Goal: Task Accomplishment & Management: Contribute content

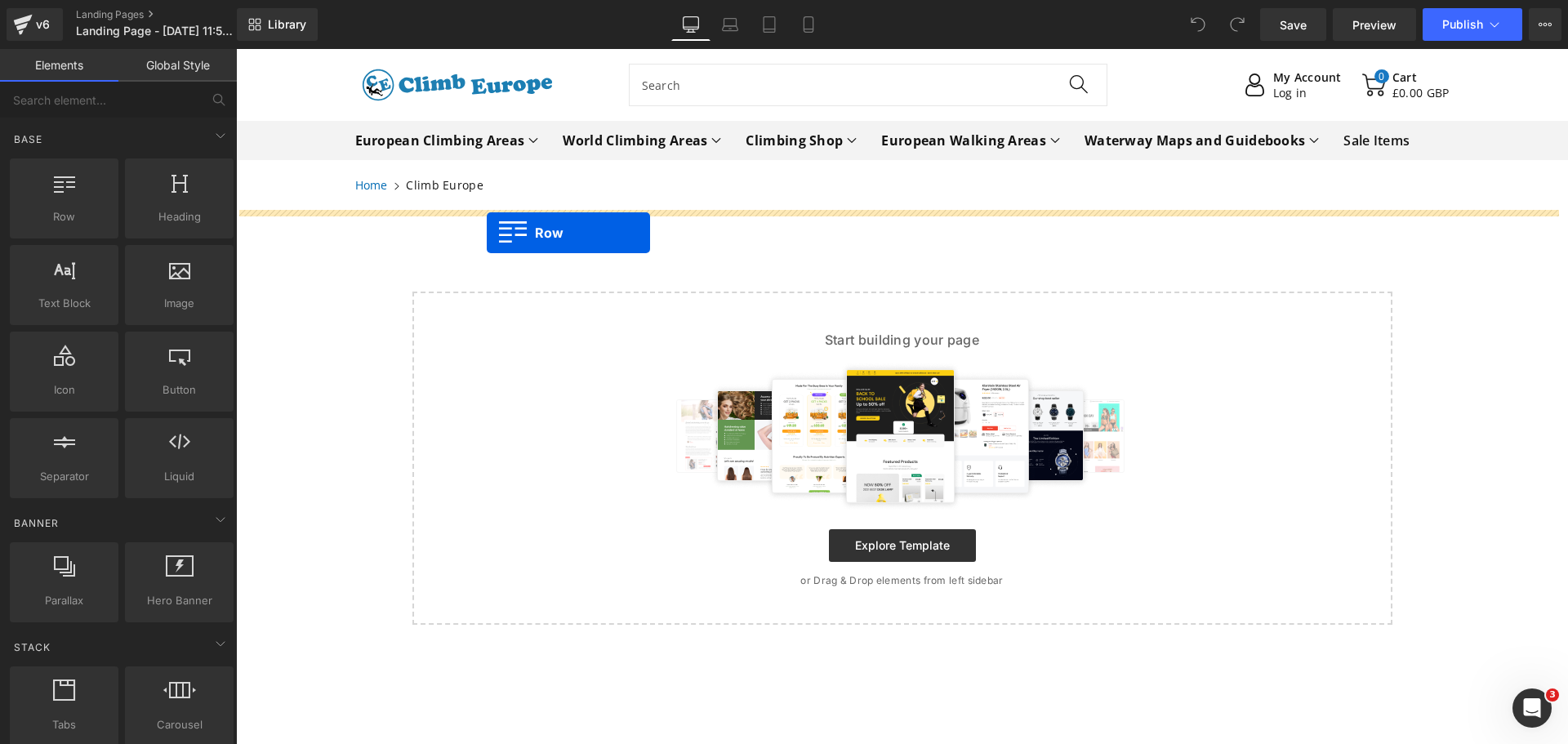
drag, startPoint x: 305, startPoint y: 255, endPoint x: 490, endPoint y: 233, distance: 186.3
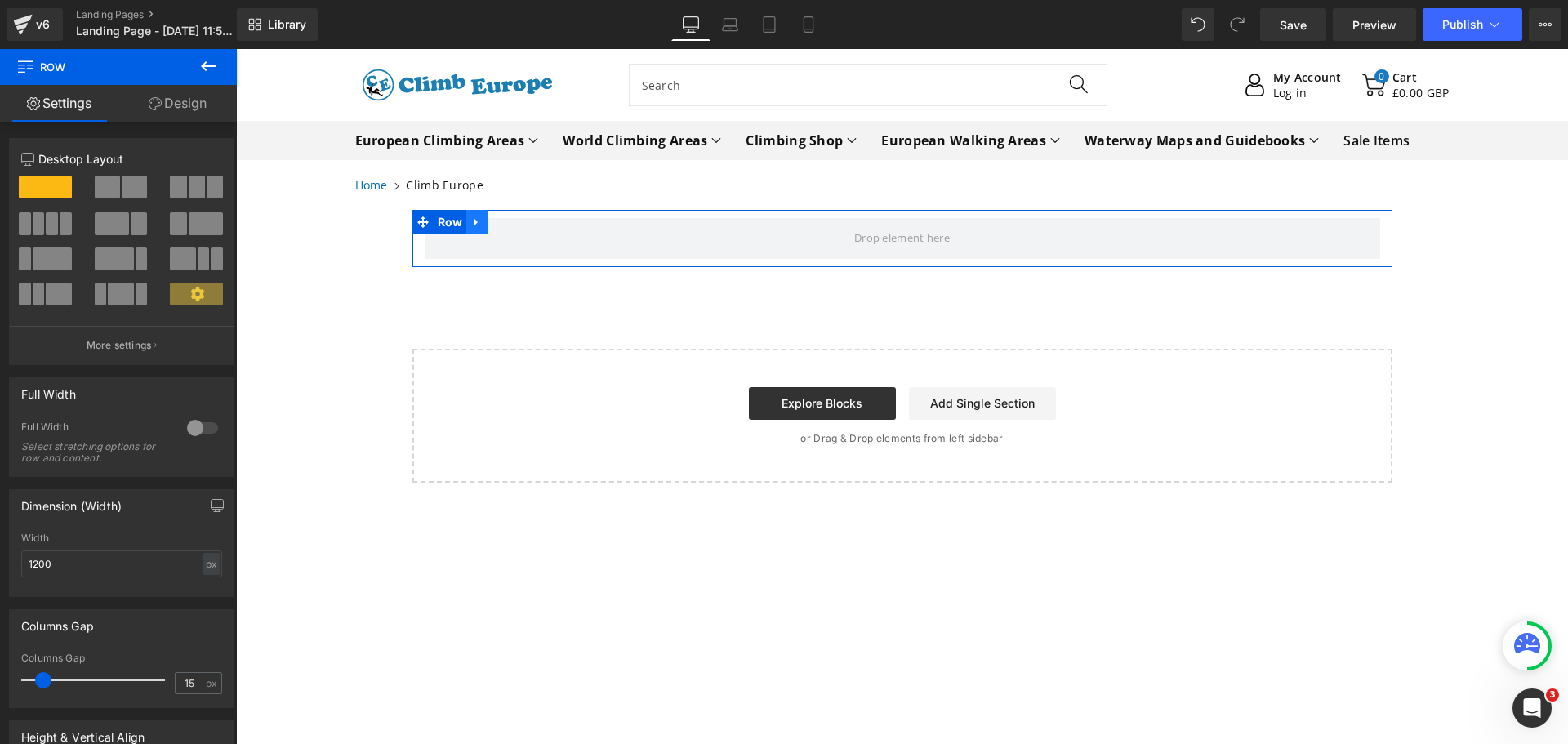
click at [472, 219] on icon at bounding box center [477, 223] width 11 height 12
click at [497, 222] on icon at bounding box center [497, 222] width 11 height 11
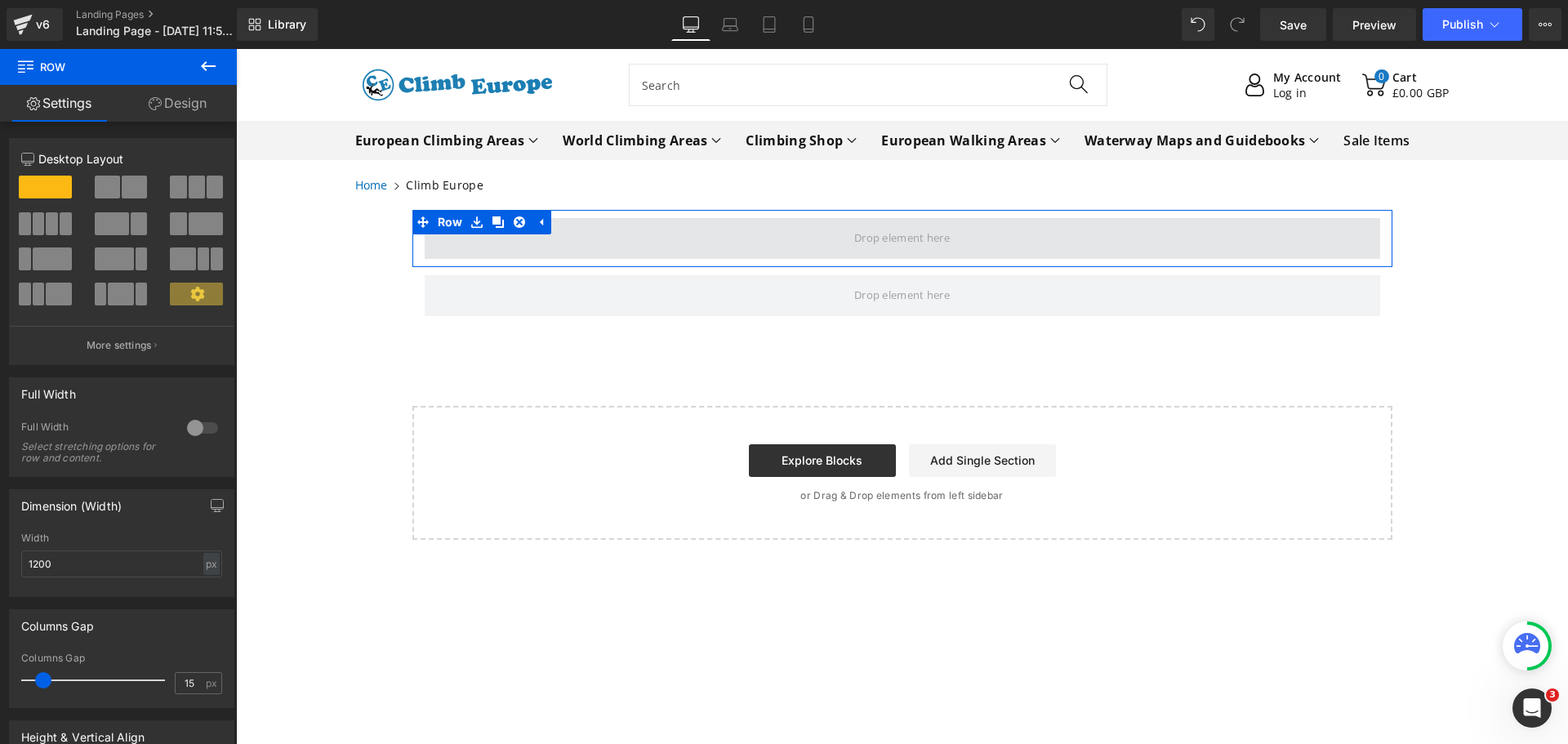
click at [543, 243] on span at bounding box center [902, 238] width 956 height 41
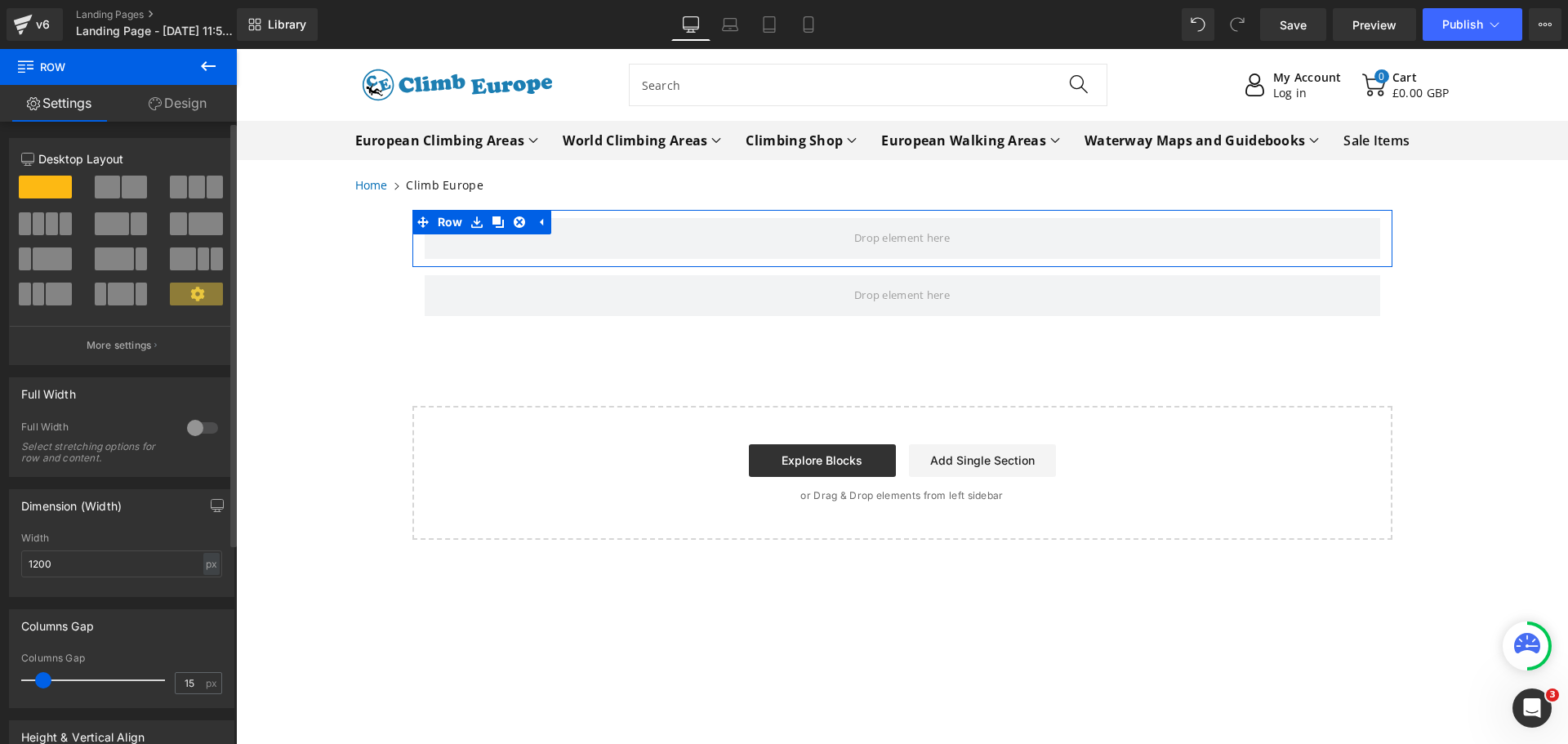
click at [109, 217] on span at bounding box center [112, 224] width 35 height 22
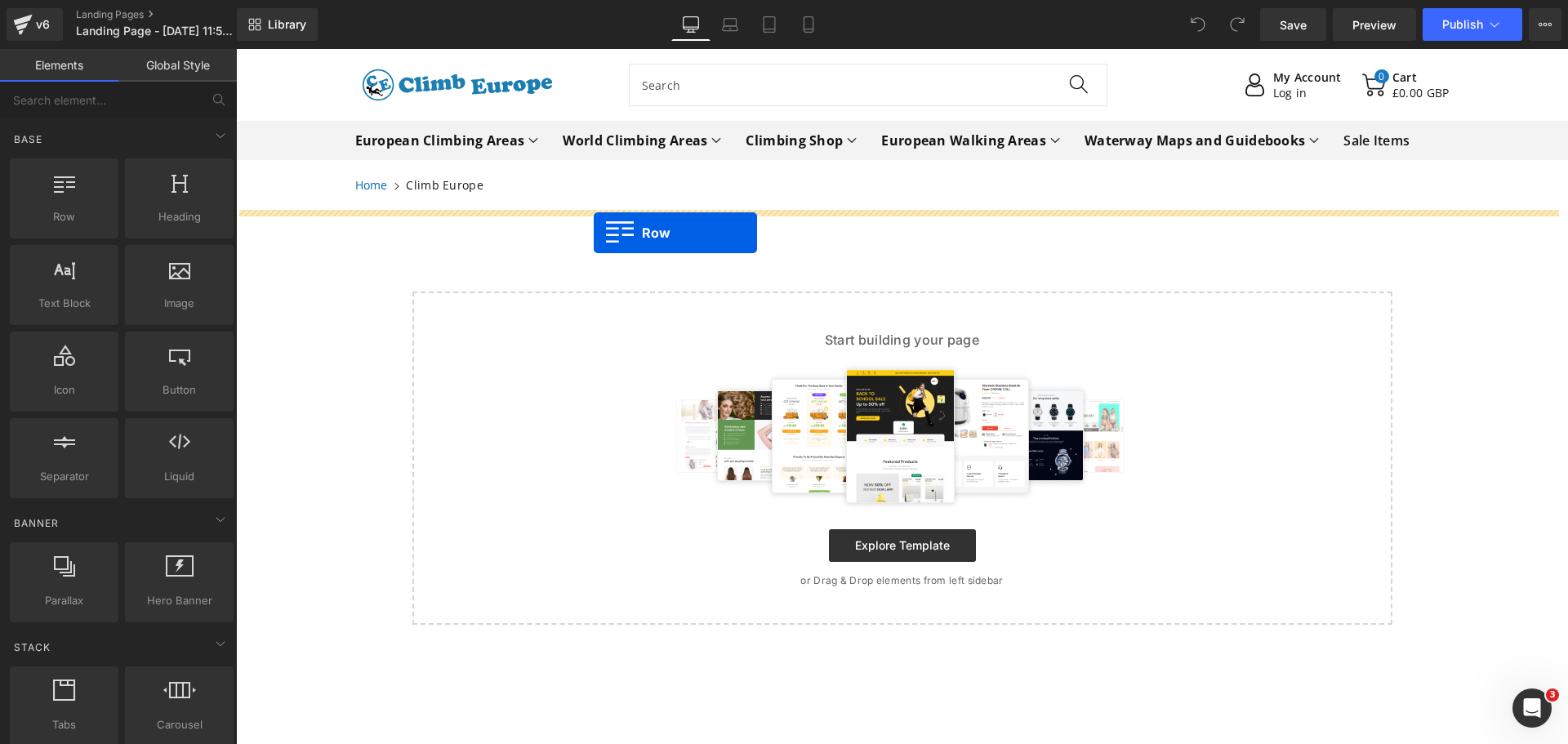
drag, startPoint x: 307, startPoint y: 235, endPoint x: 594, endPoint y: 233, distance: 287.0
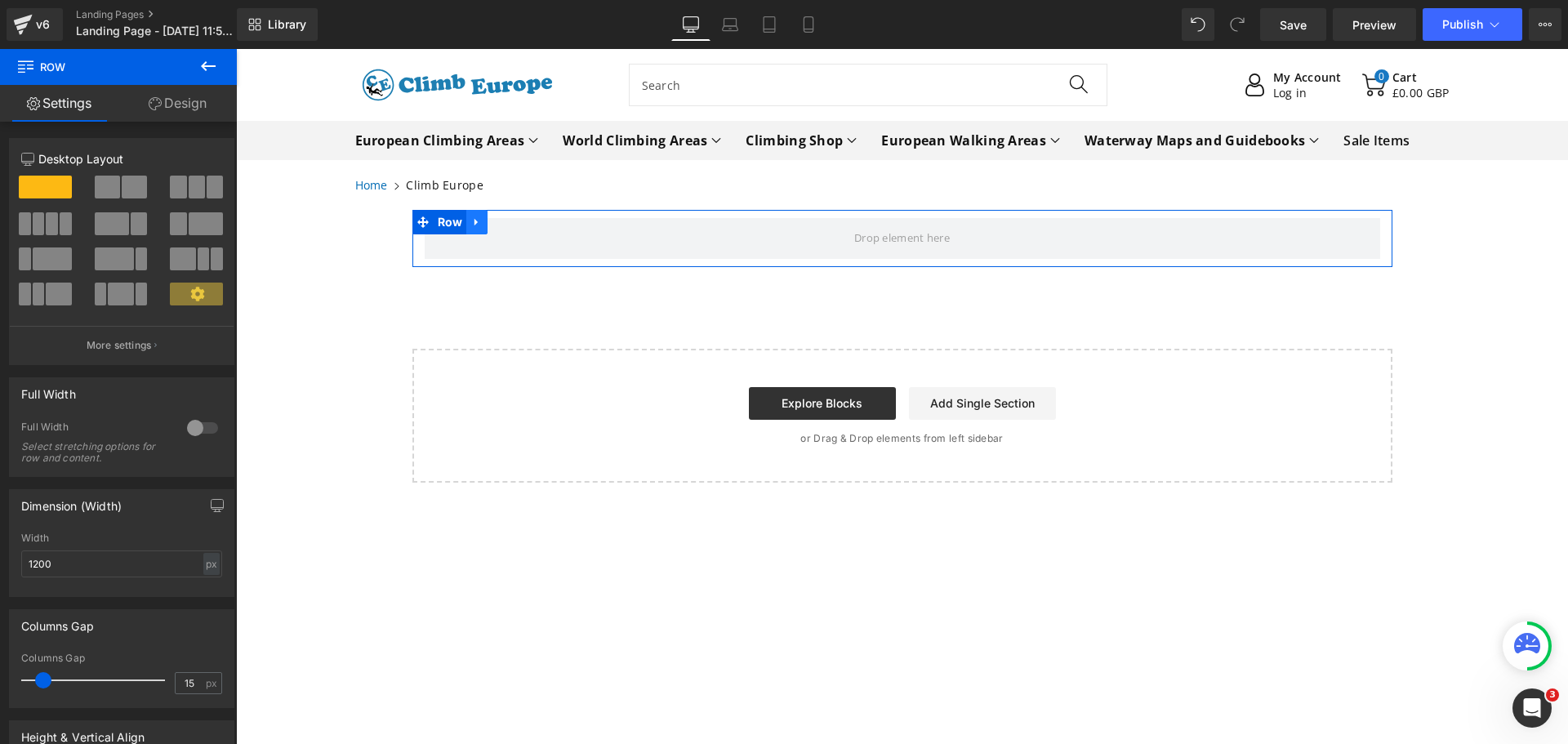
click at [475, 220] on icon at bounding box center [477, 223] width 3 height 8
click at [488, 228] on link at bounding box center [498, 222] width 22 height 24
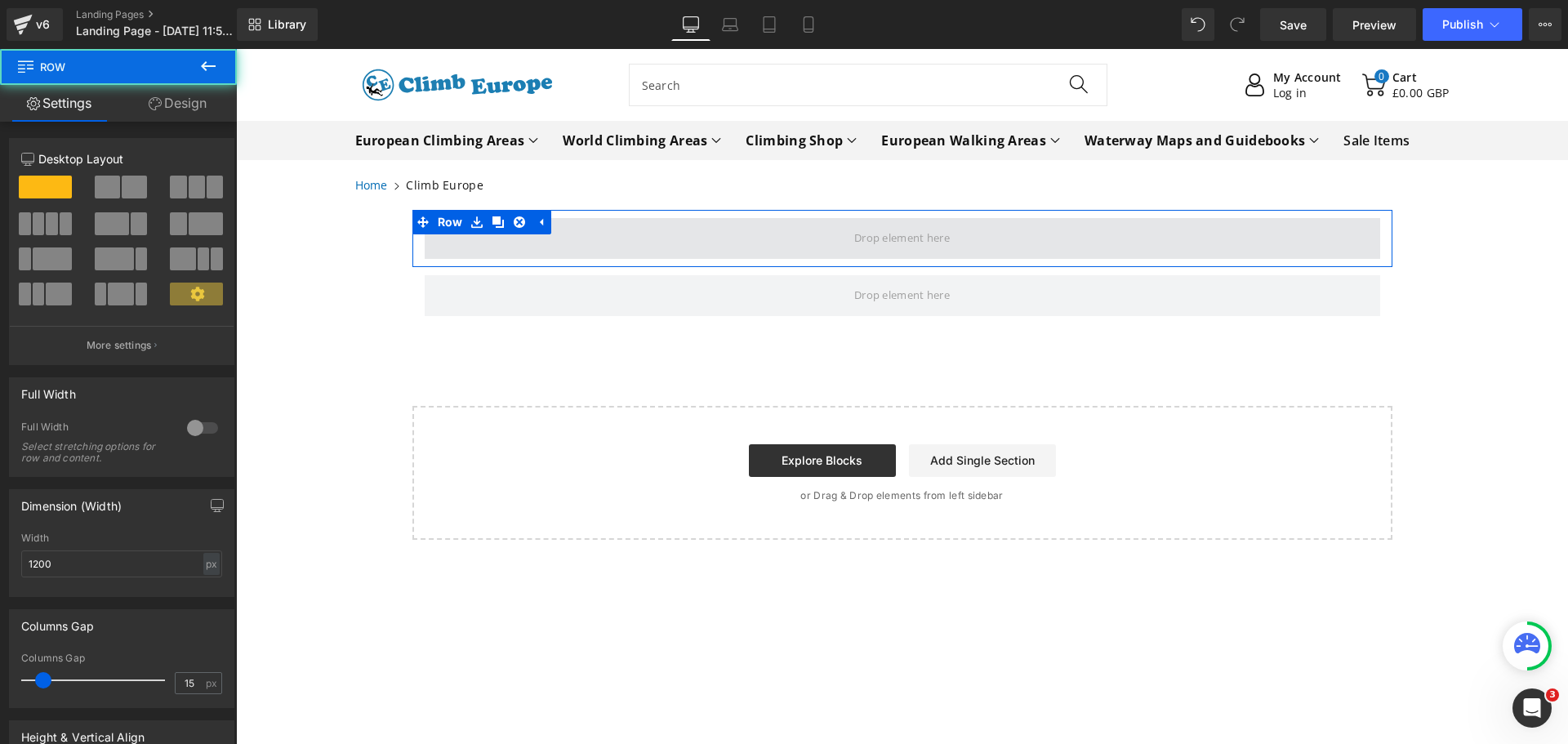
click at [694, 249] on span at bounding box center [902, 238] width 956 height 41
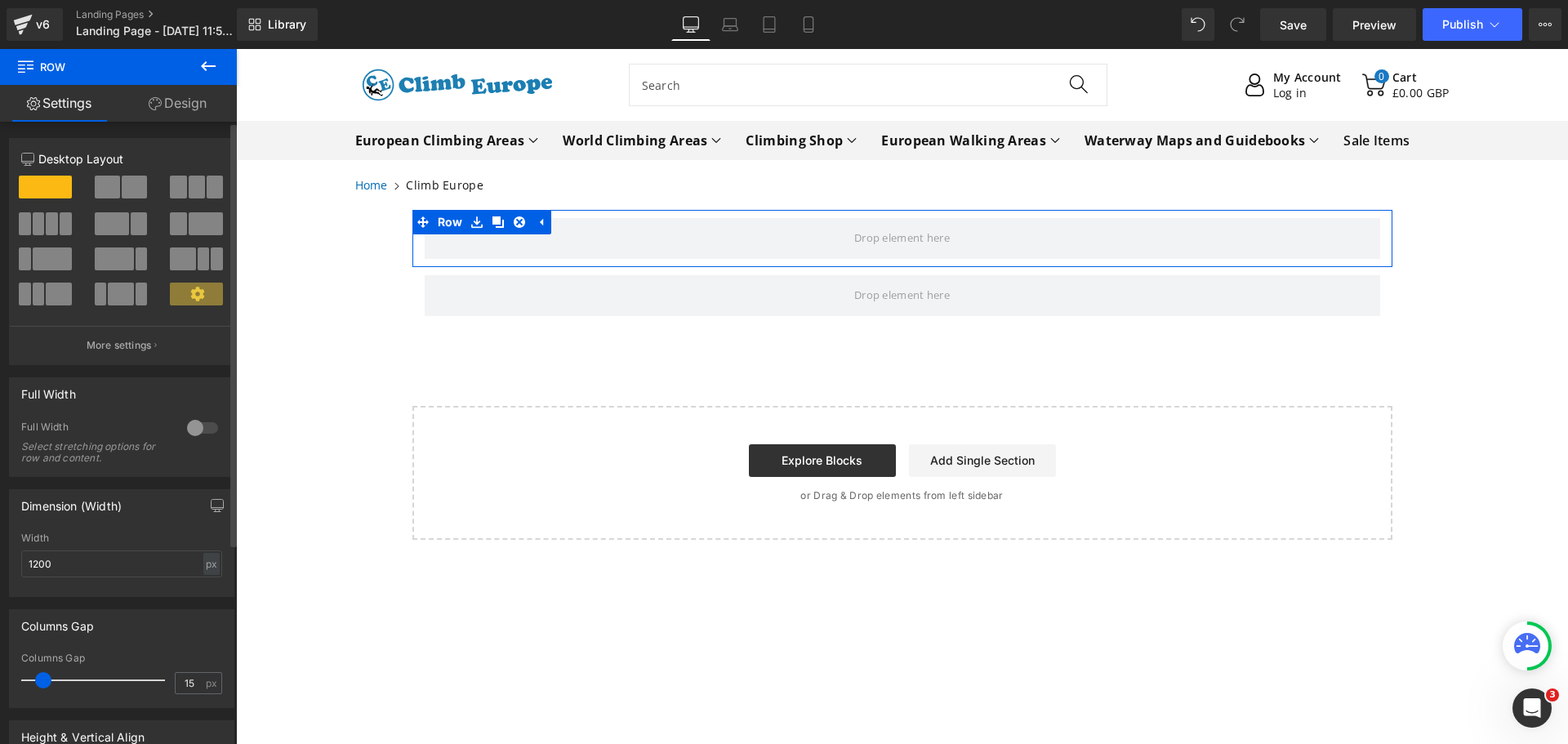
click at [123, 187] on span at bounding box center [134, 186] width 25 height 22
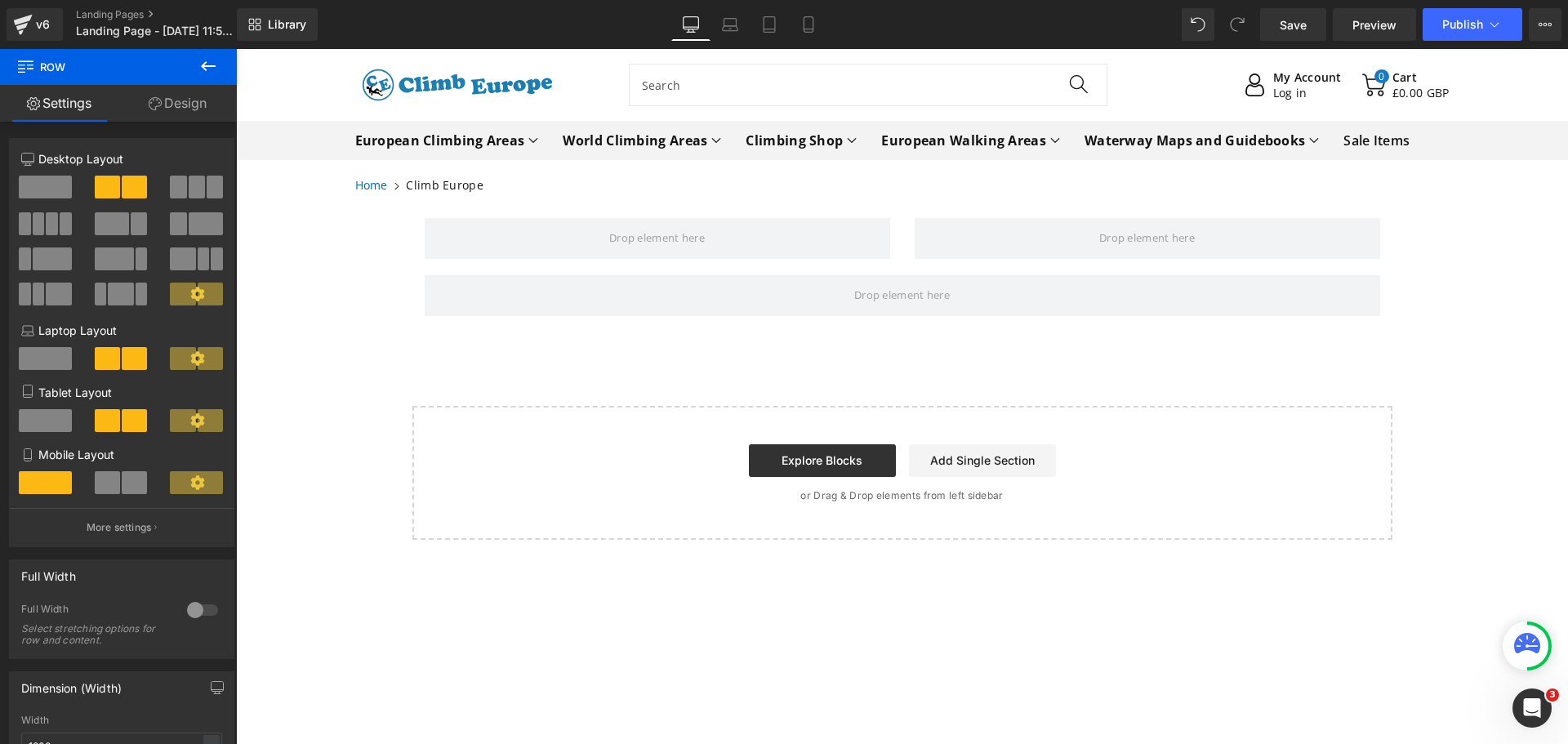
click at [207, 60] on icon at bounding box center [208, 66] width 20 height 20
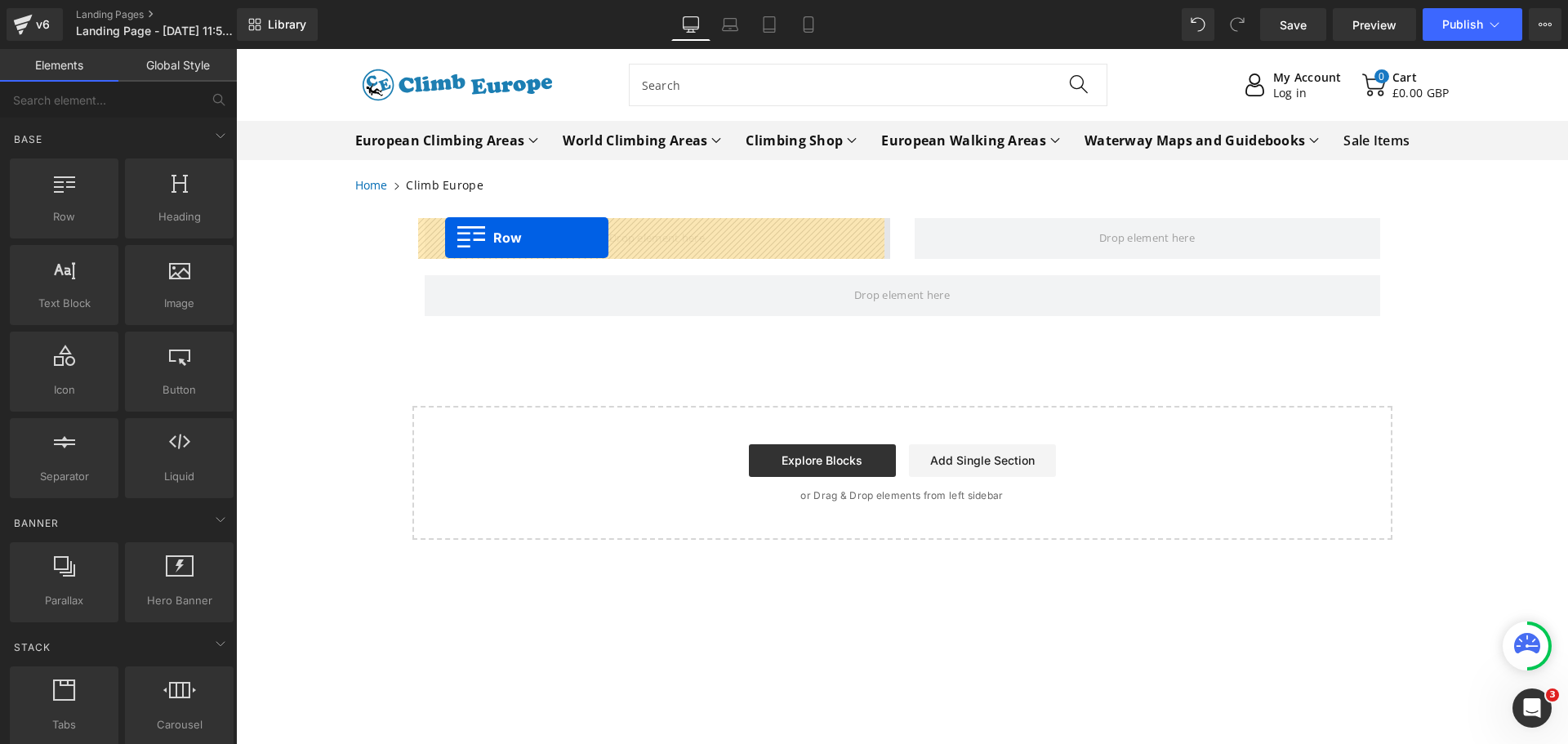
drag, startPoint x: 307, startPoint y: 244, endPoint x: 446, endPoint y: 237, distance: 139.2
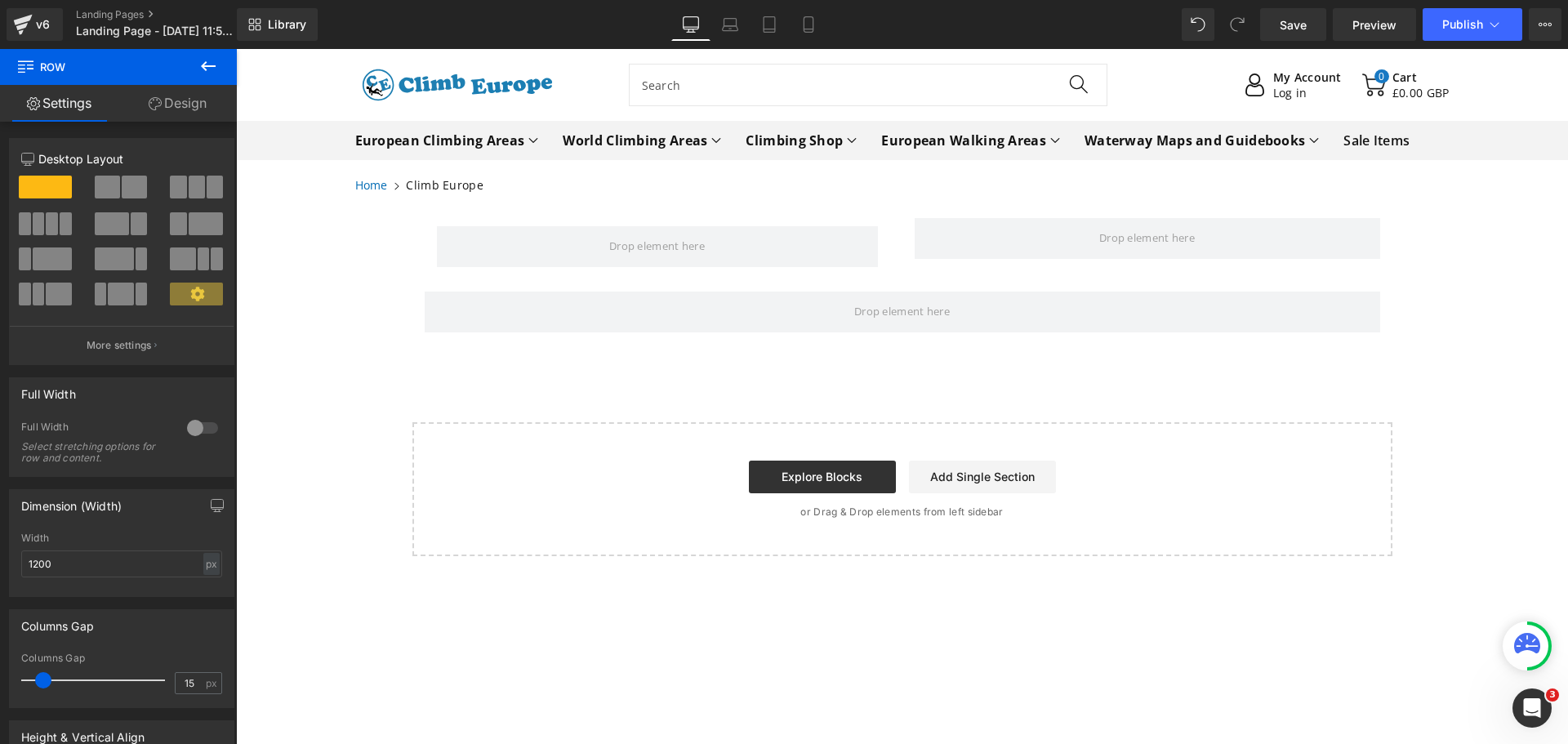
click at [220, 62] on button at bounding box center [208, 67] width 57 height 36
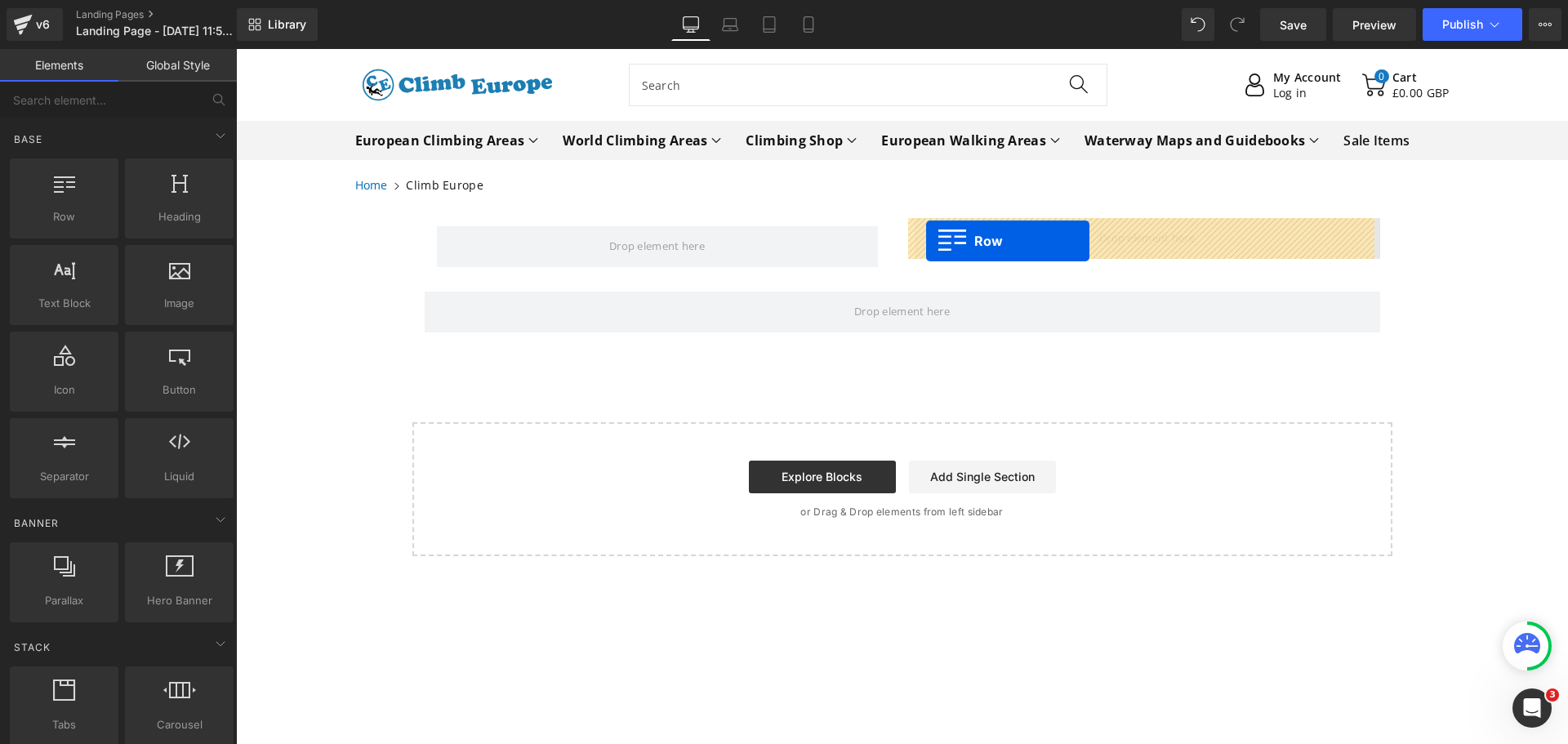
drag, startPoint x: 297, startPoint y: 234, endPoint x: 926, endPoint y: 241, distance: 629.0
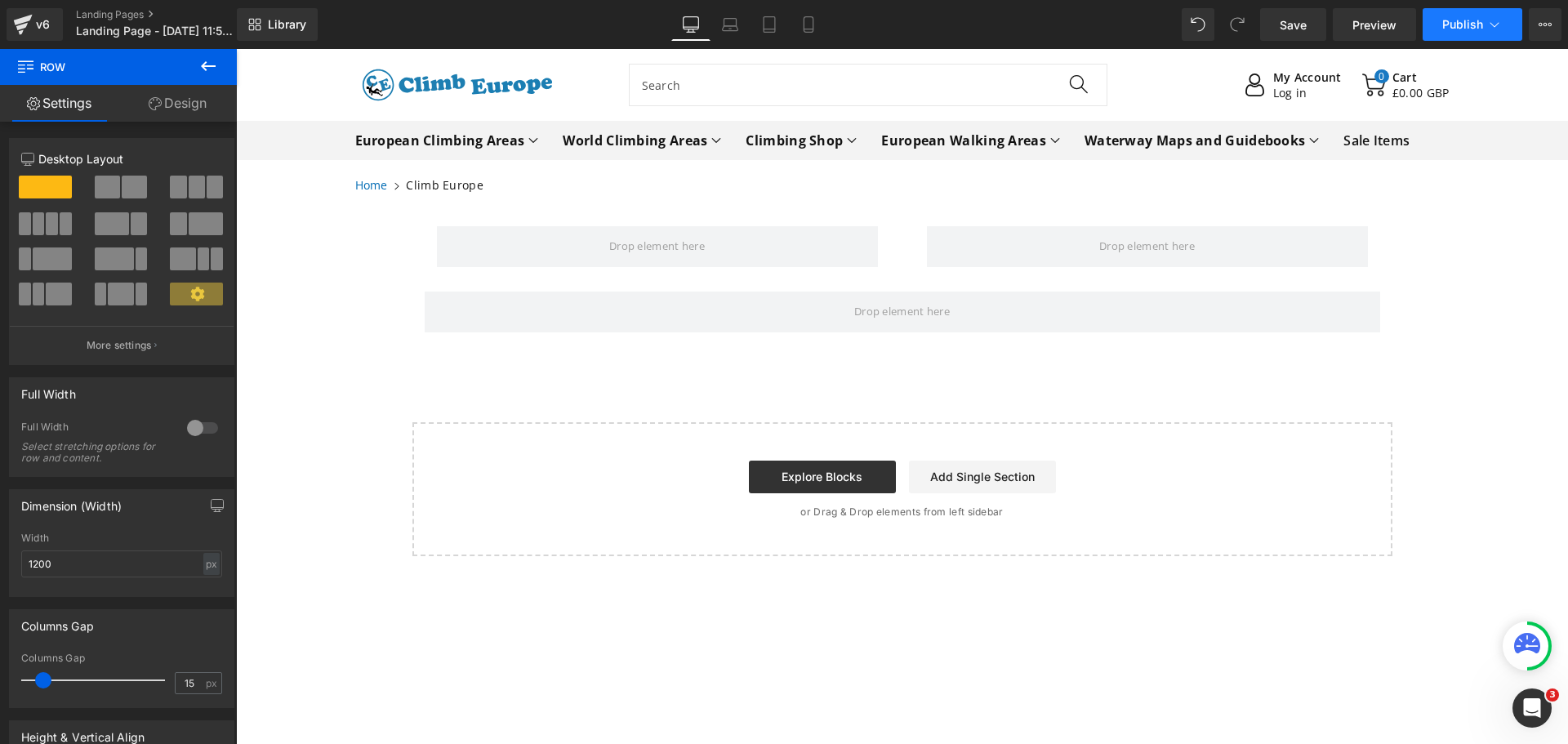
click at [1494, 22] on icon at bounding box center [1495, 24] width 16 height 16
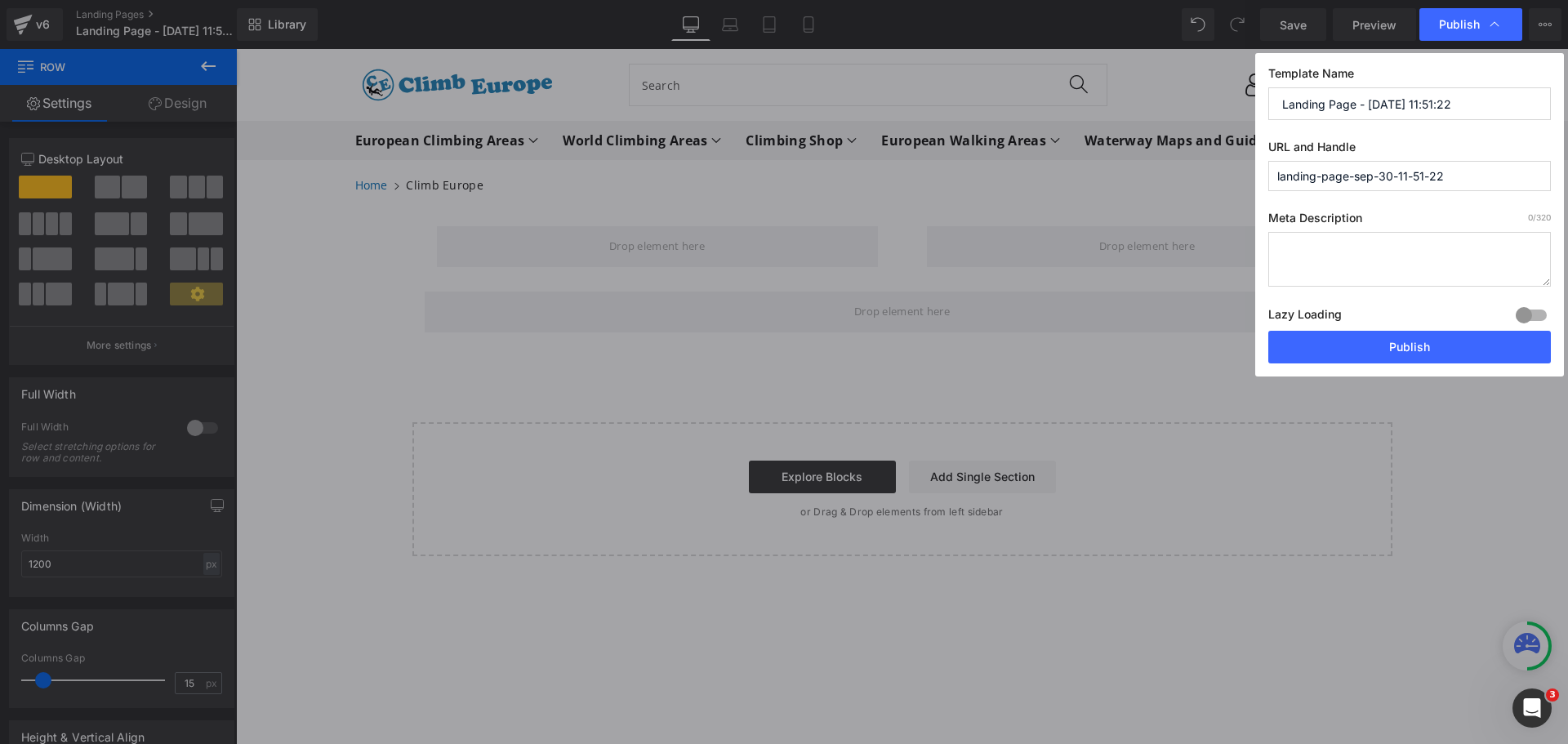
drag, startPoint x: 1478, startPoint y: 106, endPoint x: 1229, endPoint y: 110, distance: 249.0
click at [1229, 110] on div "Publish Template Name Landing Page - [DATE] 11:51:22 URL and Handle landing-pag…" at bounding box center [784, 372] width 1568 height 744
paste input "[GEOGRAPHIC_DATA]-bouldering"
drag, startPoint x: 1412, startPoint y: 98, endPoint x: 1214, endPoint y: 116, distance: 198.8
click at [1214, 116] on div "Publish Template Name [GEOGRAPHIC_DATA]-bouldering URL and Handle landing-page-…" at bounding box center [784, 372] width 1568 height 744
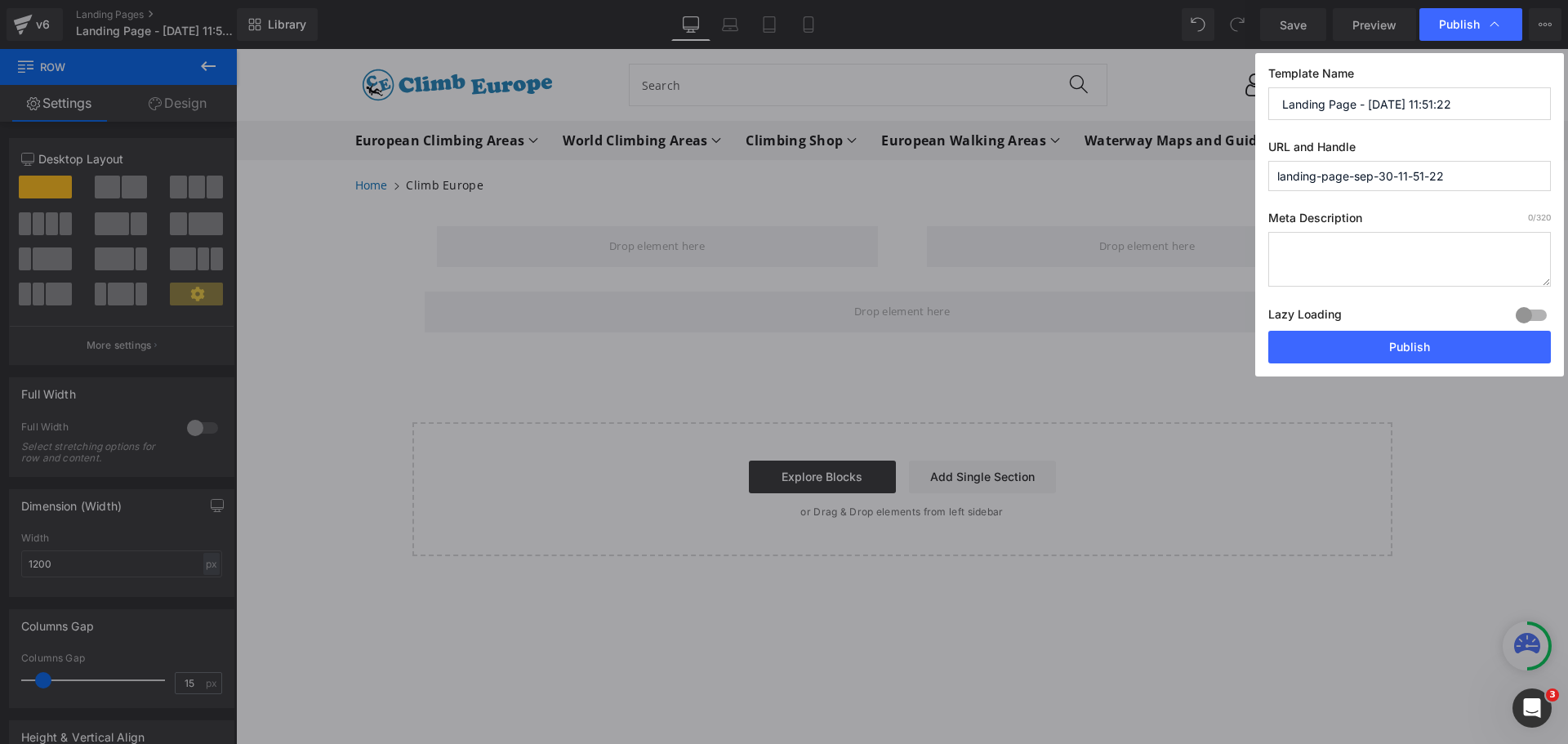
type input "Landing Page - [DATE] 11:51:22"
click at [1293, 177] on input "landing-page-sep-30-11-51-22" at bounding box center [1409, 175] width 282 height 30
drag, startPoint x: 1460, startPoint y: 173, endPoint x: 1216, endPoint y: 188, distance: 244.5
click at [1216, 188] on div "Publish Template Name Landing Page - [DATE] 11:51:22 URL and Handle landing-pag…" at bounding box center [784, 372] width 1568 height 744
paste input "[GEOGRAPHIC_DATA]-bouldering"
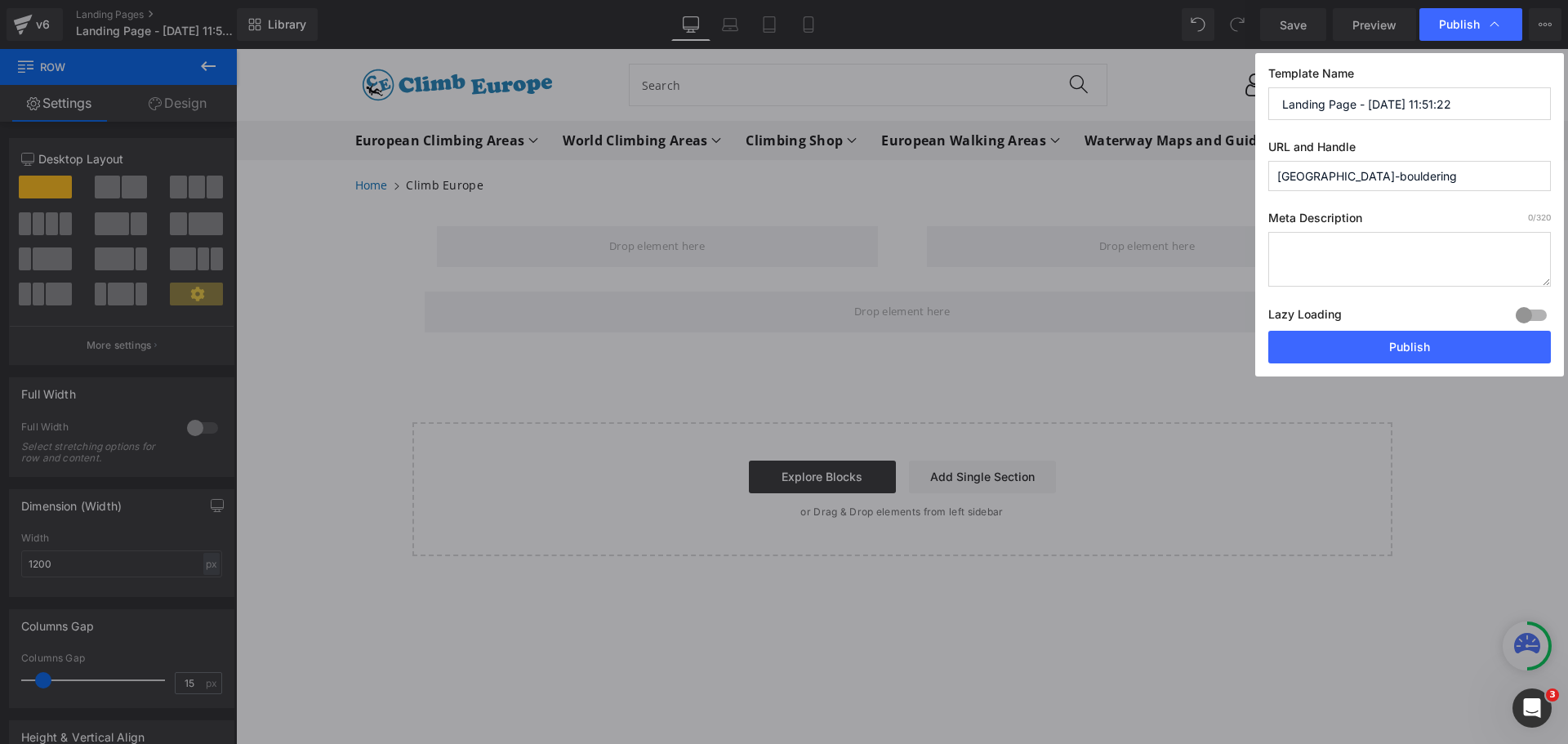
type input "[GEOGRAPHIC_DATA]-bouldering"
drag, startPoint x: 1473, startPoint y: 107, endPoint x: 1200, endPoint y: 115, distance: 273.1
click at [1200, 115] on div "Publish Template Name Landing Page - [DATE] 11:51:22 URL and Handle [GEOGRAPHIC…" at bounding box center [784, 372] width 1568 height 744
paste input "Athens Bouldering Information"
type input "Athens Bouldering Information"
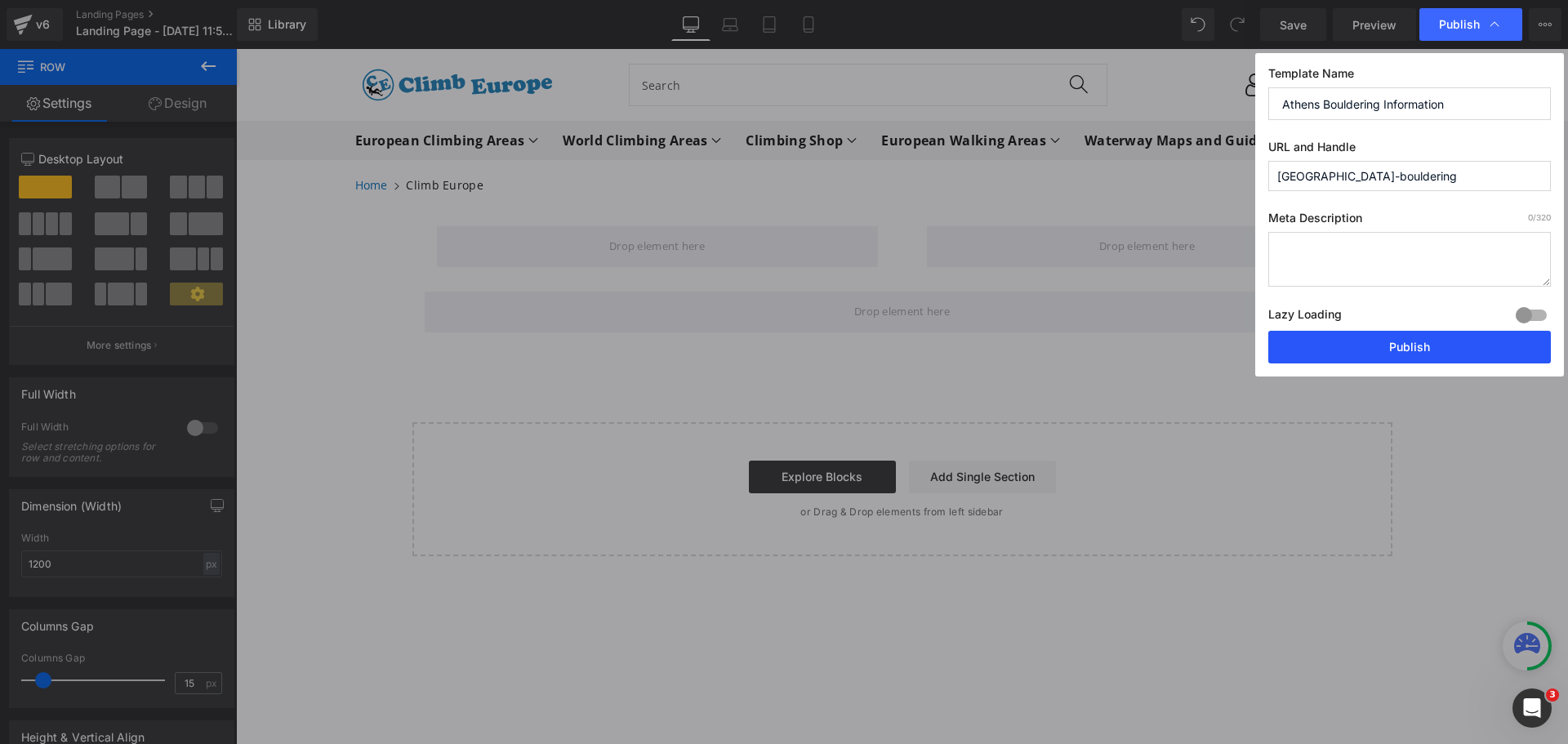
click at [1320, 353] on button "Publish" at bounding box center [1409, 347] width 282 height 33
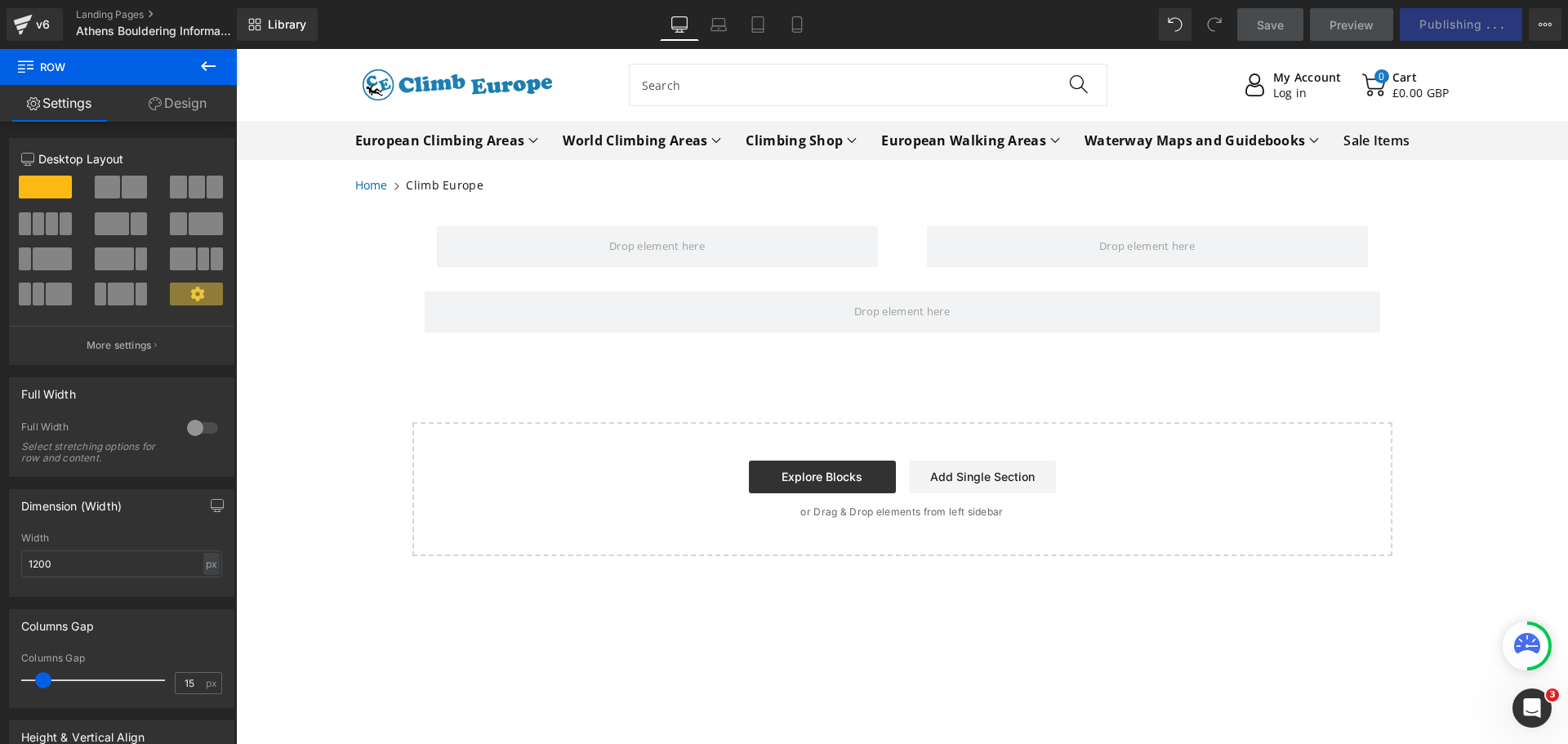
click at [206, 68] on icon at bounding box center [208, 66] width 20 height 20
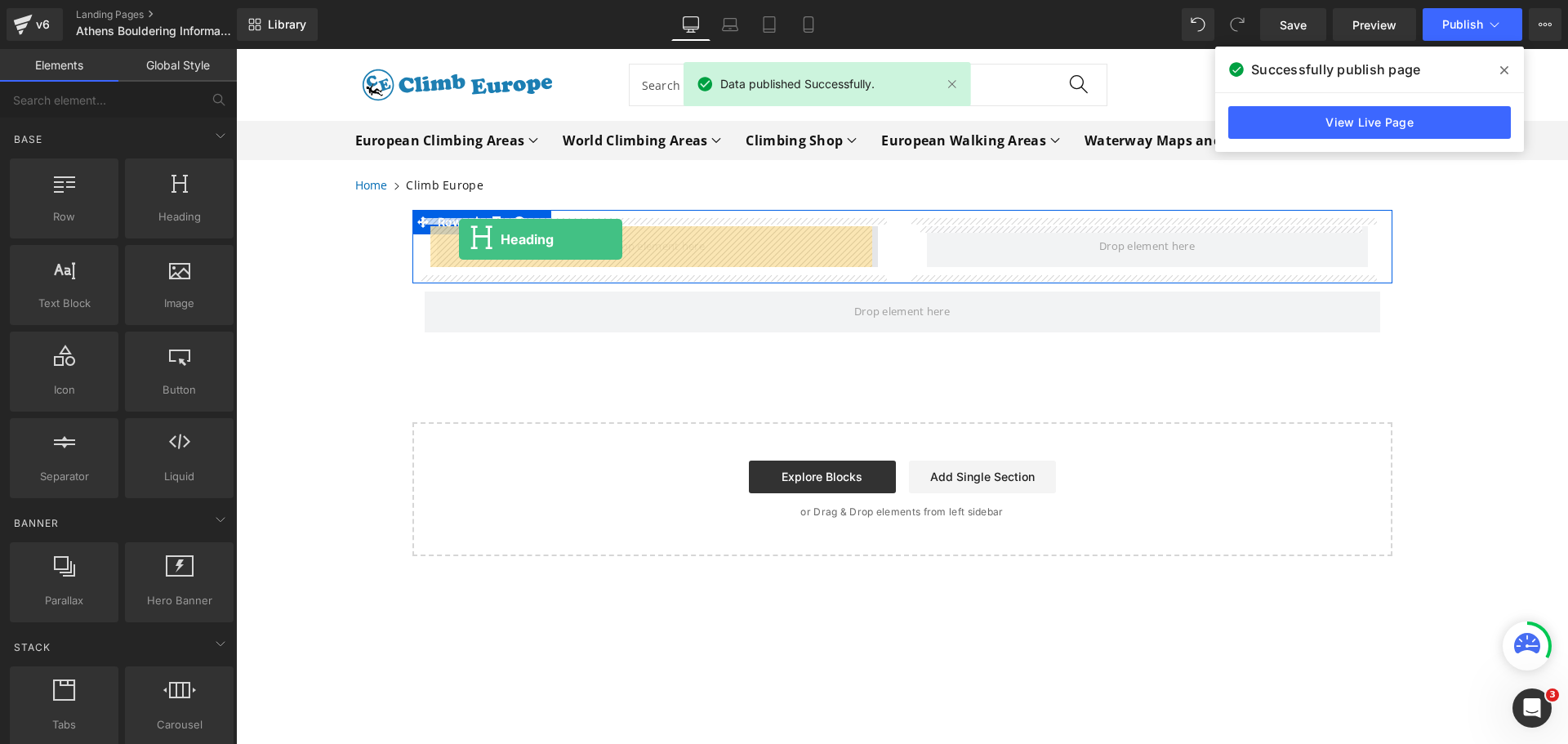
drag, startPoint x: 407, startPoint y: 249, endPoint x: 459, endPoint y: 239, distance: 53.0
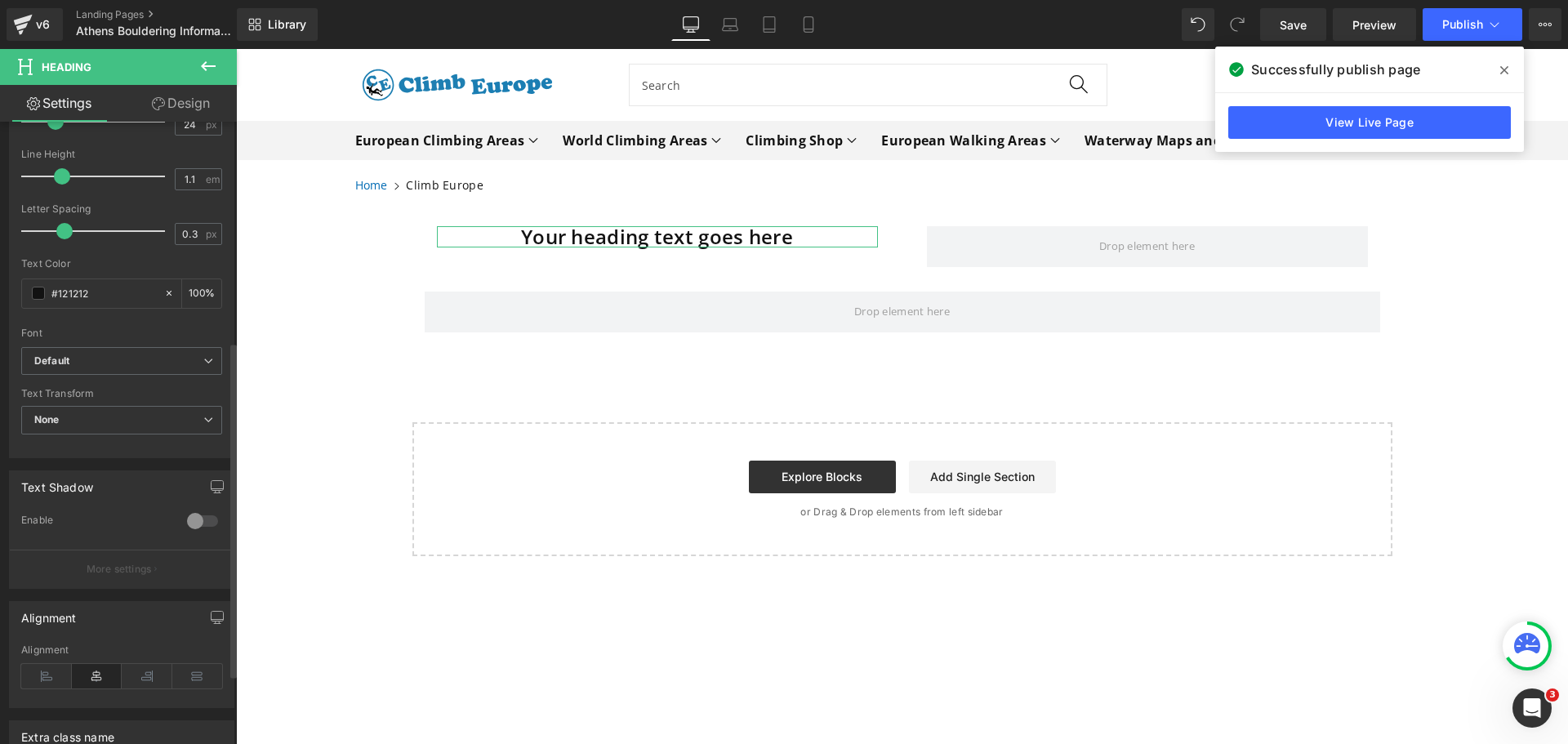
scroll to position [408, 0]
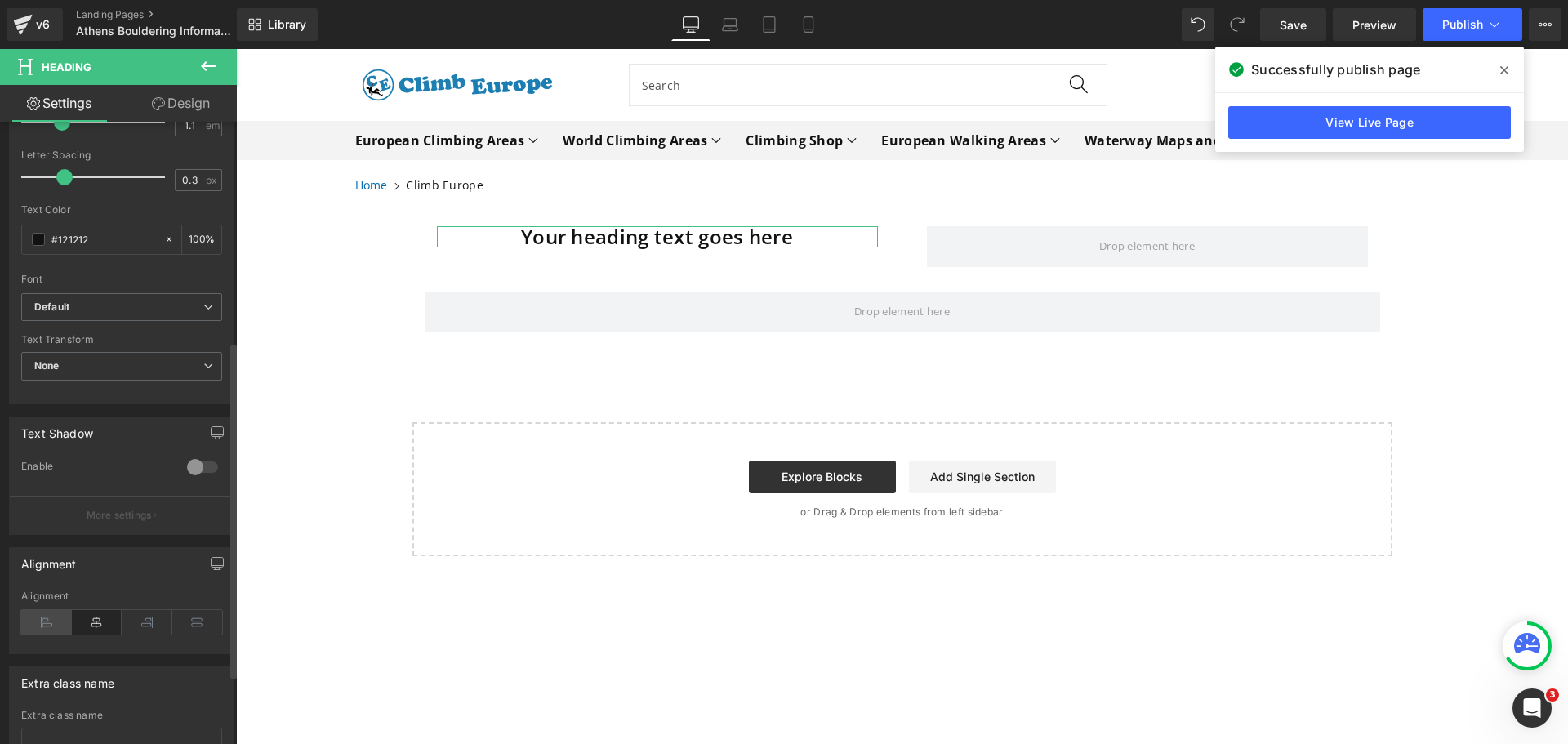
click at [39, 629] on icon at bounding box center [47, 622] width 51 height 24
click at [192, 91] on link "Design" at bounding box center [180, 103] width 118 height 37
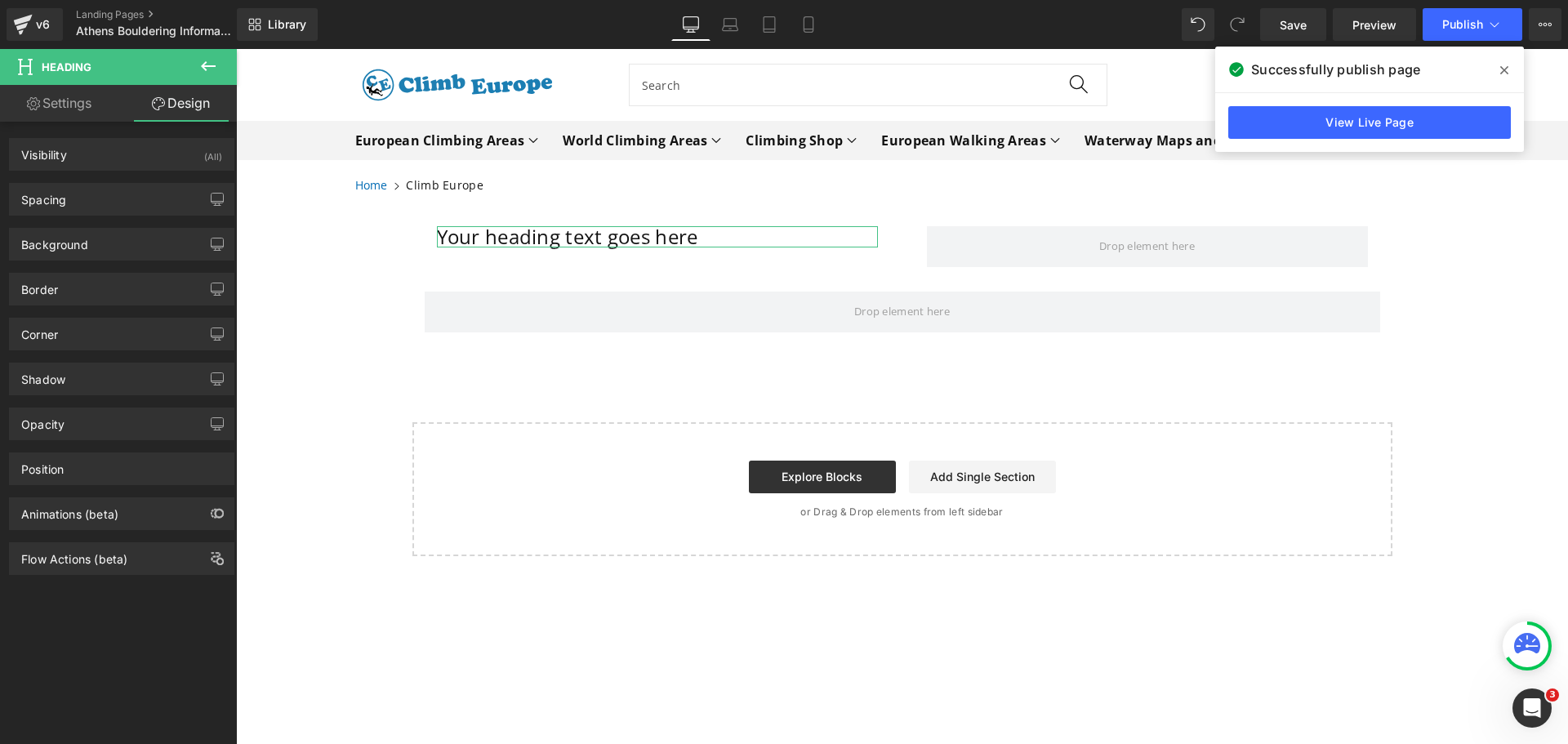
type input "0"
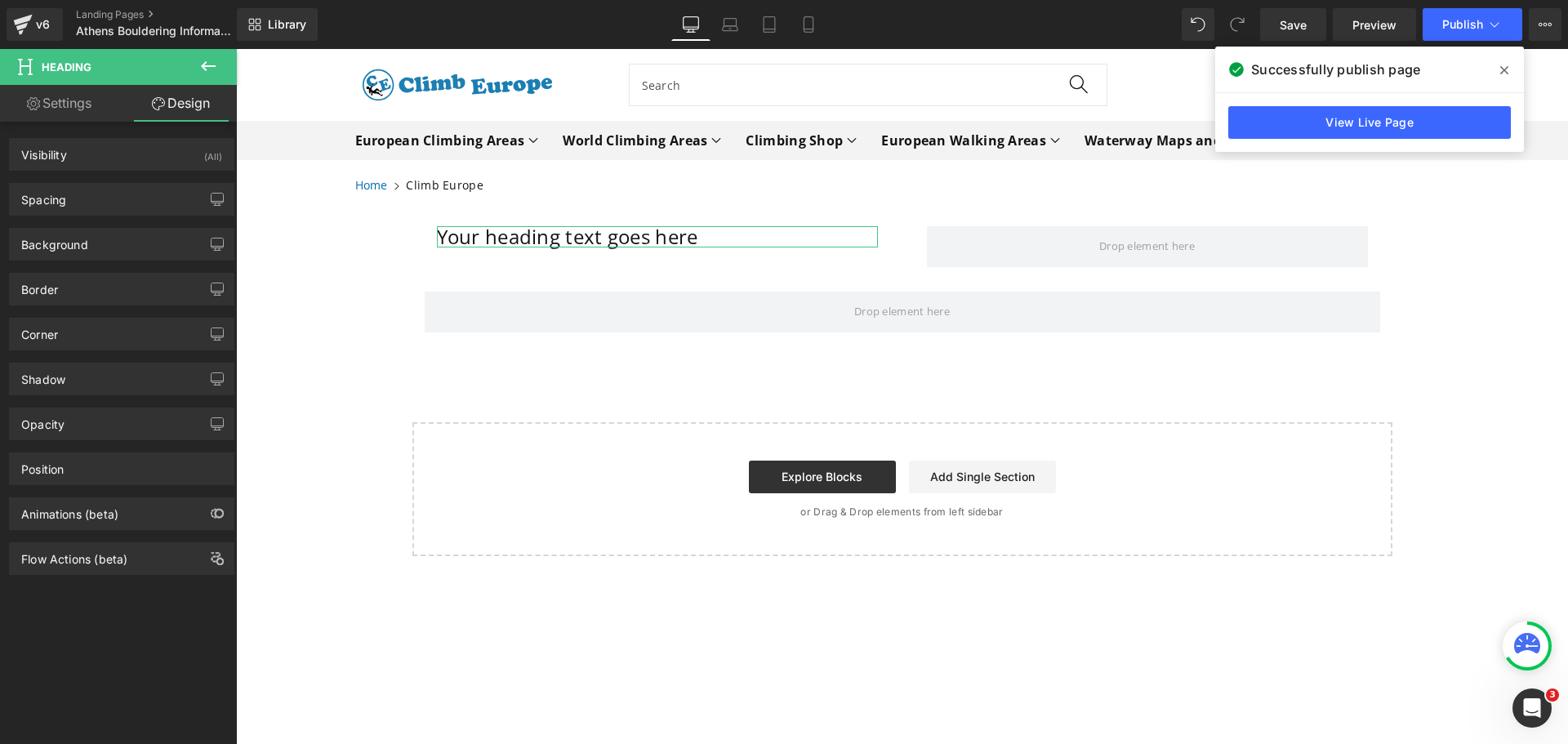
type input "0"
click at [211, 199] on icon "button" at bounding box center [217, 199] width 13 height 13
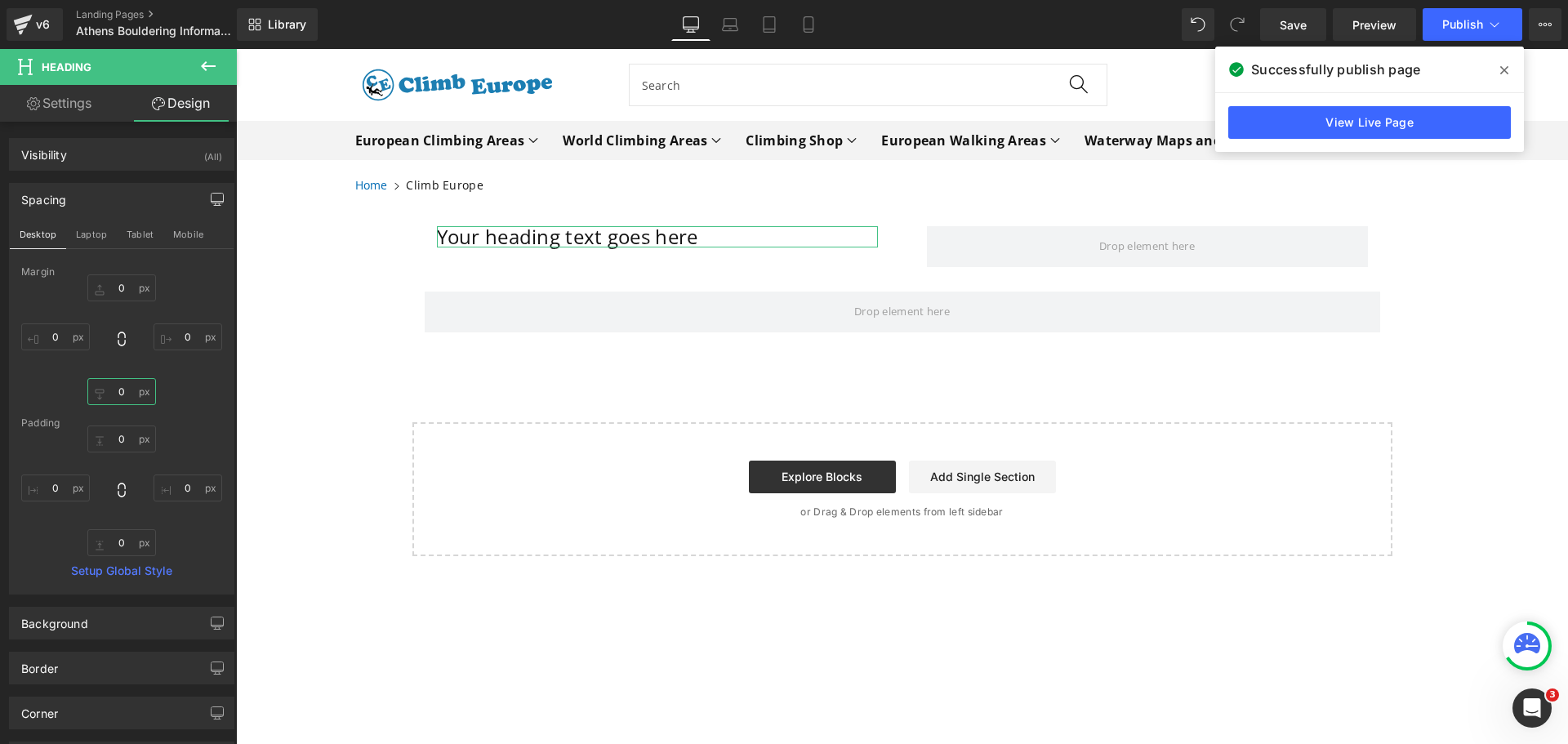
click at [122, 389] on input "0" at bounding box center [121, 391] width 68 height 27
type input "10"
click at [326, 279] on div "Your heading text goes here Heading Row [GEOGRAPHIC_DATA] Select your layout" at bounding box center [901, 382] width 1332 height 346
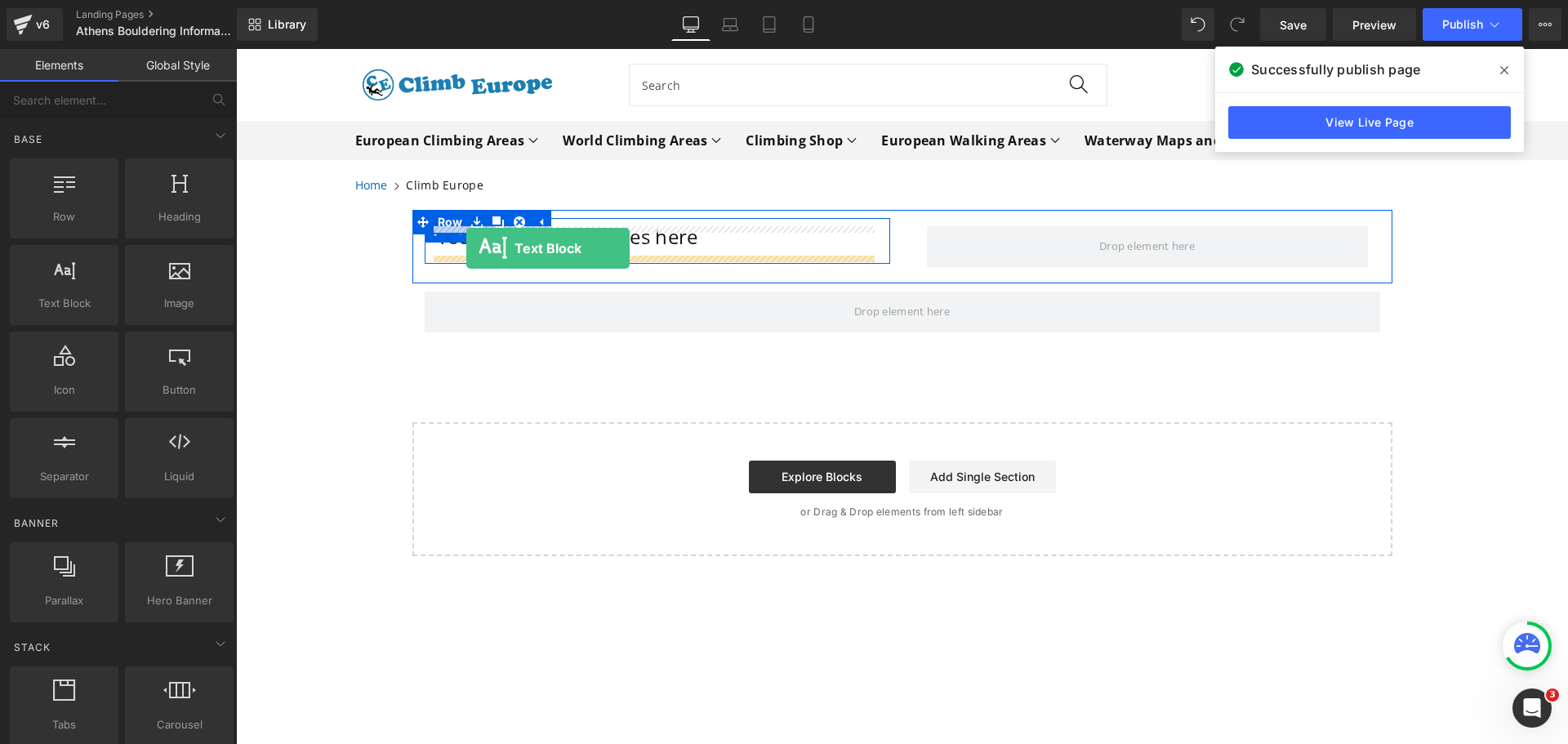
drag, startPoint x: 280, startPoint y: 337, endPoint x: 466, endPoint y: 249, distance: 205.8
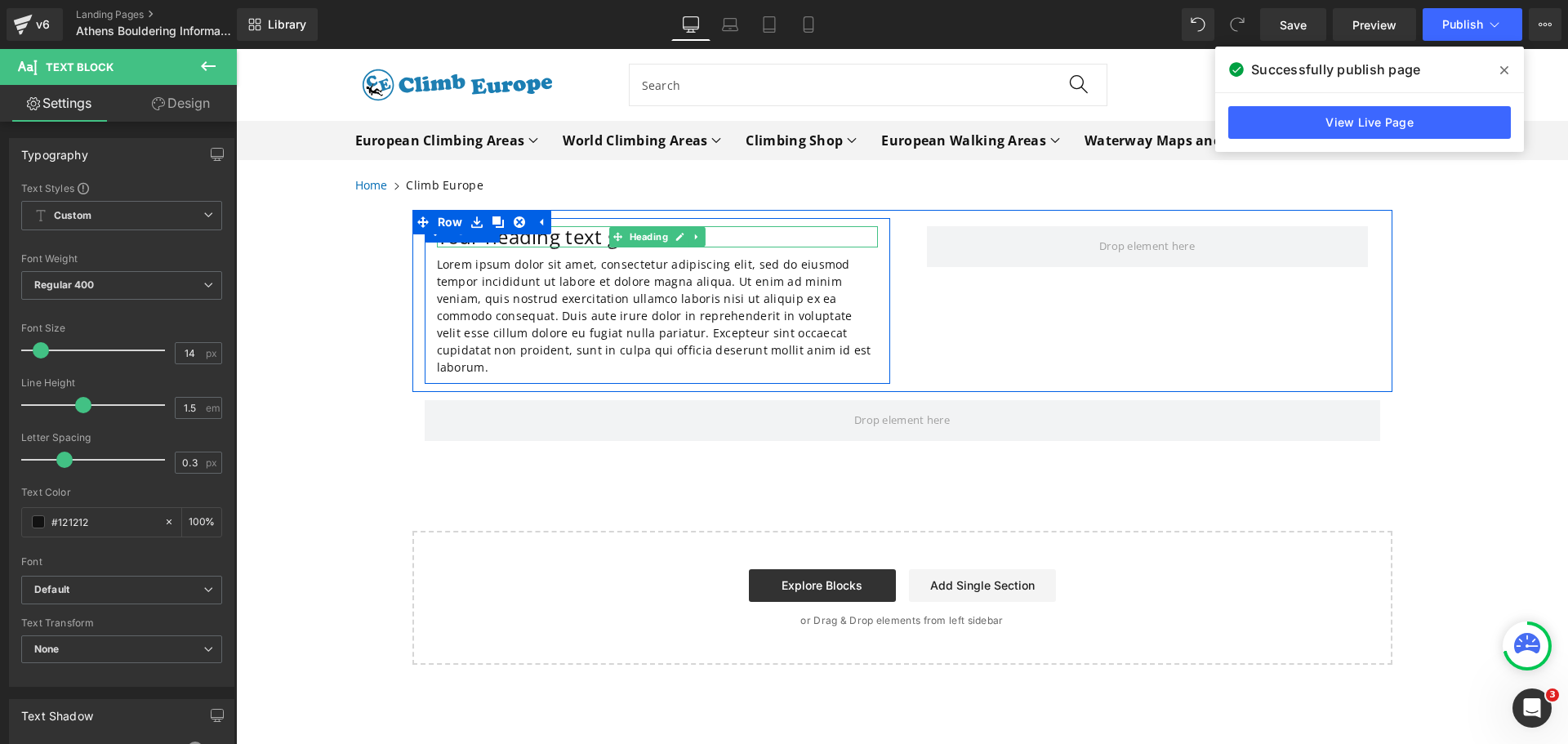
click at [719, 234] on h1 "Your heading text goes here" at bounding box center [657, 236] width 441 height 22
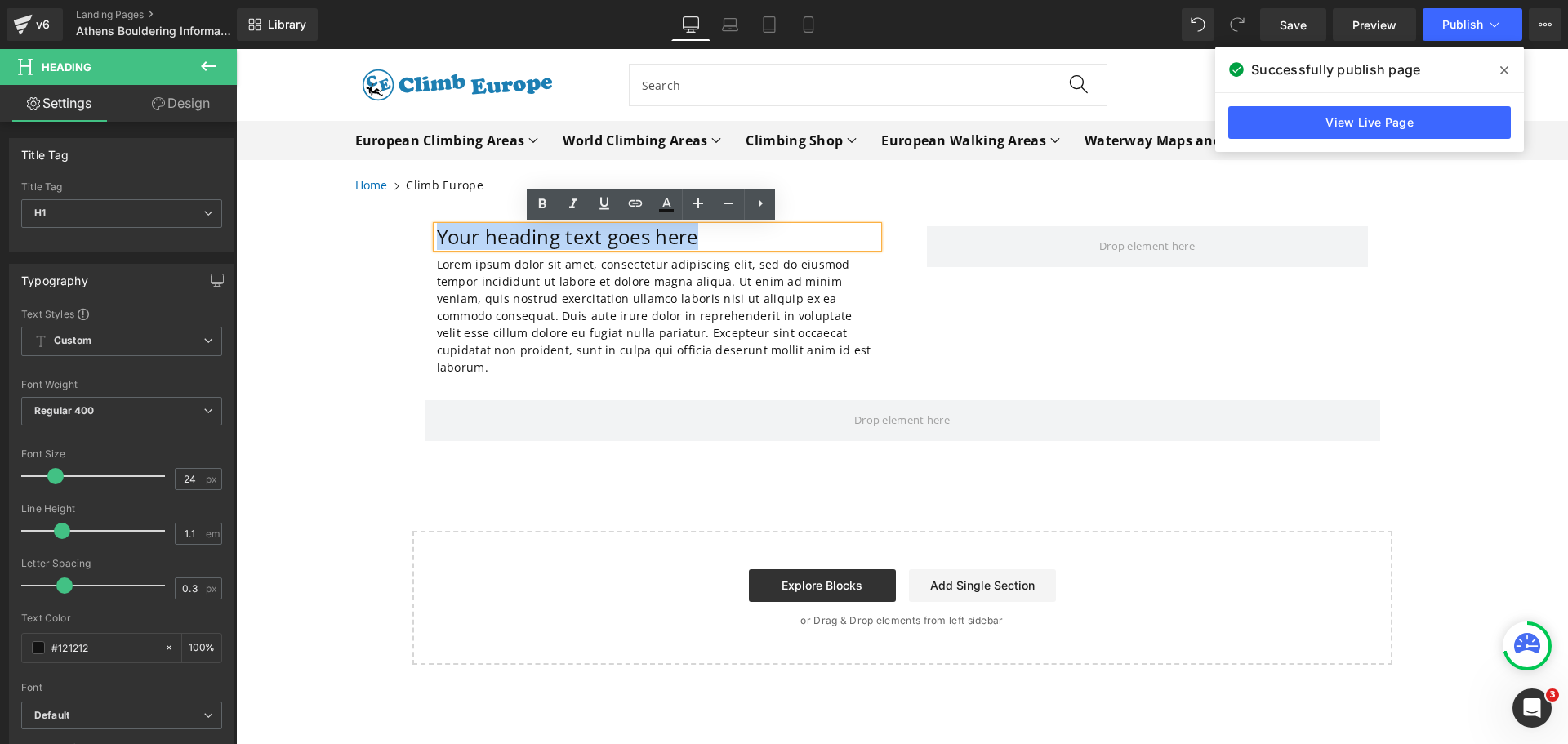
drag, startPoint x: 719, startPoint y: 234, endPoint x: 433, endPoint y: 237, distance: 286.0
click at [437, 237] on h1 "Your heading text goes here" at bounding box center [657, 236] width 441 height 22
paste div
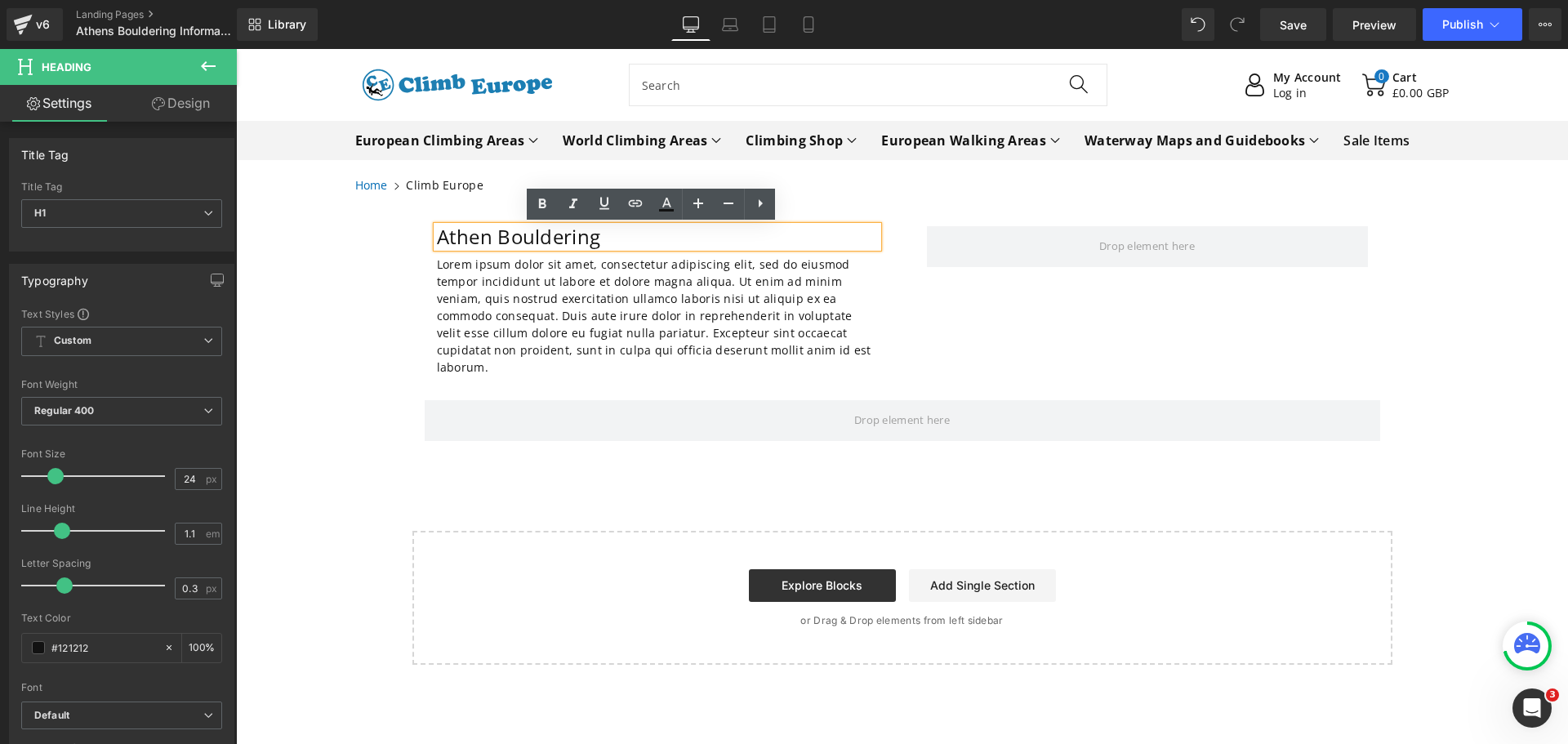
click at [755, 338] on p "Lorem ipsum dolor sit amet, consectetur adipiscing elit, sed do eiusmod tempor …" at bounding box center [657, 315] width 441 height 120
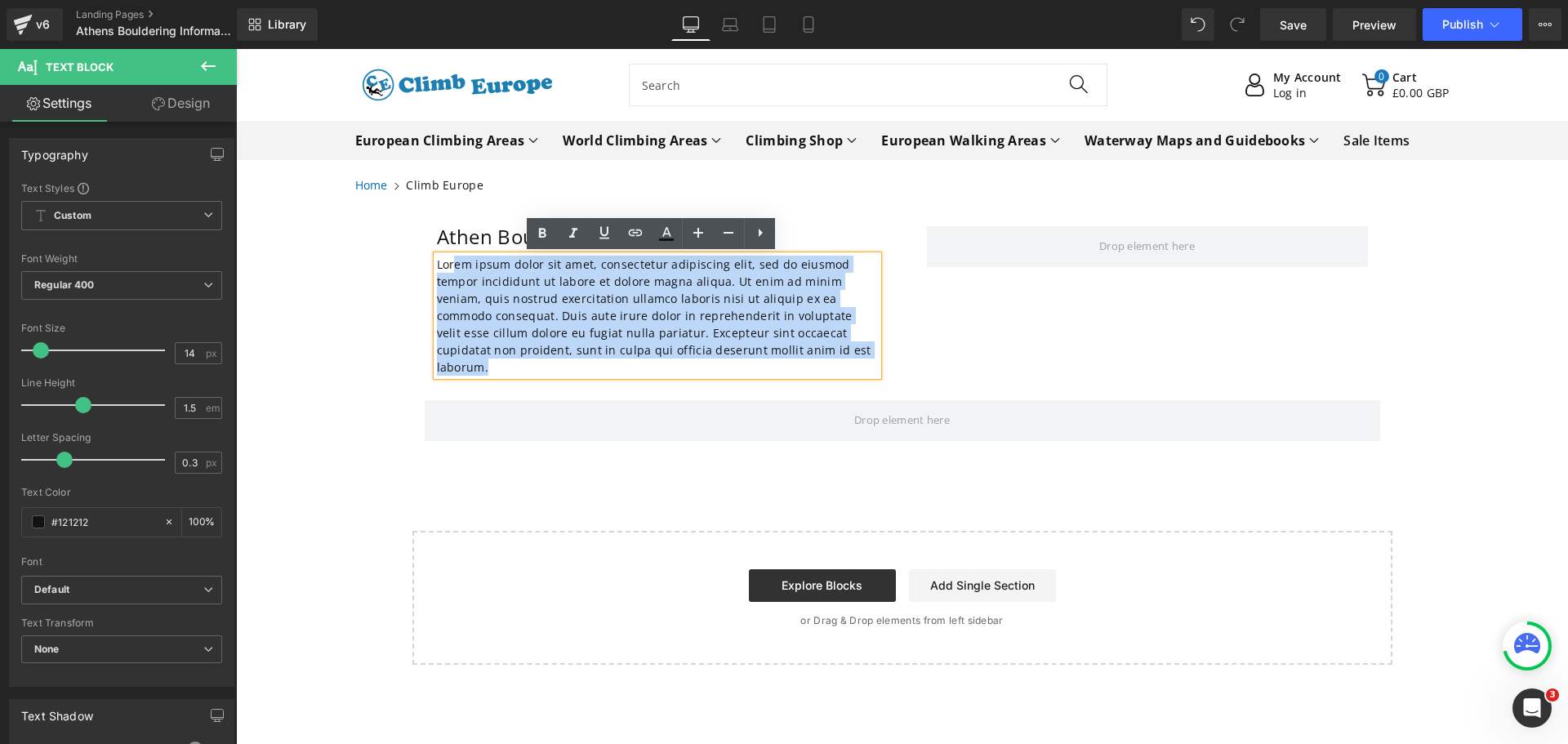
drag, startPoint x: 776, startPoint y: 355, endPoint x: 452, endPoint y: 265, distance: 336.3
click at [452, 265] on p "Lorem ipsum dolor sit amet, consectetur adipiscing elit, sed do eiusmod tempor …" at bounding box center [657, 315] width 441 height 120
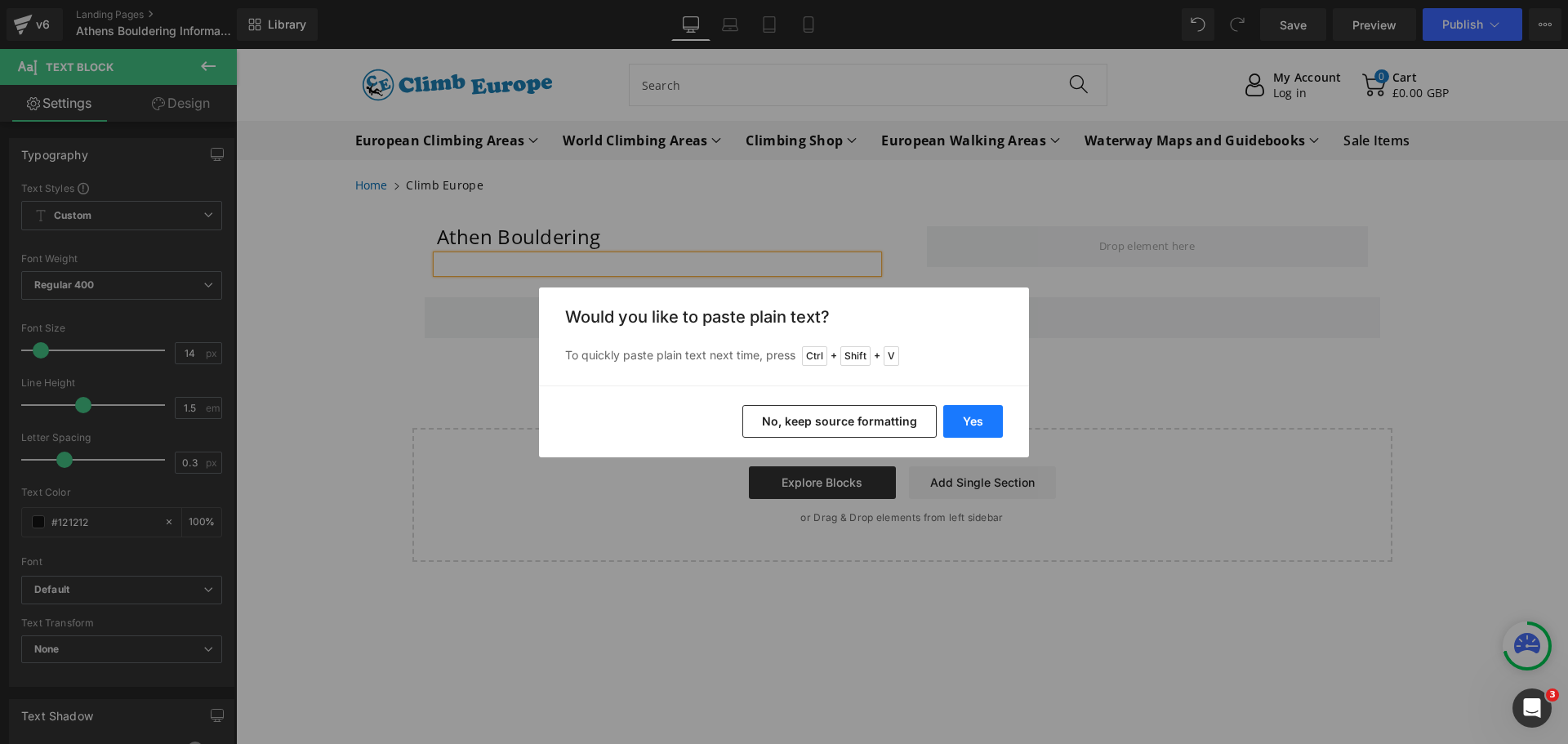
click at [954, 421] on button "Yes" at bounding box center [973, 421] width 60 height 33
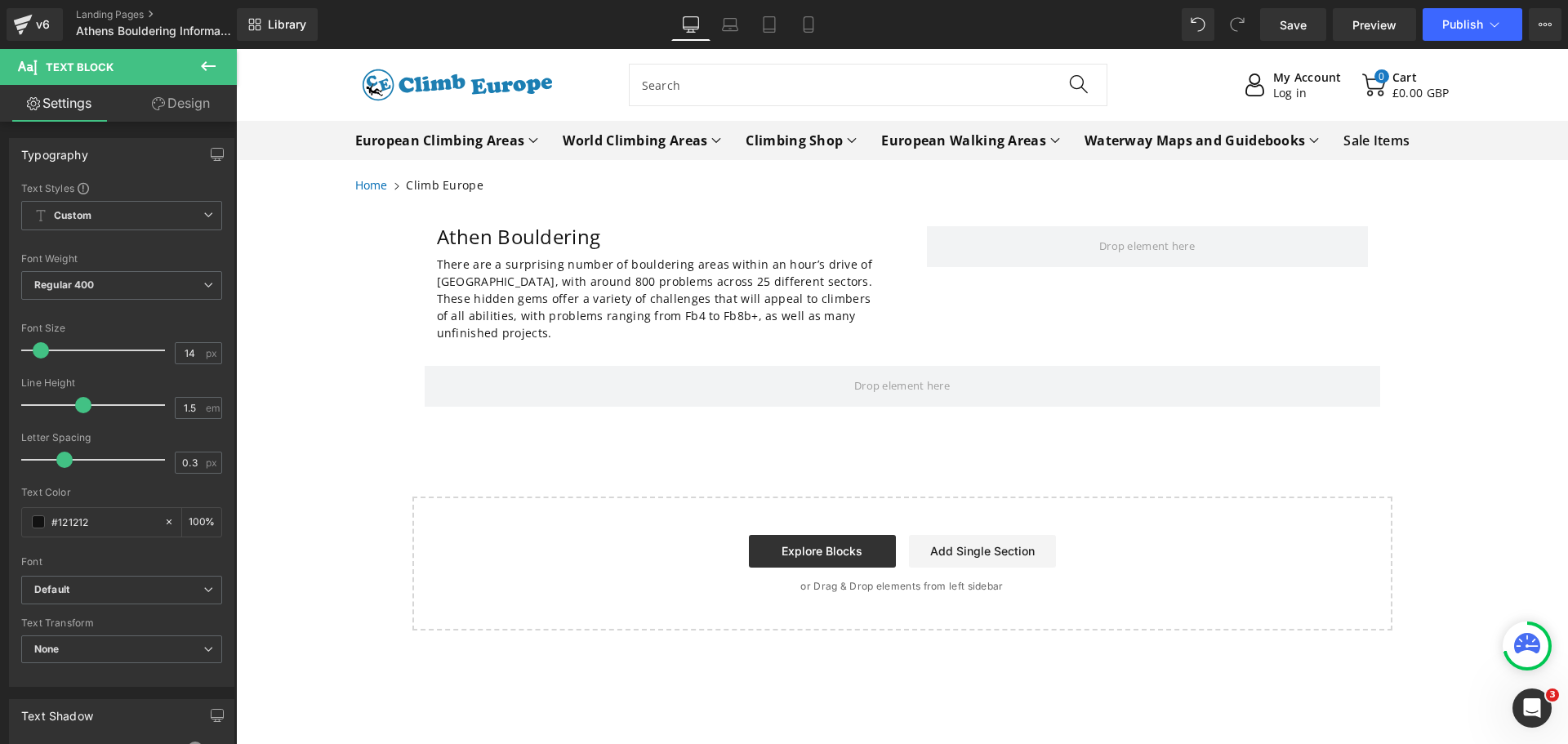
click at [202, 65] on icon at bounding box center [208, 66] width 20 height 20
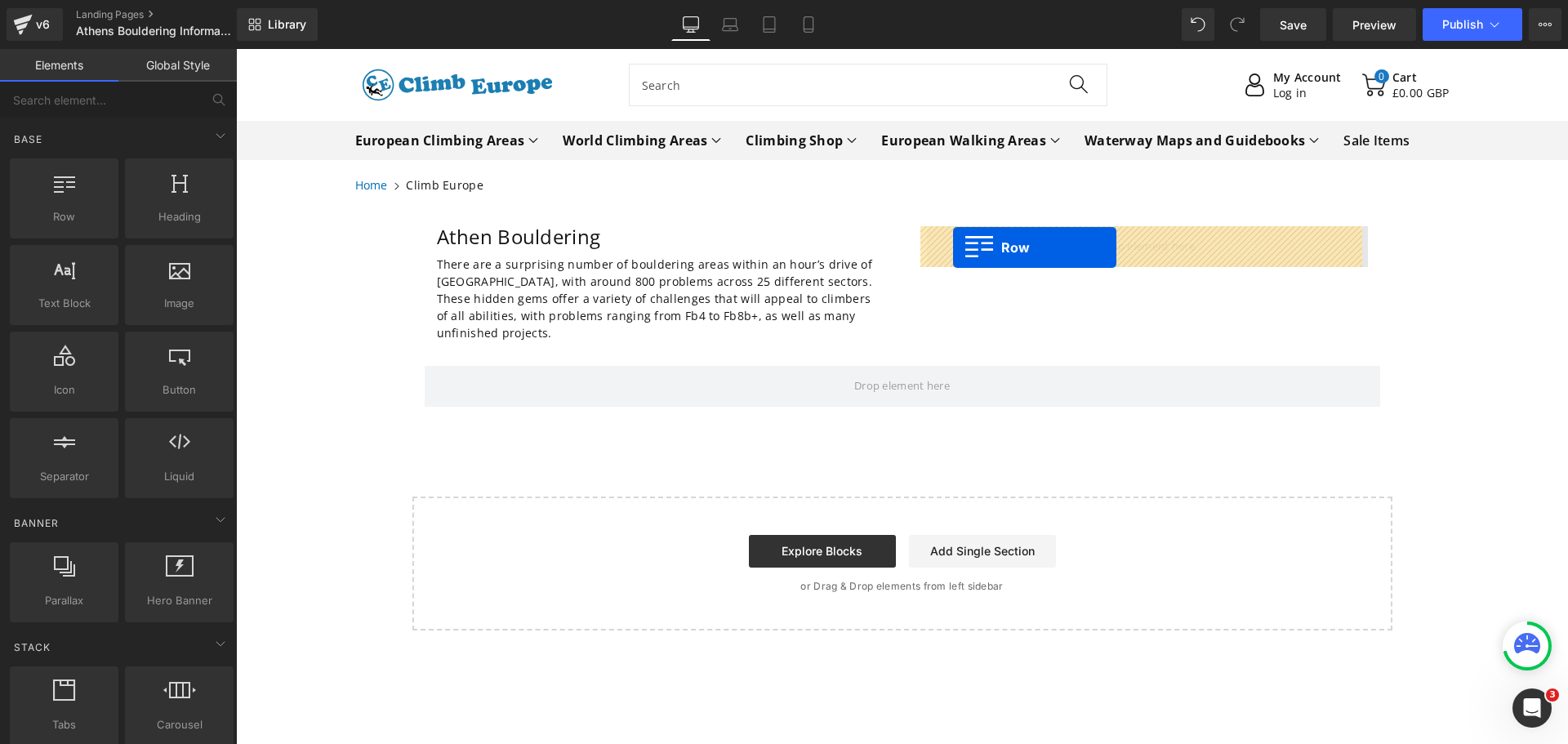
drag, startPoint x: 313, startPoint y: 243, endPoint x: 953, endPoint y: 248, distance: 640.0
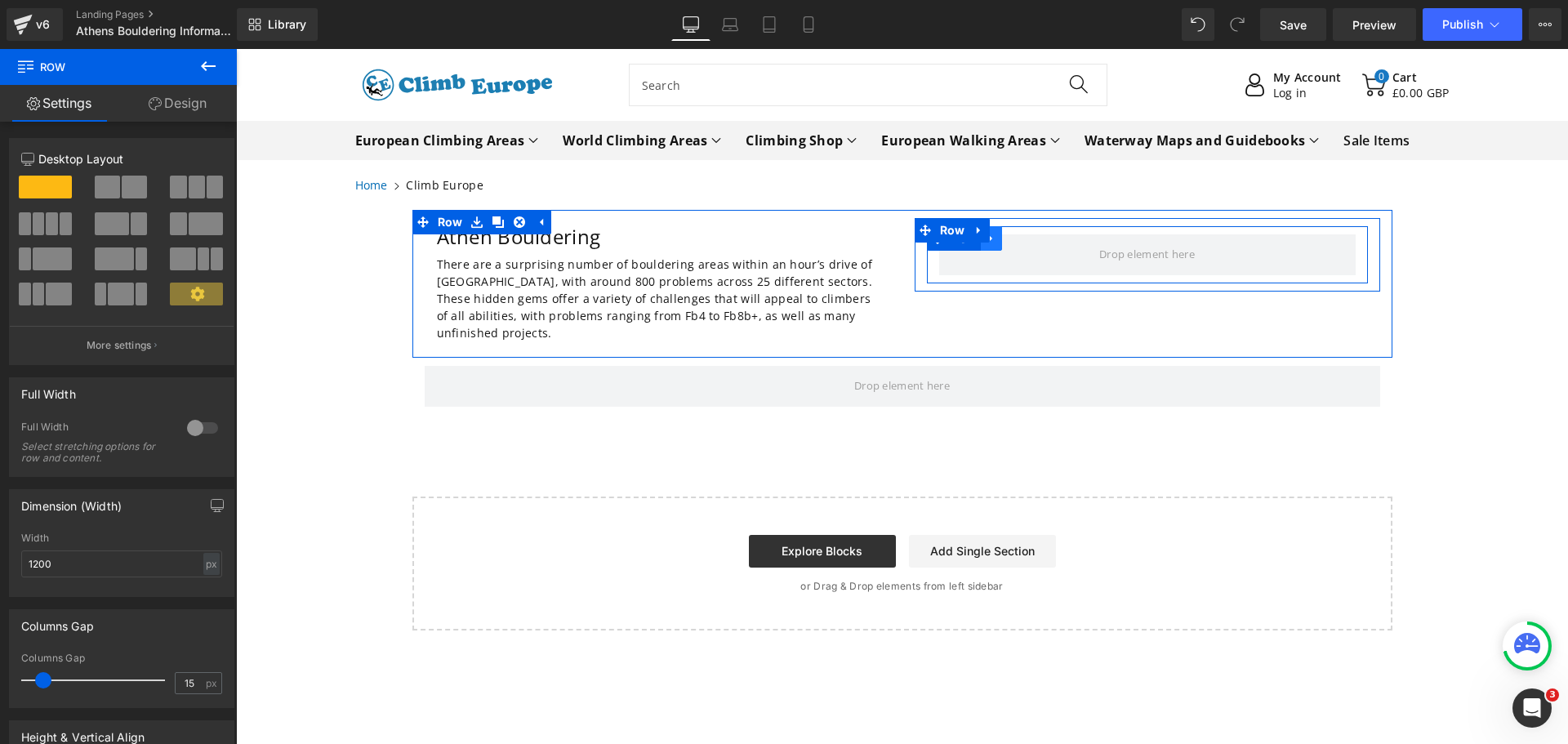
click at [986, 241] on icon at bounding box center [991, 239] width 11 height 12
click at [1007, 243] on icon at bounding box center [1012, 238] width 11 height 11
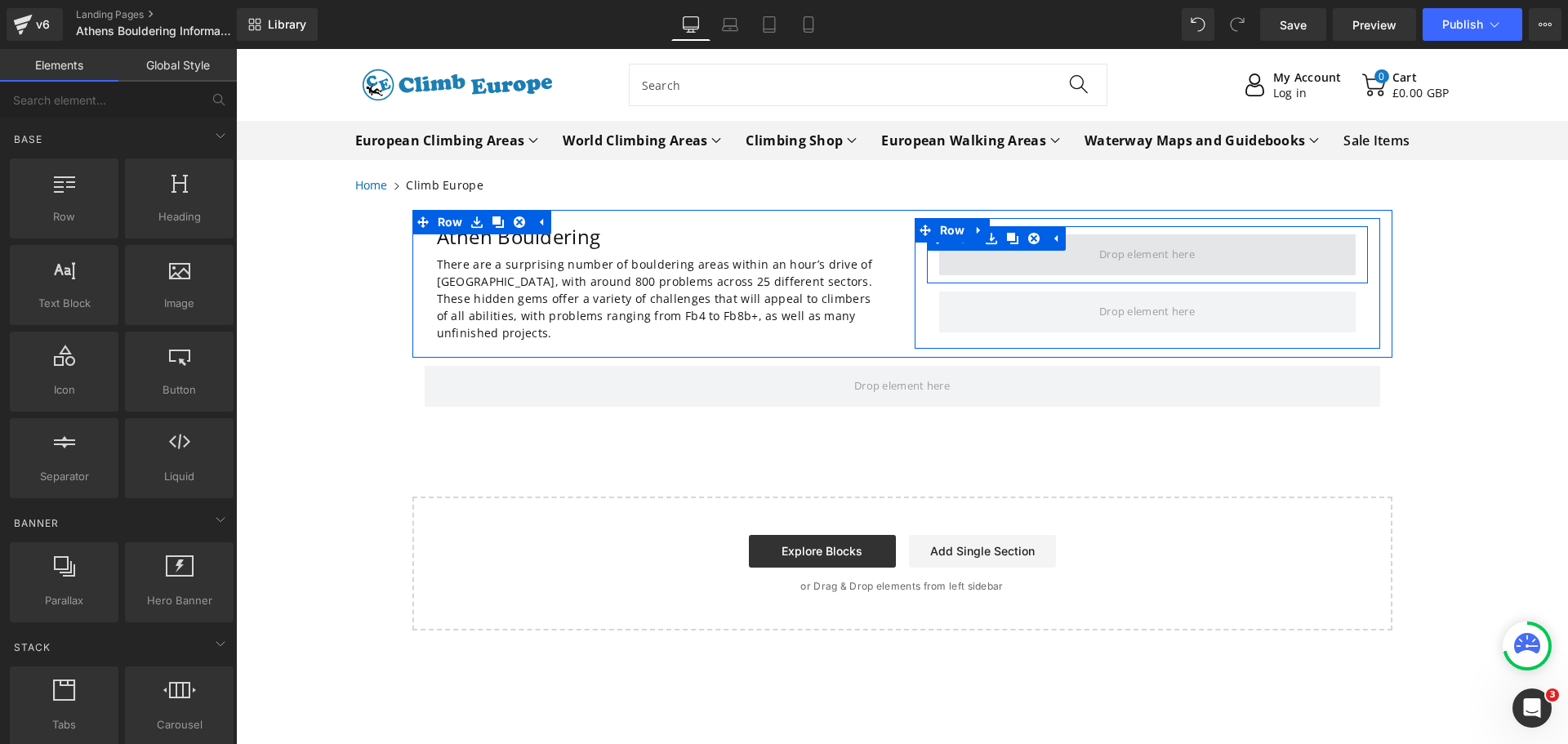
click at [1100, 256] on span at bounding box center [1148, 255] width 107 height 24
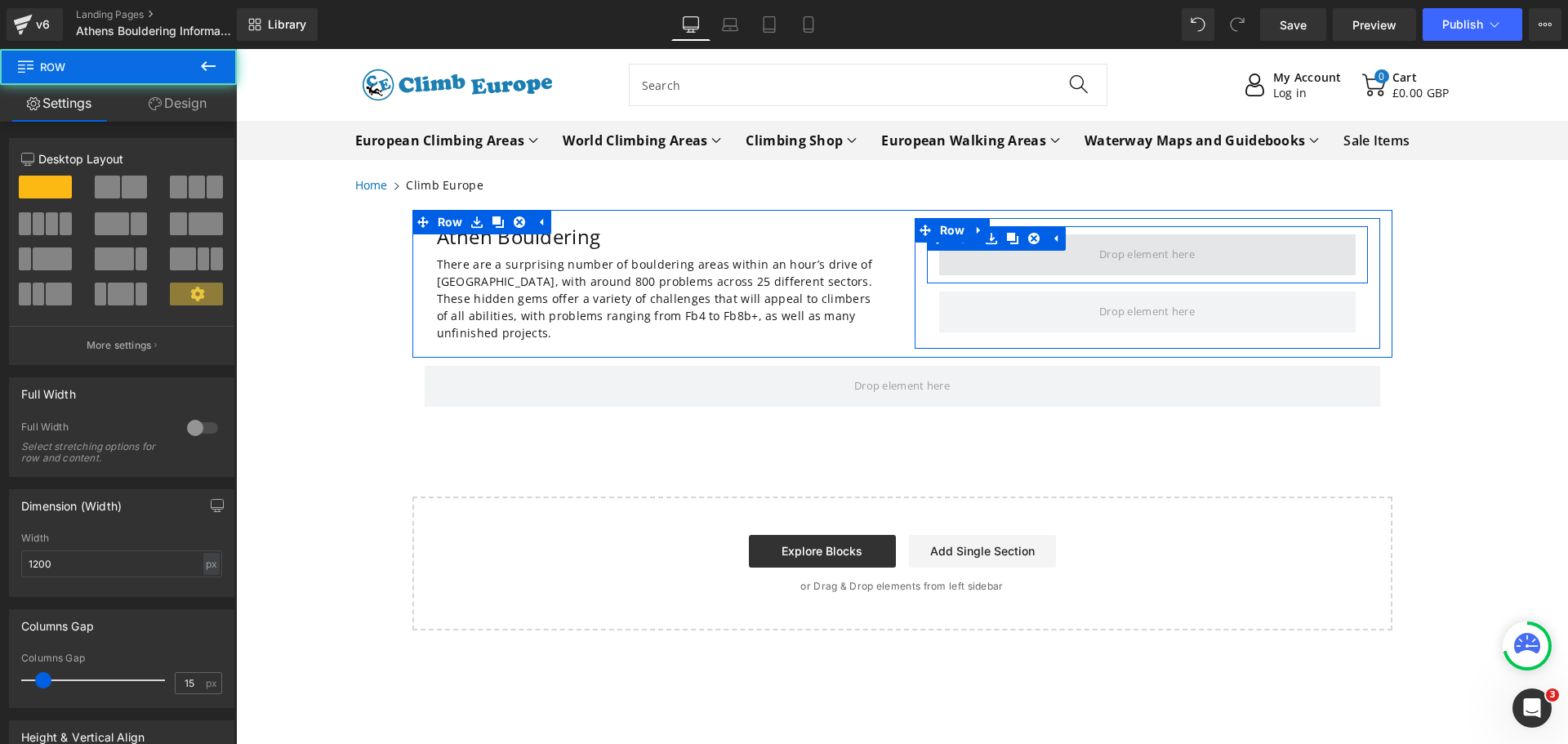
click at [955, 252] on span at bounding box center [1148, 254] width 416 height 41
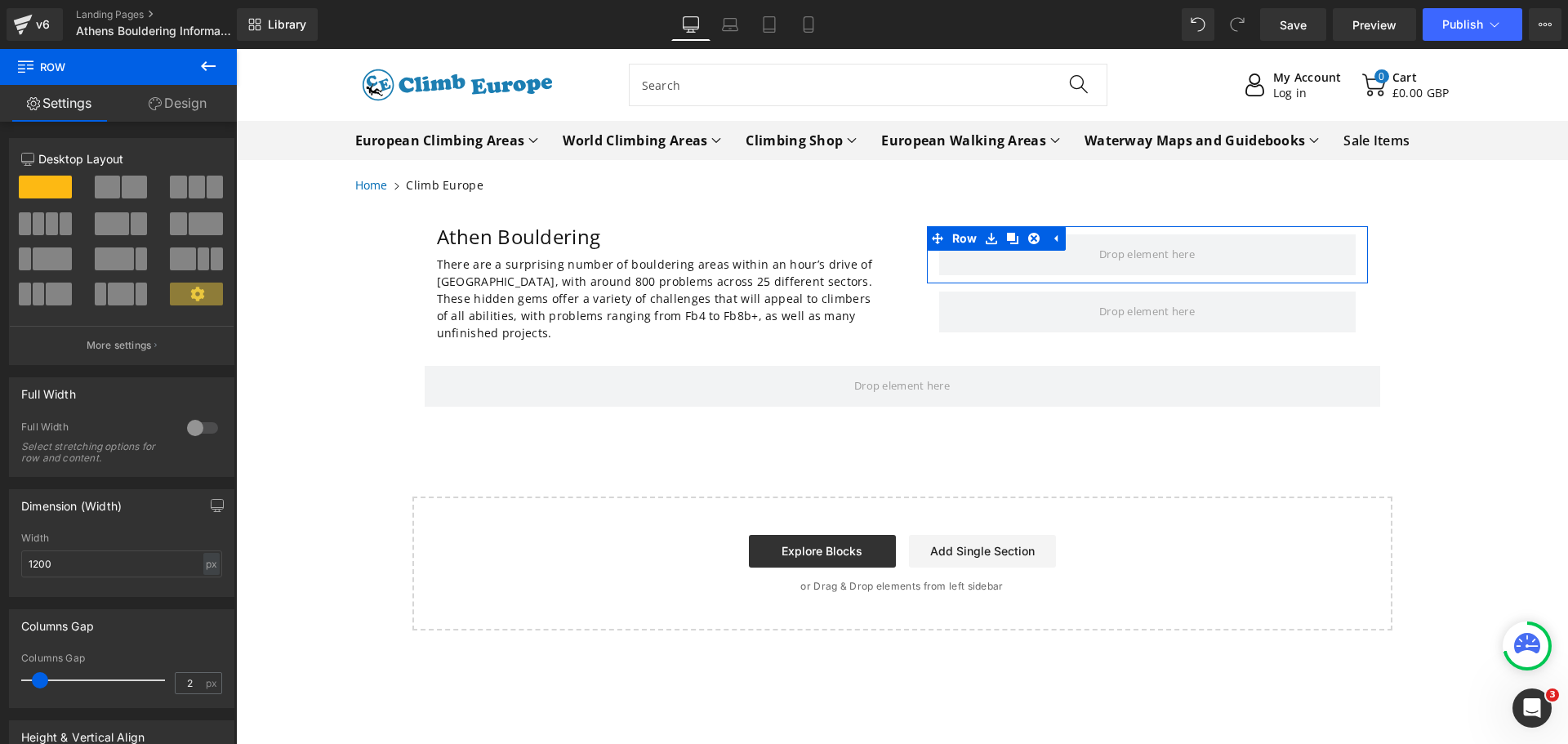
type input "0"
drag, startPoint x: 43, startPoint y: 675, endPoint x: 0, endPoint y: 668, distance: 43.6
click at [0, 668] on div "Columns Gap 0px Columns Gap 0 px" at bounding box center [122, 652] width 244 height 111
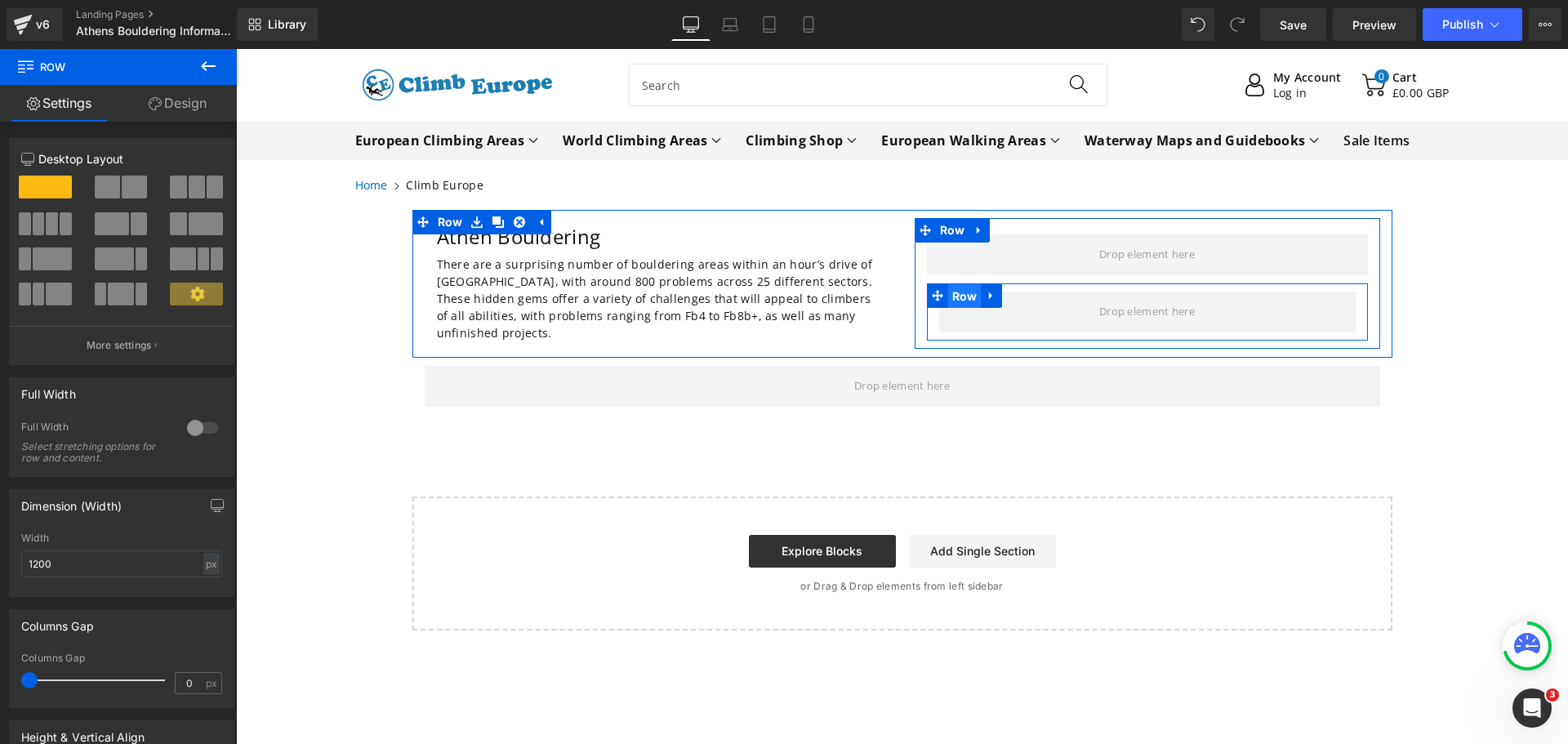
click at [960, 296] on span "Row" at bounding box center [964, 296] width 34 height 24
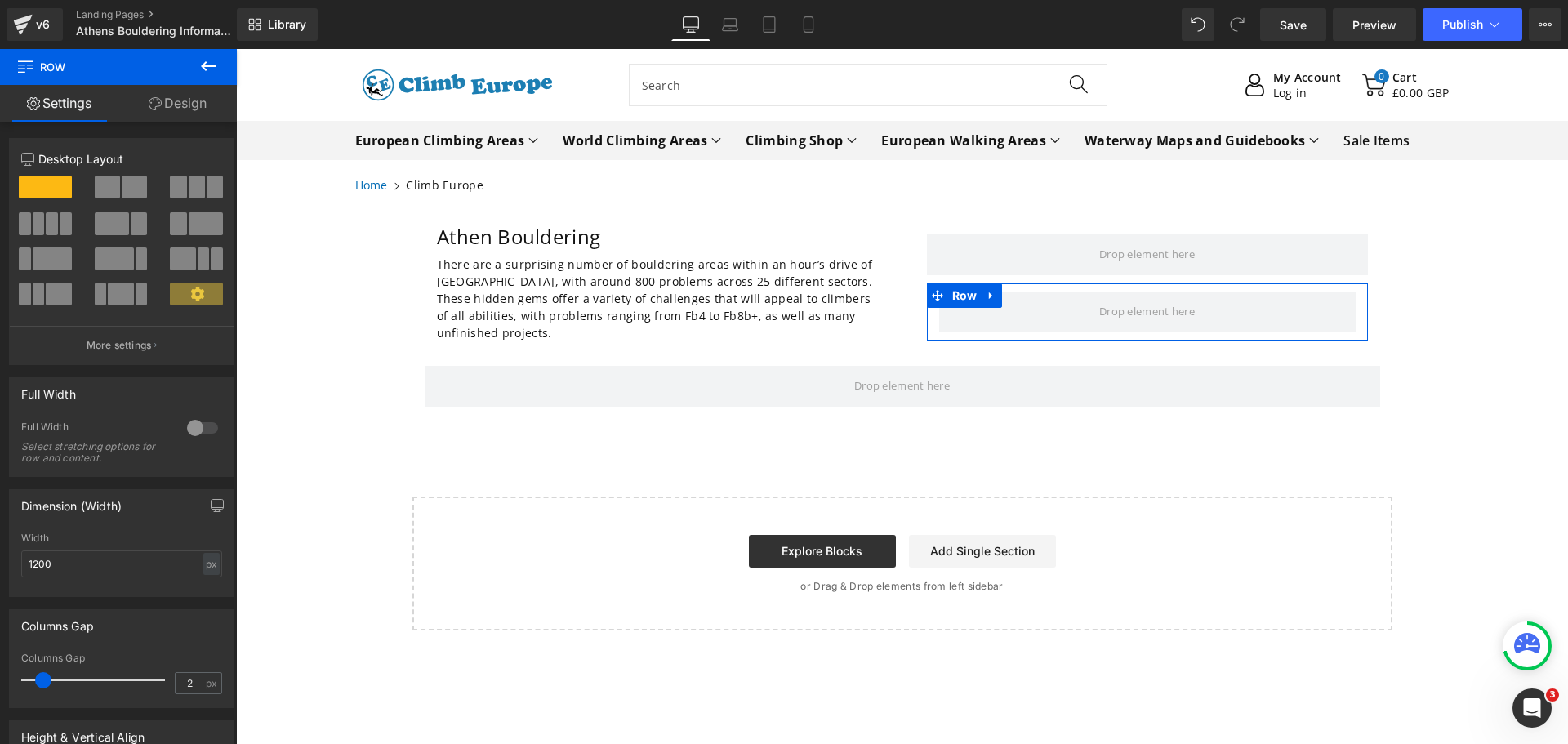
type input "0"
drag, startPoint x: 45, startPoint y: 681, endPoint x: 0, endPoint y: 673, distance: 45.7
click at [0, 673] on div "Columns Gap 0px Columns Gap 0 px" at bounding box center [122, 652] width 244 height 111
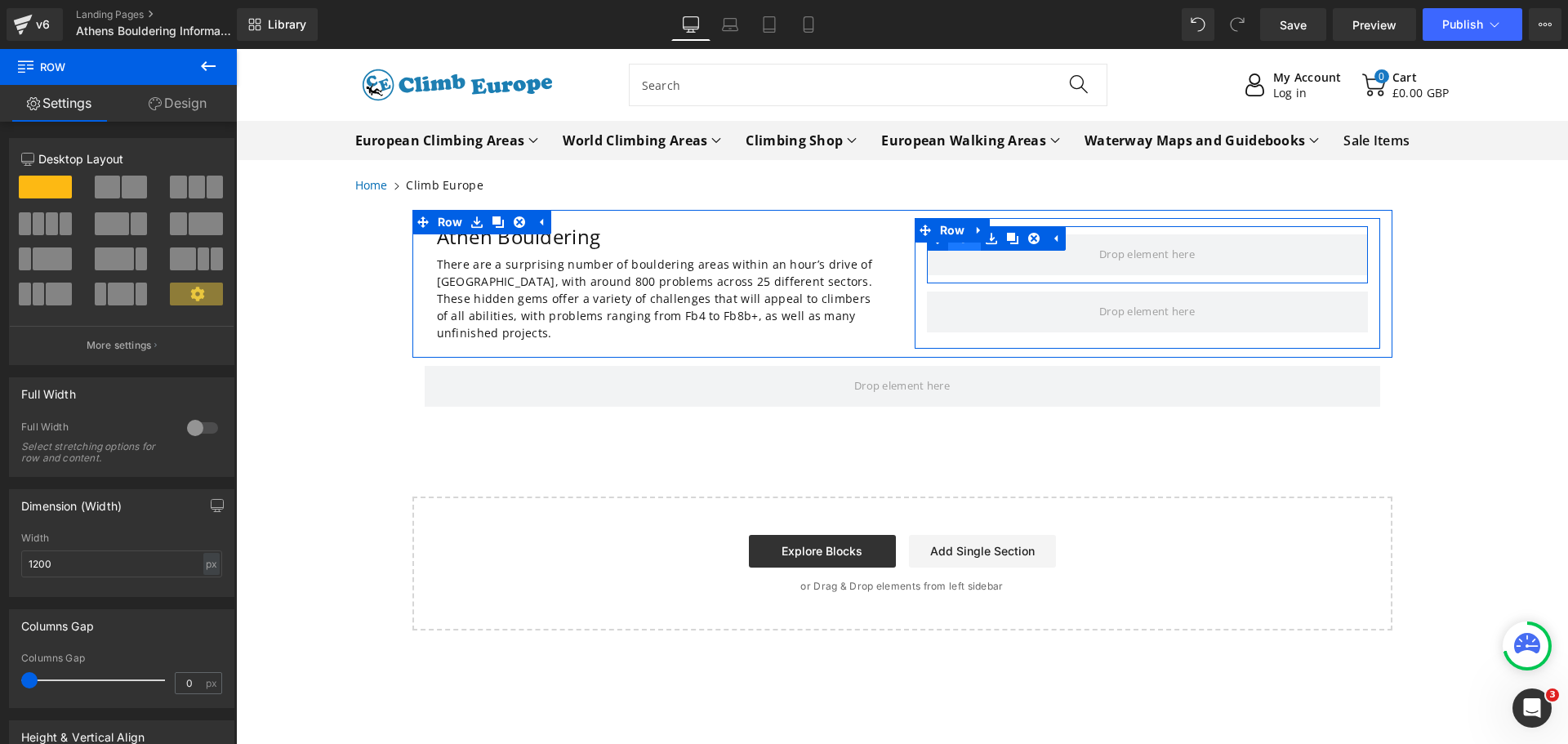
click at [949, 246] on span "Row" at bounding box center [964, 238] width 34 height 24
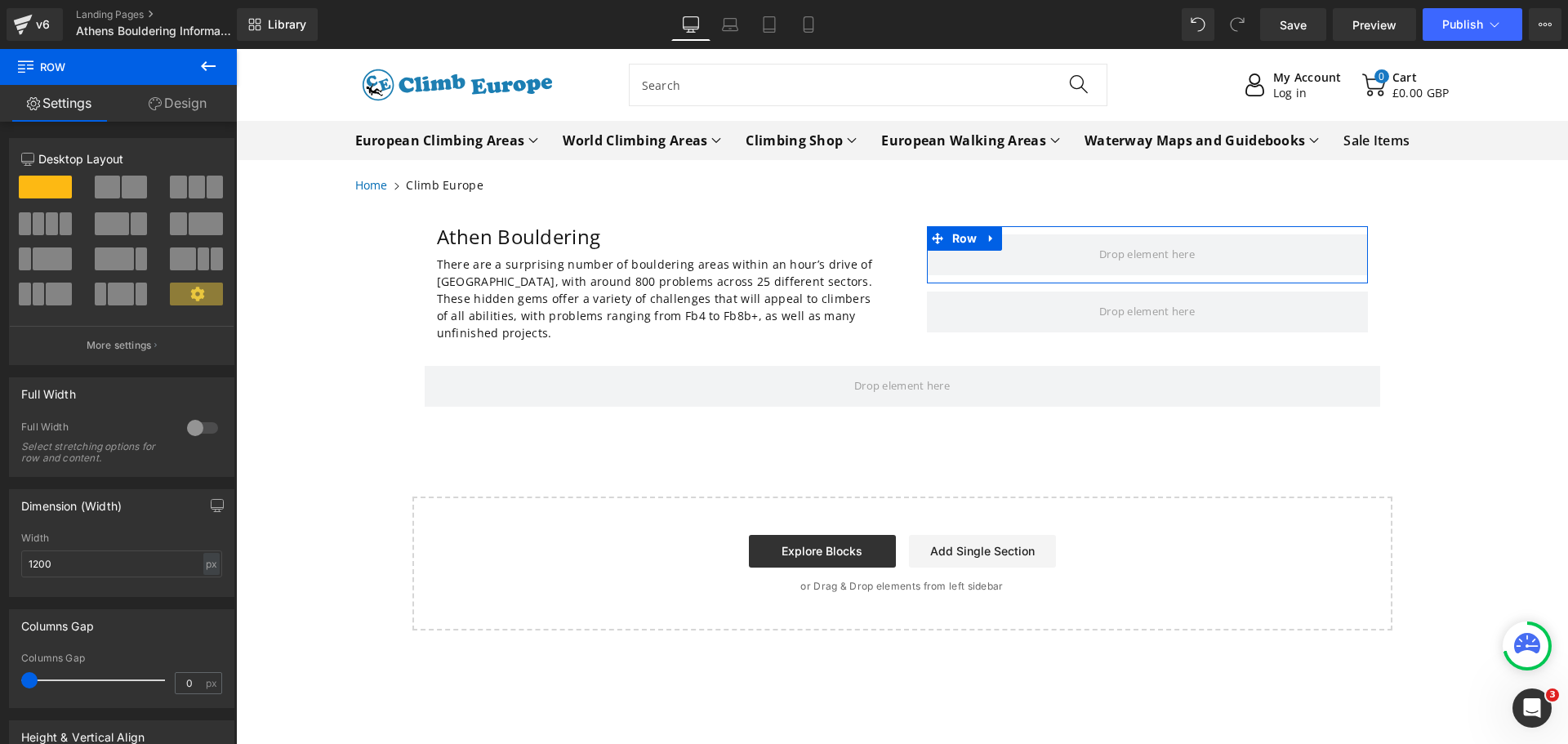
click at [189, 99] on link "Design" at bounding box center [177, 103] width 118 height 37
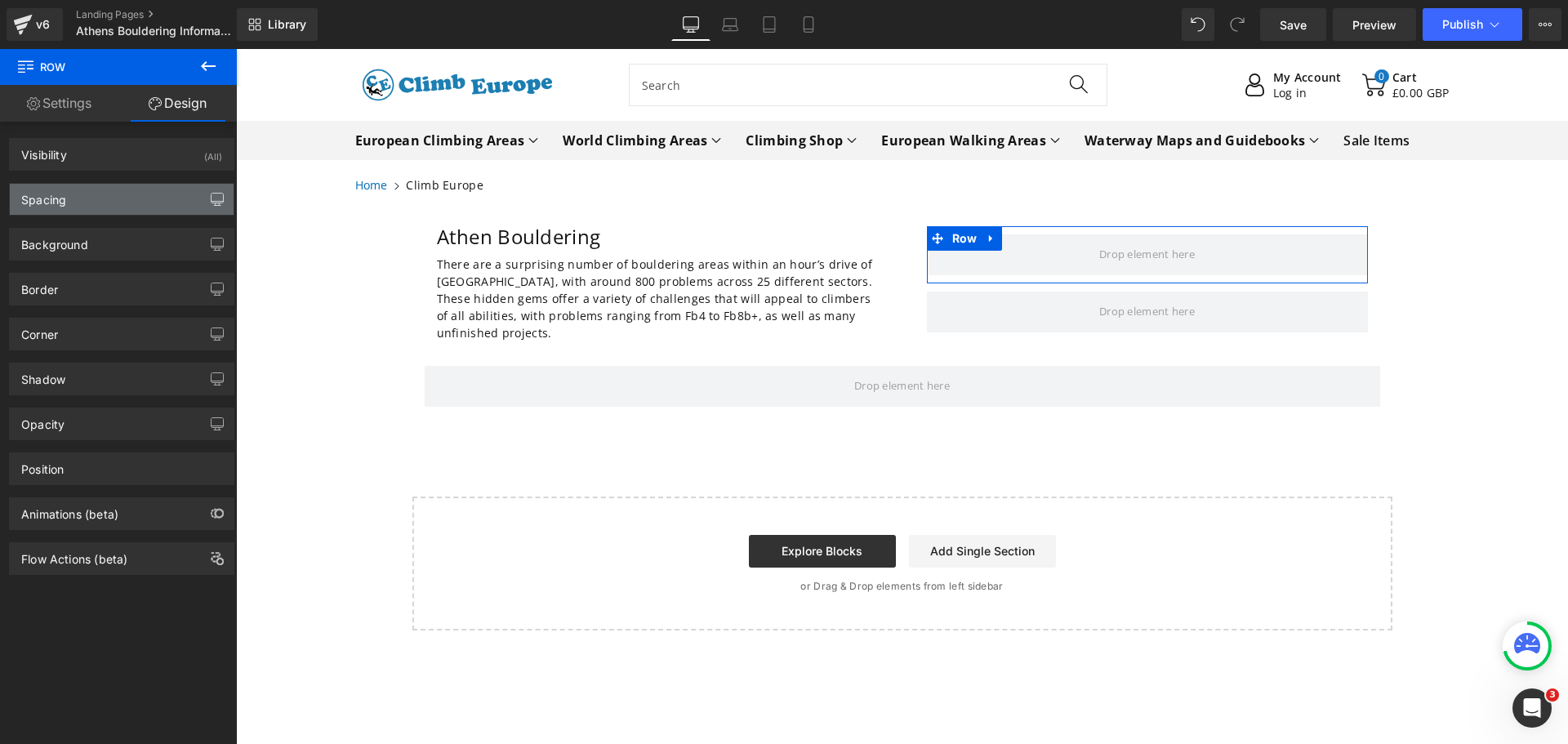
click at [211, 199] on icon "button" at bounding box center [217, 199] width 13 height 13
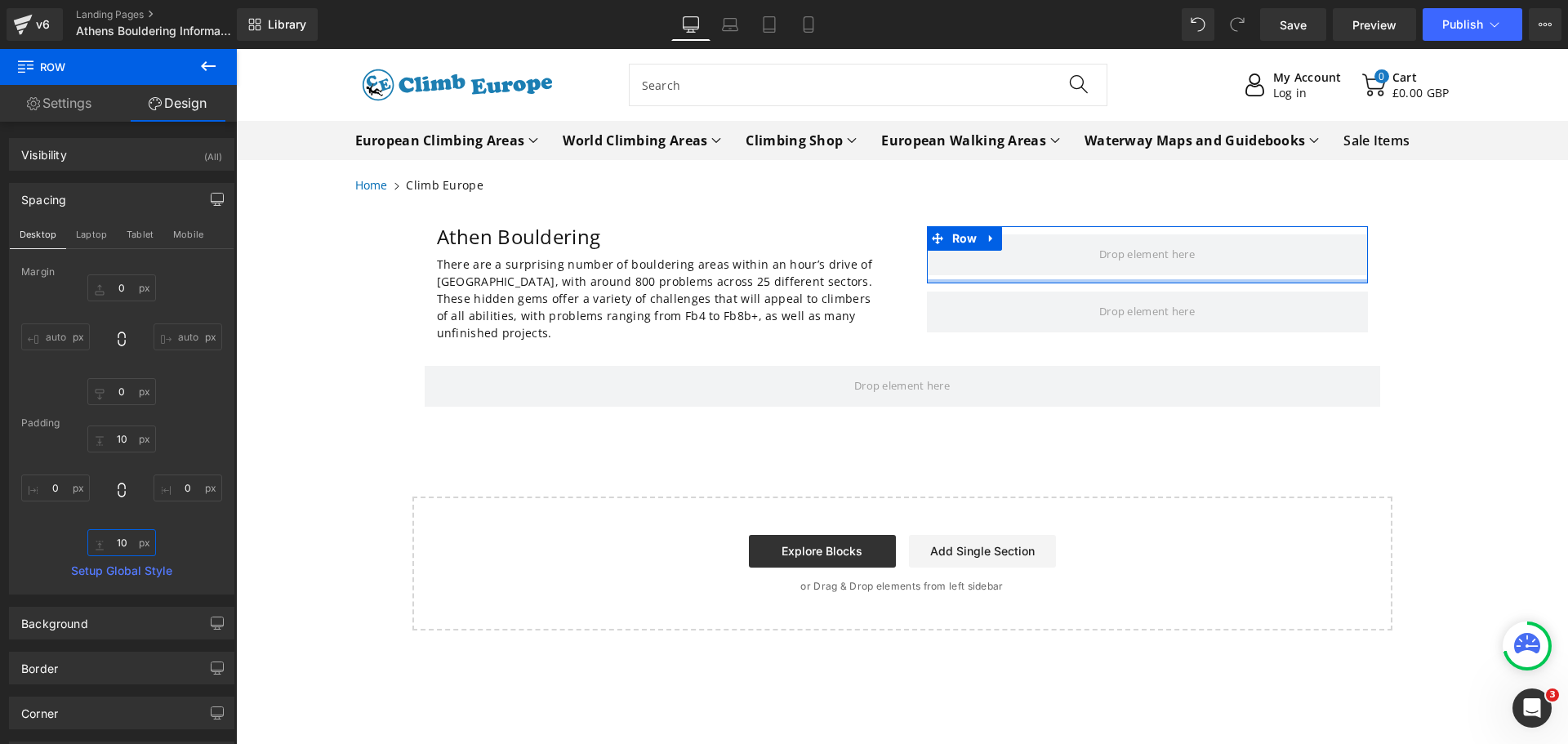
click at [124, 545] on input "10" at bounding box center [121, 542] width 68 height 27
type input "0"
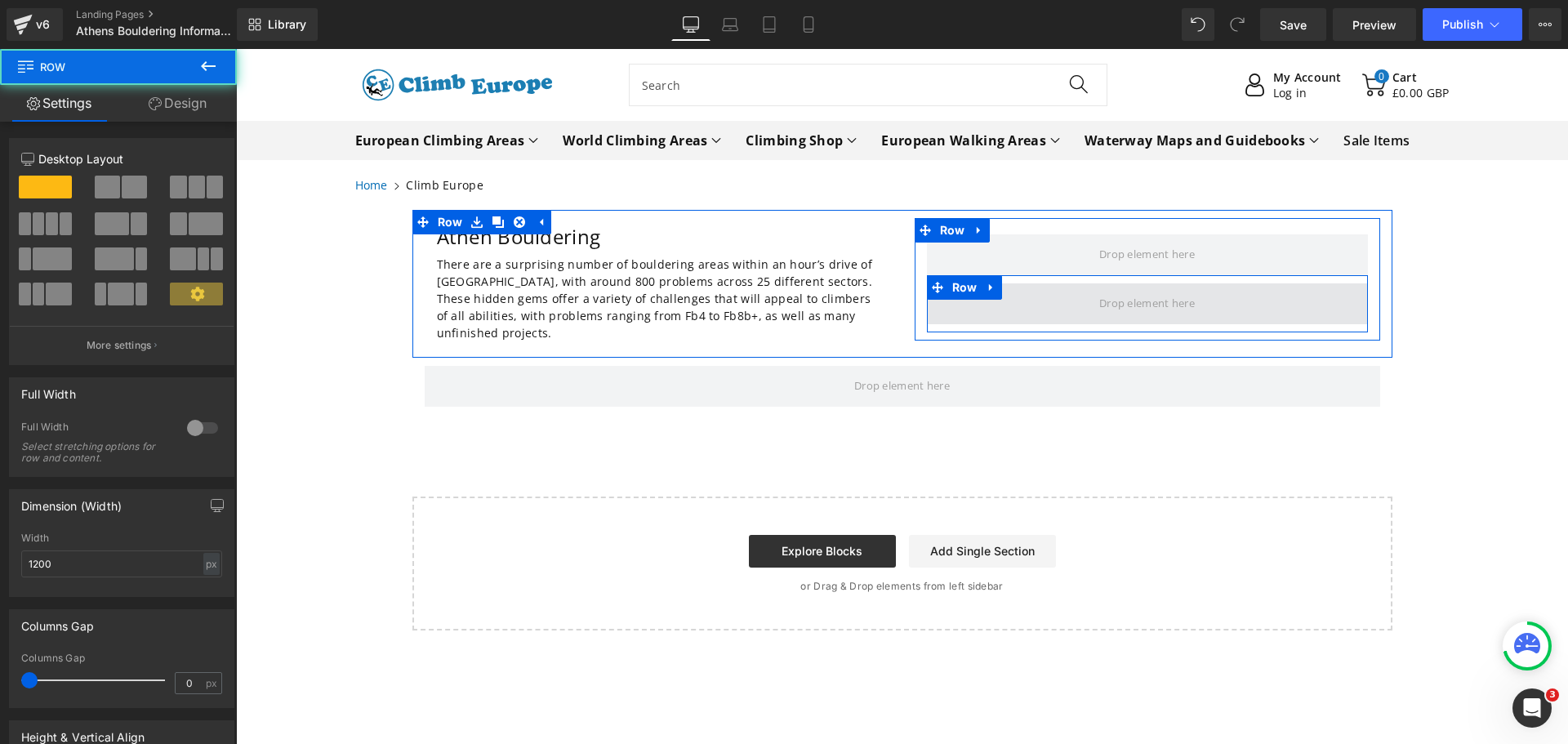
click at [1027, 314] on span at bounding box center [1148, 303] width 441 height 41
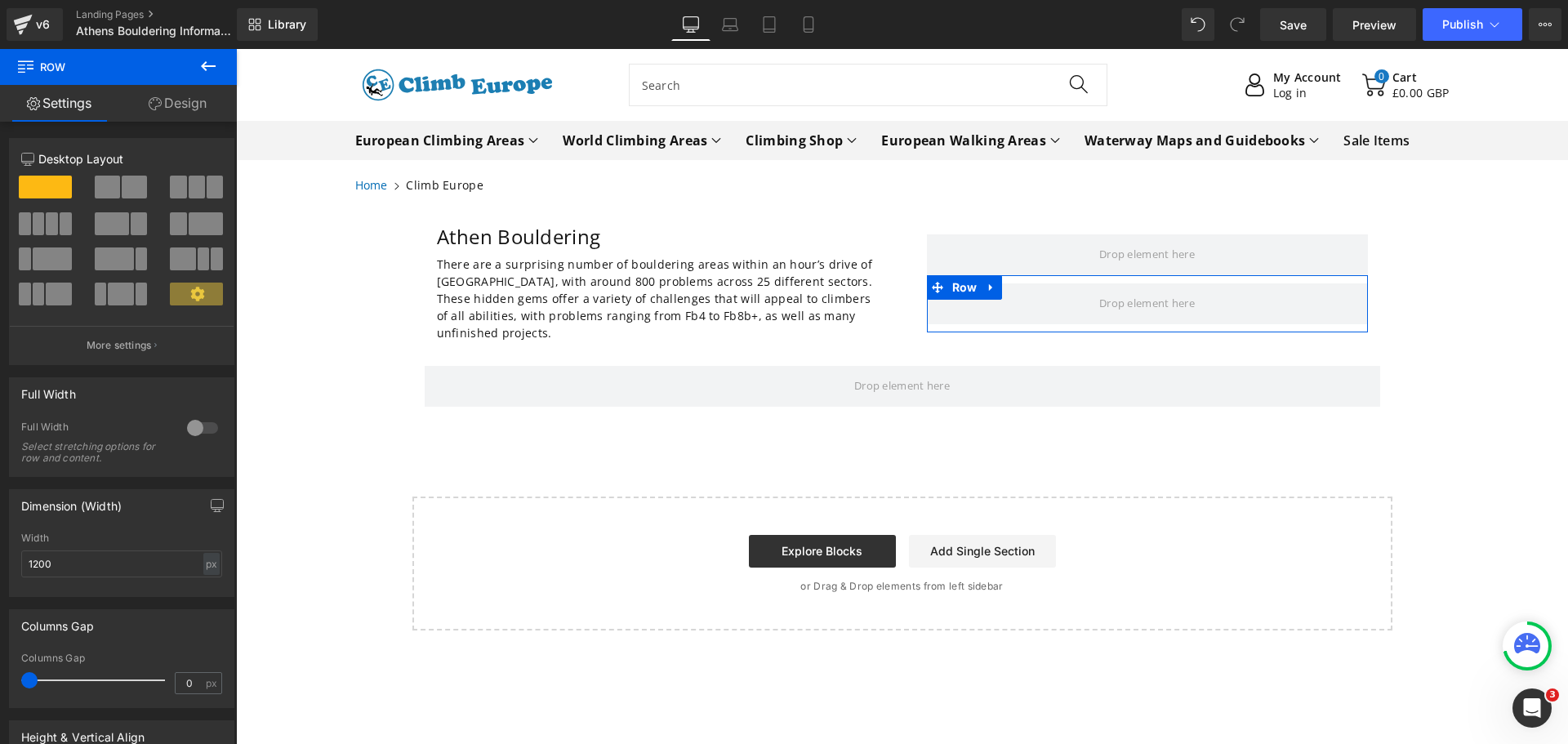
click at [179, 96] on link "Design" at bounding box center [177, 103] width 118 height 37
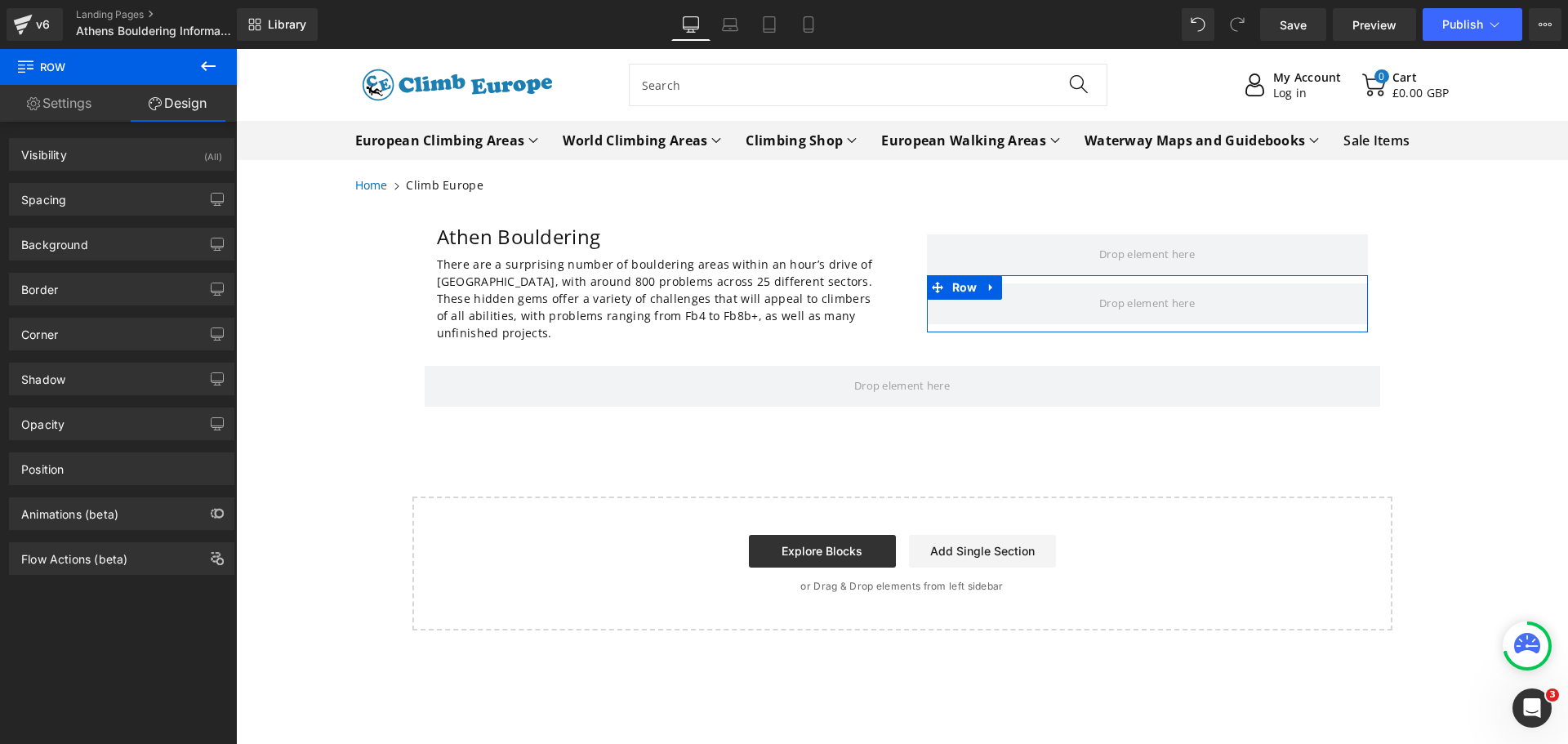
type input "0"
type input "10"
type input "0"
type input "10"
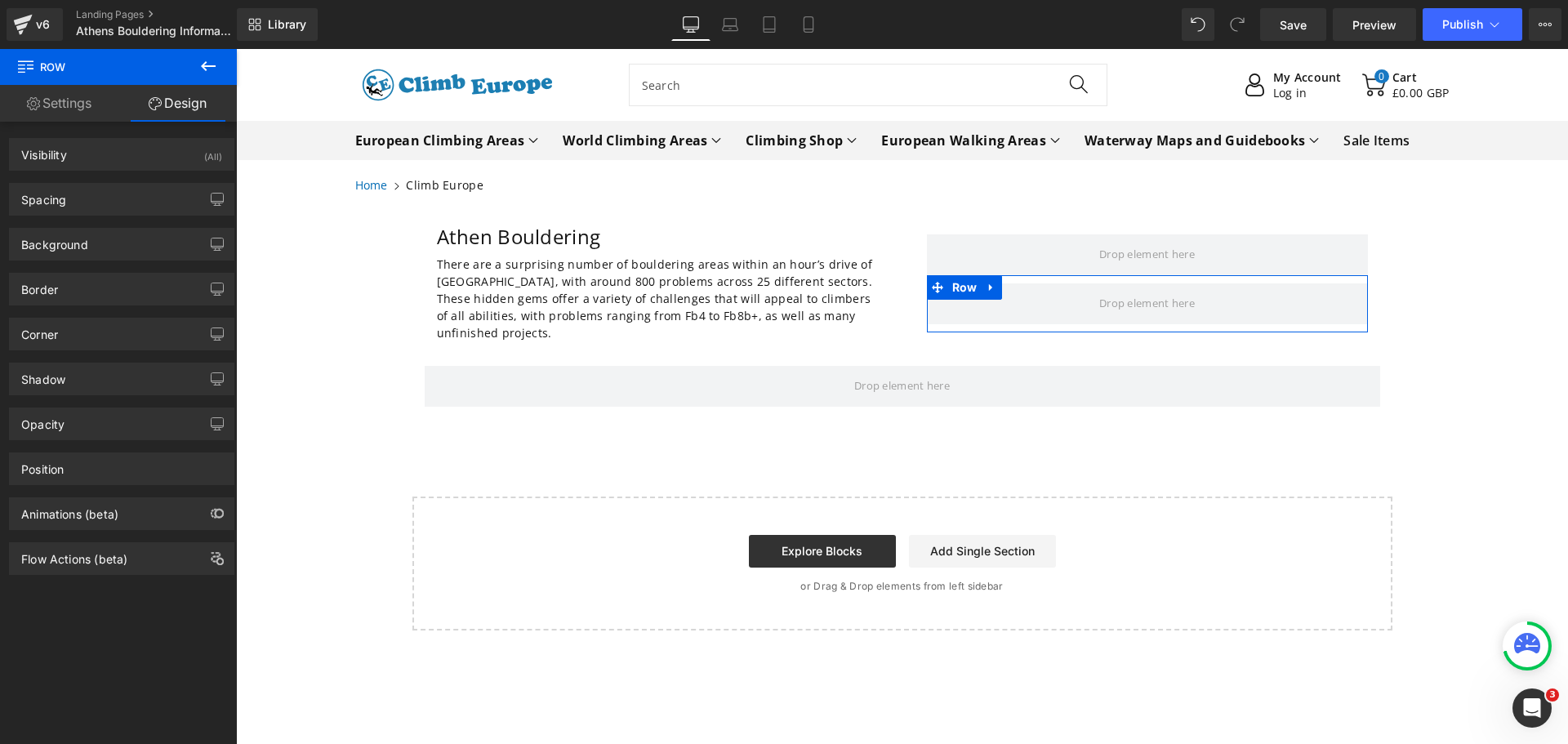
type input "0"
click at [212, 200] on icon "button" at bounding box center [217, 199] width 13 height 13
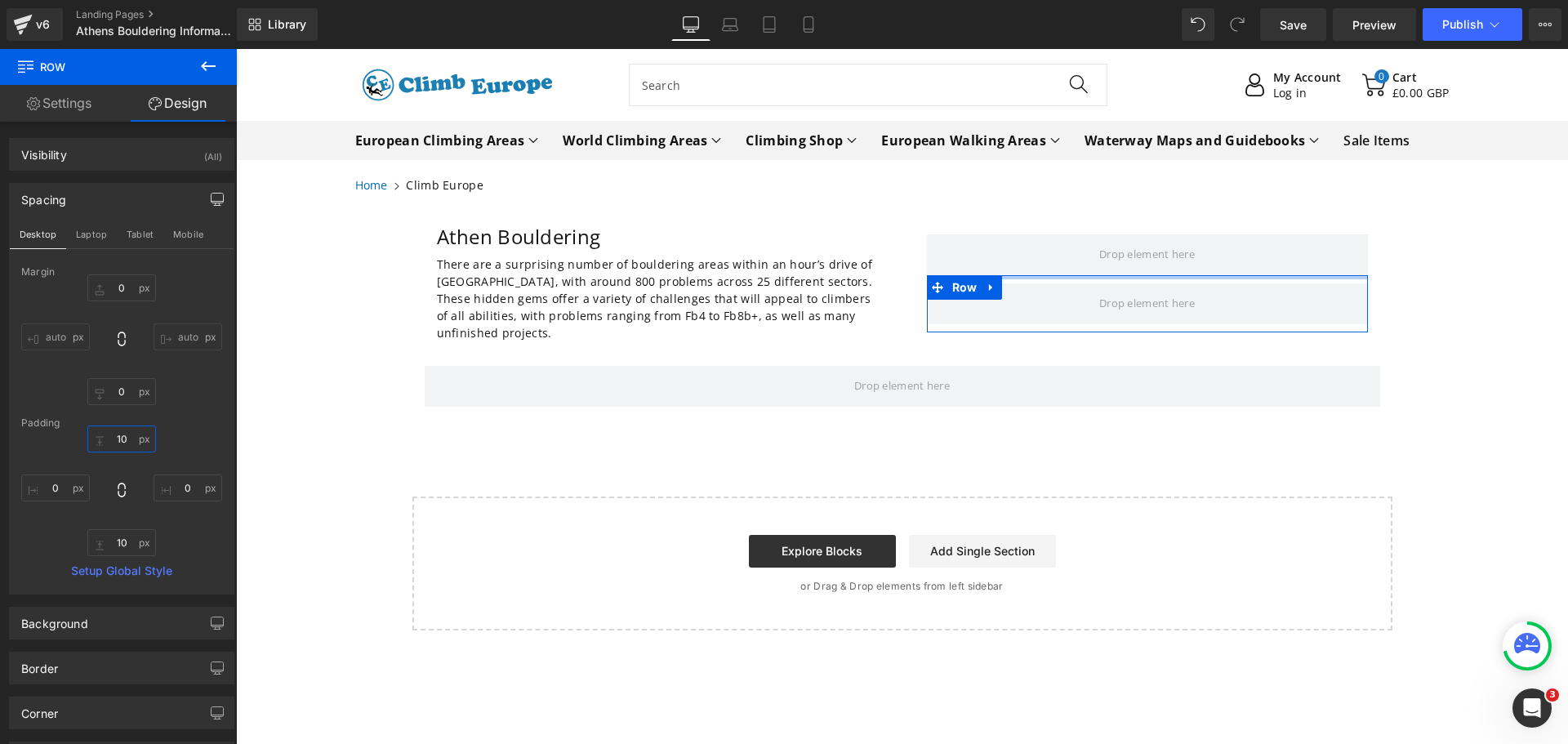
click at [120, 438] on input "10" at bounding box center [121, 438] width 68 height 27
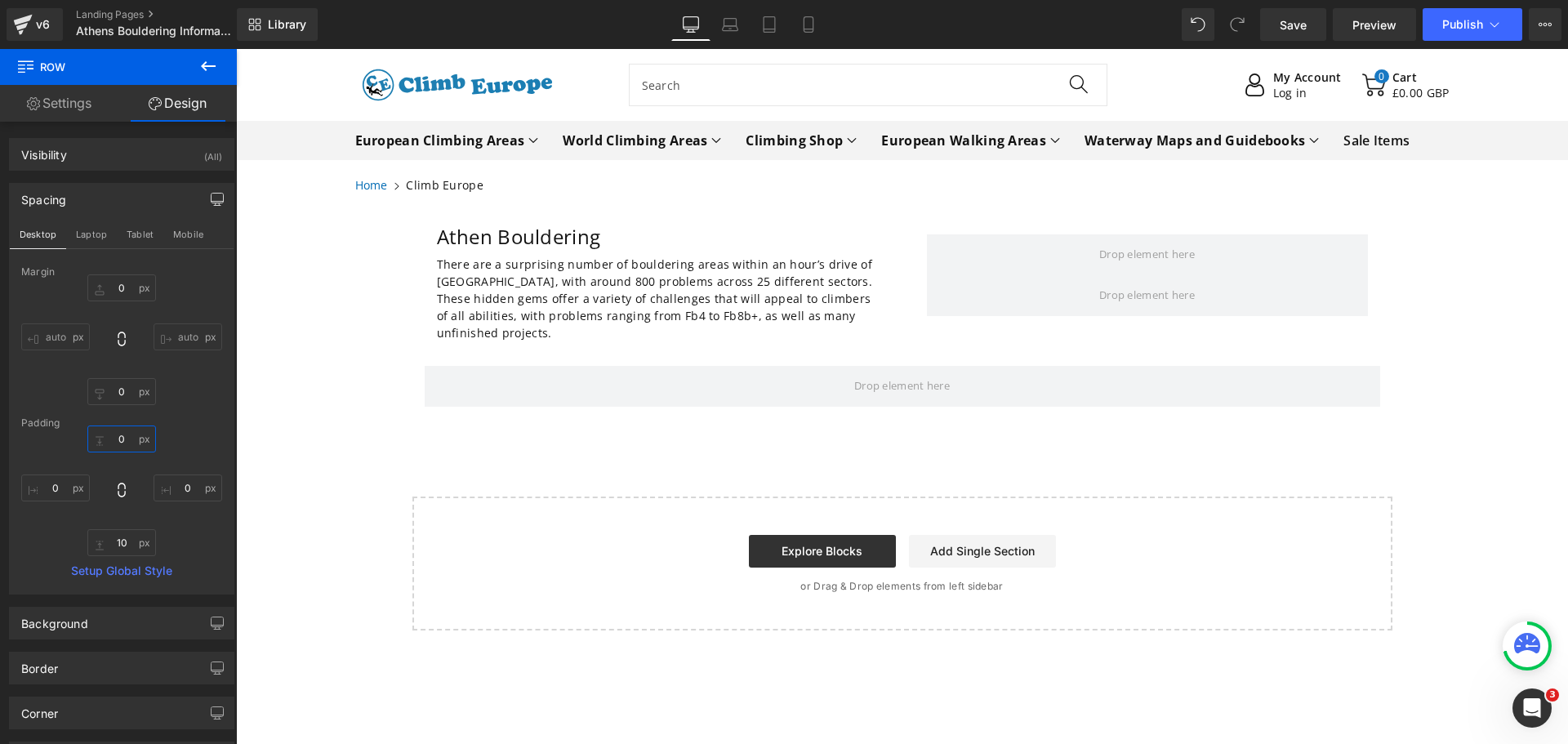
type input "0"
click at [215, 56] on icon at bounding box center [208, 66] width 20 height 20
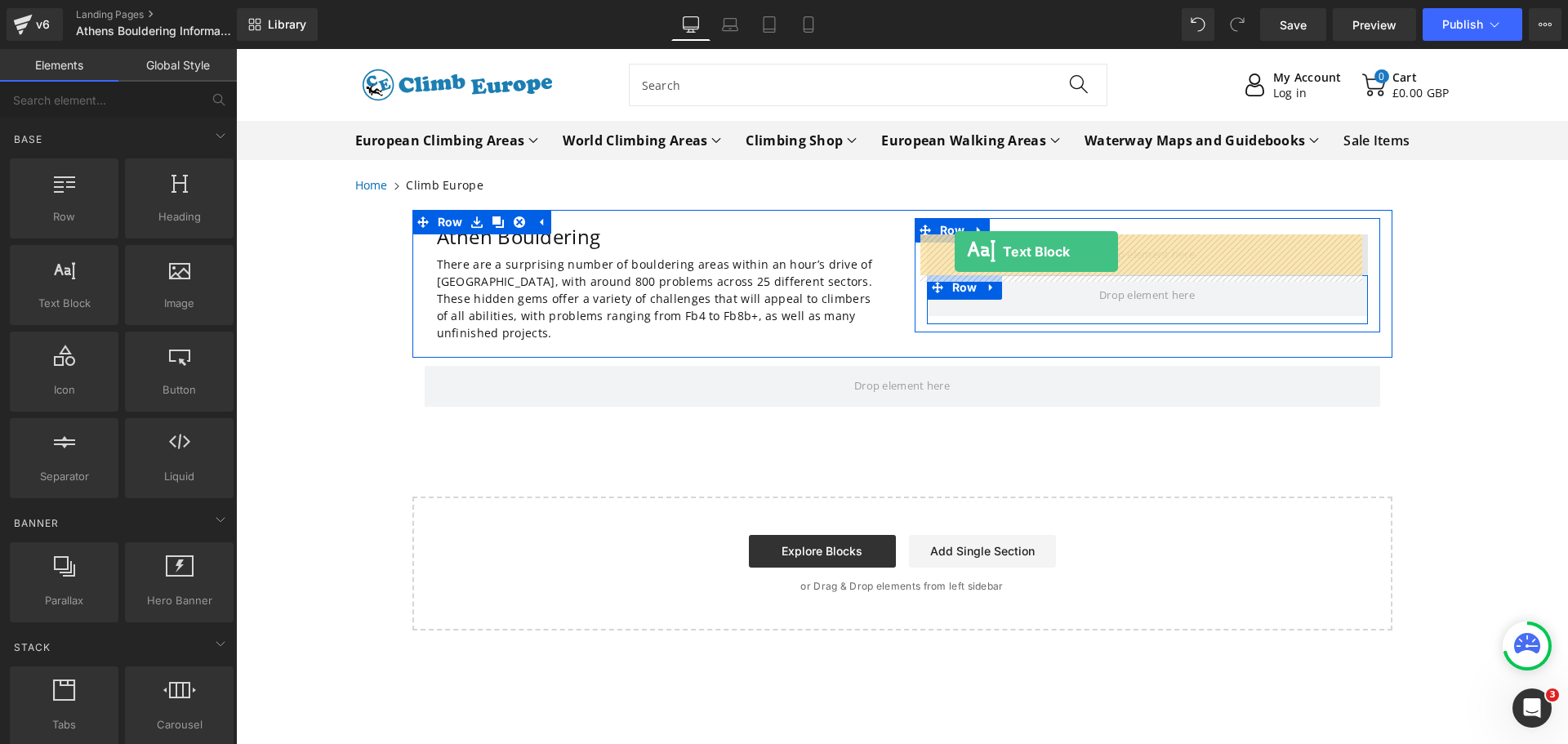
drag, startPoint x: 293, startPoint y: 335, endPoint x: 955, endPoint y: 251, distance: 667.3
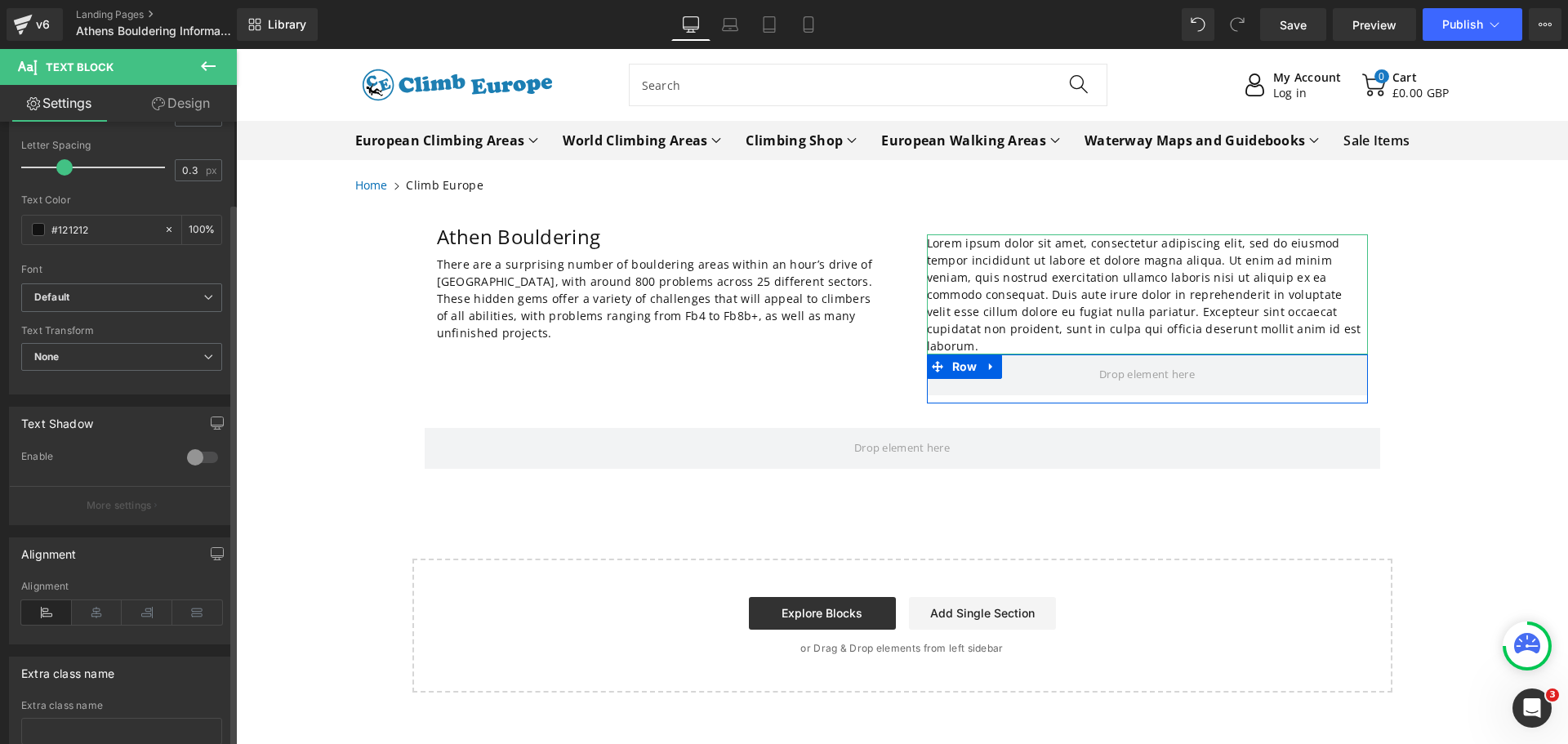
scroll to position [411, 0]
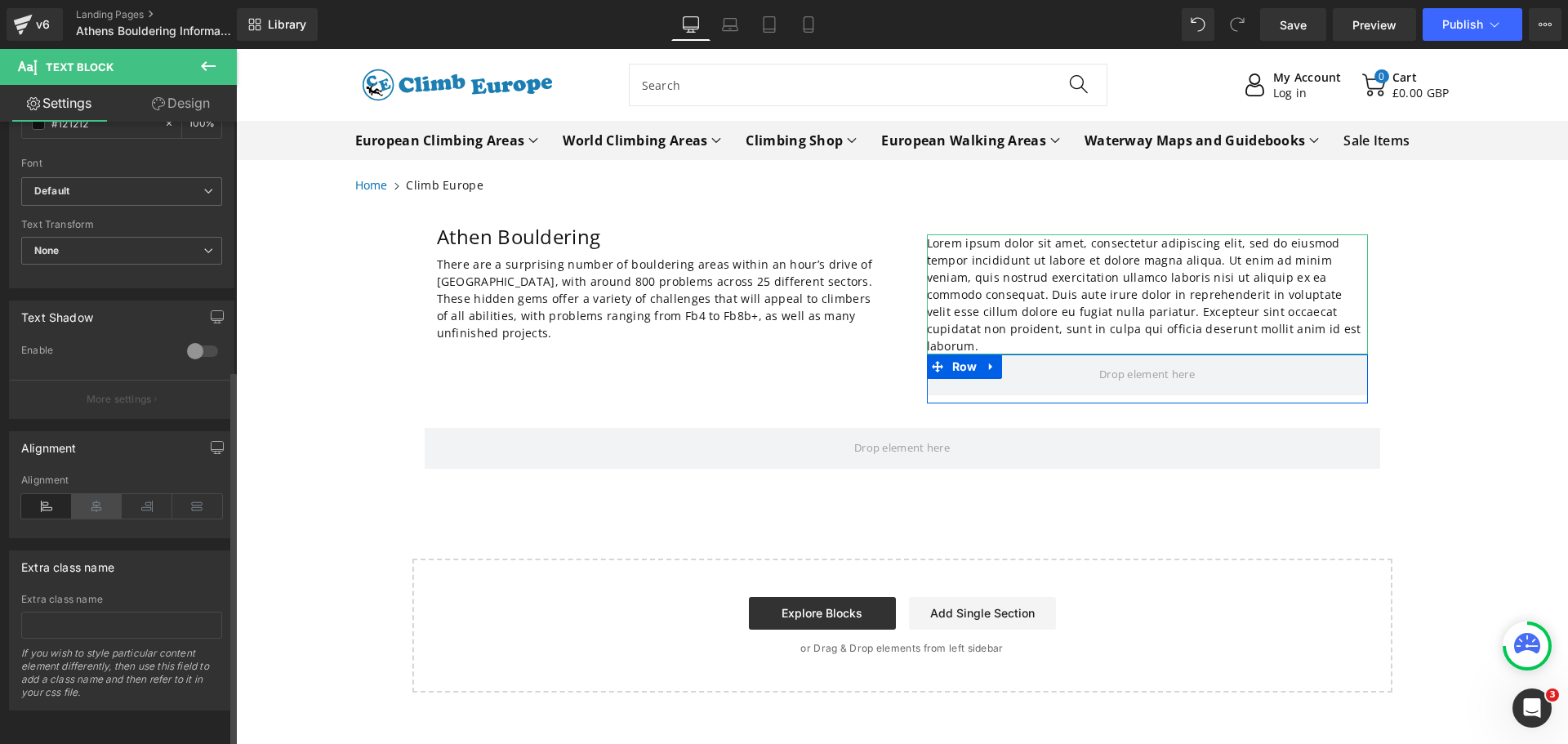
click at [91, 495] on icon at bounding box center [97, 506] width 51 height 24
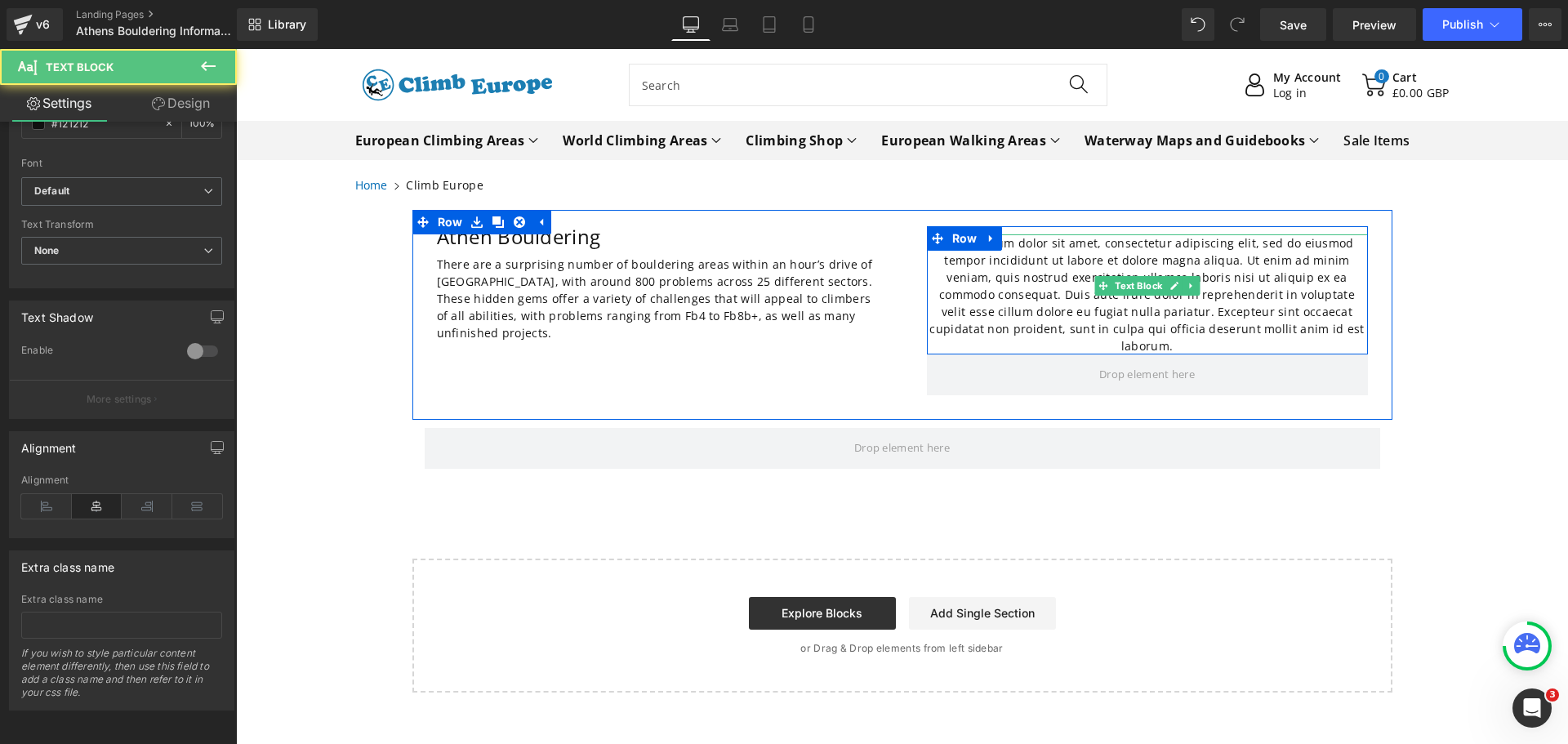
click at [1255, 293] on p "Lorem ipsum dolor sit amet, consectetur adipiscing elit, sed do eiusmod tempor …" at bounding box center [1148, 293] width 441 height 120
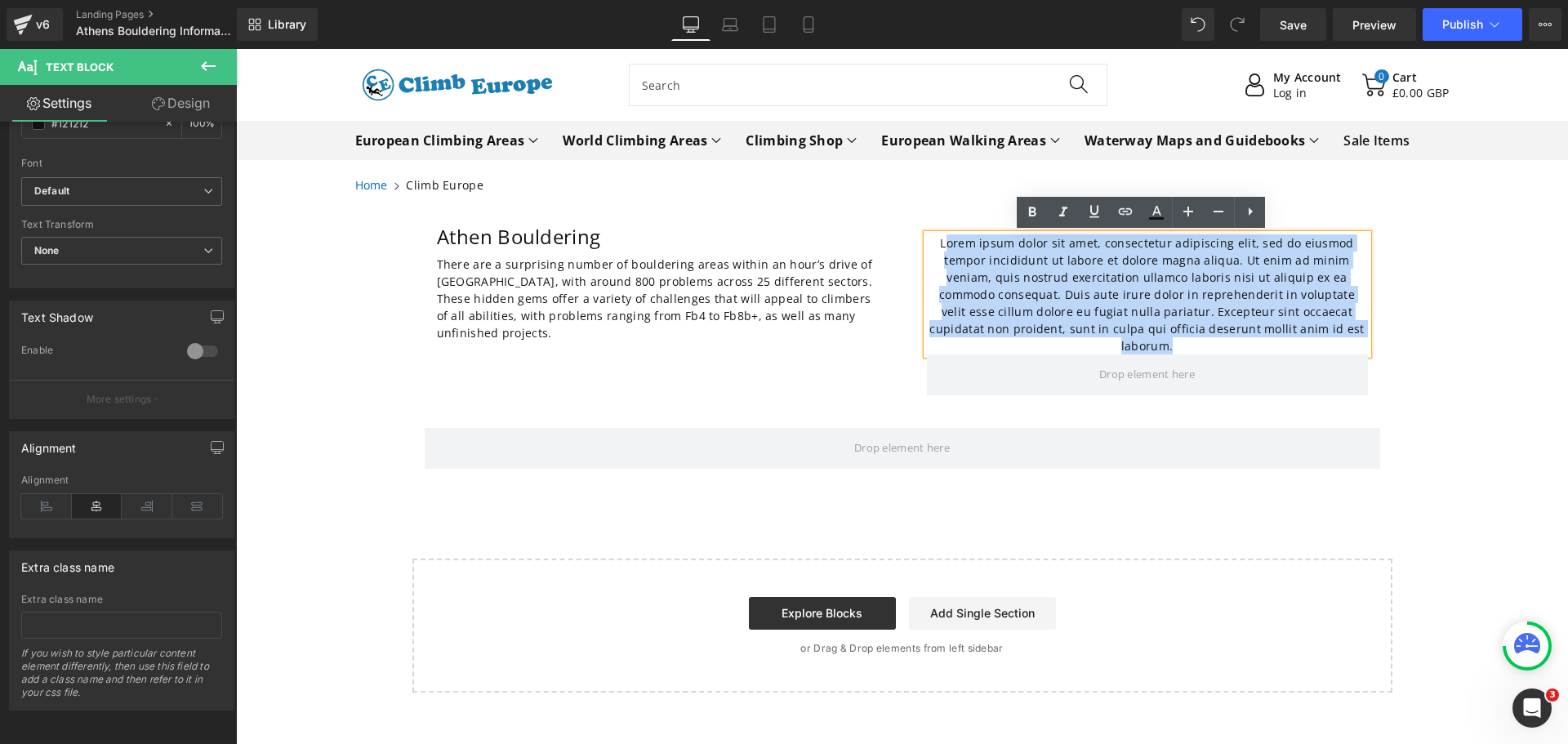
drag, startPoint x: 1308, startPoint y: 330, endPoint x: 950, endPoint y: 245, distance: 368.0
click at [950, 245] on p "Lorem ipsum dolor sit amet, consectetur adipiscing elit, sed do eiusmod tempor …" at bounding box center [1148, 293] width 441 height 120
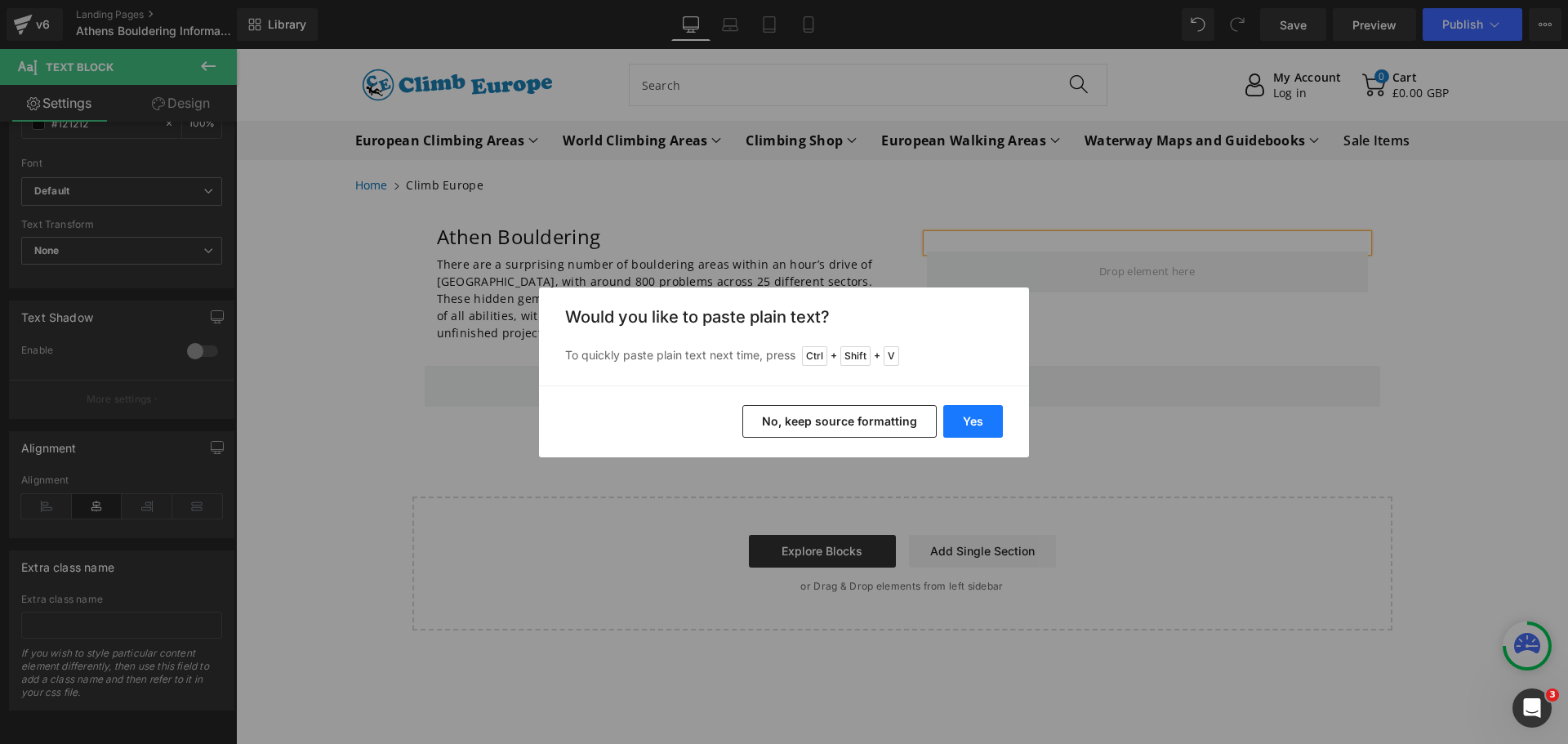
click at [968, 411] on button "Yes" at bounding box center [973, 421] width 60 height 33
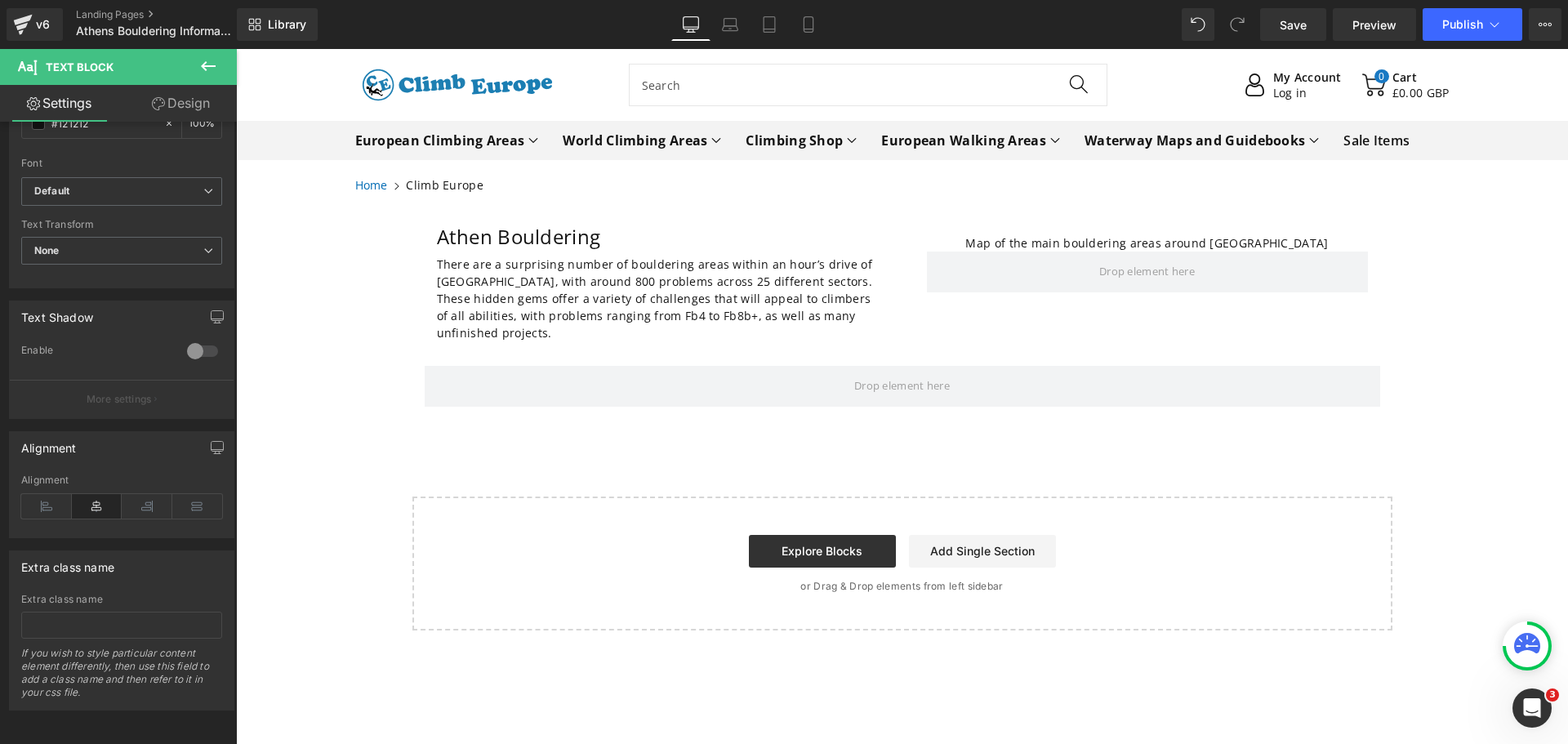
click at [204, 66] on icon at bounding box center [208, 66] width 15 height 9
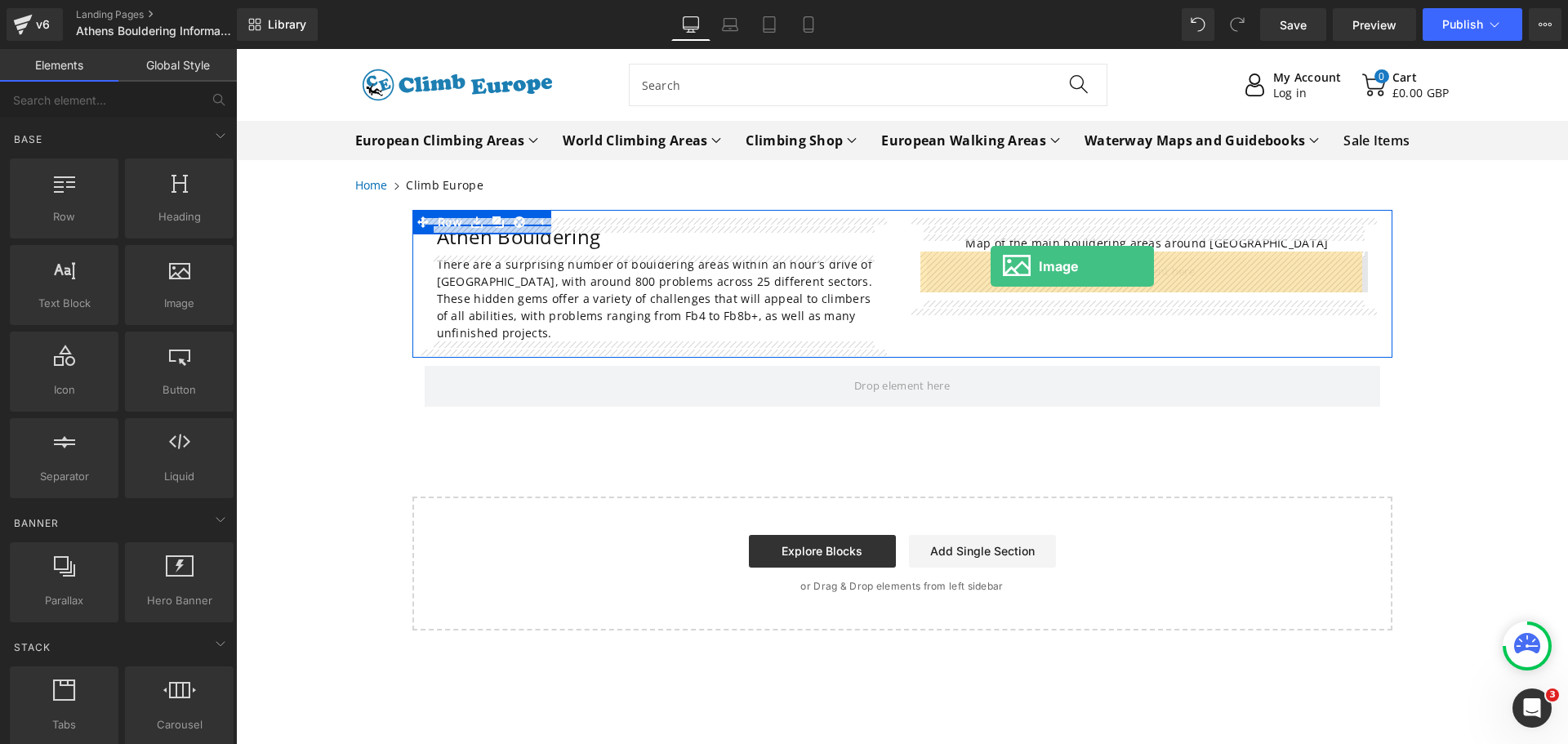
drag, startPoint x: 404, startPoint y: 326, endPoint x: 990, endPoint y: 266, distance: 589.1
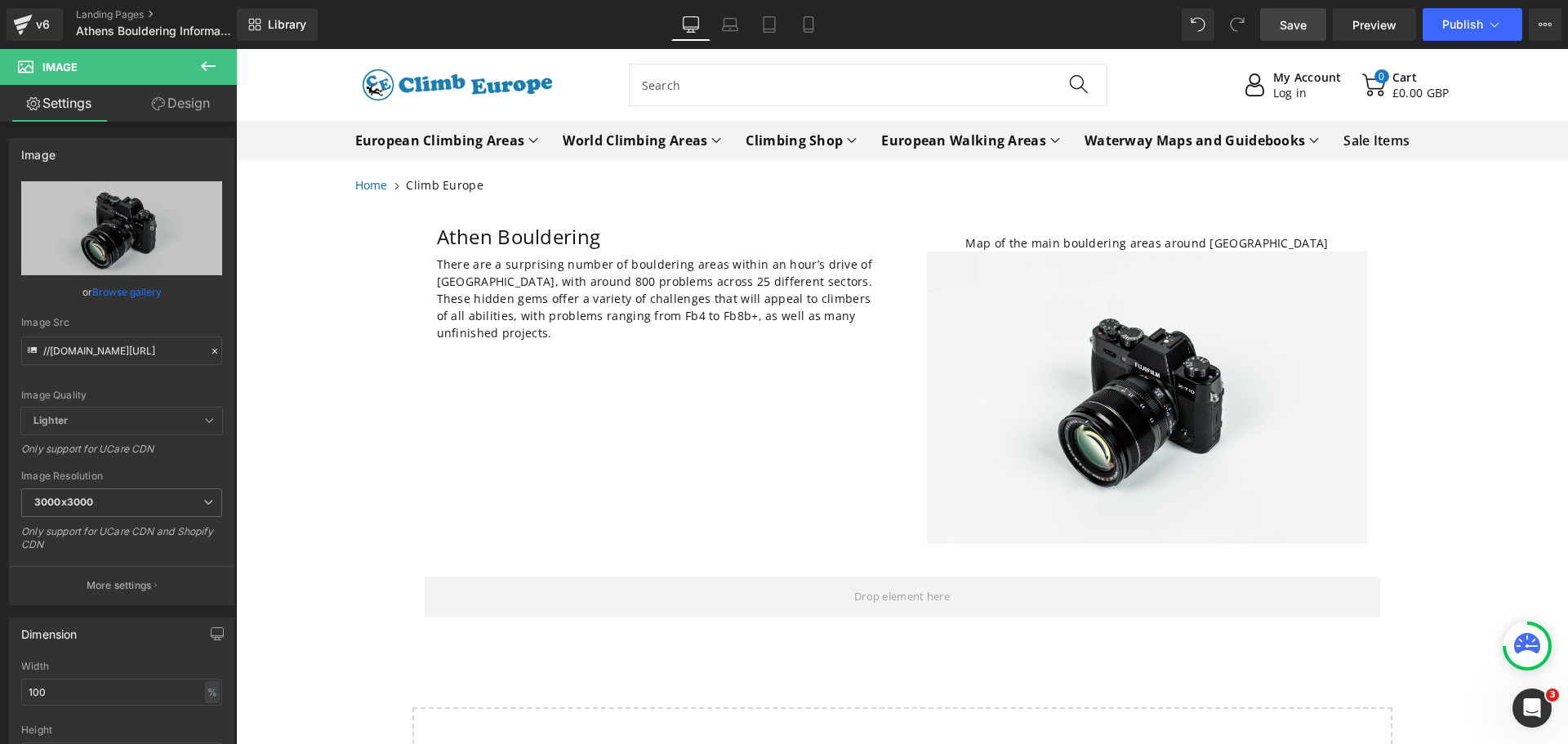
click at [1292, 24] on span "Save" at bounding box center [1293, 25] width 27 height 17
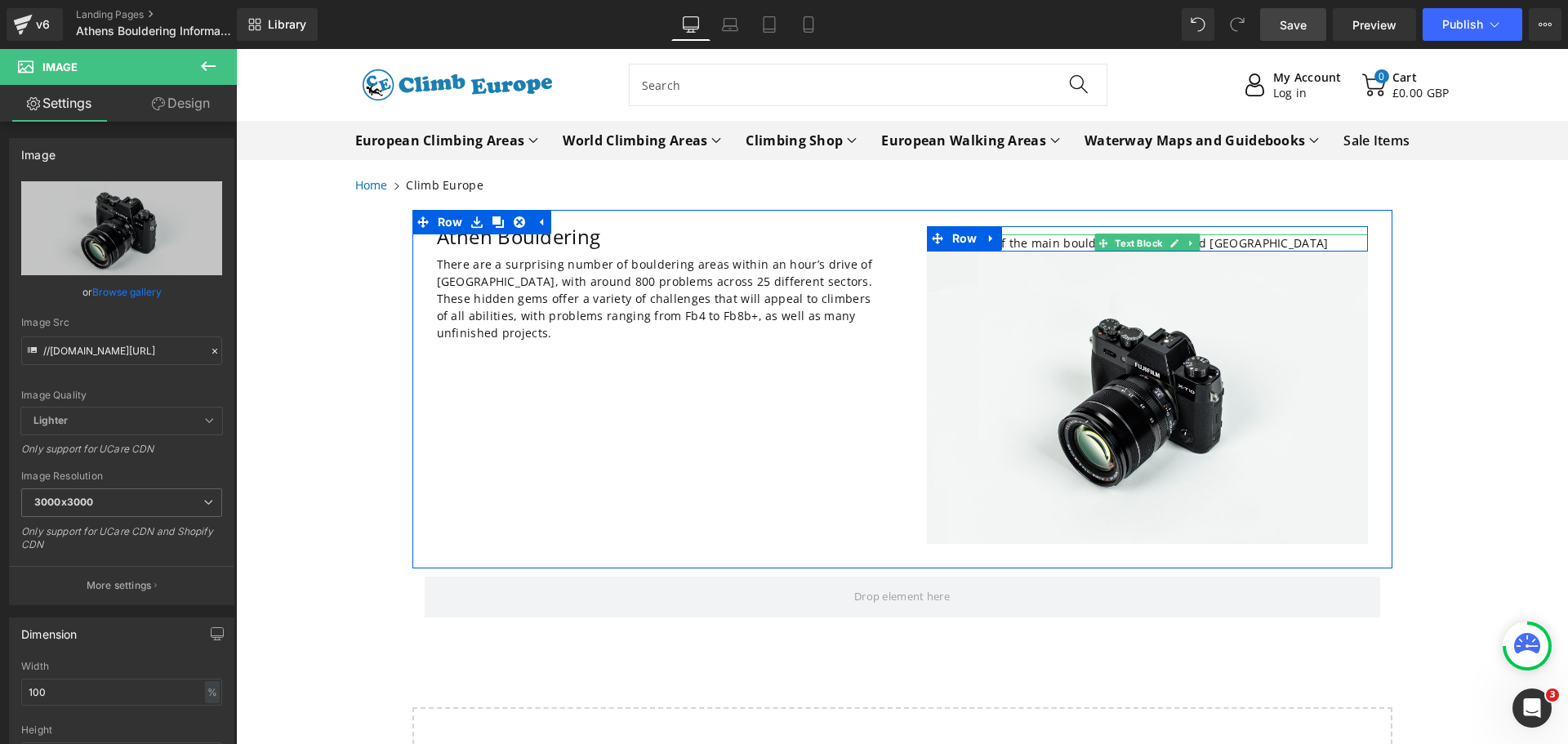
click at [1297, 240] on p "Map of the main bouldering areas around [GEOGRAPHIC_DATA]" at bounding box center [1148, 243] width 441 height 17
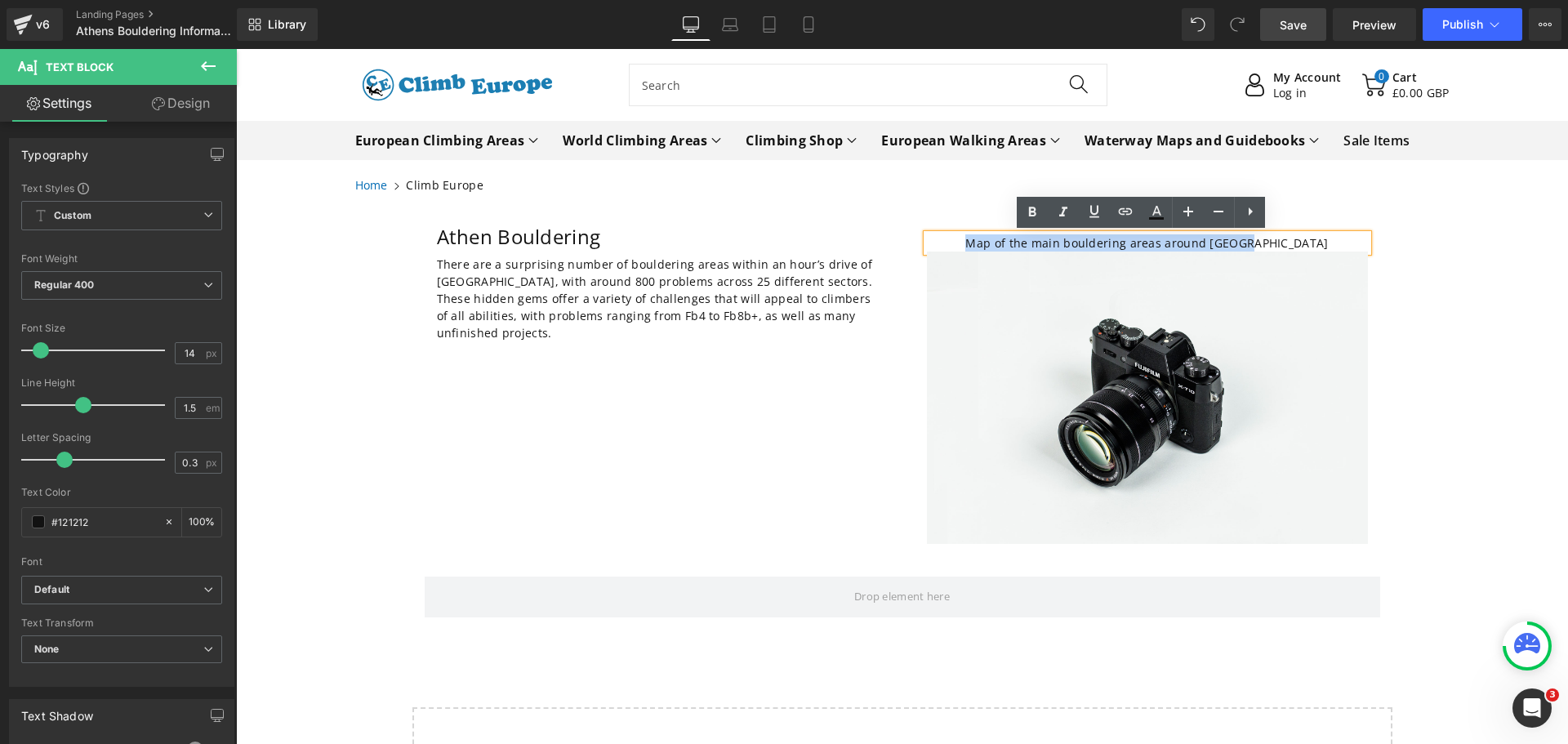
drag, startPoint x: 1297, startPoint y: 240, endPoint x: 996, endPoint y: 243, distance: 301.0
click at [996, 243] on p "Map of the main bouldering areas around [GEOGRAPHIC_DATA]" at bounding box center [1148, 243] width 441 height 17
click at [1028, 211] on icon at bounding box center [1032, 212] width 20 height 20
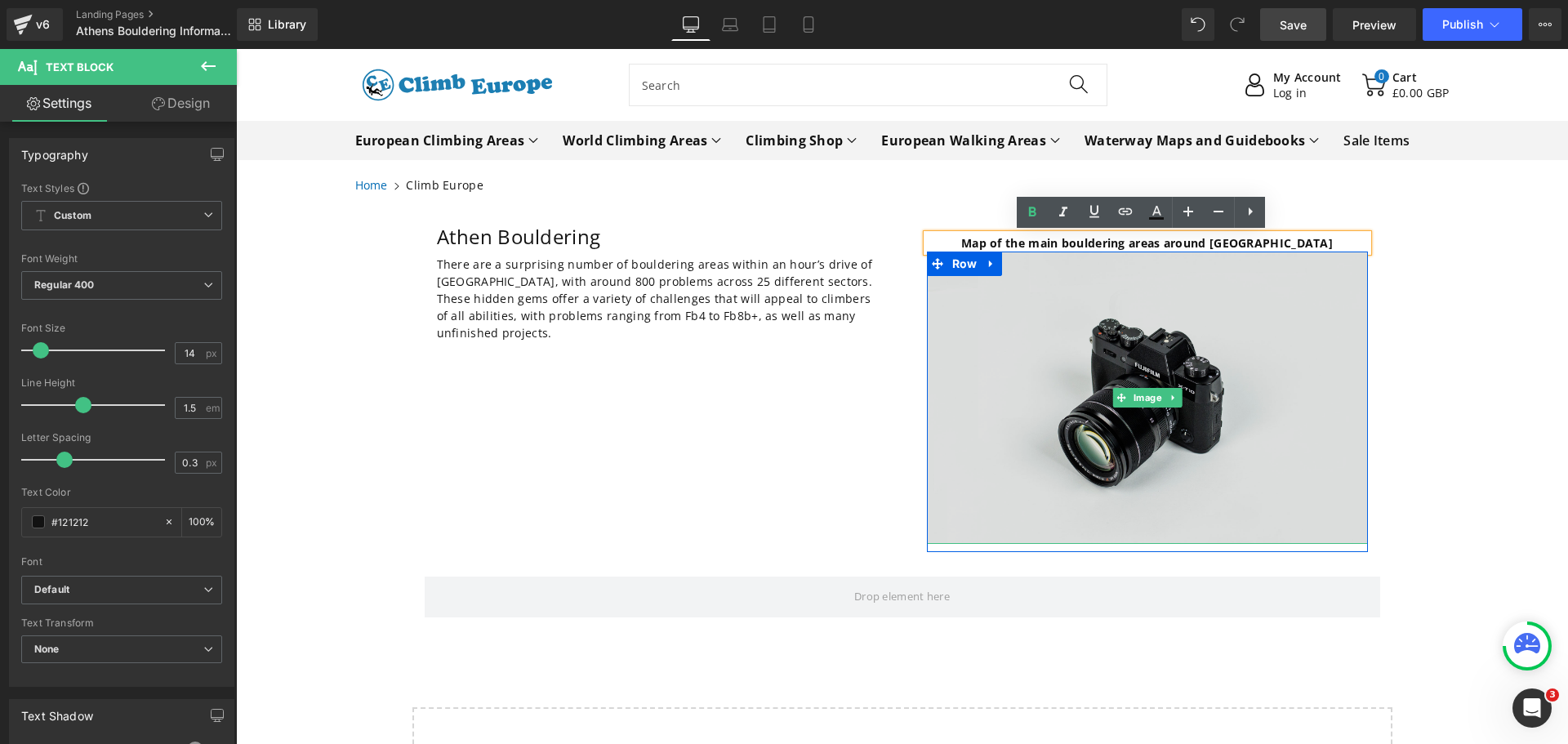
click at [984, 396] on img at bounding box center [1148, 397] width 441 height 293
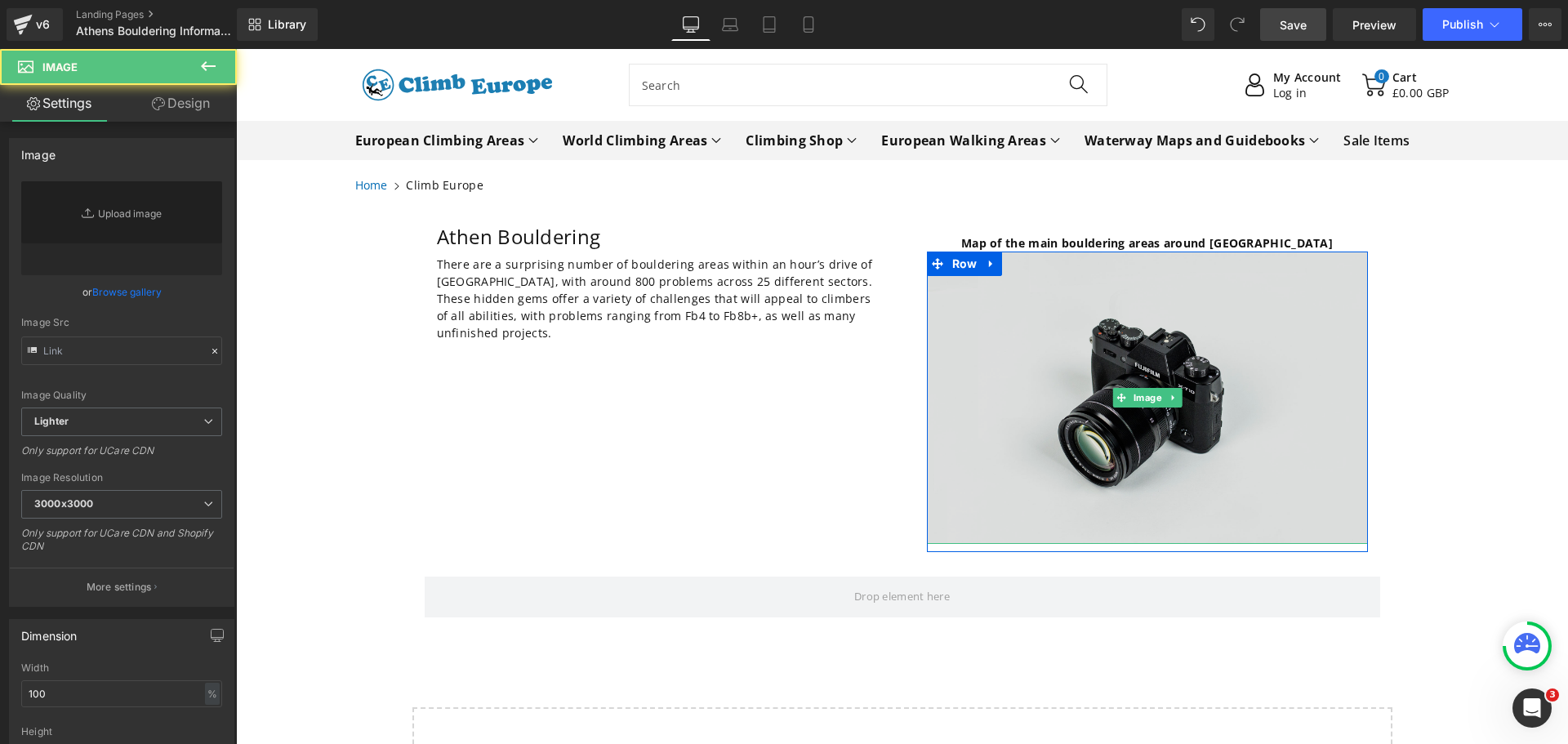
type input "//[DOMAIN_NAME][URL]"
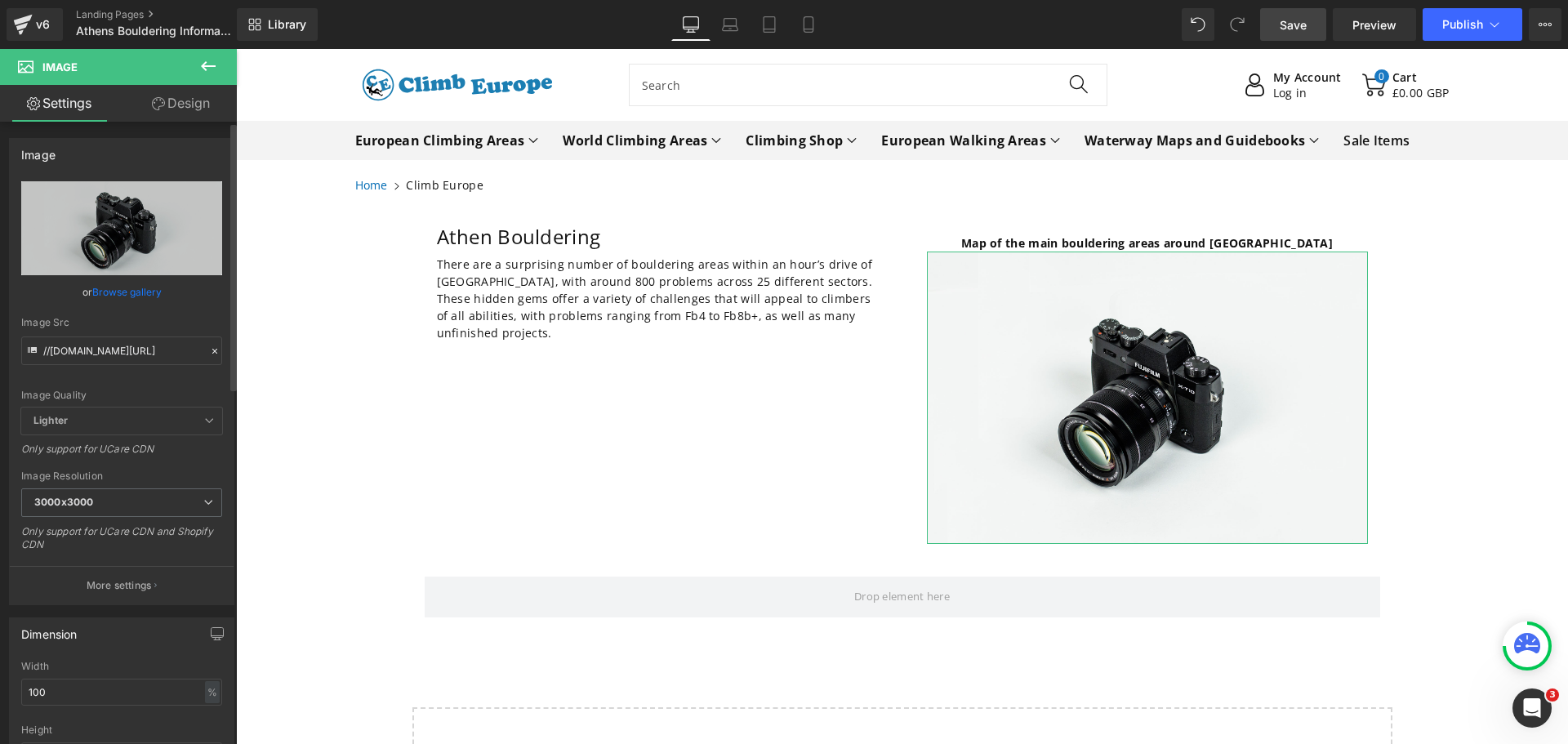
click at [112, 290] on link "Browse gallery" at bounding box center [127, 292] width 69 height 28
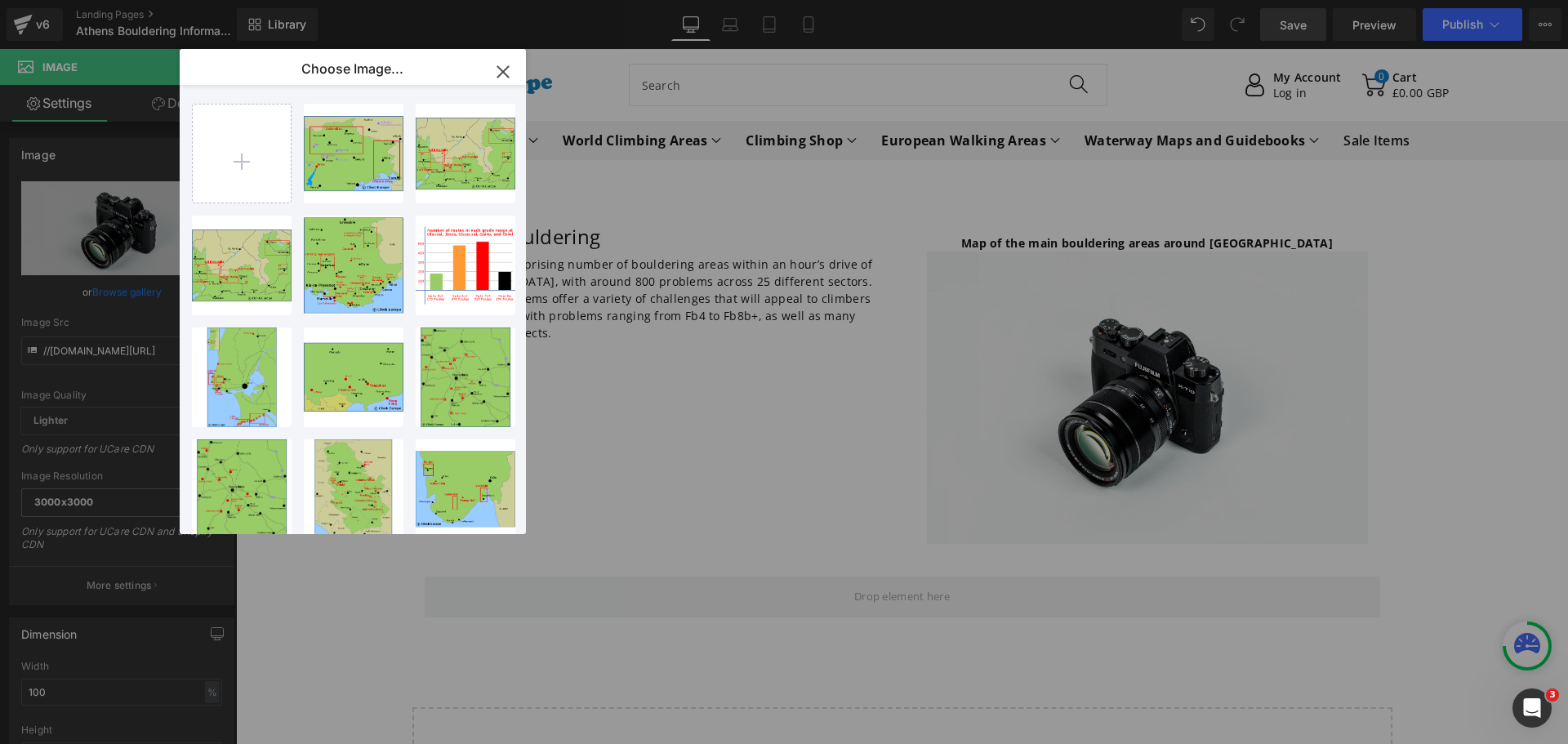
click at [503, 66] on icon "button" at bounding box center [503, 72] width 26 height 26
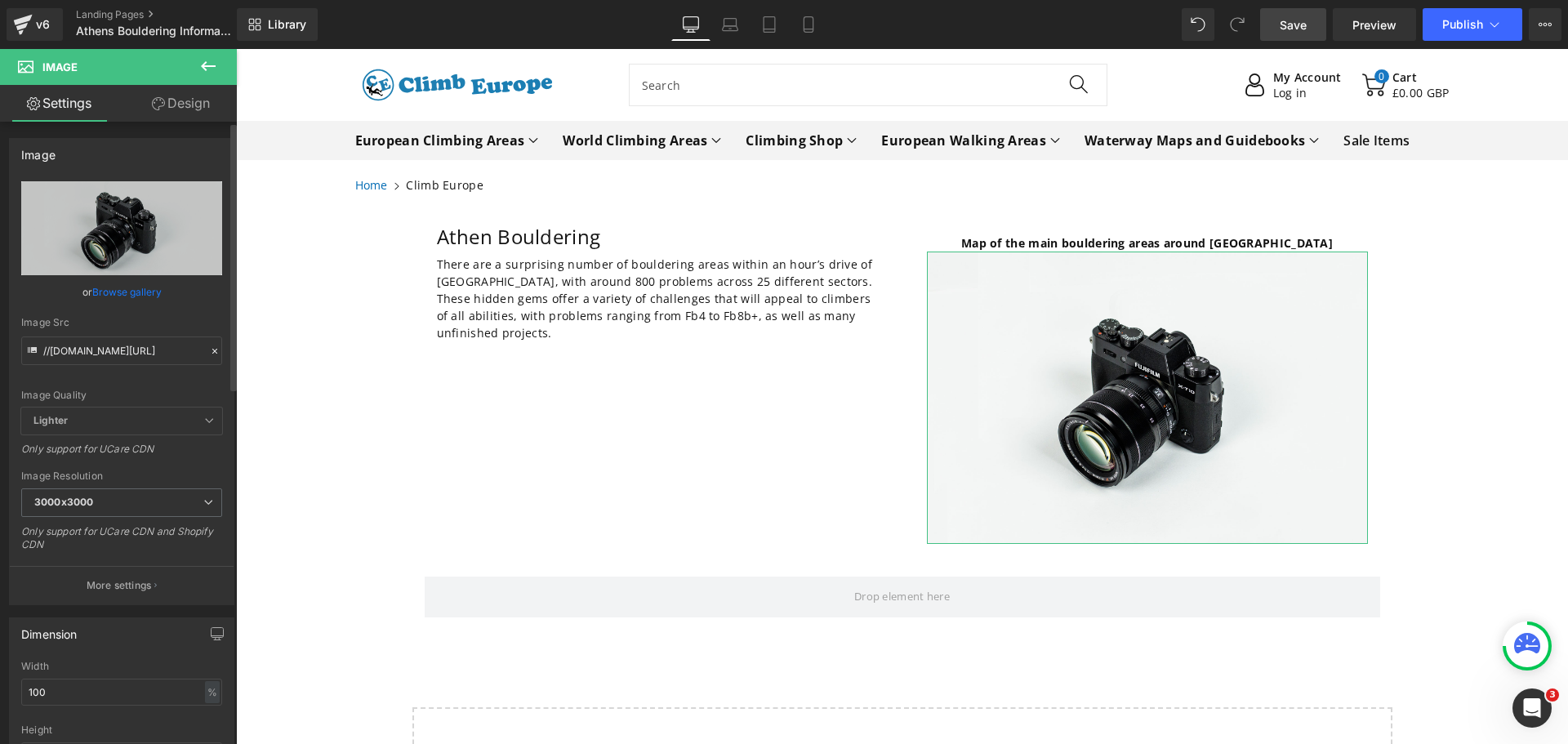
click at [123, 291] on link "Browse gallery" at bounding box center [127, 292] width 69 height 28
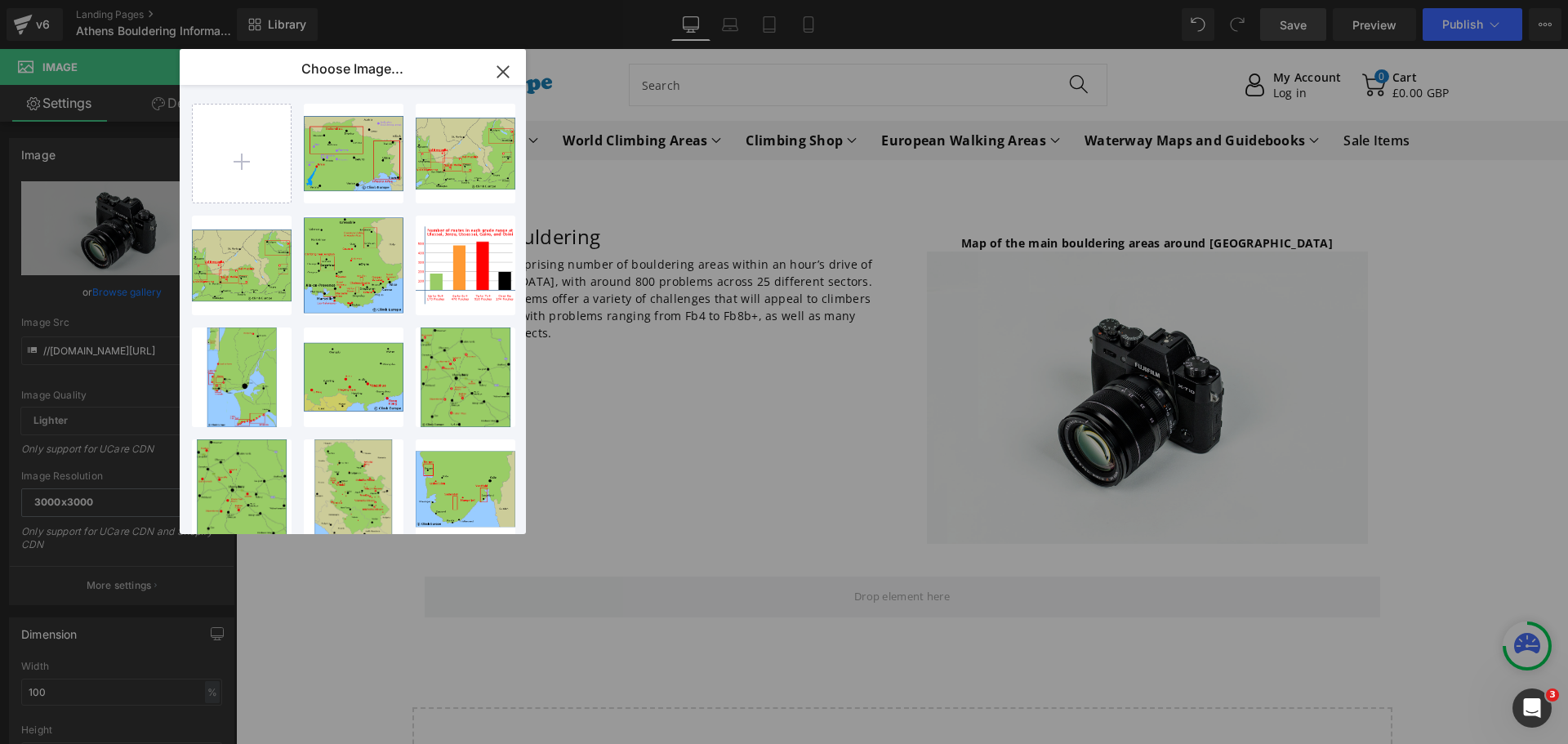
click at [502, 76] on icon "button" at bounding box center [503, 72] width 26 height 26
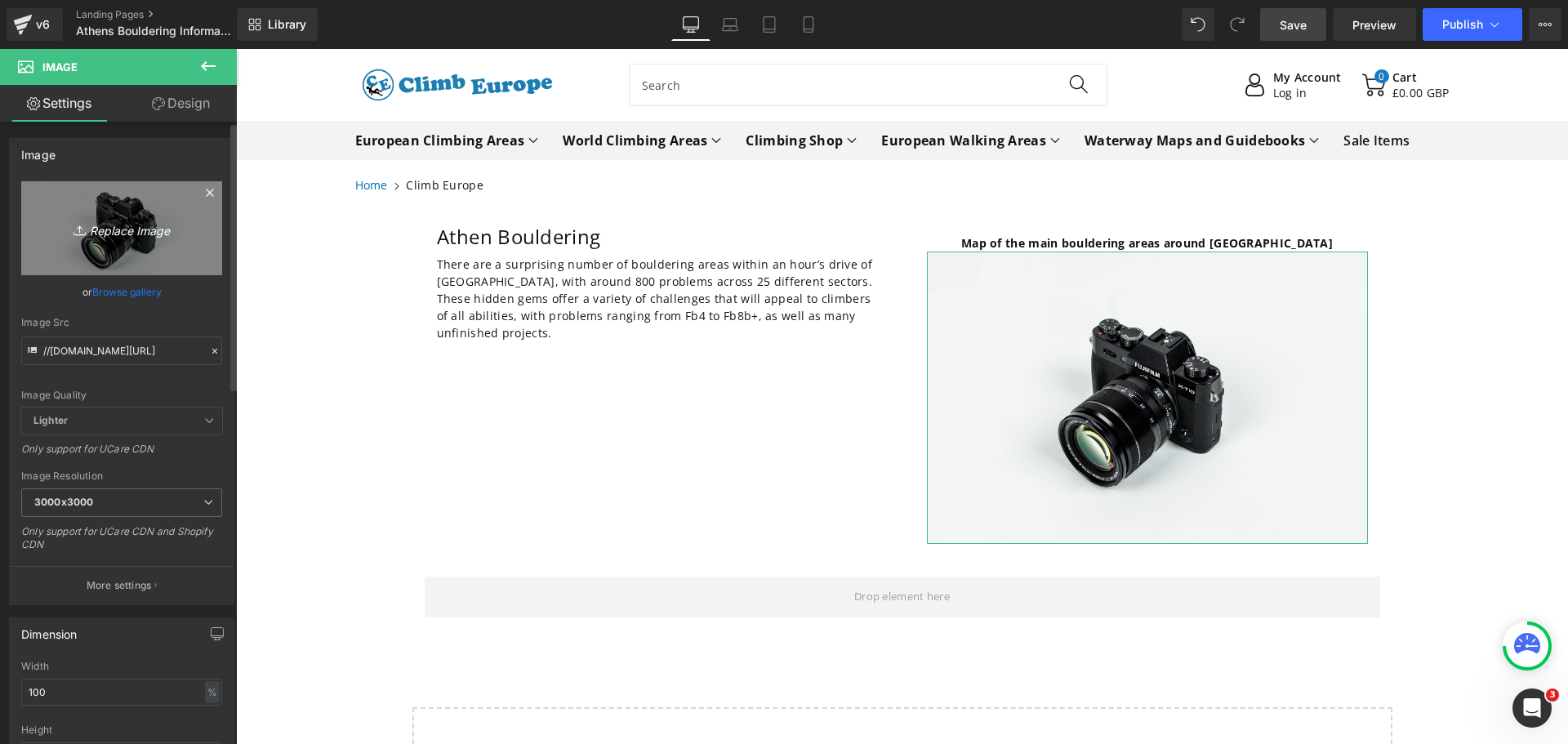
click at [97, 231] on icon "Replace Image" at bounding box center [121, 229] width 130 height 21
type input "C:\fakepath\[GEOGRAPHIC_DATA]-[GEOGRAPHIC_DATA]-Areas-Map.gif"
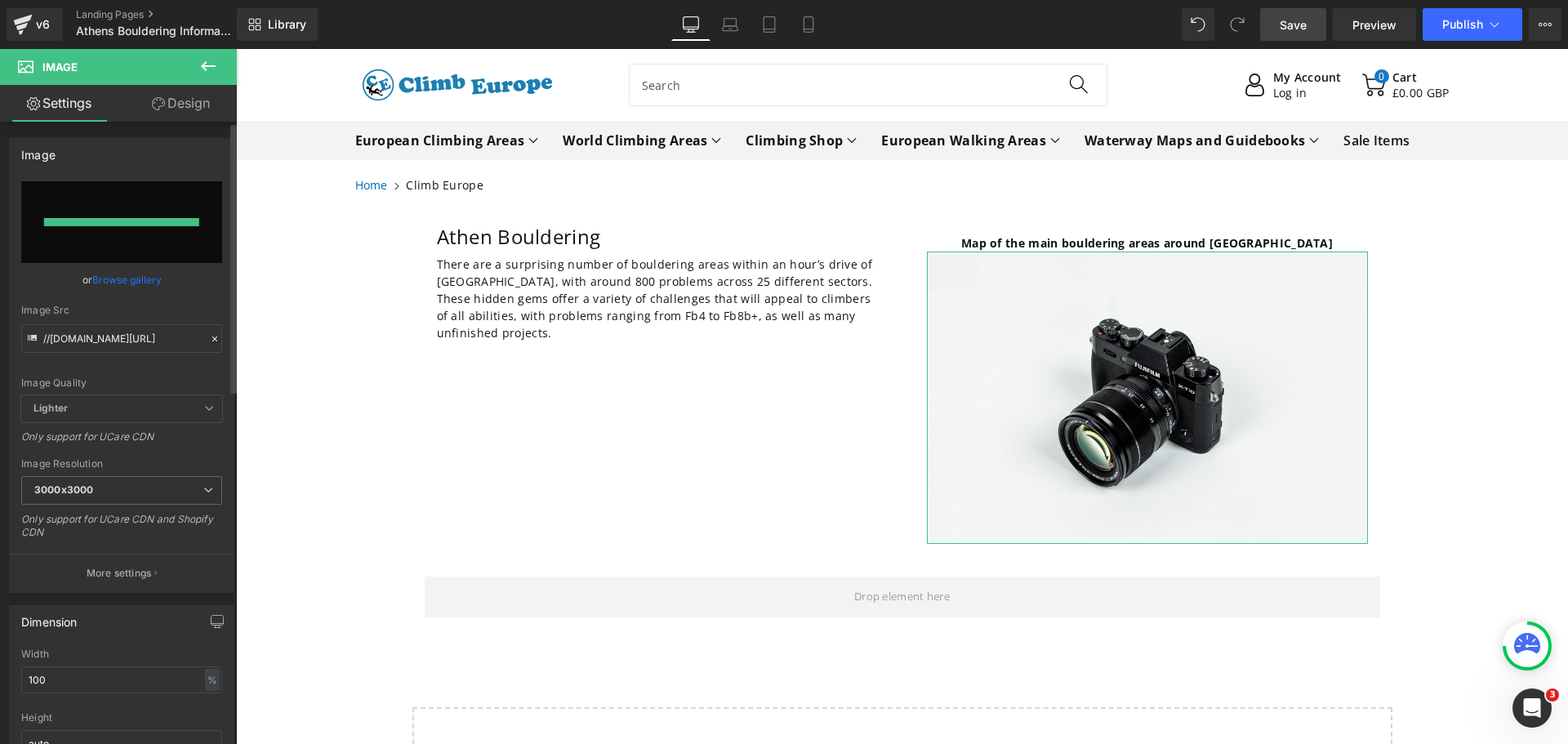
type input "[URL][DOMAIN_NAME]"
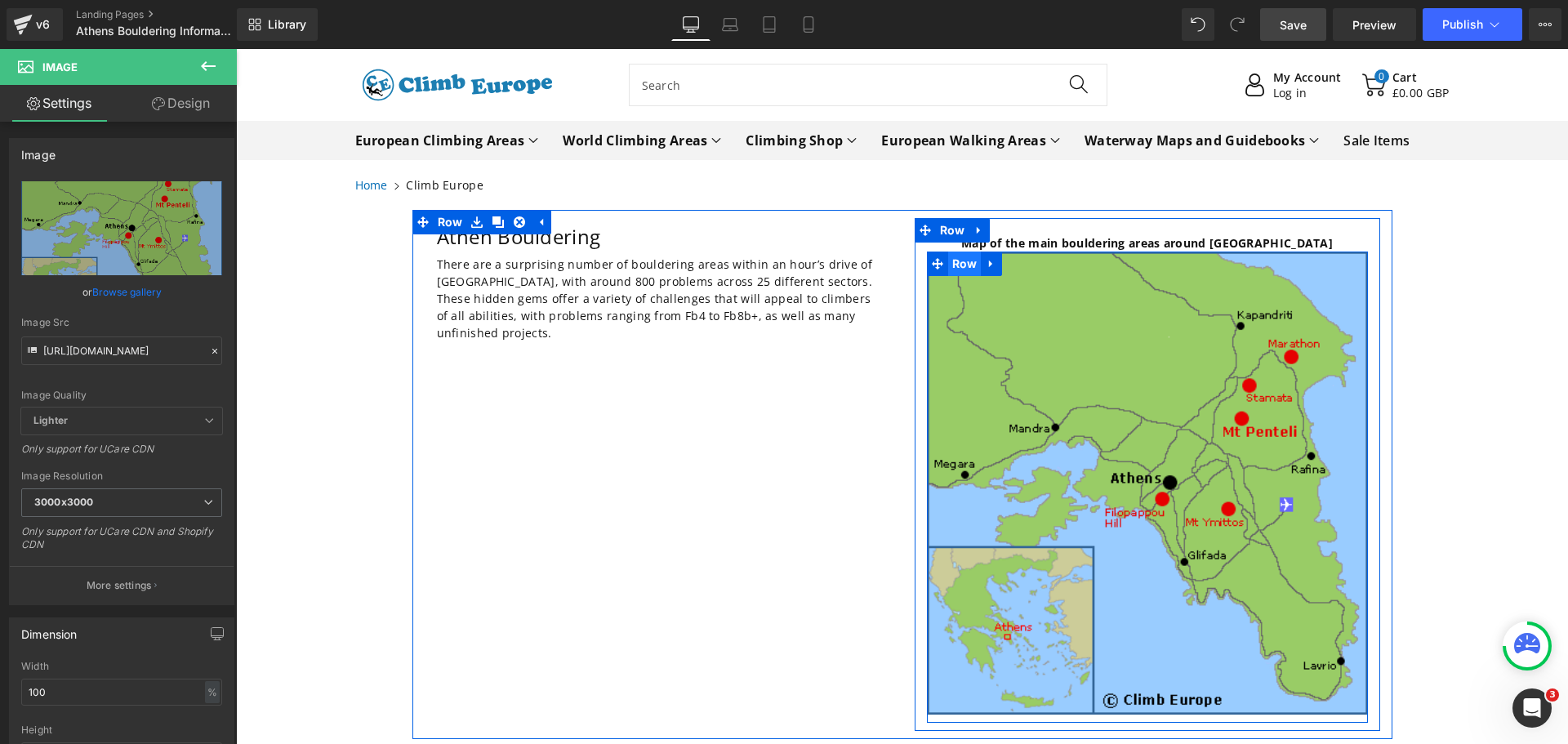
click at [962, 270] on span "Row" at bounding box center [964, 263] width 34 height 24
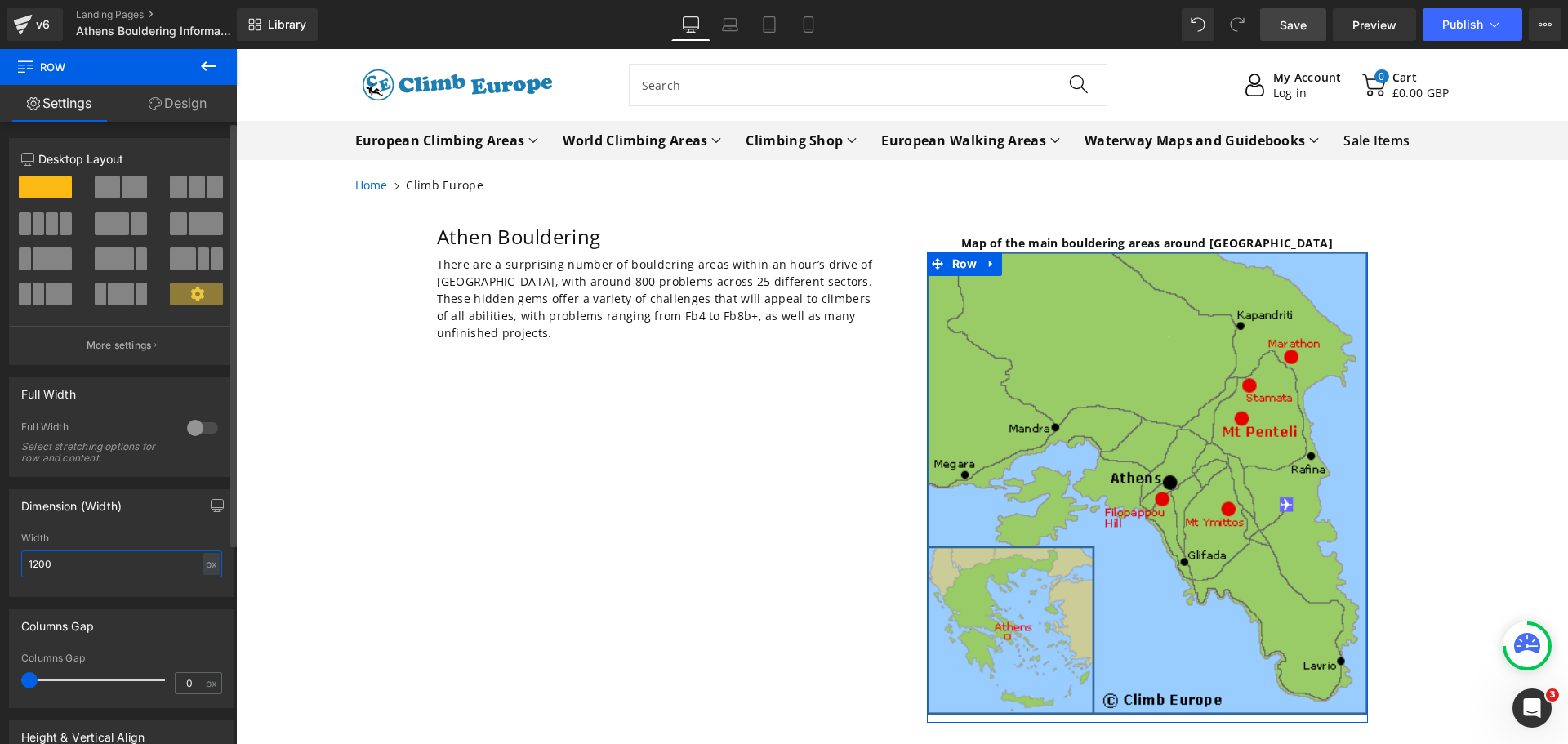
drag, startPoint x: 60, startPoint y: 566, endPoint x: 5, endPoint y: 566, distance: 55.0
click at [5, 566] on div "Dimension (Width) 1200px Width 1200 px % px" at bounding box center [122, 536] width 244 height 120
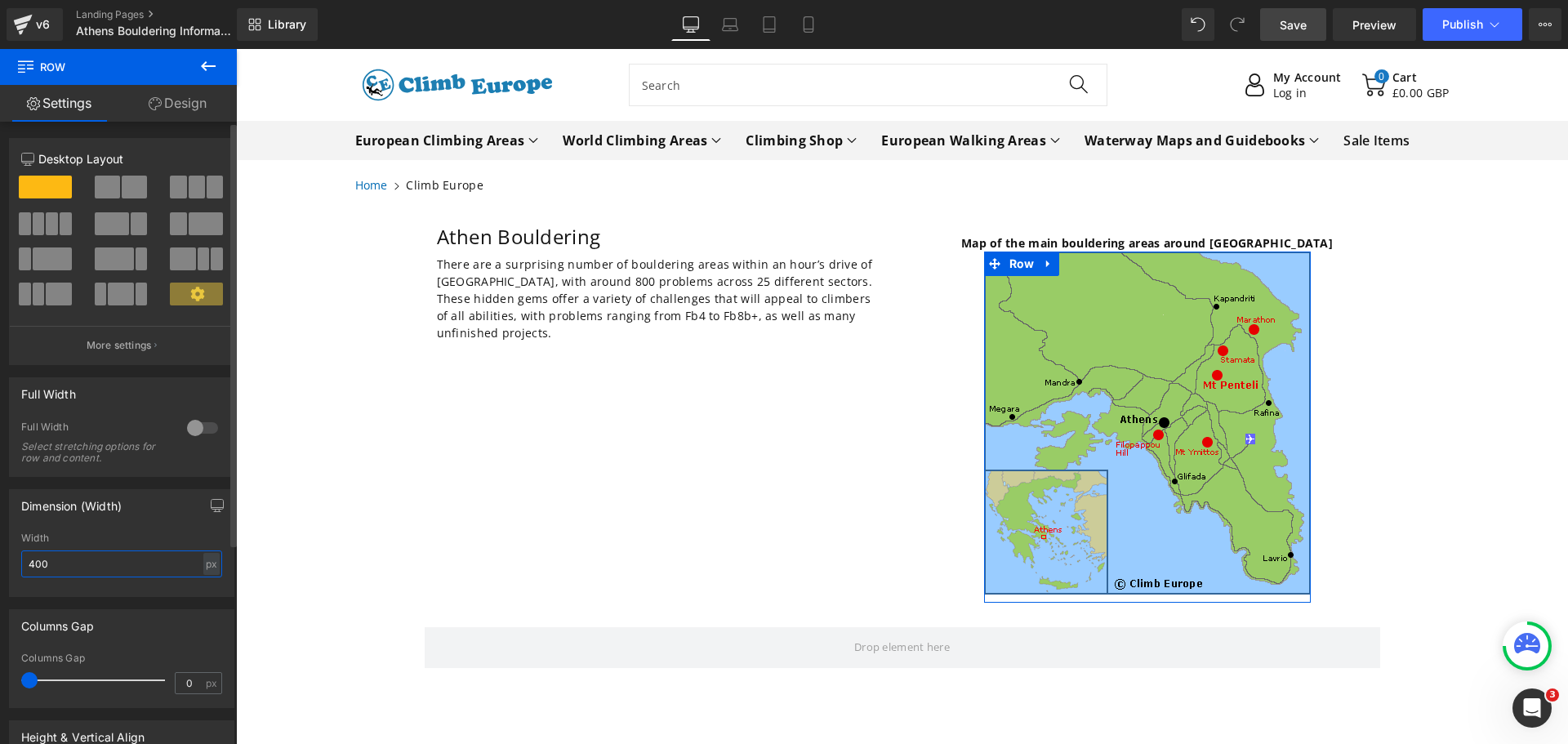
type input "400"
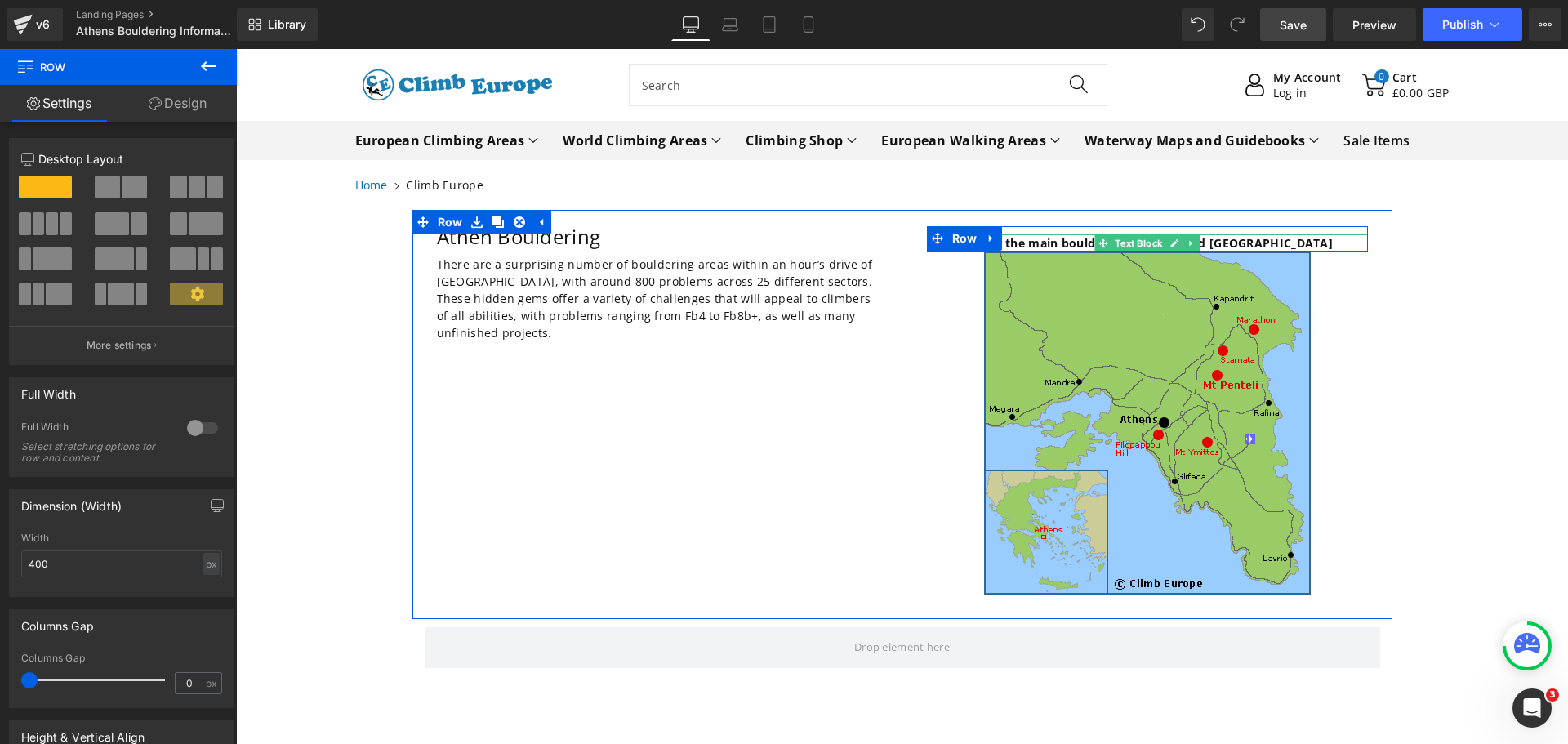
click at [1299, 245] on p "Map of the main bouldering areas around [GEOGRAPHIC_DATA]" at bounding box center [1148, 243] width 441 height 17
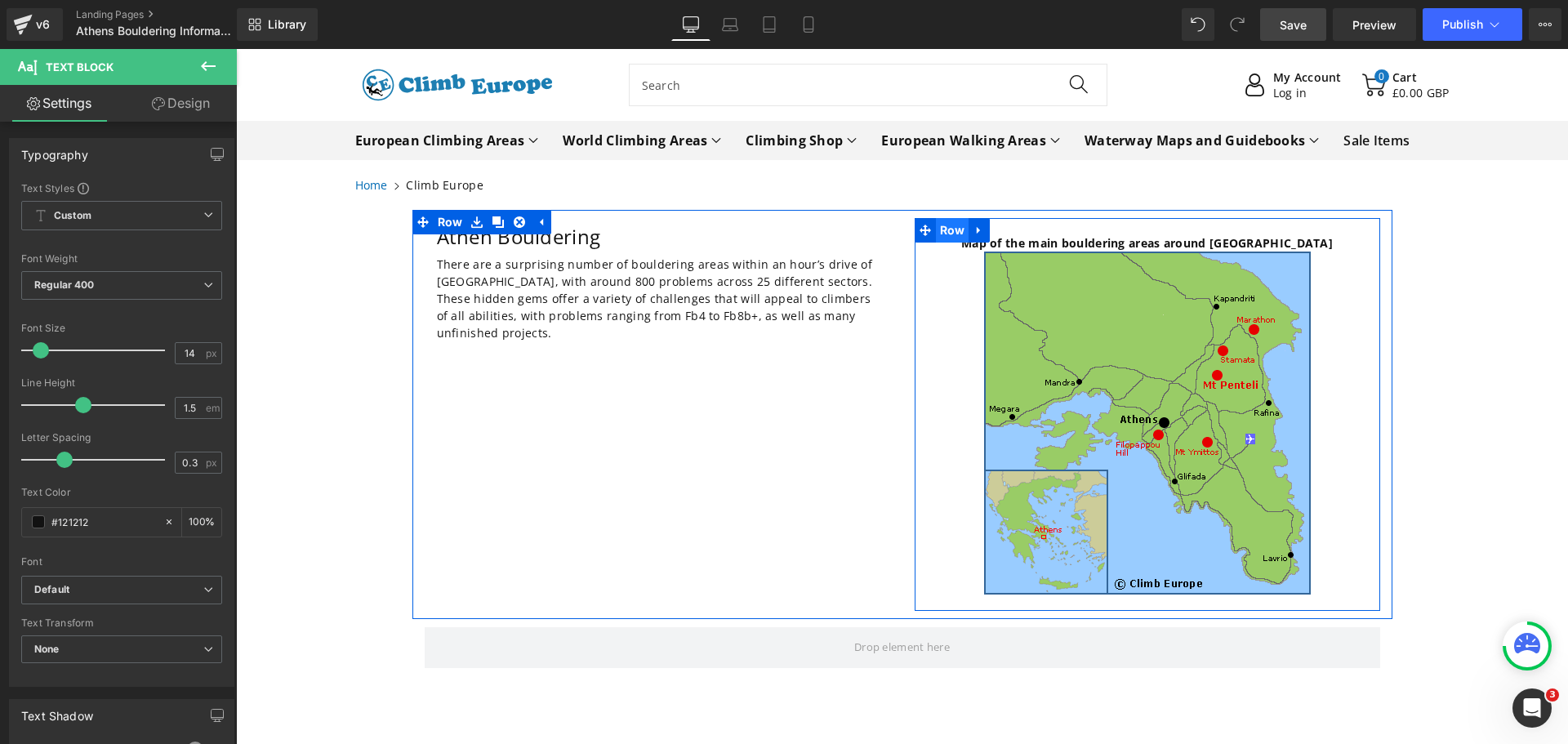
click at [951, 230] on span "Row" at bounding box center [952, 230] width 34 height 24
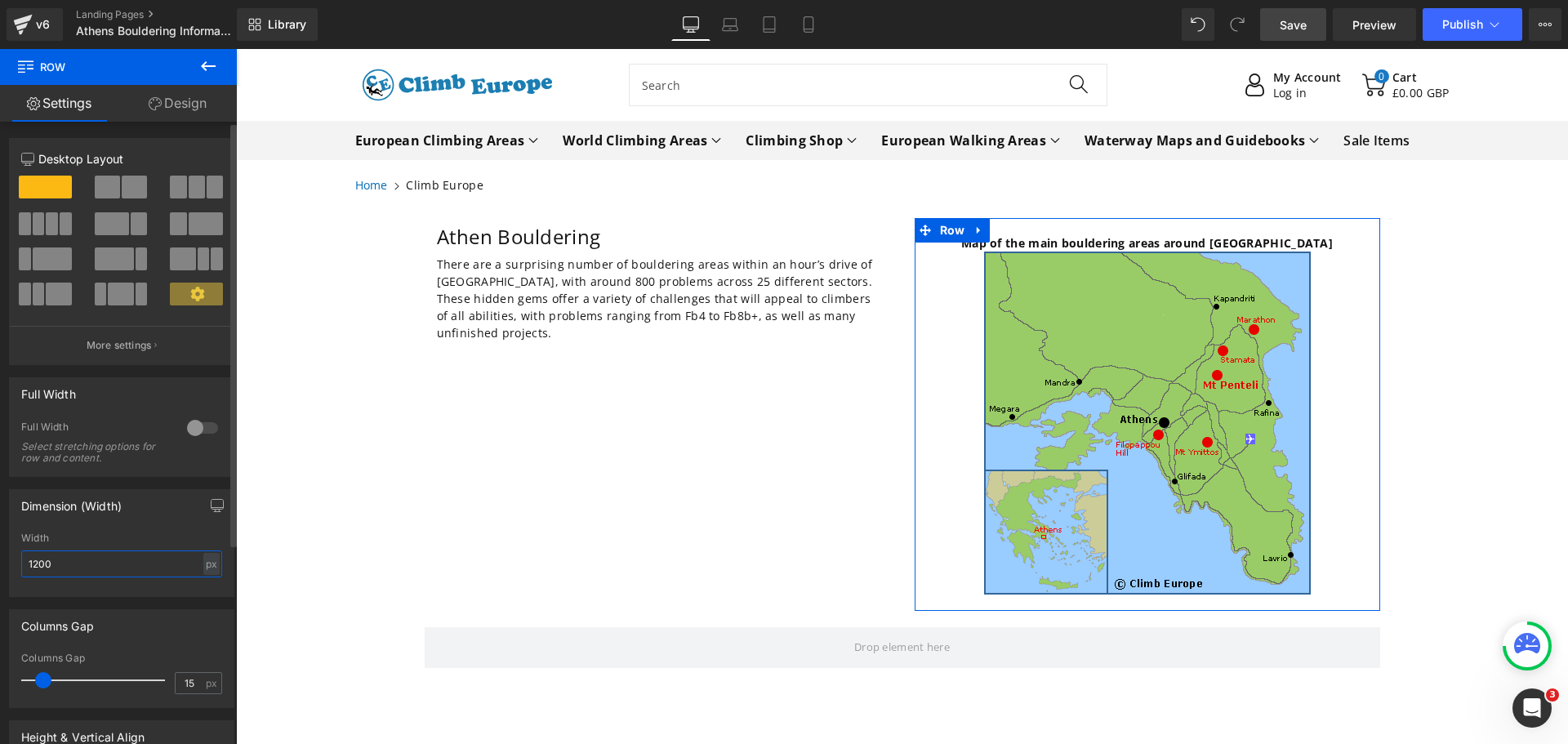
drag, startPoint x: 67, startPoint y: 566, endPoint x: 1, endPoint y: 556, distance: 66.8
click at [1, 556] on div "Dimension (Width) 1200px Width 1200 px % px" at bounding box center [122, 536] width 244 height 120
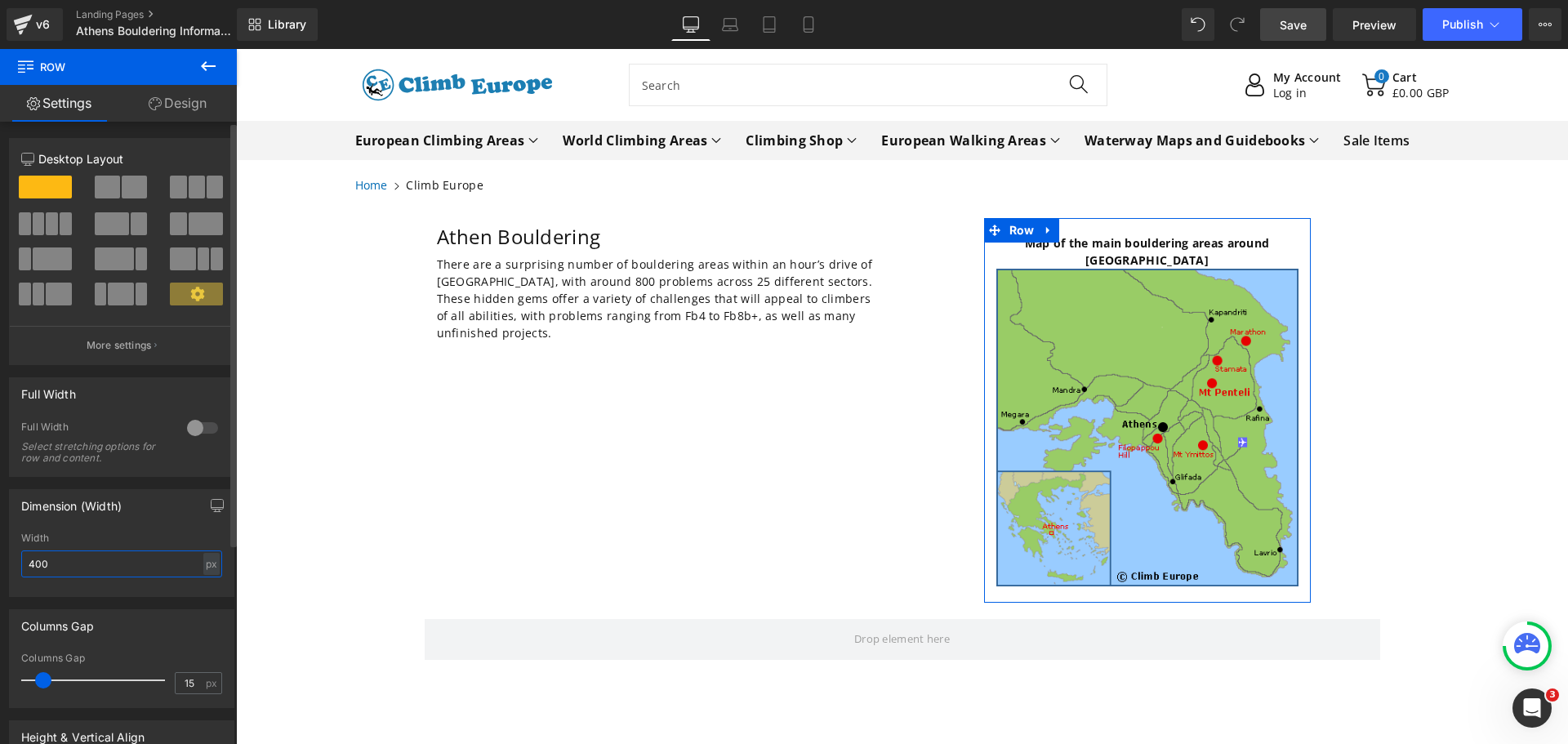
type input "400"
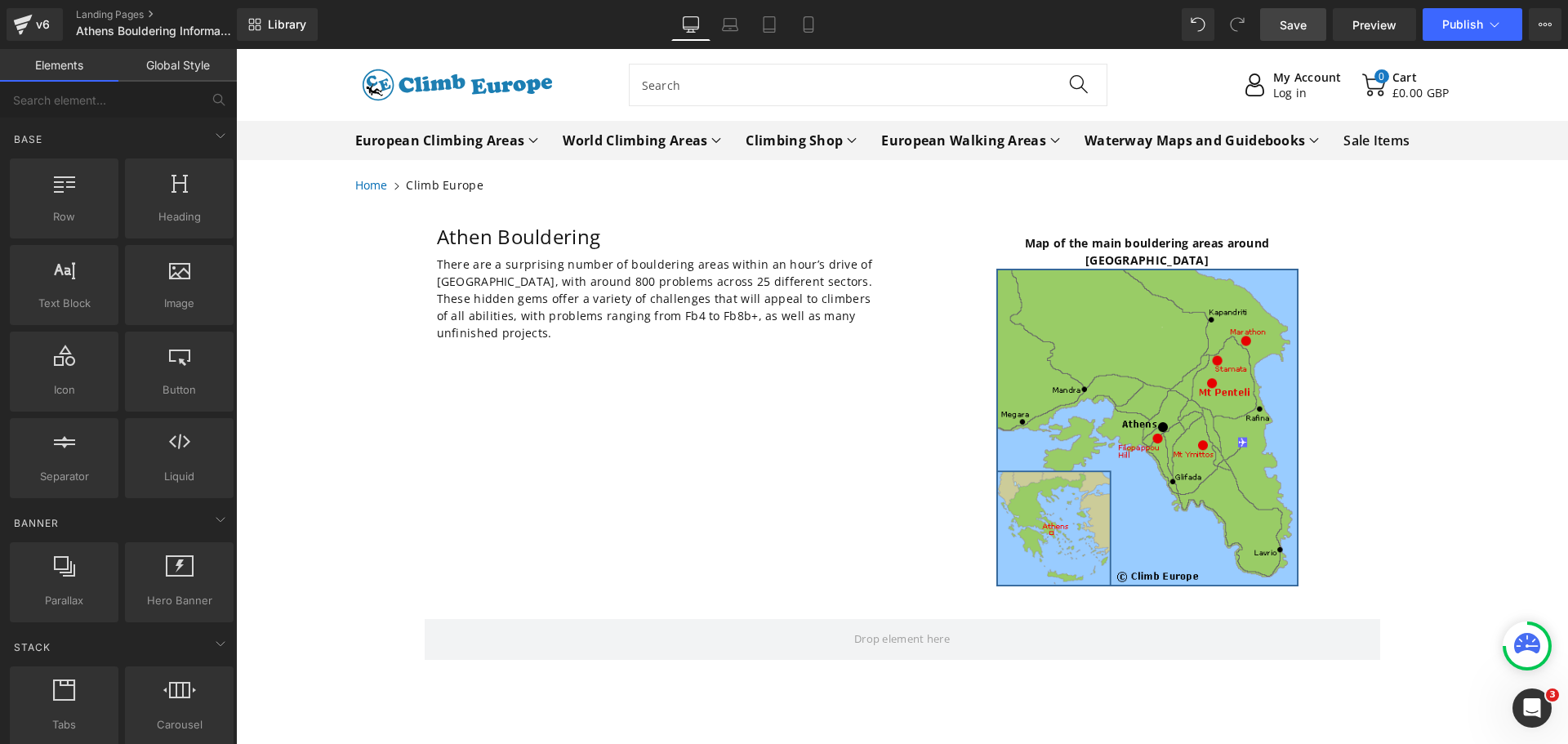
click at [1480, 262] on div "Athen Bouldering Heading There are a surprising number of bouldering areas with…" at bounding box center [901, 546] width 1332 height 673
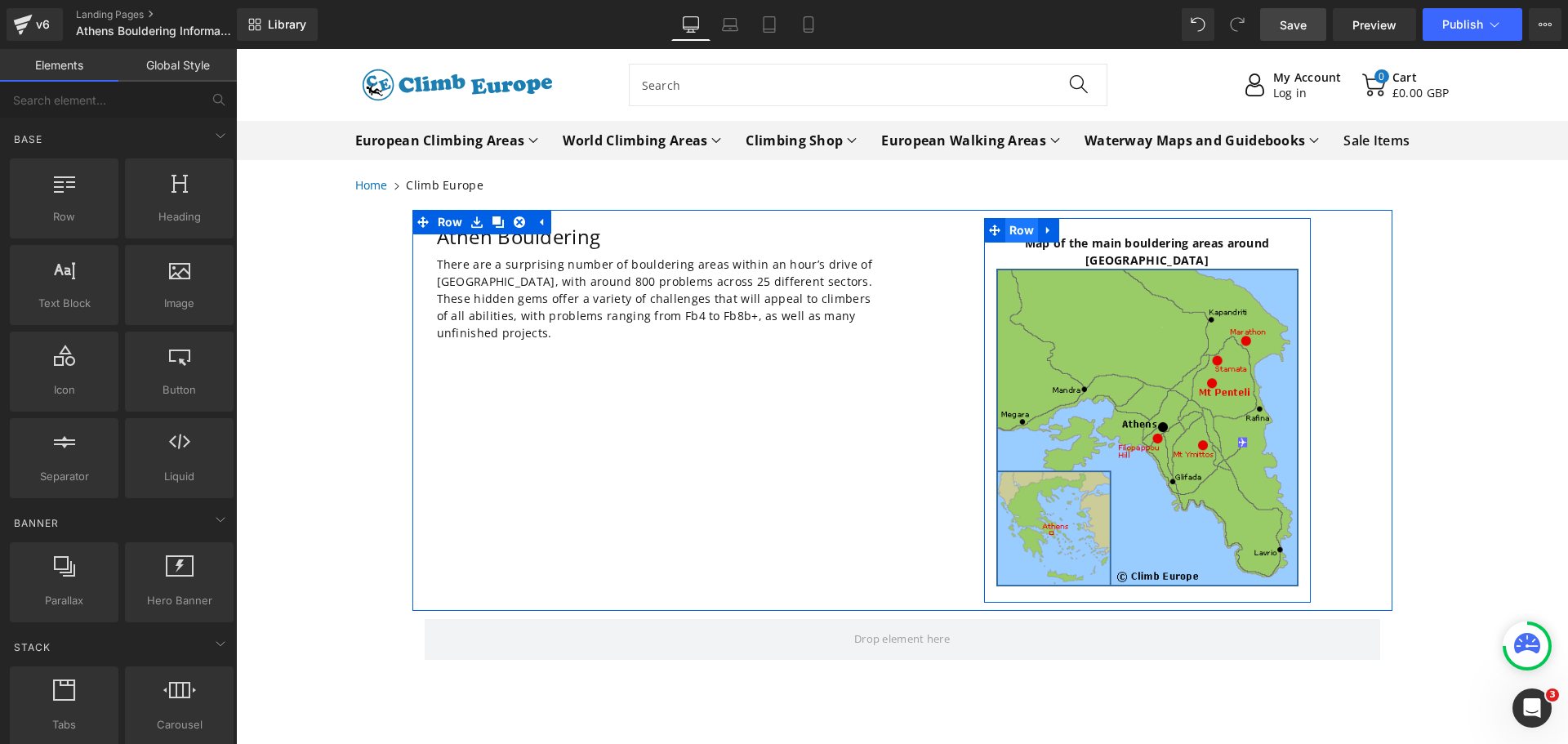
click at [1008, 231] on span "Row" at bounding box center [1021, 230] width 34 height 24
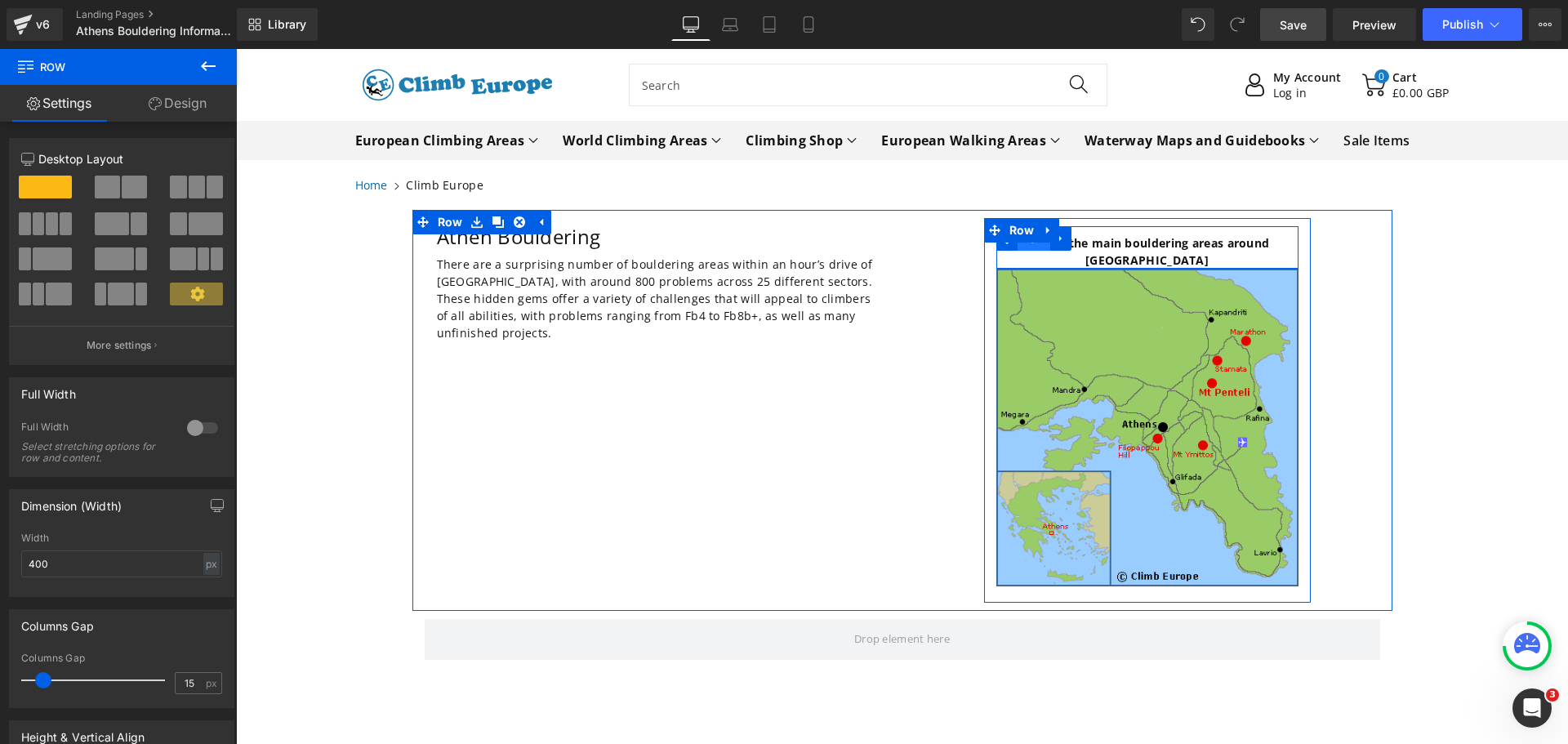
click at [1023, 249] on span "Row" at bounding box center [1034, 238] width 34 height 24
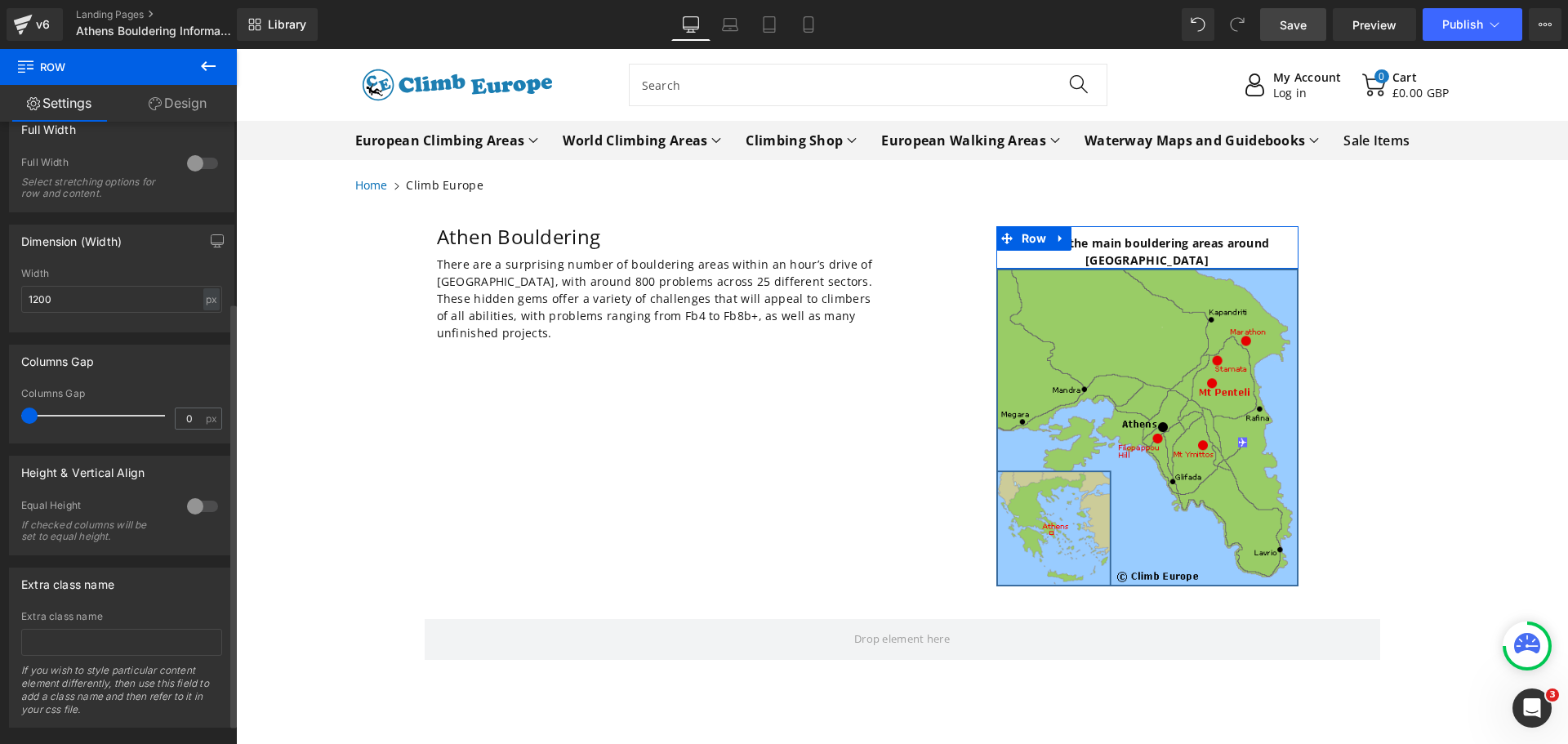
scroll to position [294, 0]
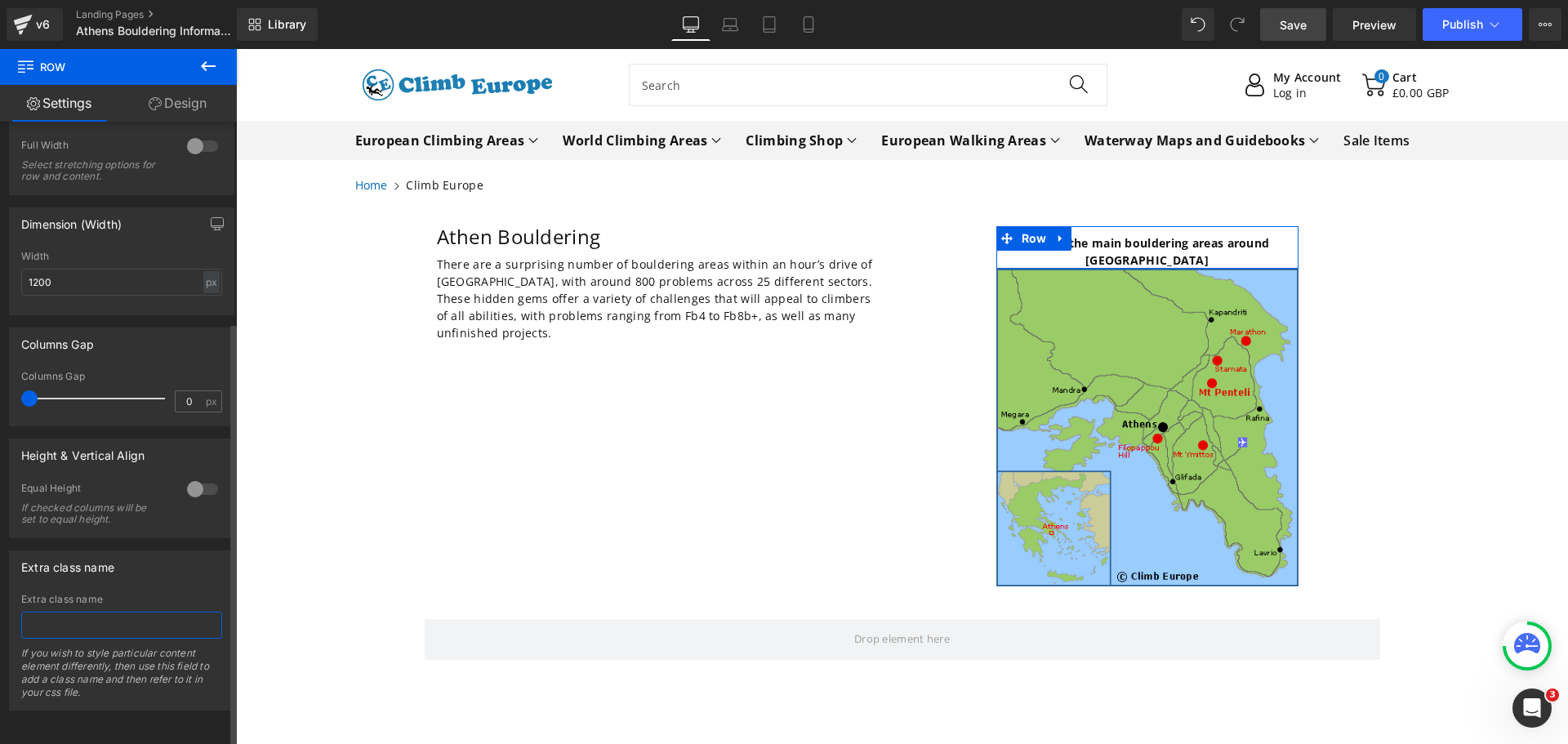
click at [47, 624] on input "text" at bounding box center [122, 624] width 201 height 27
type input "img-caption-top"
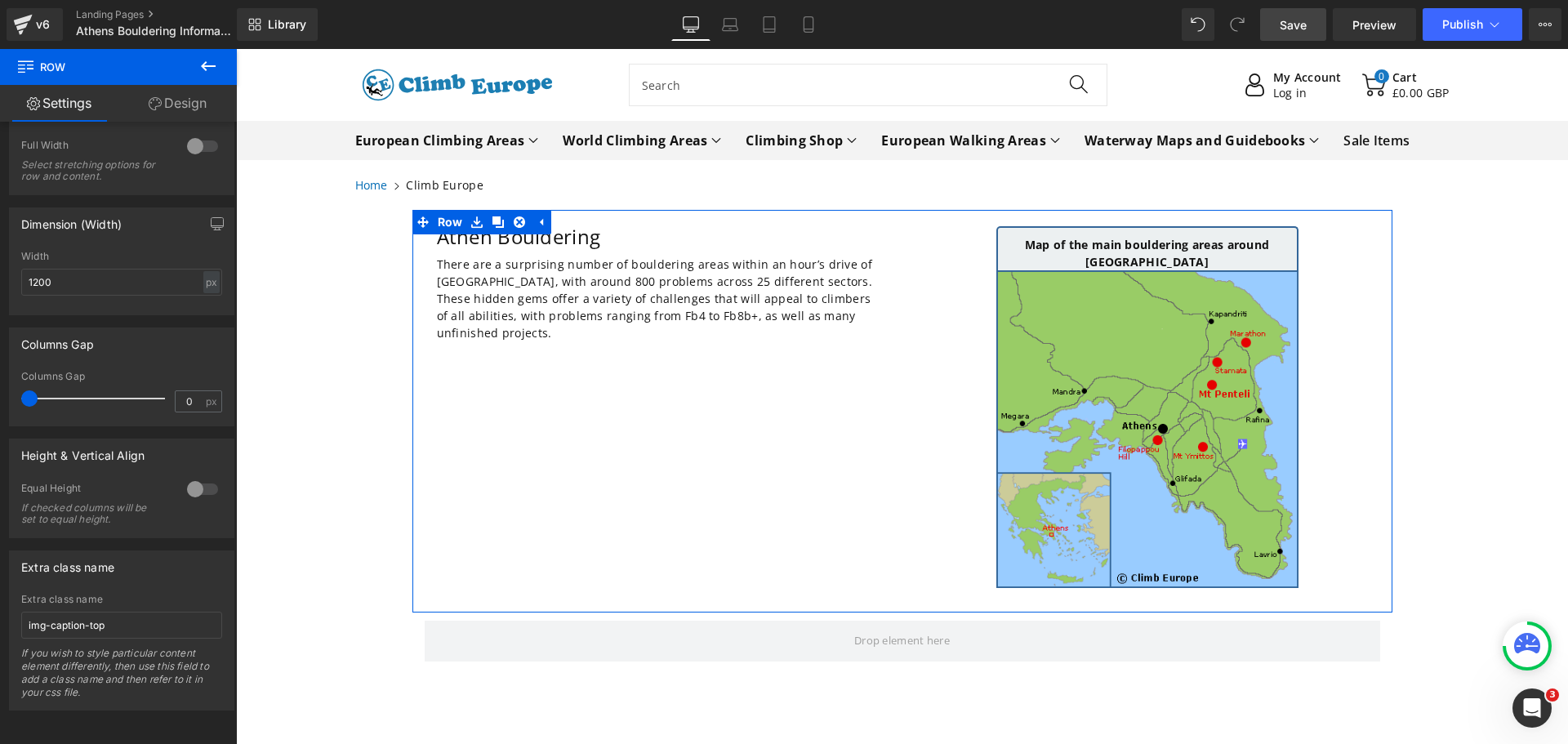
click at [614, 490] on div "Athen Bouldering Heading There are a surprising number of bouldering areas with…" at bounding box center [902, 411] width 980 height 402
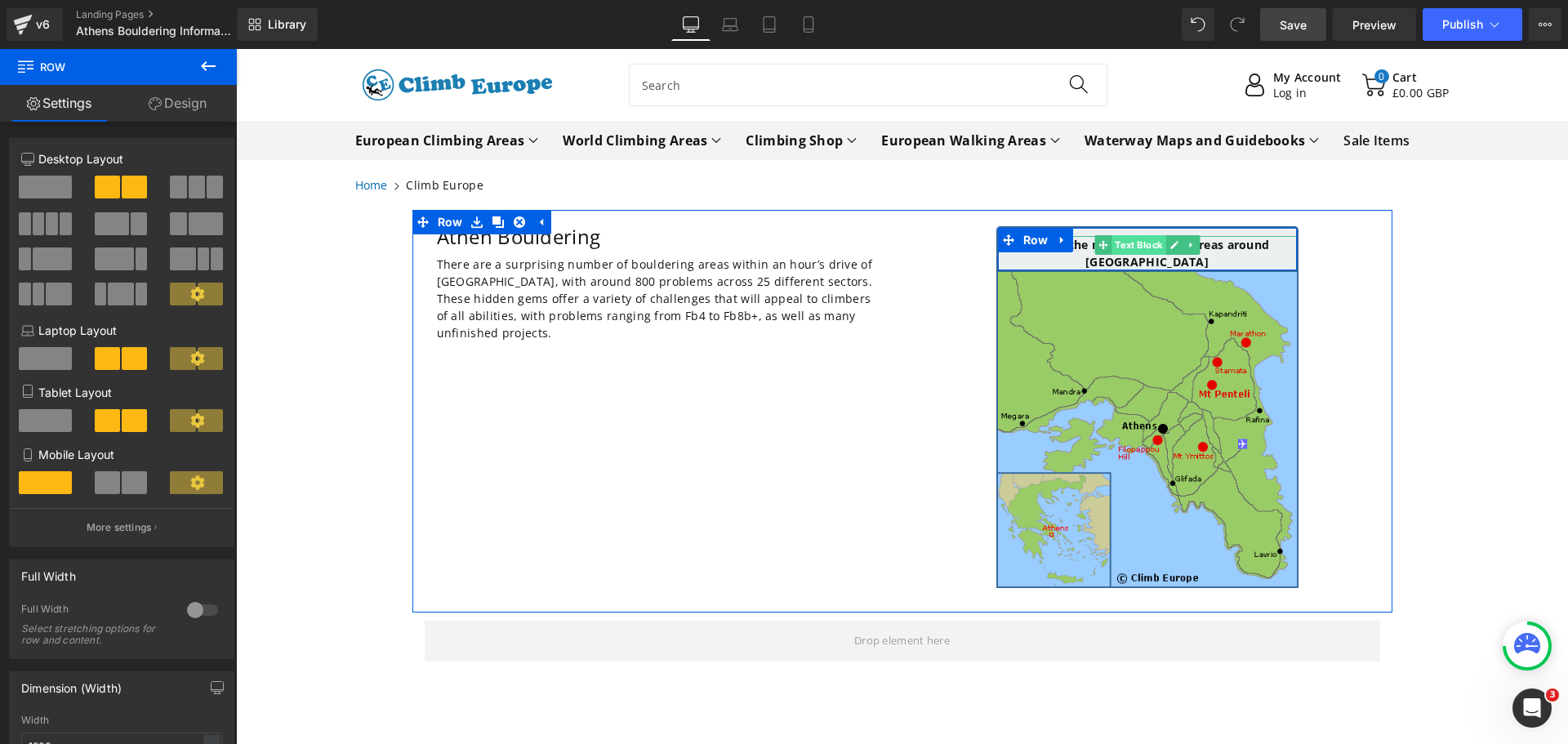
click at [1121, 243] on span "Text Block" at bounding box center [1138, 244] width 54 height 20
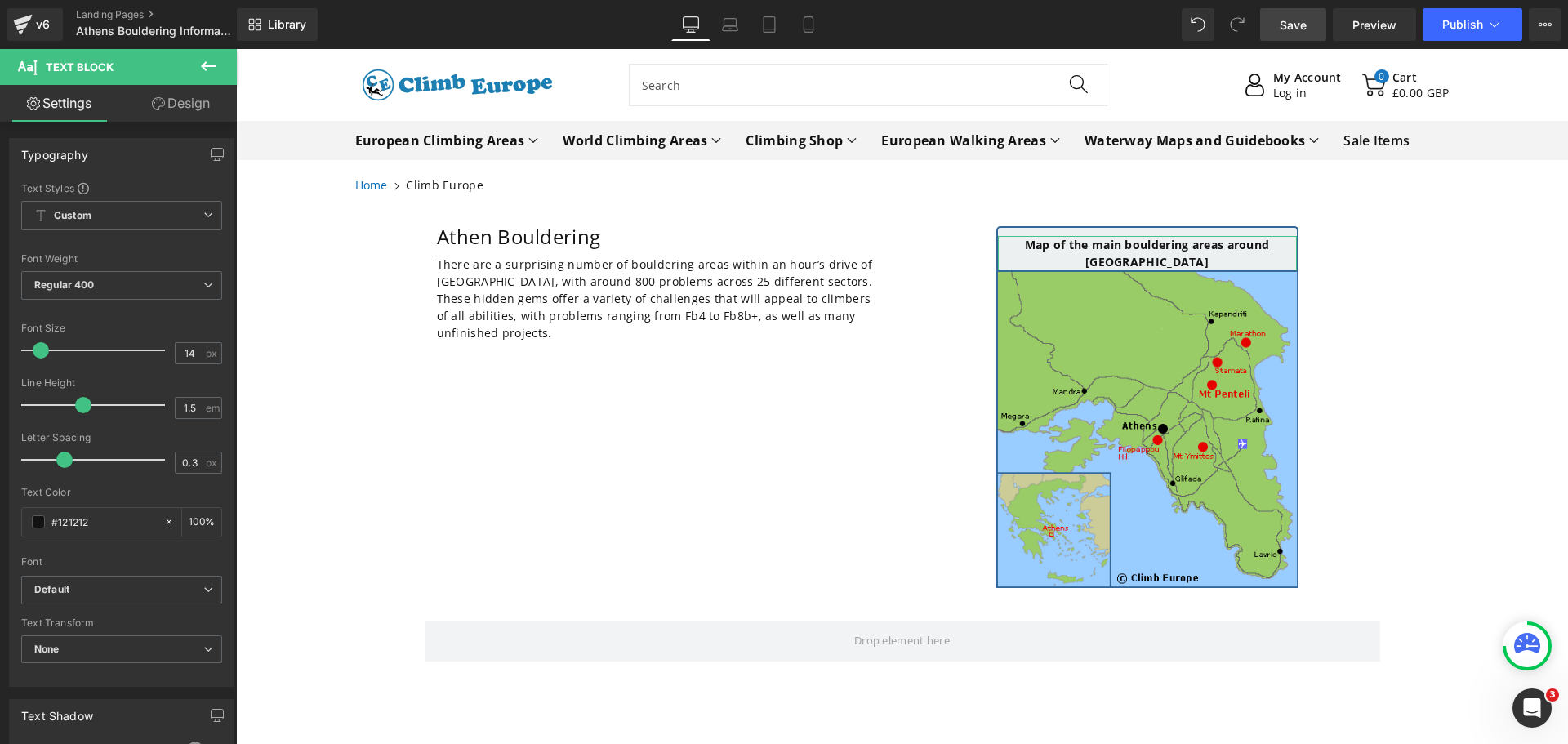
click at [183, 110] on link "Design" at bounding box center [180, 103] width 118 height 37
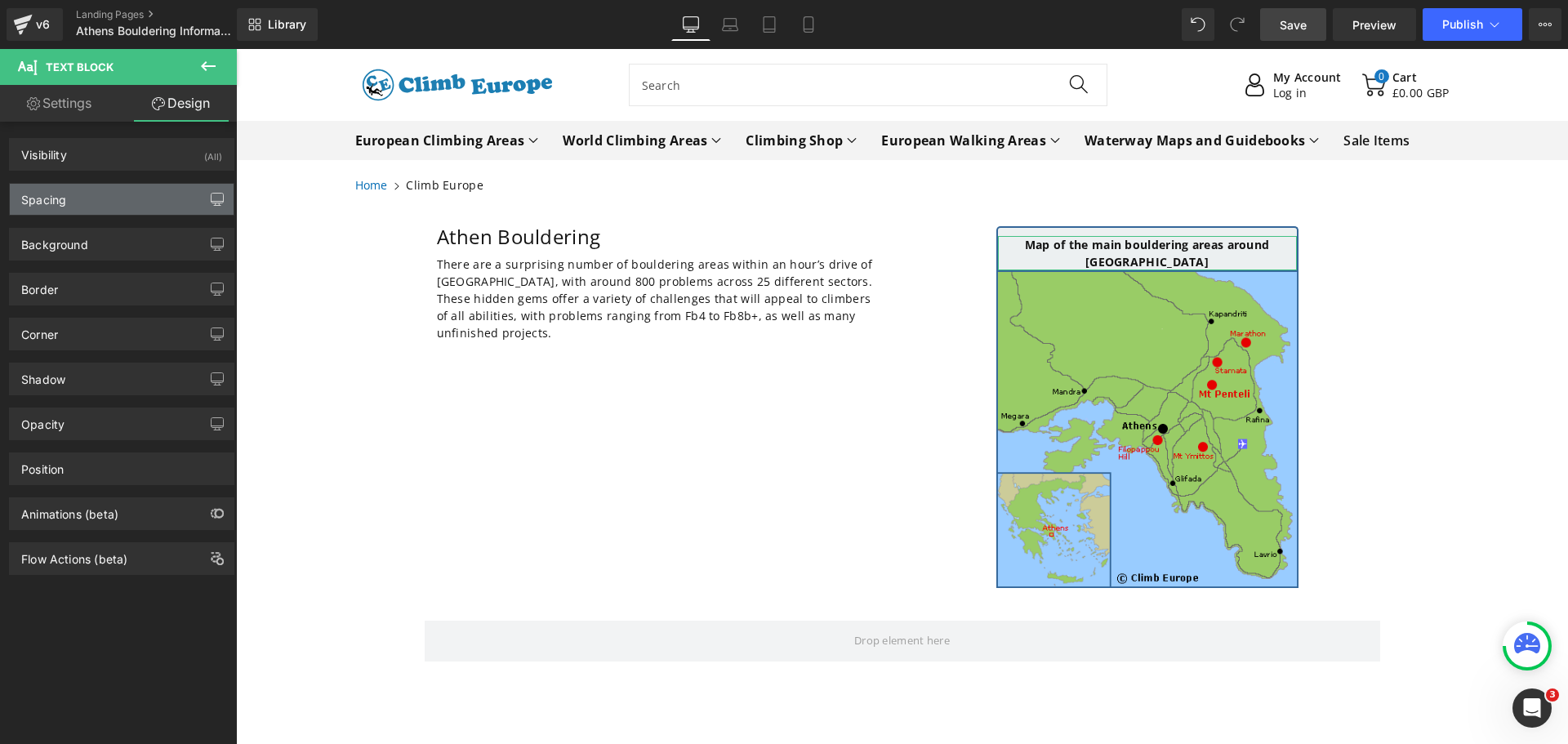
click at [204, 204] on button "button" at bounding box center [217, 199] width 26 height 31
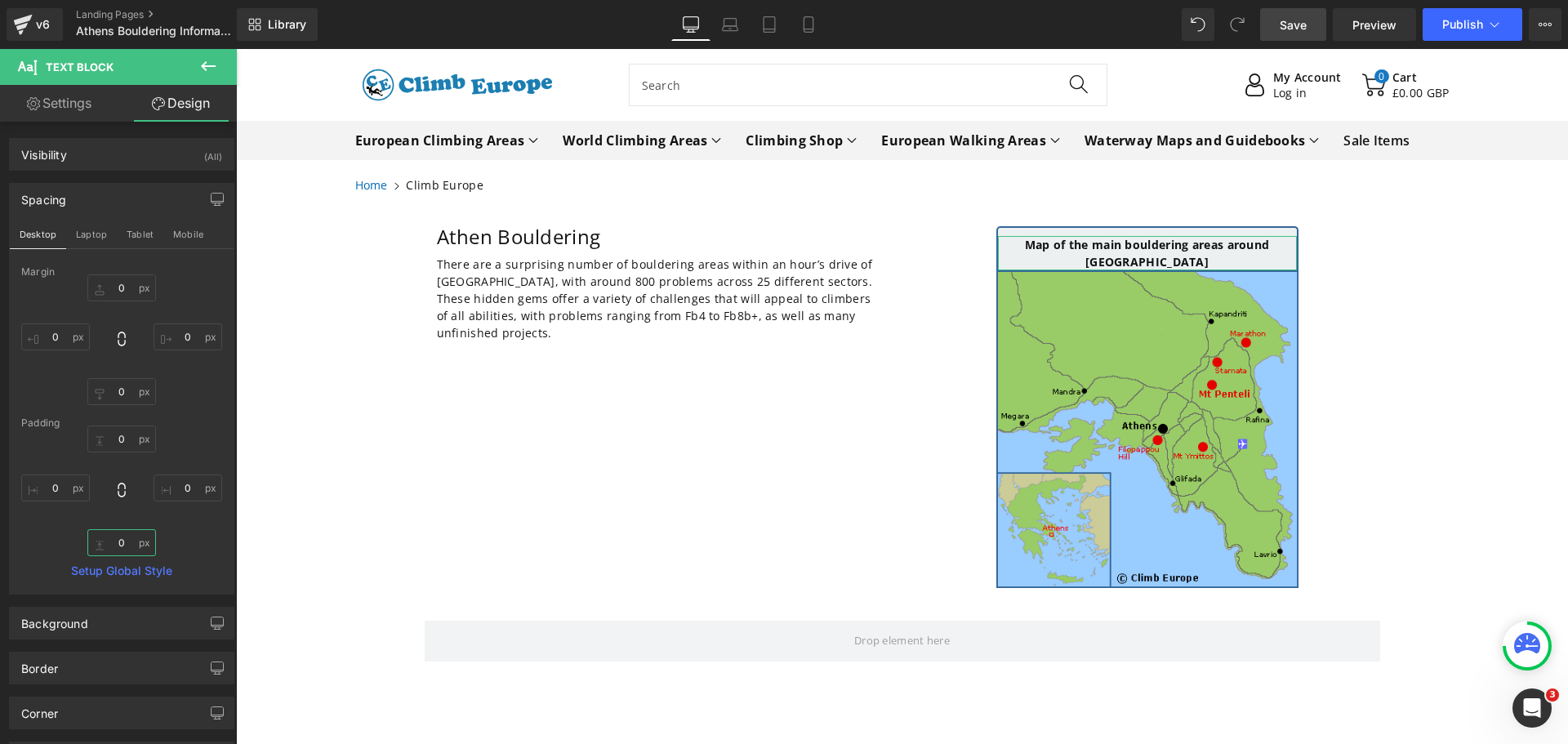
click at [129, 547] on input "0" at bounding box center [121, 542] width 68 height 27
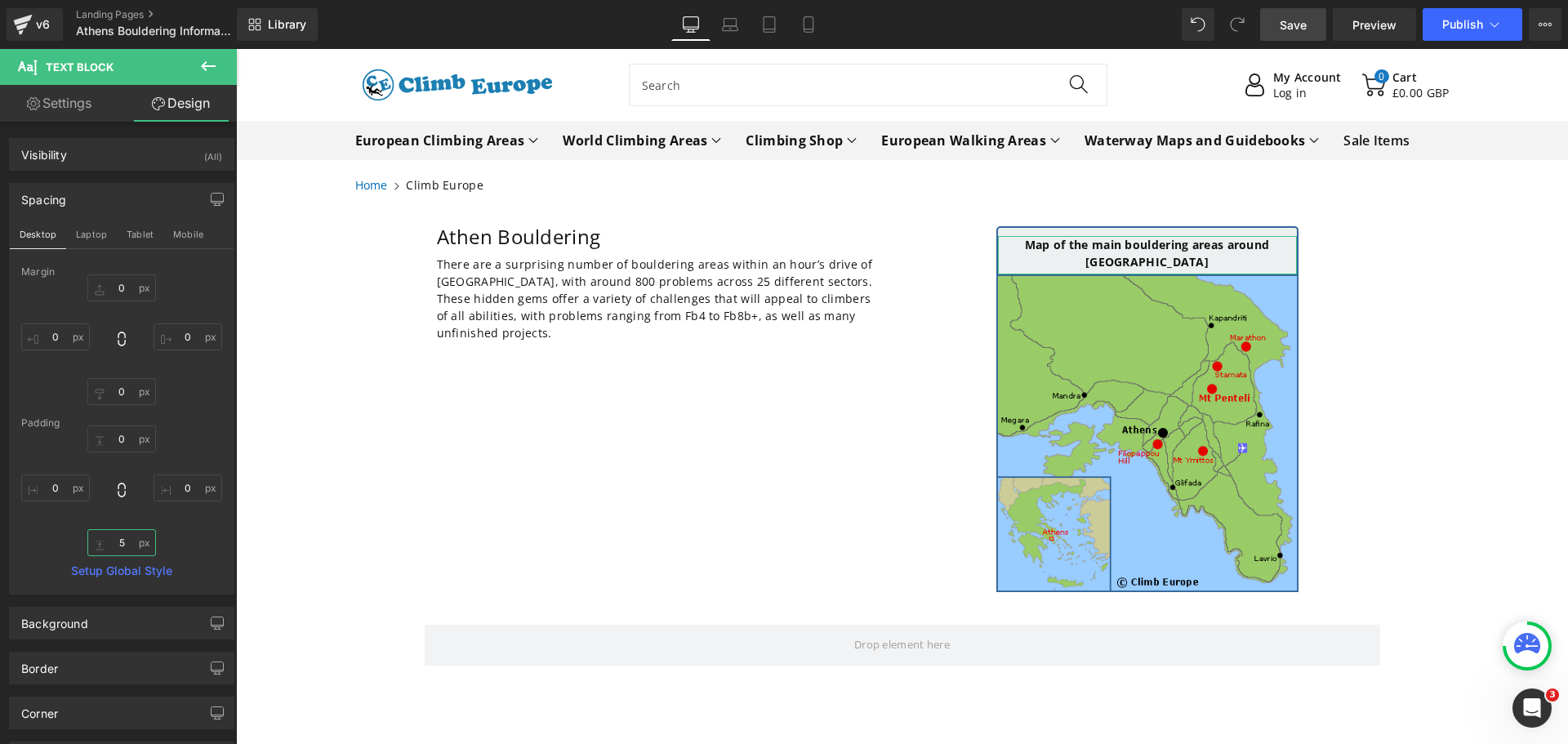
type input "5"
click at [187, 545] on div "0px 0 0px 0 5 5 0px 0" at bounding box center [122, 490] width 201 height 130
click at [211, 60] on icon at bounding box center [208, 66] width 20 height 20
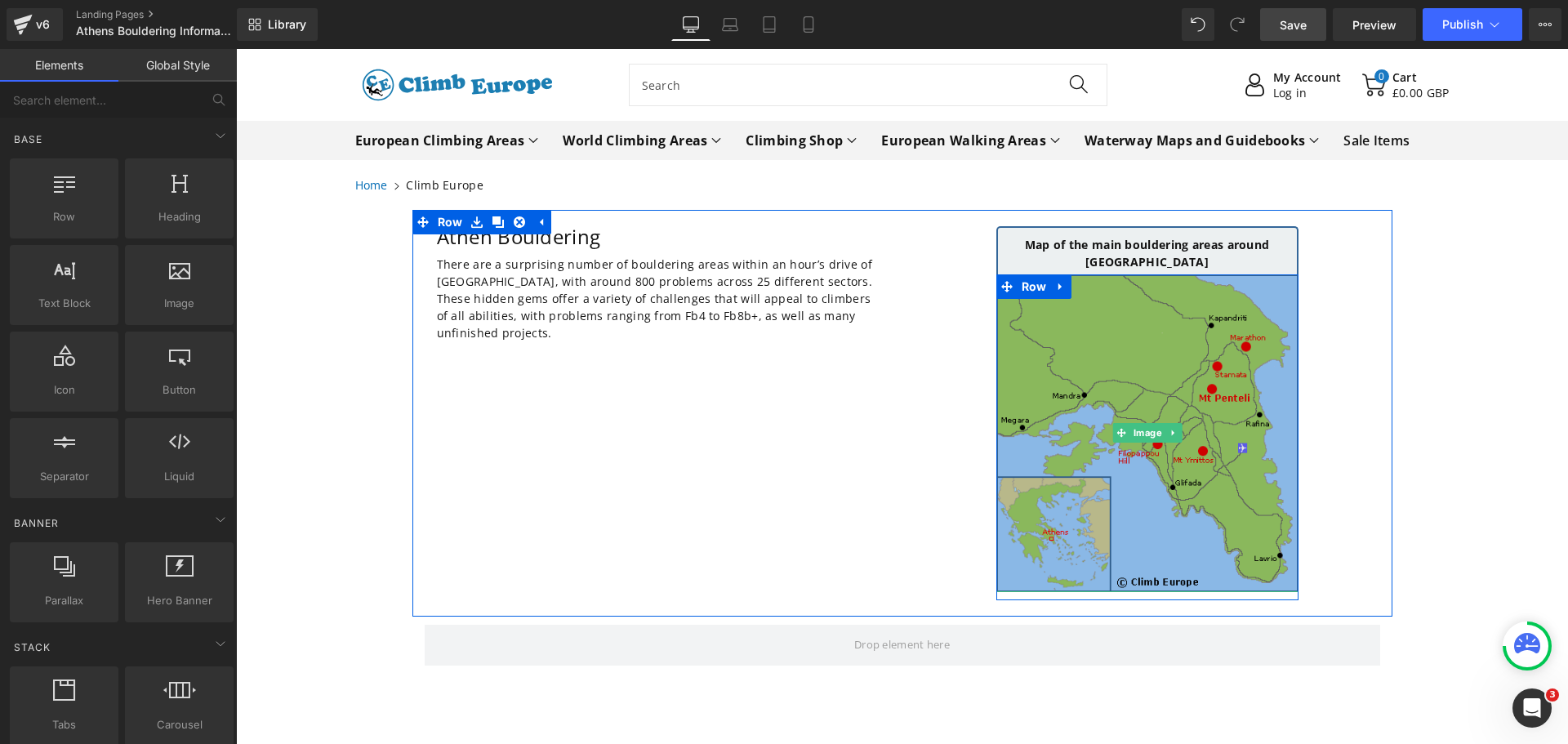
click at [1081, 325] on img at bounding box center [1148, 433] width 302 height 318
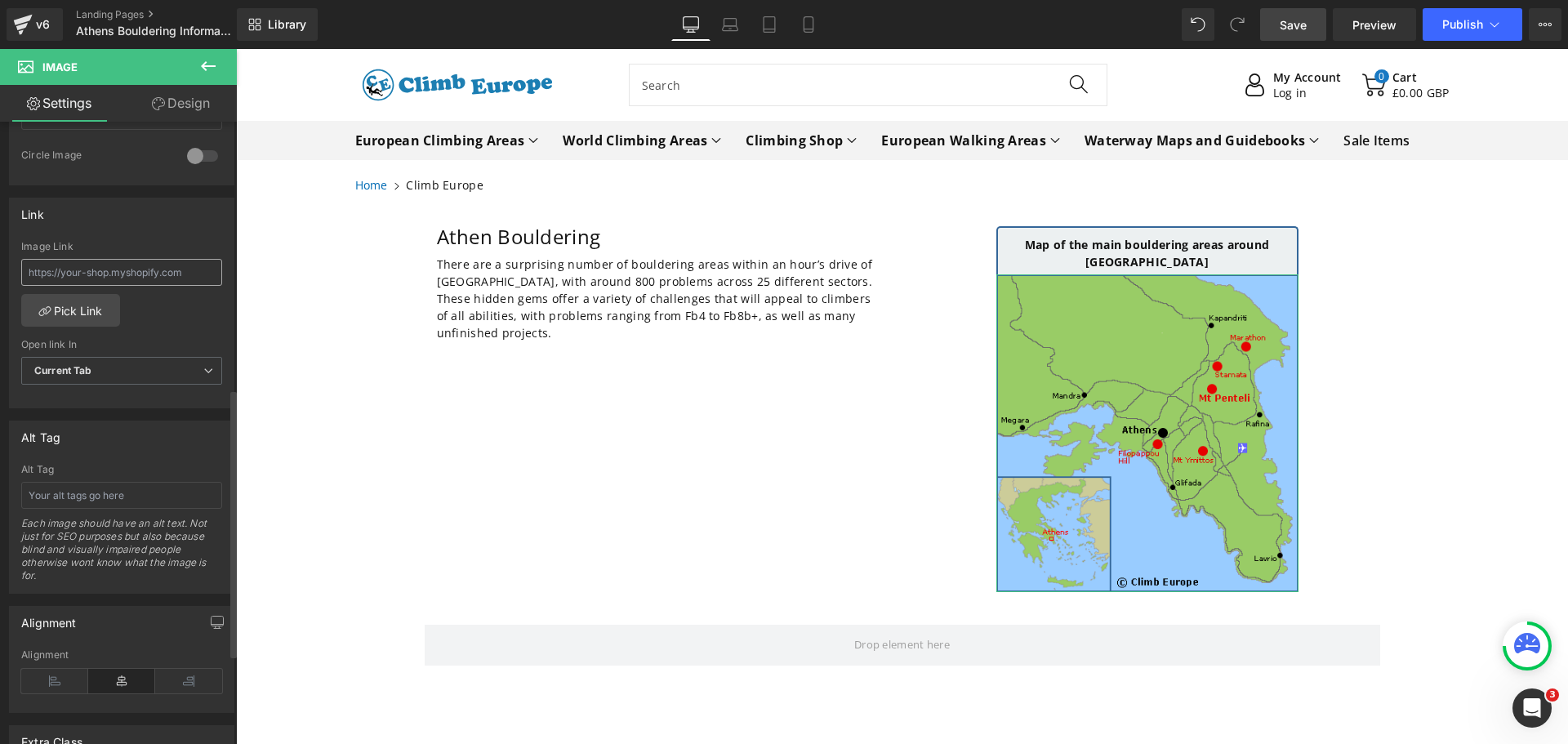
scroll to position [653, 0]
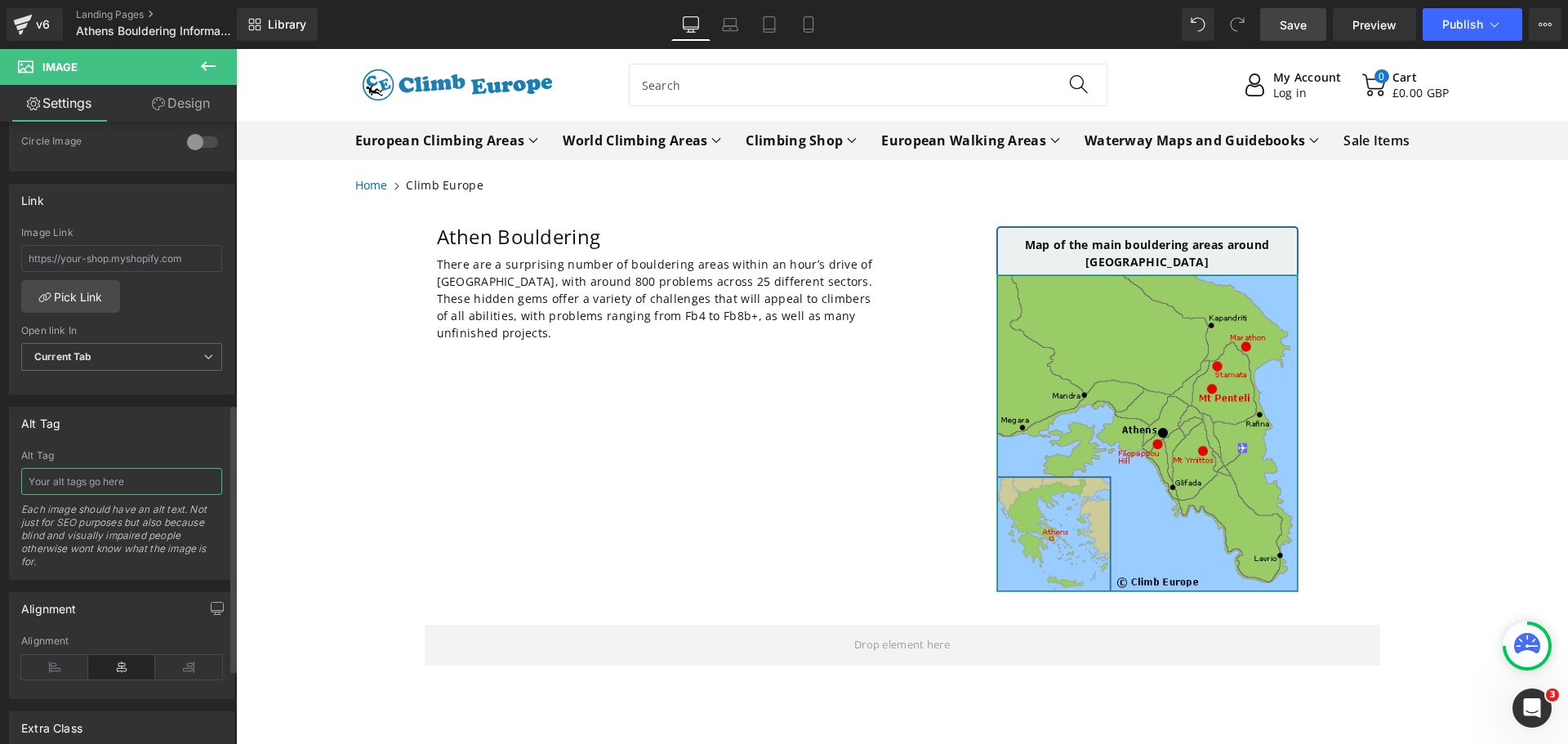
click at [35, 483] on input "text" at bounding box center [122, 481] width 201 height 27
paste input "Map of the main bouldering areas around [GEOGRAPHIC_DATA]"
type input "Map of the main bouldering areas around [GEOGRAPHIC_DATA]"
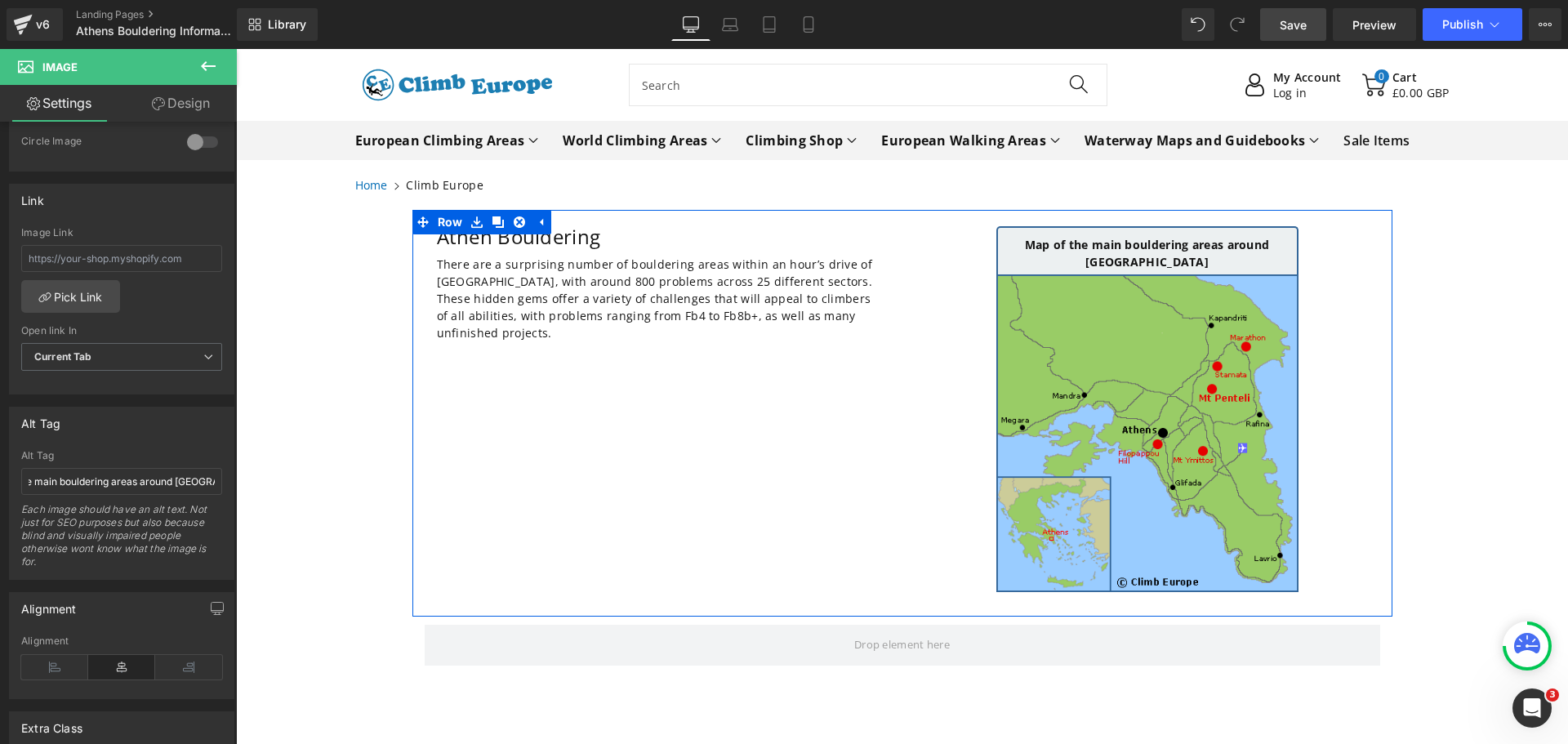
click at [452, 468] on div "Athen Bouldering Heading There are a surprising number of bouldering areas with…" at bounding box center [902, 413] width 980 height 407
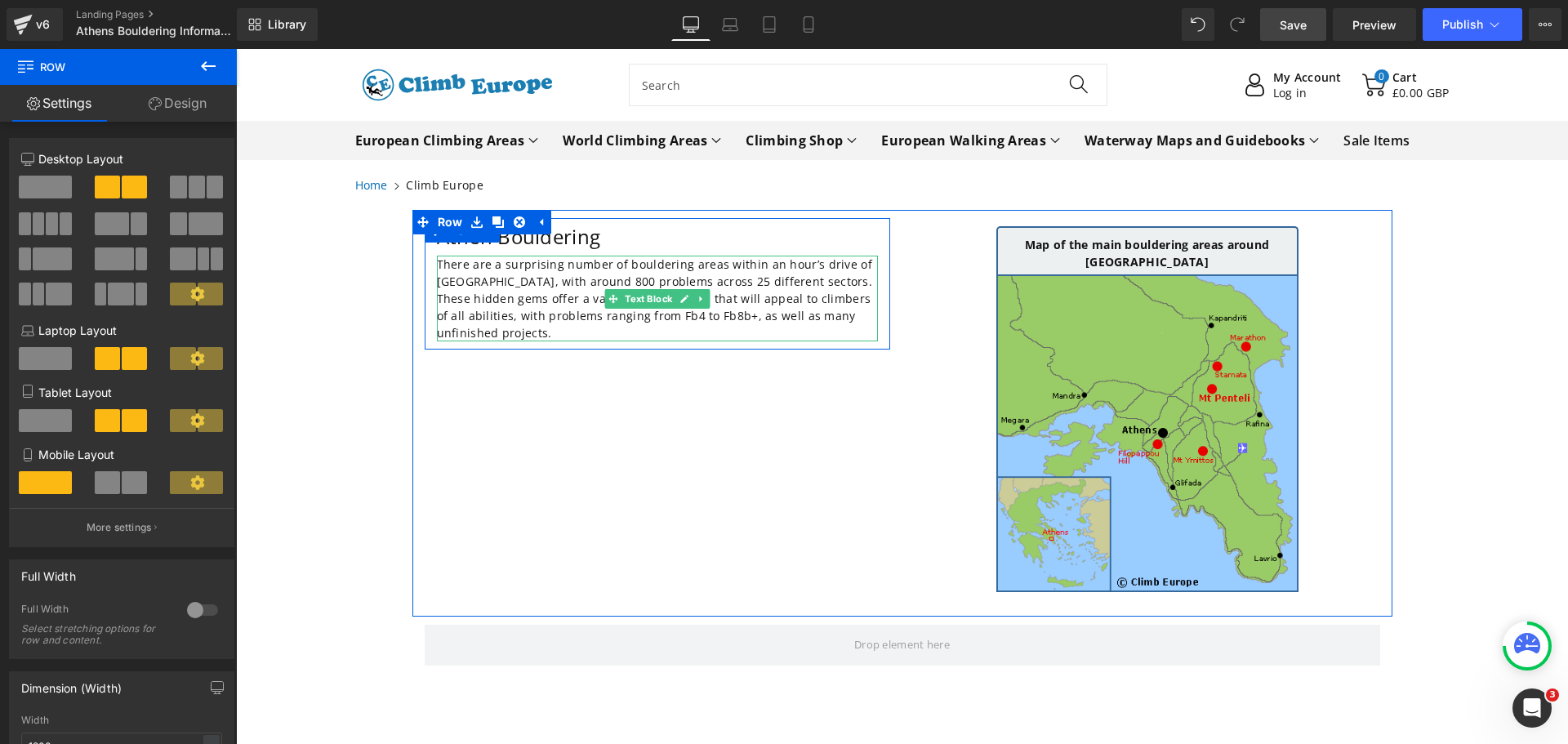
click at [501, 335] on p "There are a surprising number of bouldering areas within an hour’s drive of [GE…" at bounding box center [657, 298] width 441 height 85
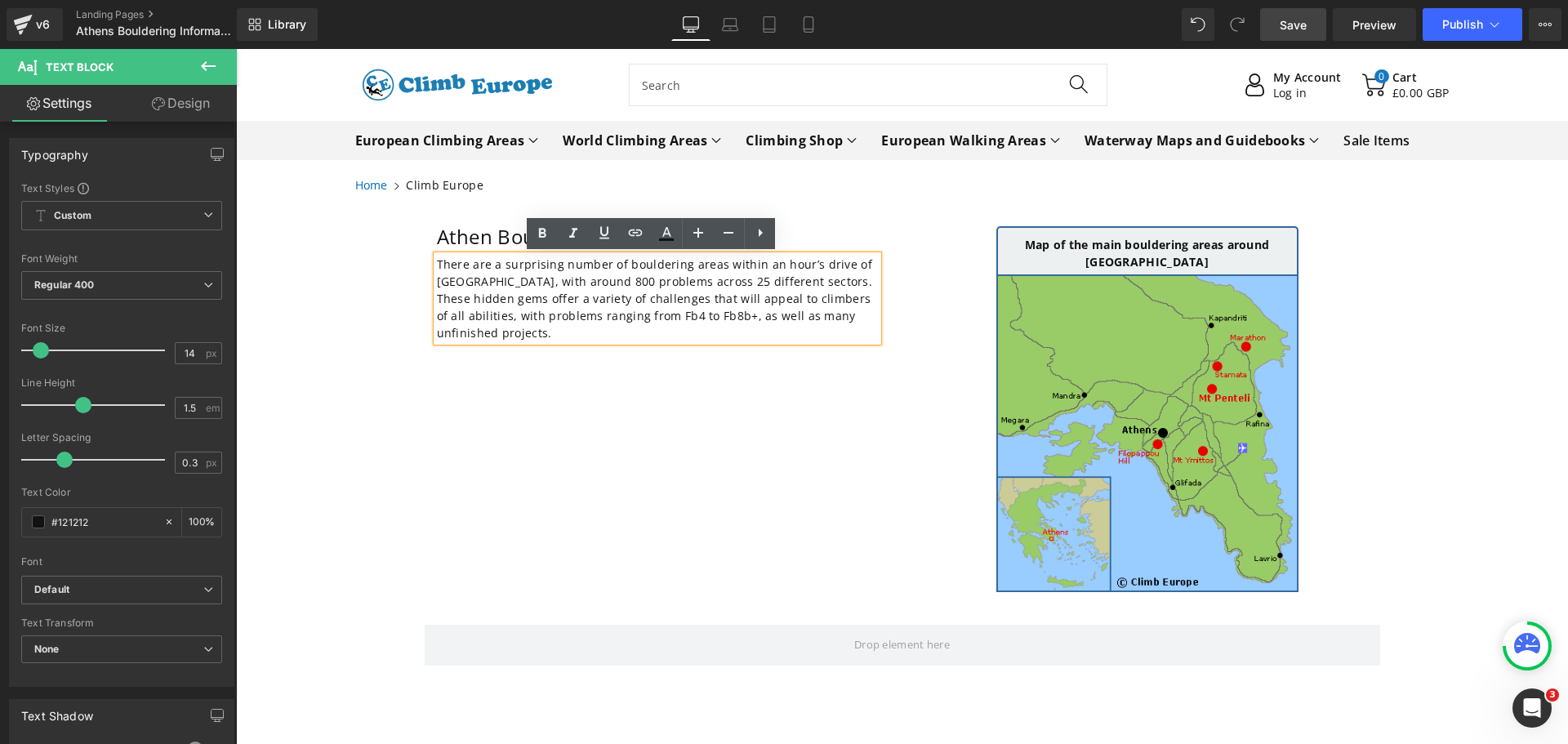
click at [377, 252] on div "Athen Bouldering Heading There are a surprising number of bouldering areas with…" at bounding box center [901, 549] width 1332 height 679
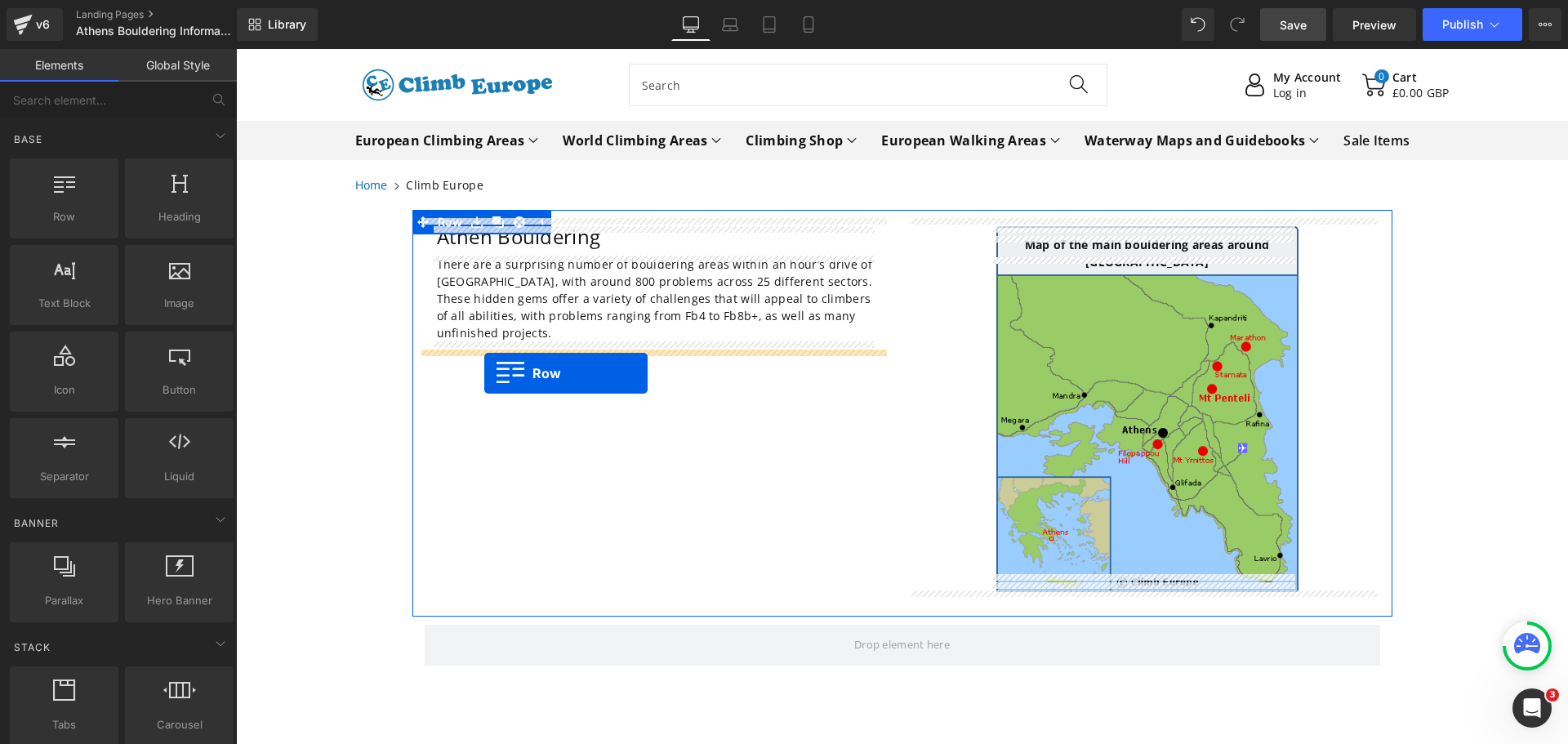
drag, startPoint x: 305, startPoint y: 248, endPoint x: 484, endPoint y: 373, distance: 218.3
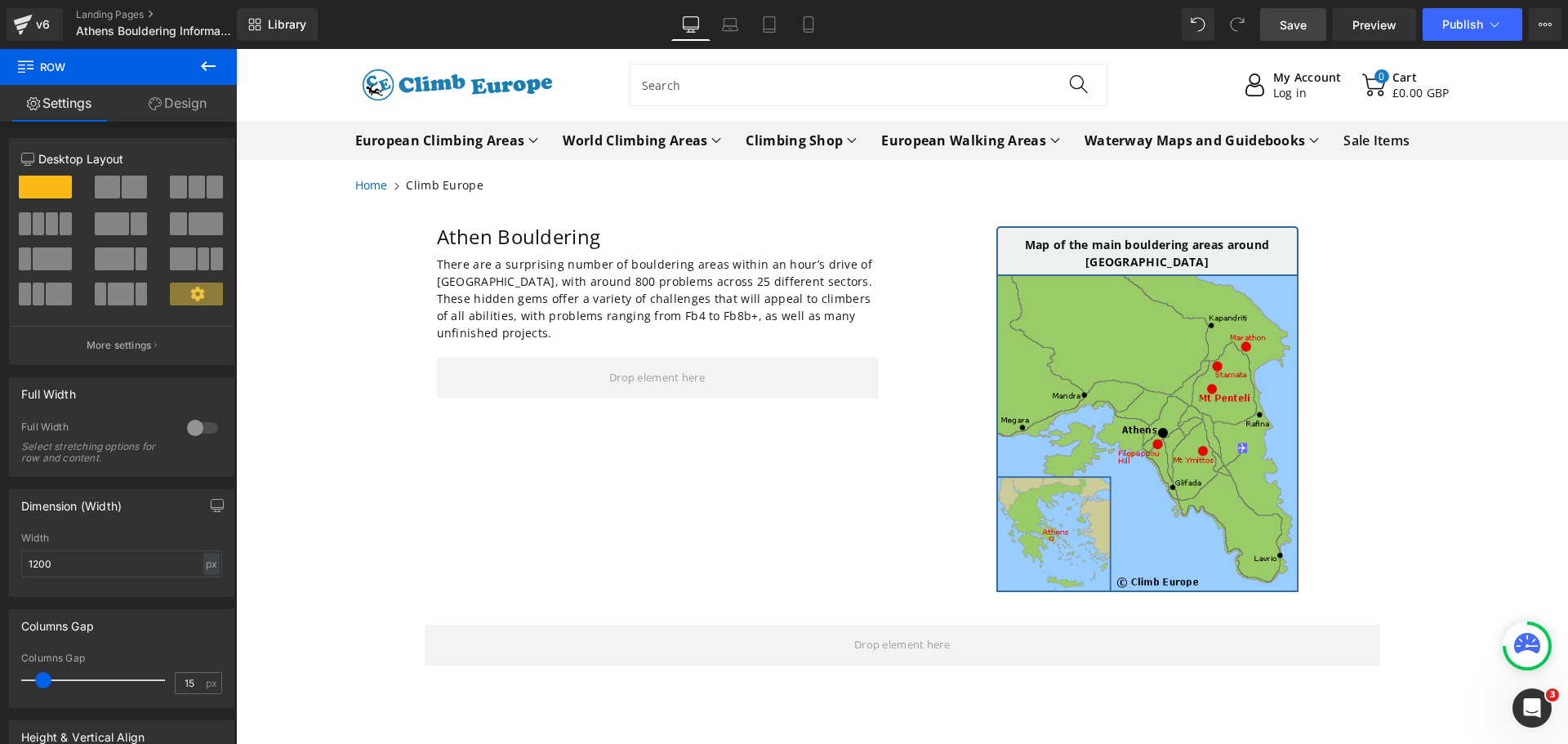
click at [212, 73] on icon at bounding box center [208, 66] width 20 height 20
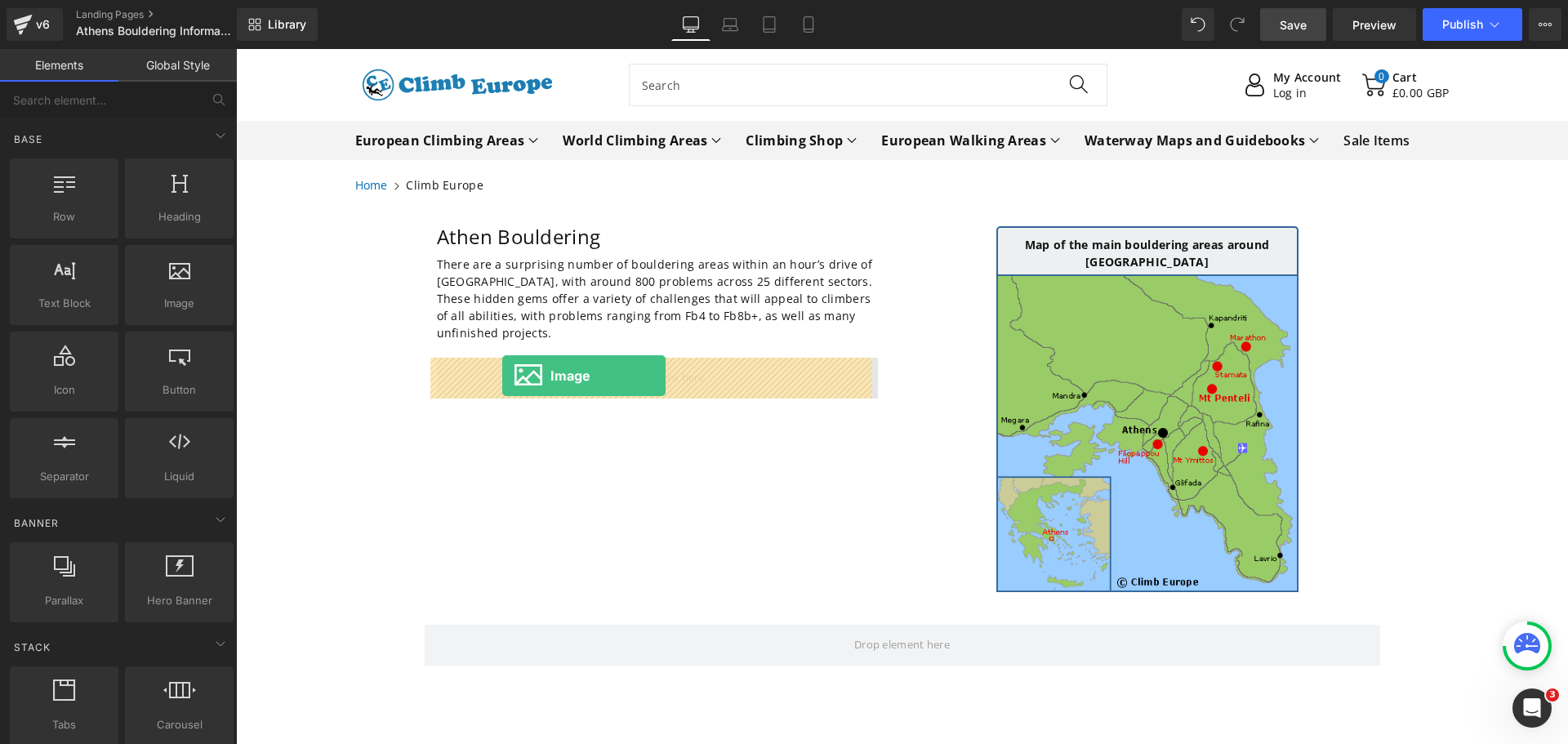
drag, startPoint x: 402, startPoint y: 328, endPoint x: 503, endPoint y: 375, distance: 111.4
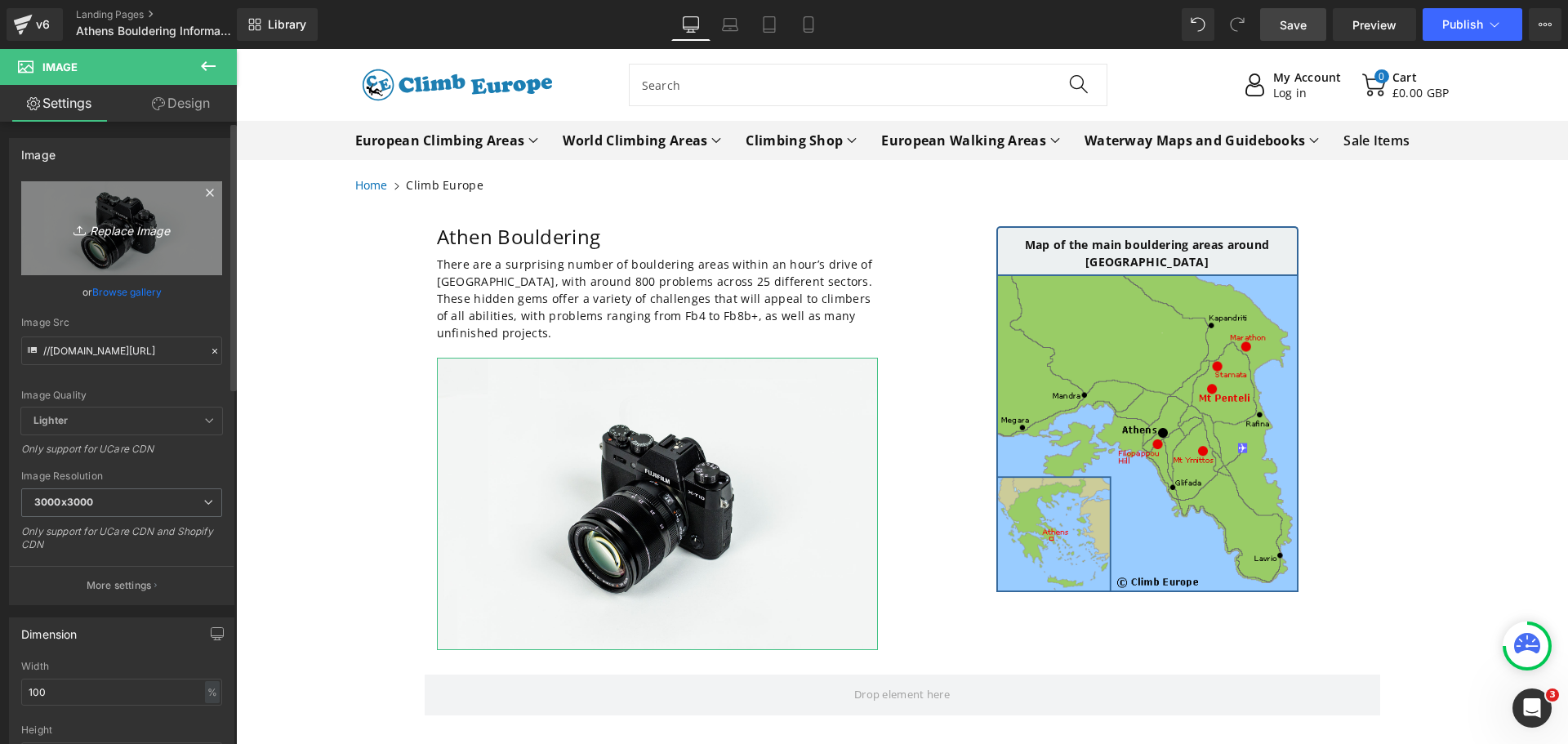
click at [101, 231] on icon "Replace Image" at bounding box center [121, 229] width 130 height 21
type input "C:\fakepath\[GEOGRAPHIC_DATA]-Bouldering-Grade-Table.gif"
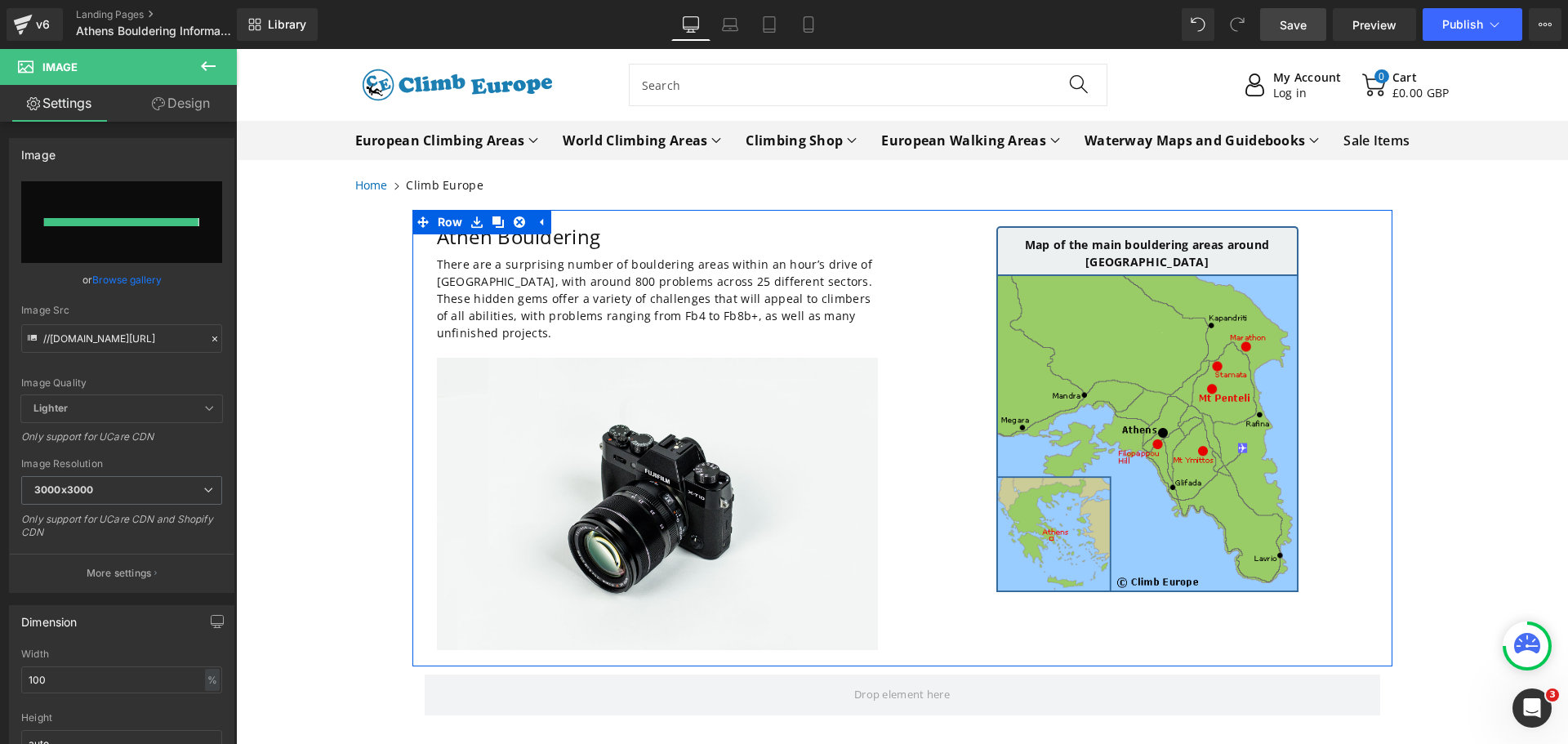
type input "[URL][DOMAIN_NAME]"
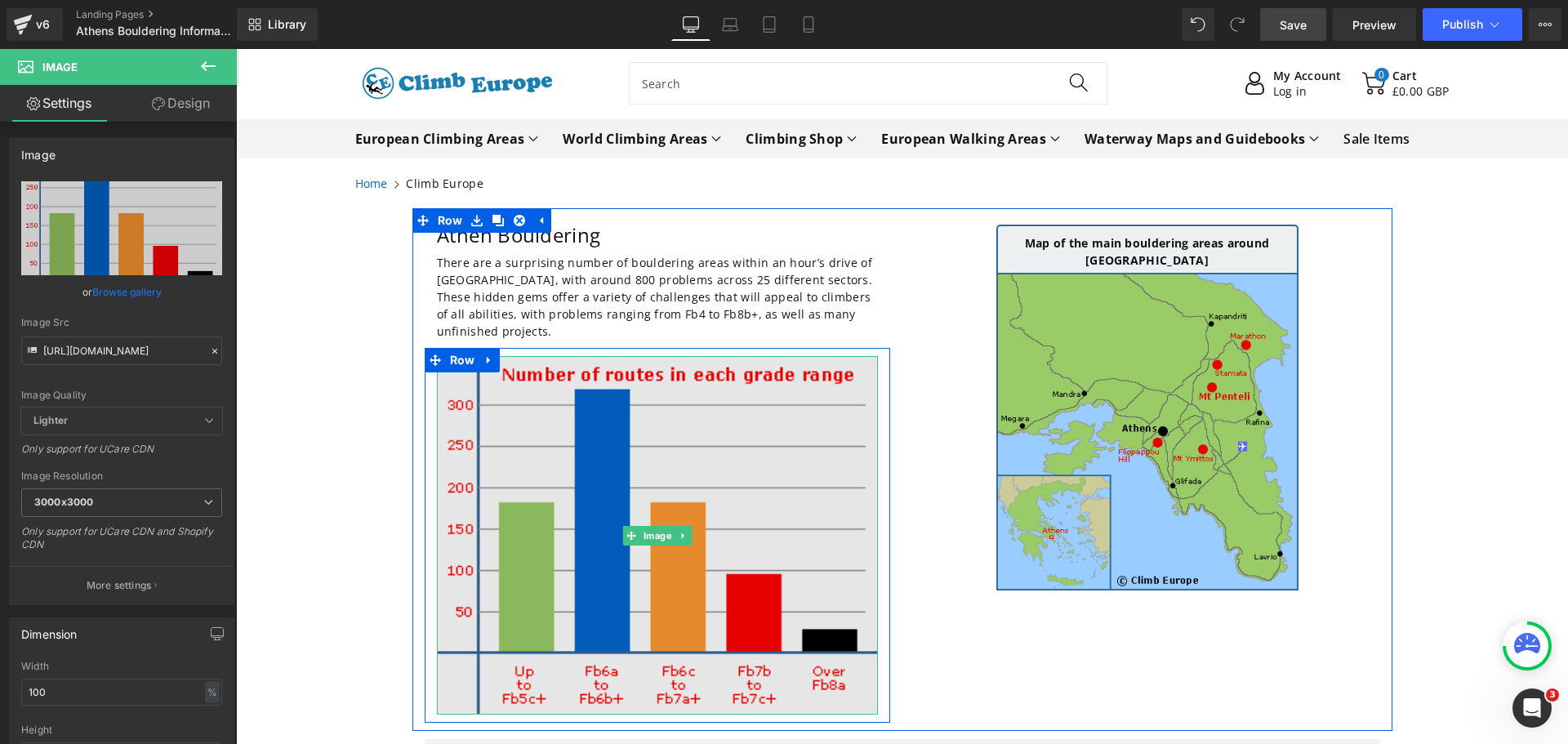
scroll to position [0, 0]
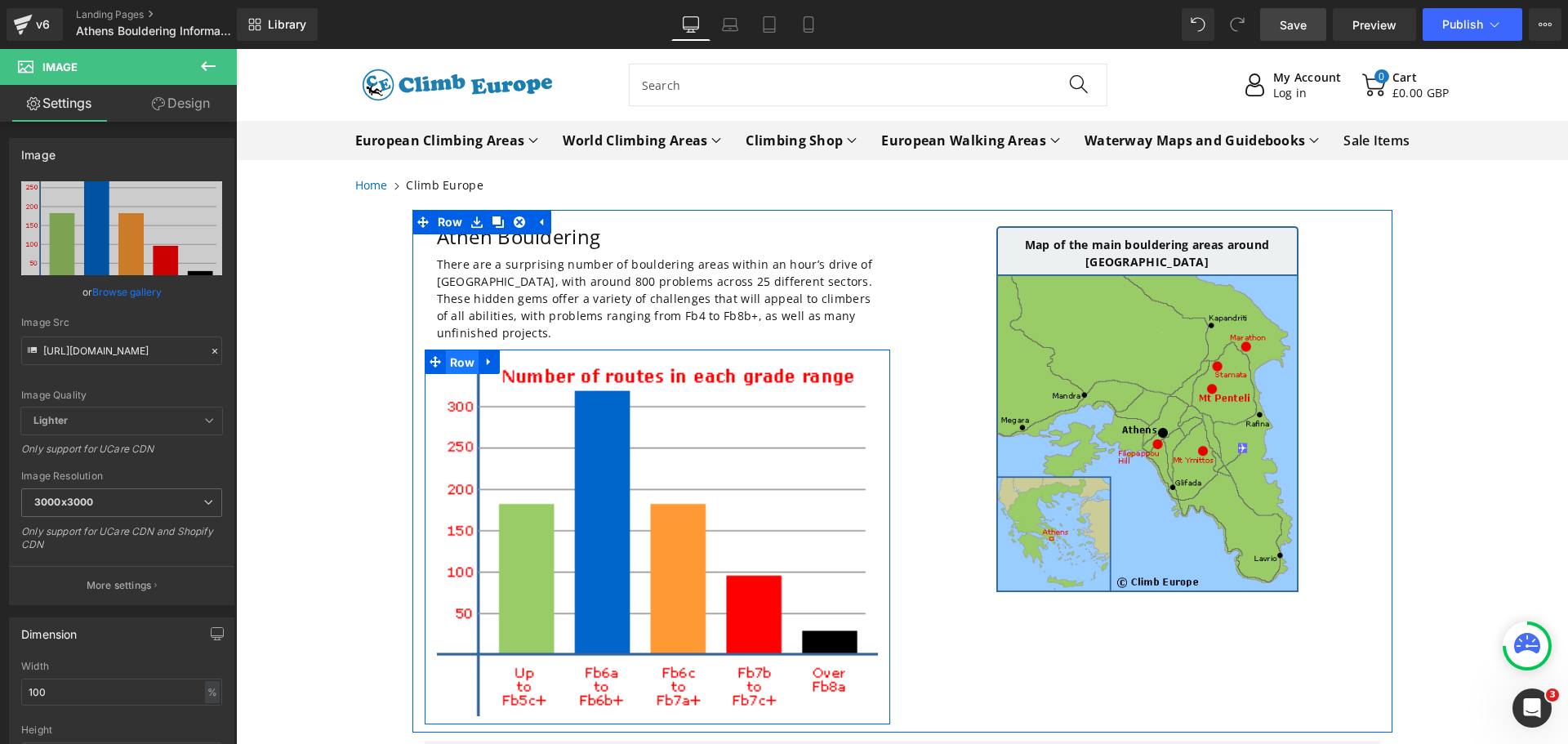
click at [449, 364] on span "Row" at bounding box center [462, 363] width 34 height 24
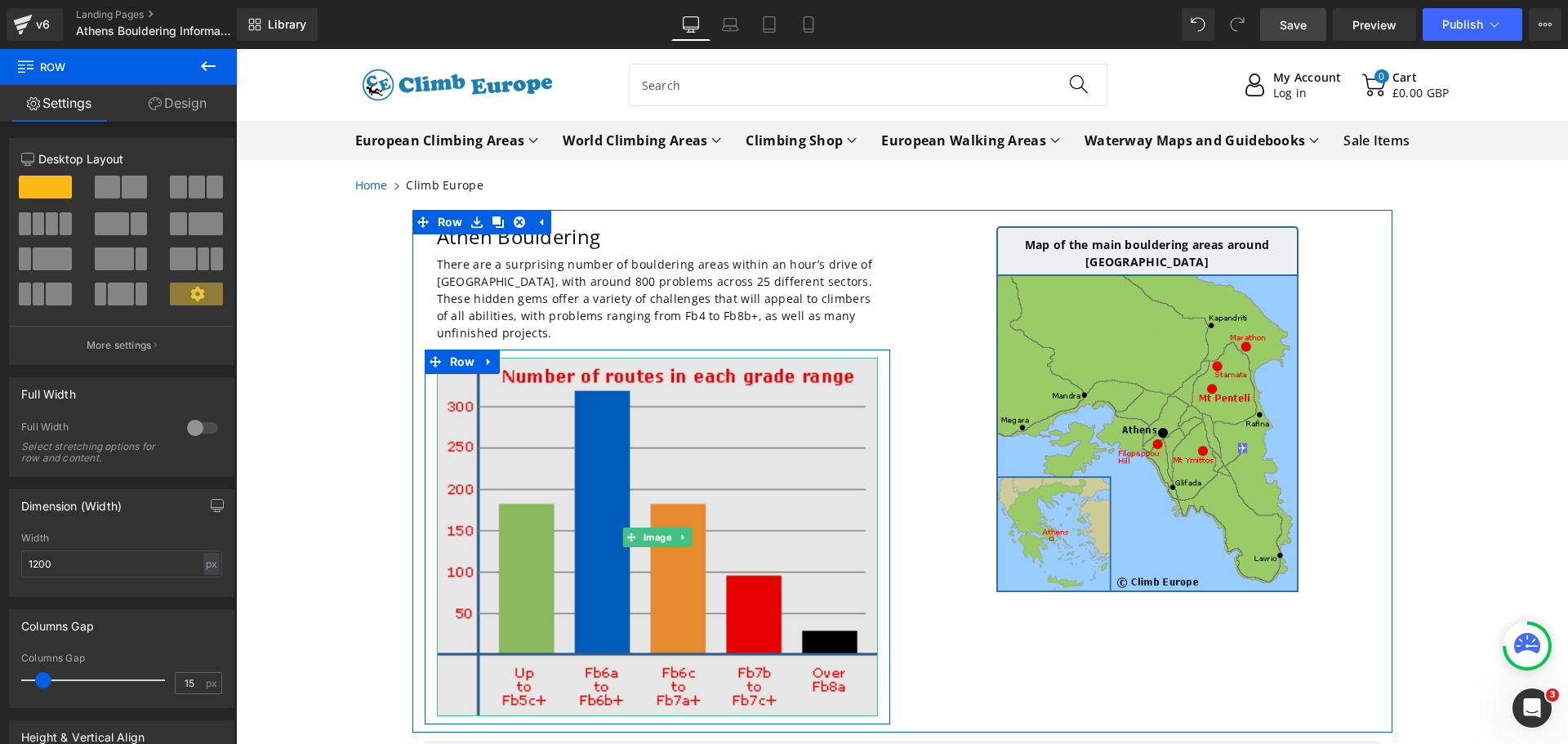
click at [733, 699] on img at bounding box center [657, 536] width 441 height 358
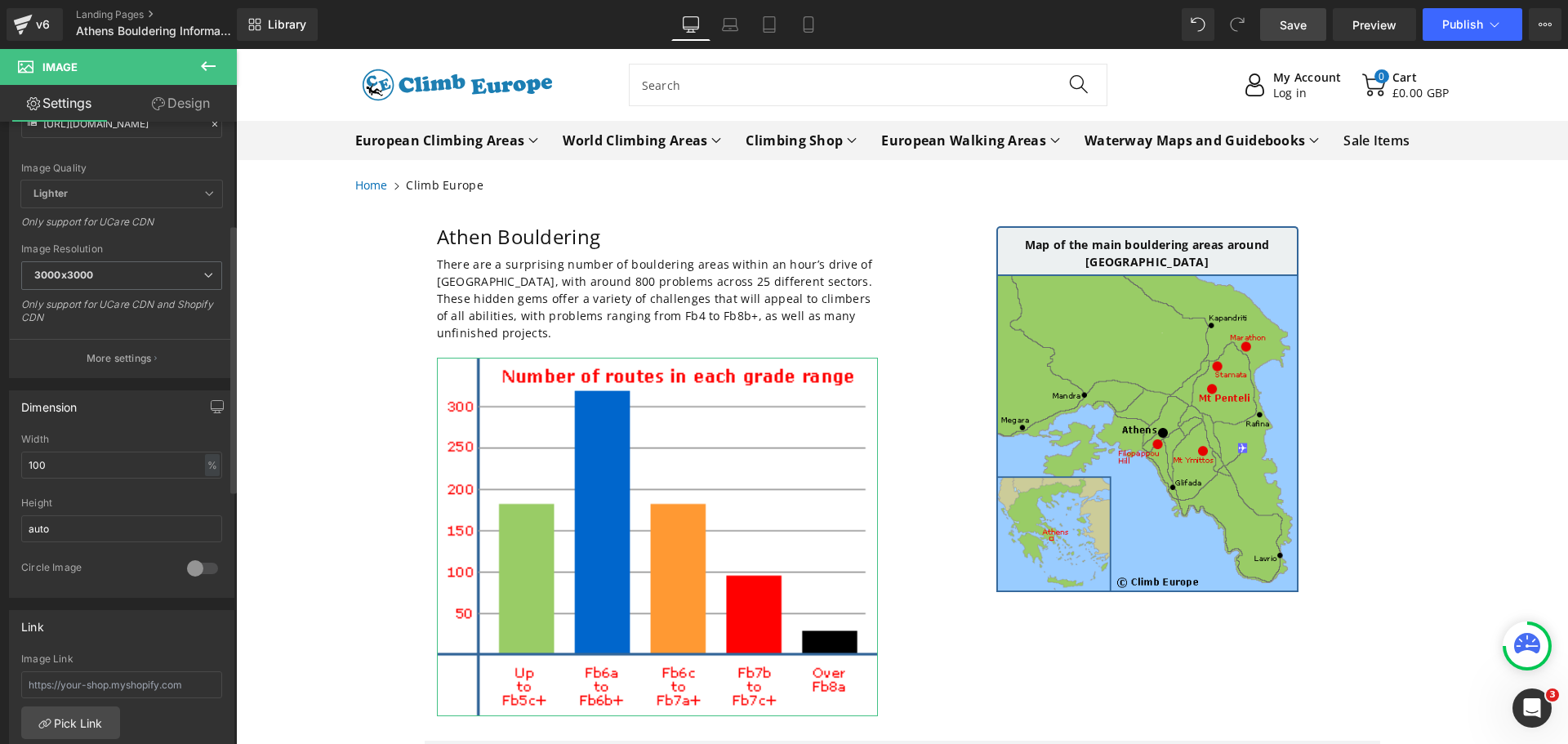
scroll to position [245, 0]
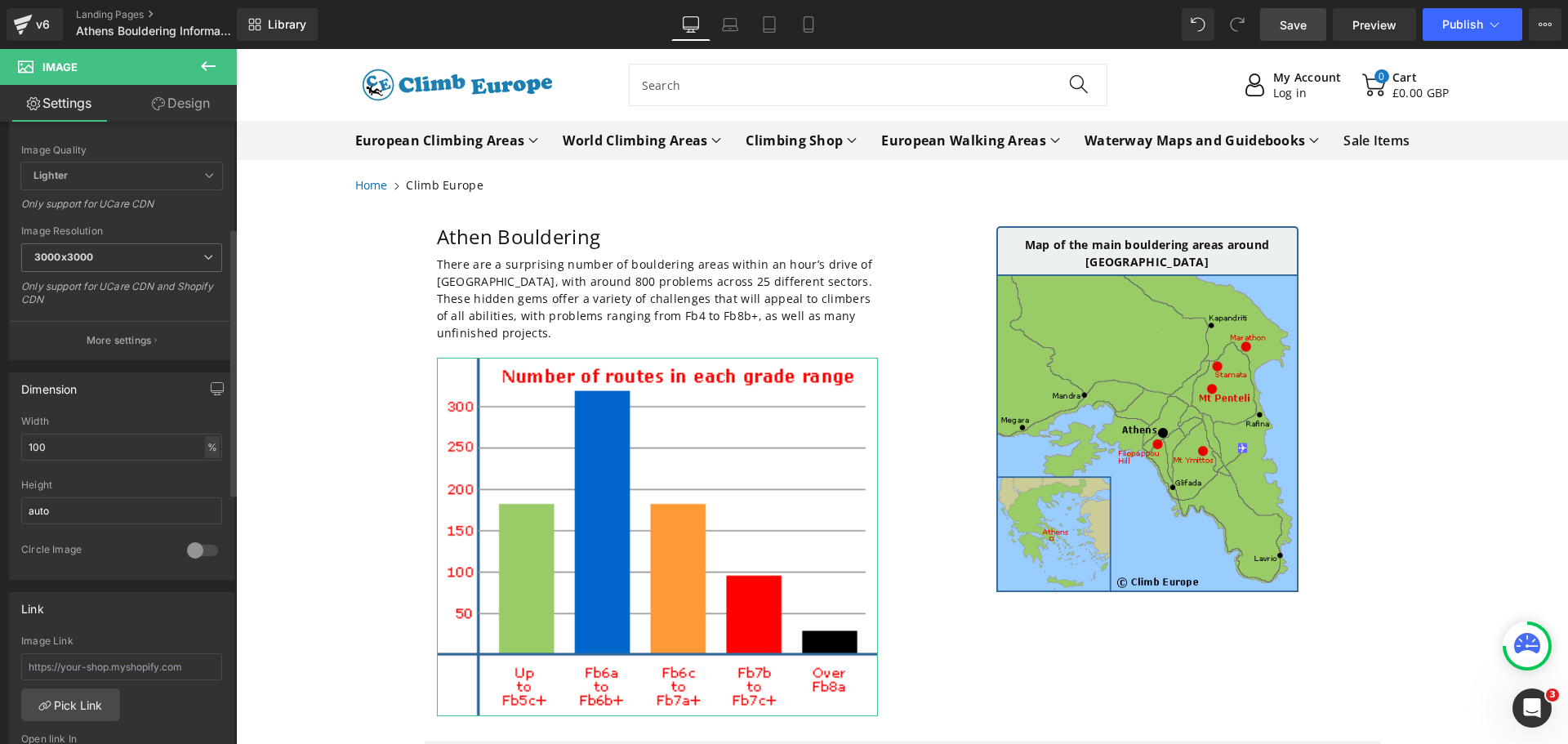
click at [205, 446] on div "%" at bounding box center [212, 447] width 15 height 22
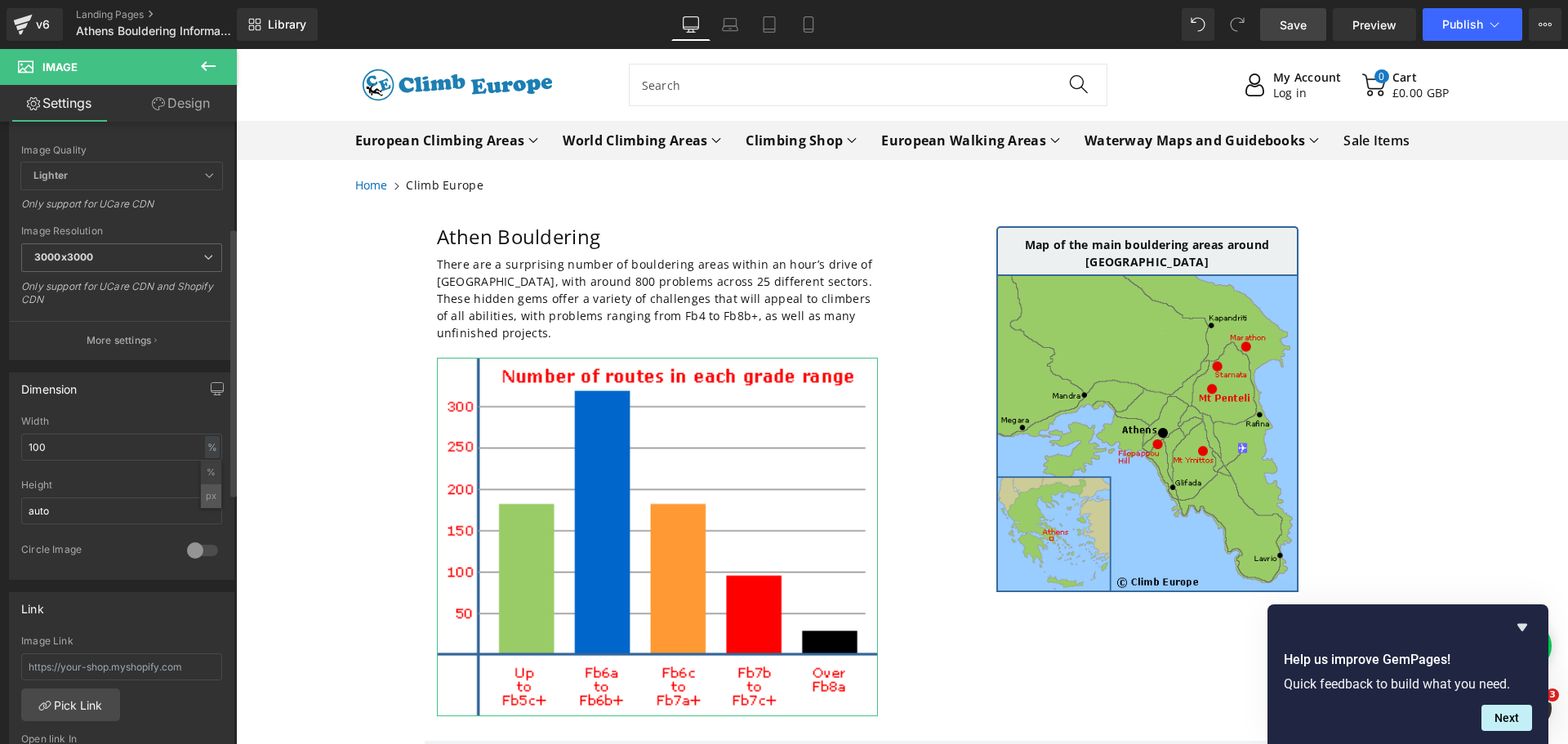
click at [201, 495] on li "px" at bounding box center [212, 495] width 21 height 23
drag, startPoint x: 76, startPoint y: 444, endPoint x: 9, endPoint y: 447, distance: 67.1
click at [9, 447] on div "Dimension 540px Width 540 px % px auto Height auto 0 Circle Image" at bounding box center [121, 476] width 225 height 207
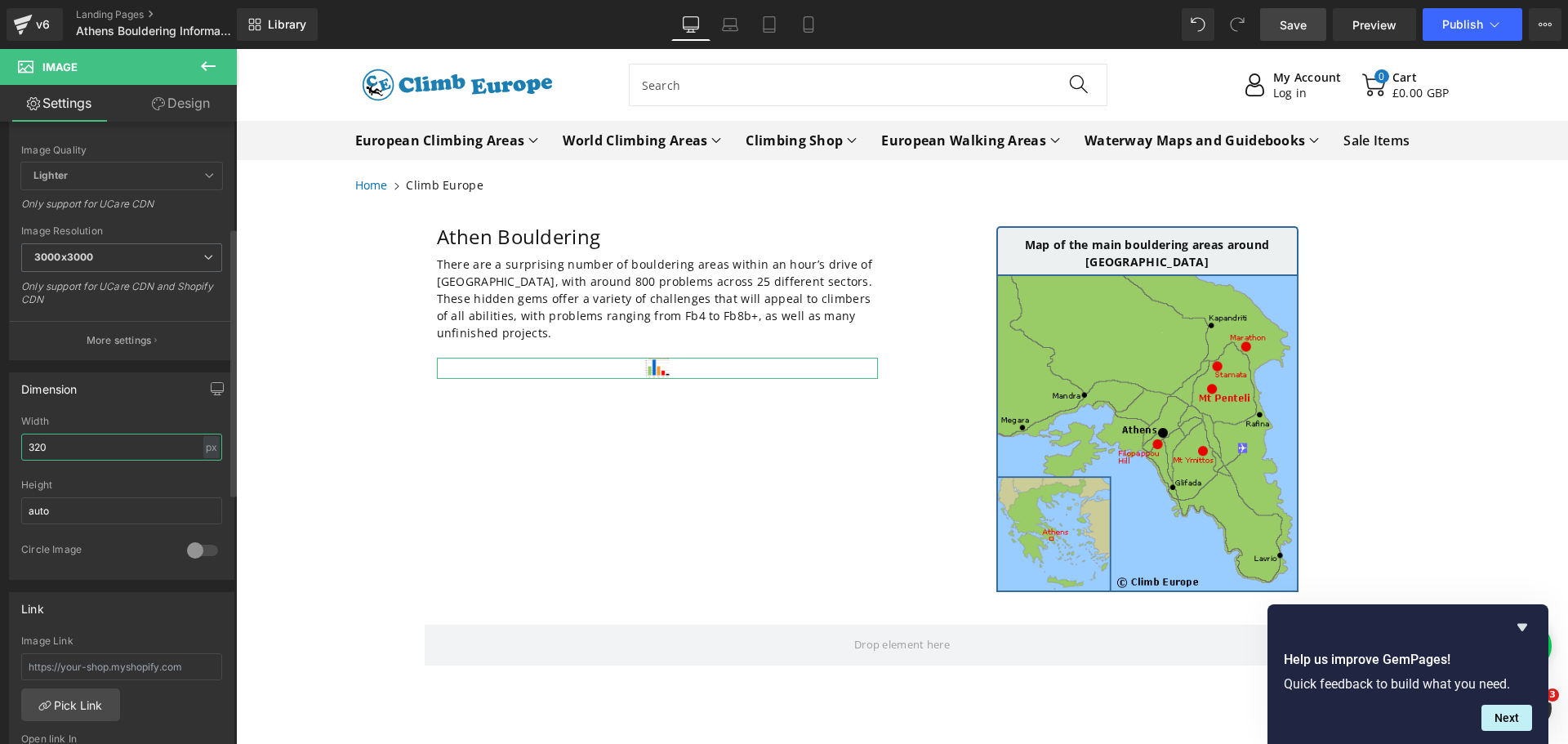
type input "320"
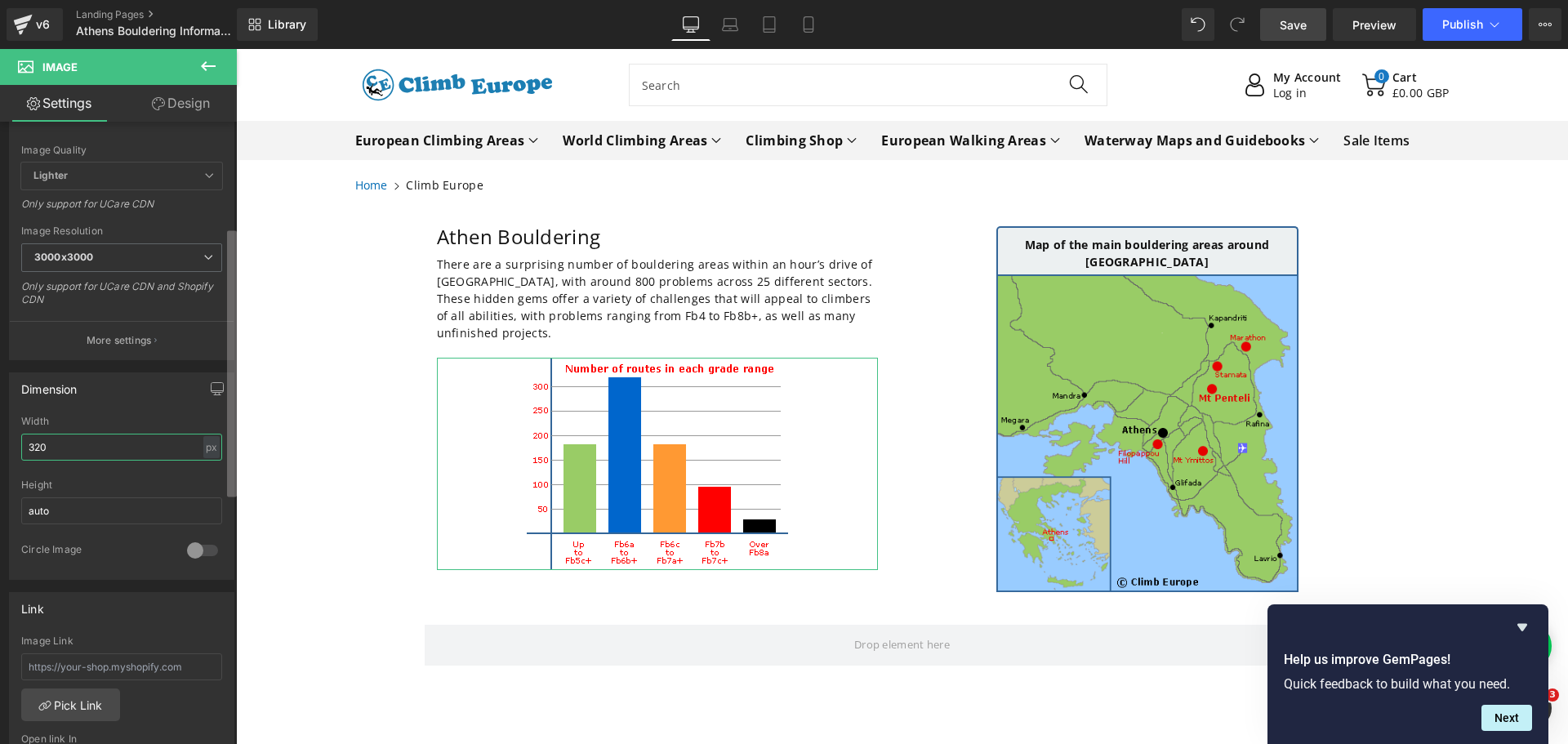
click at [233, 435] on b at bounding box center [231, 363] width 9 height 266
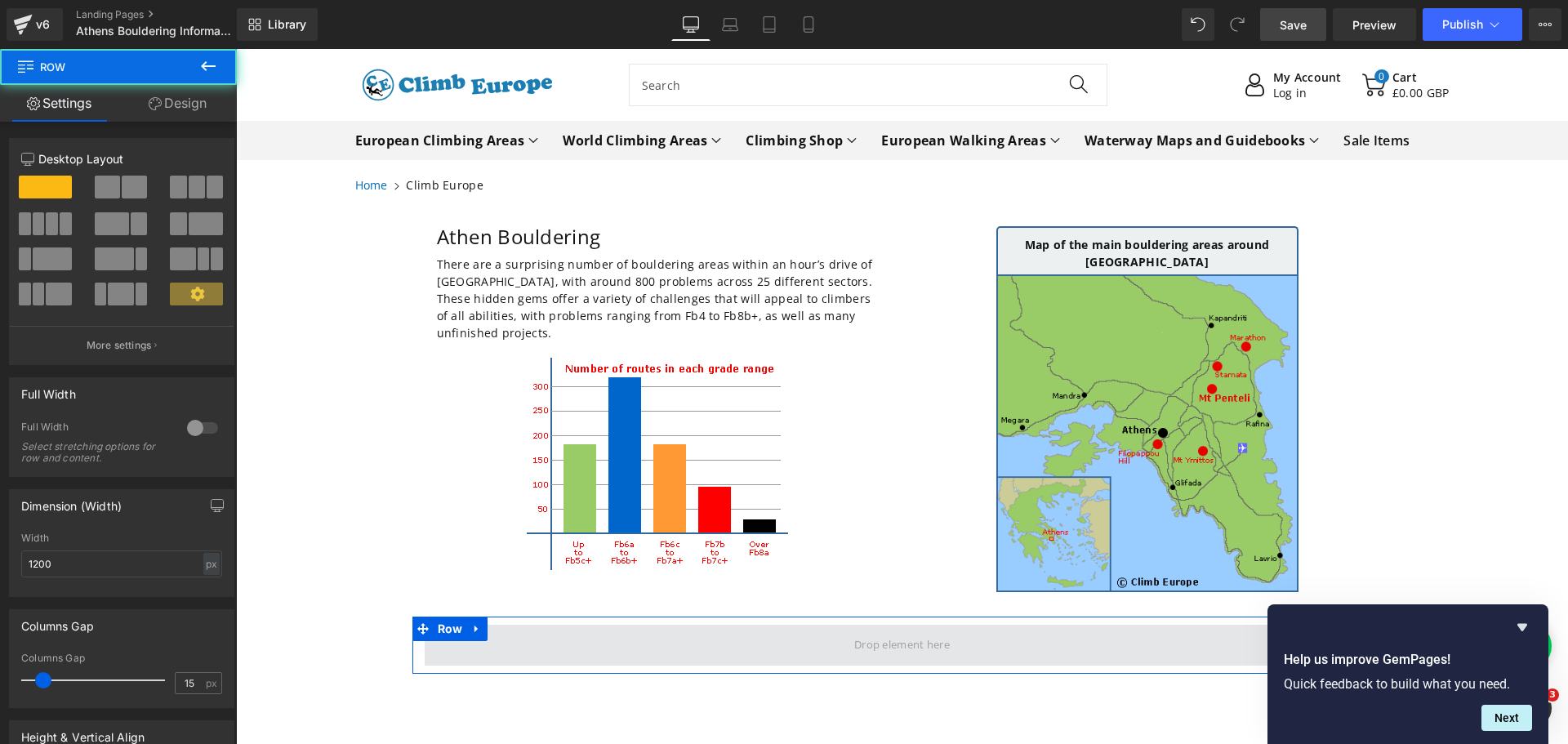
click at [509, 627] on span at bounding box center [902, 645] width 956 height 41
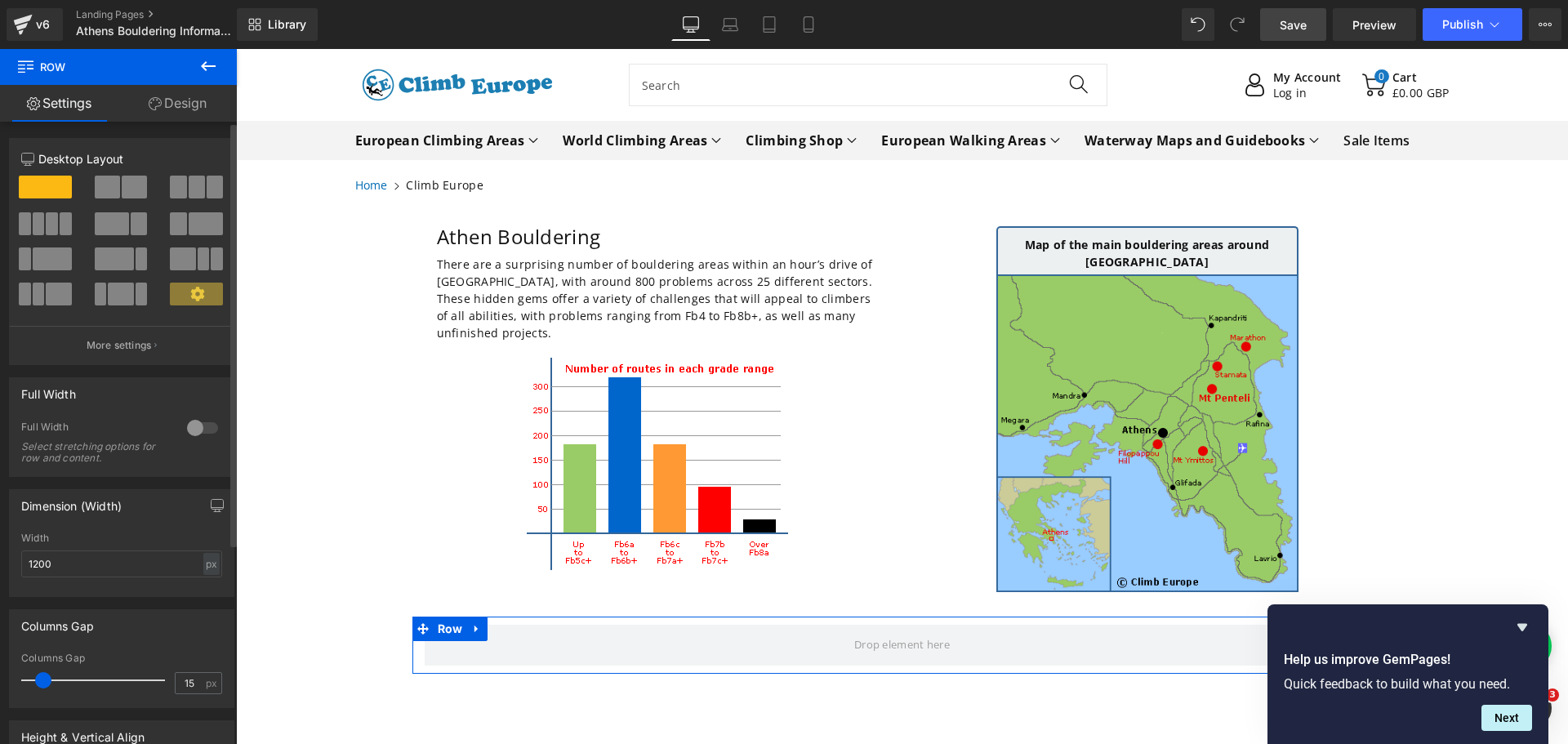
click at [113, 226] on span at bounding box center [112, 224] width 35 height 22
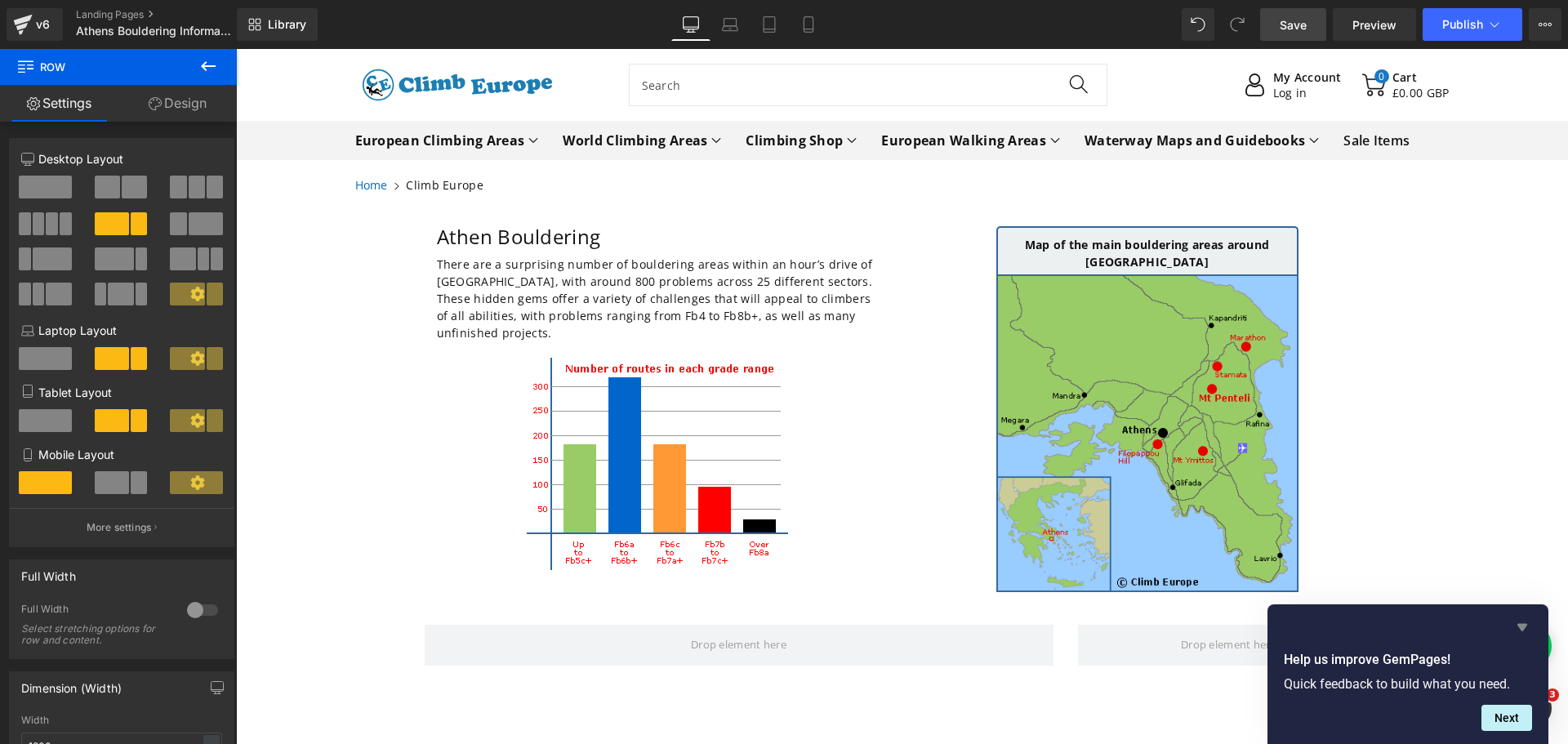
click at [1526, 628] on icon "Hide survey" at bounding box center [1522, 627] width 20 height 20
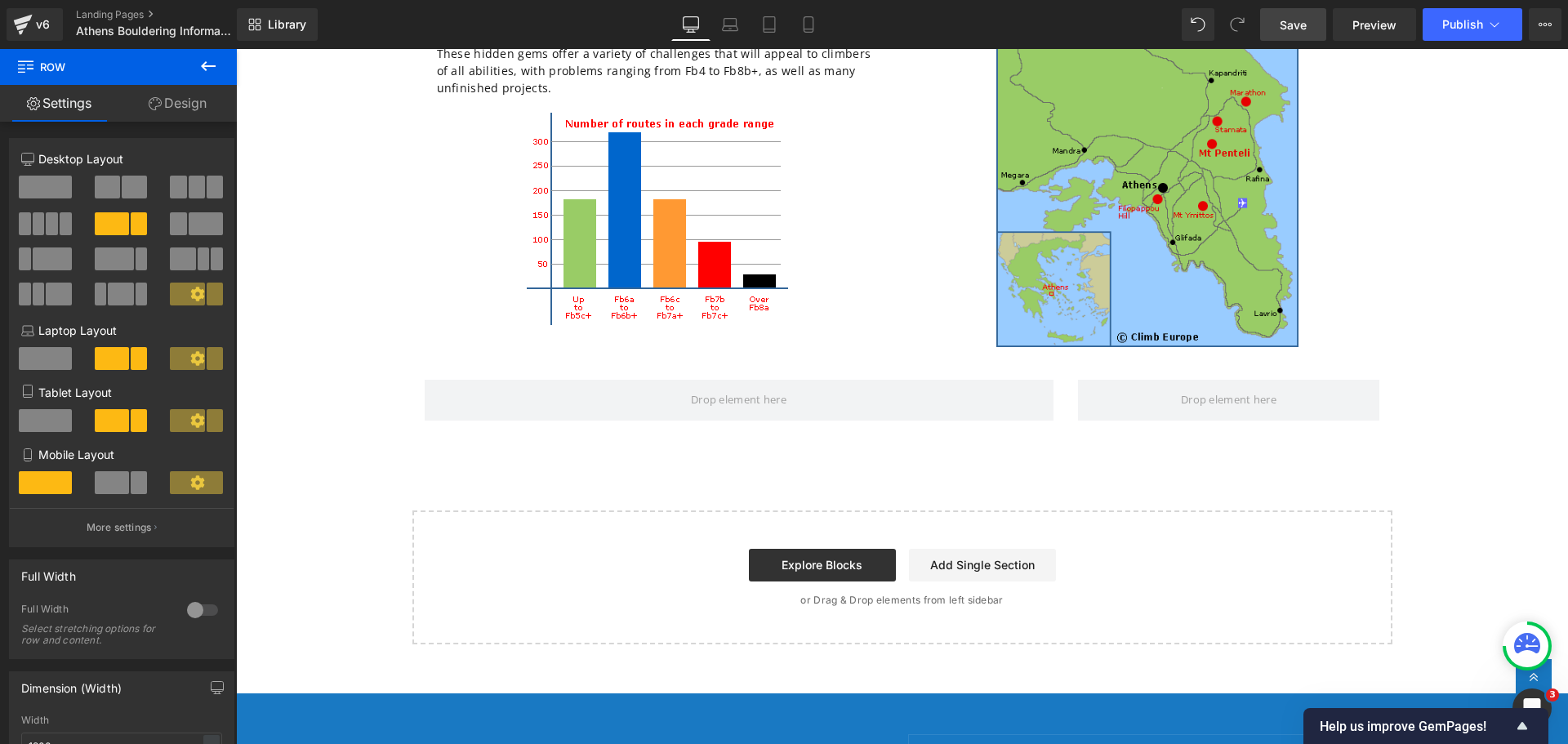
click at [206, 65] on icon at bounding box center [208, 66] width 20 height 20
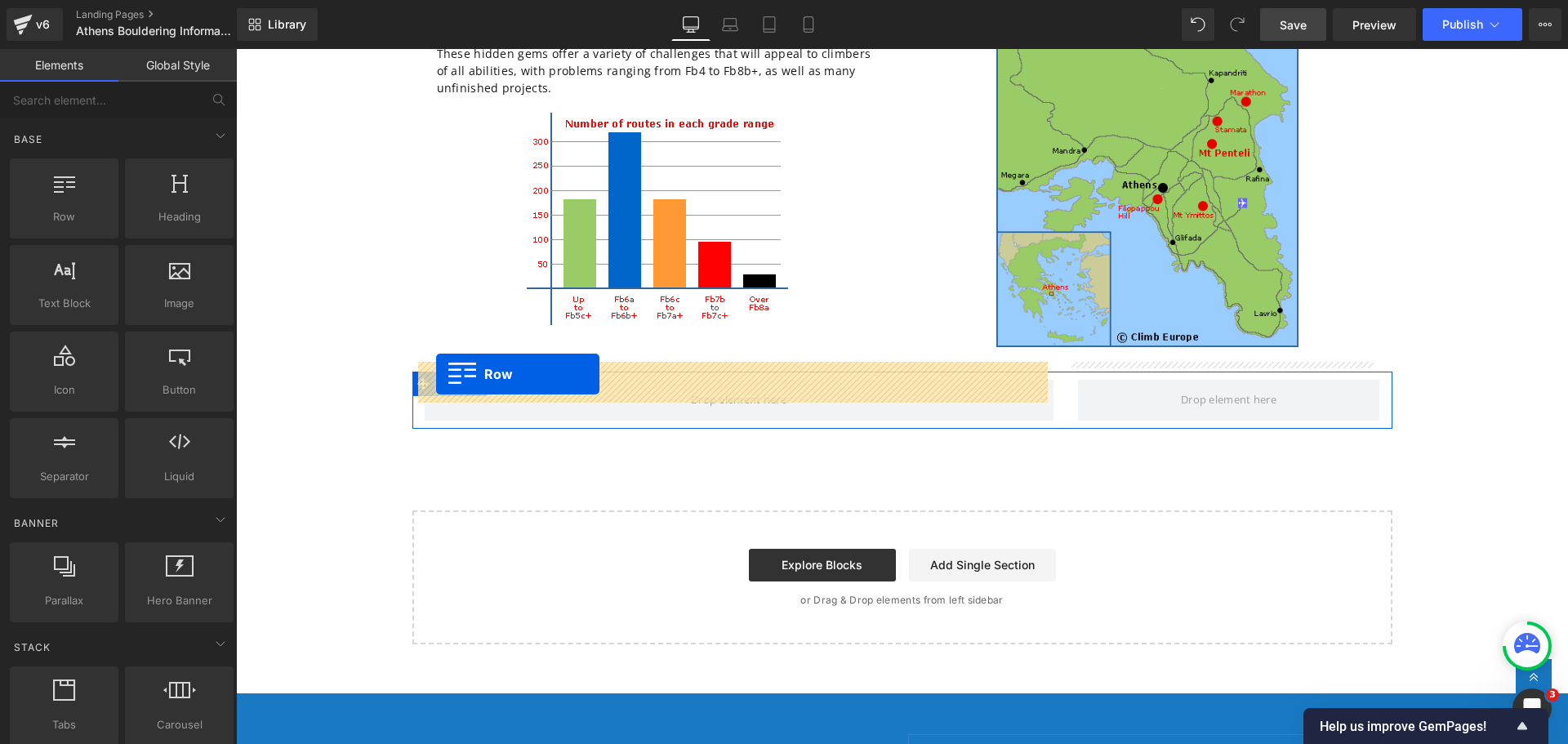
drag, startPoint x: 302, startPoint y: 245, endPoint x: 436, endPoint y: 374, distance: 186.0
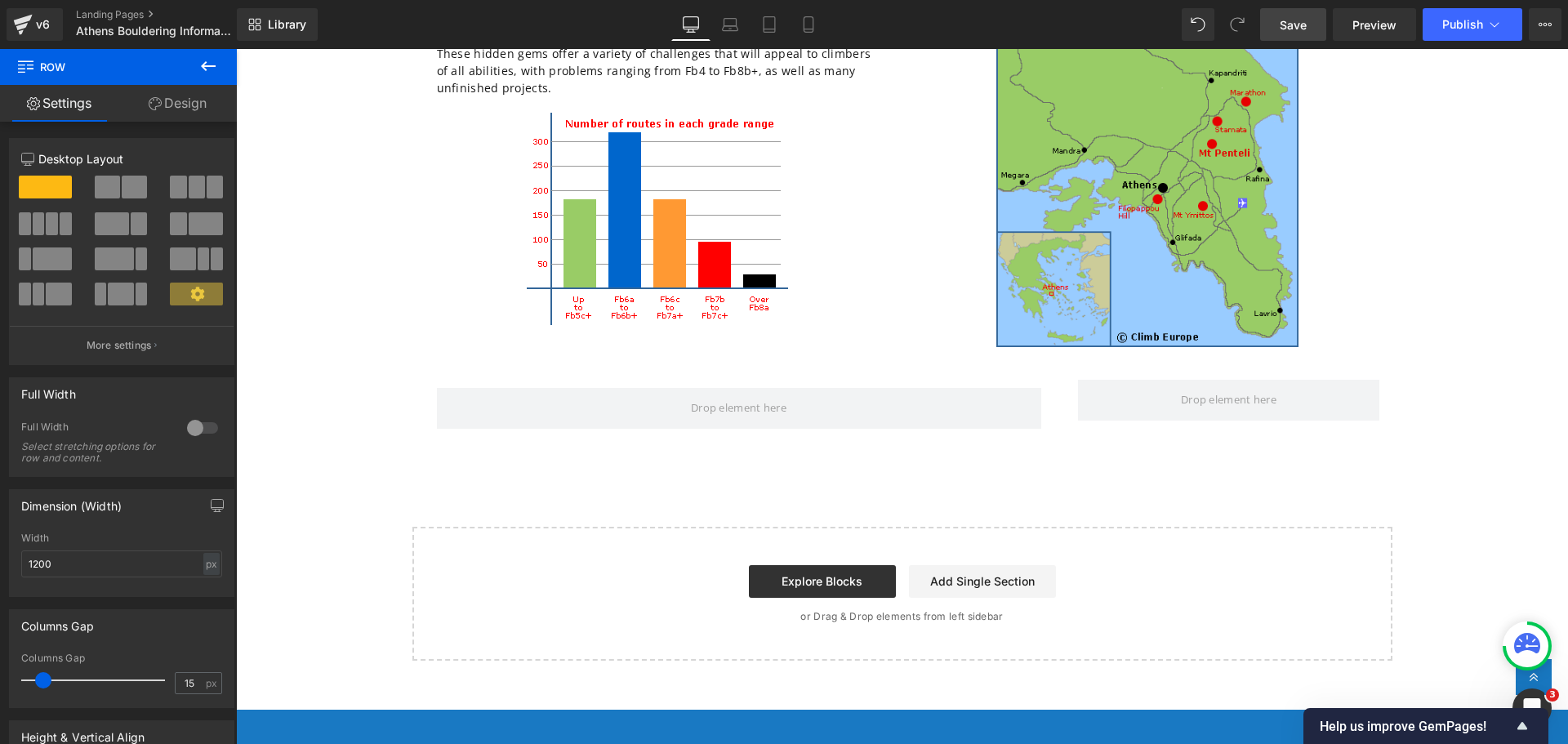
click at [212, 65] on icon at bounding box center [208, 66] width 20 height 20
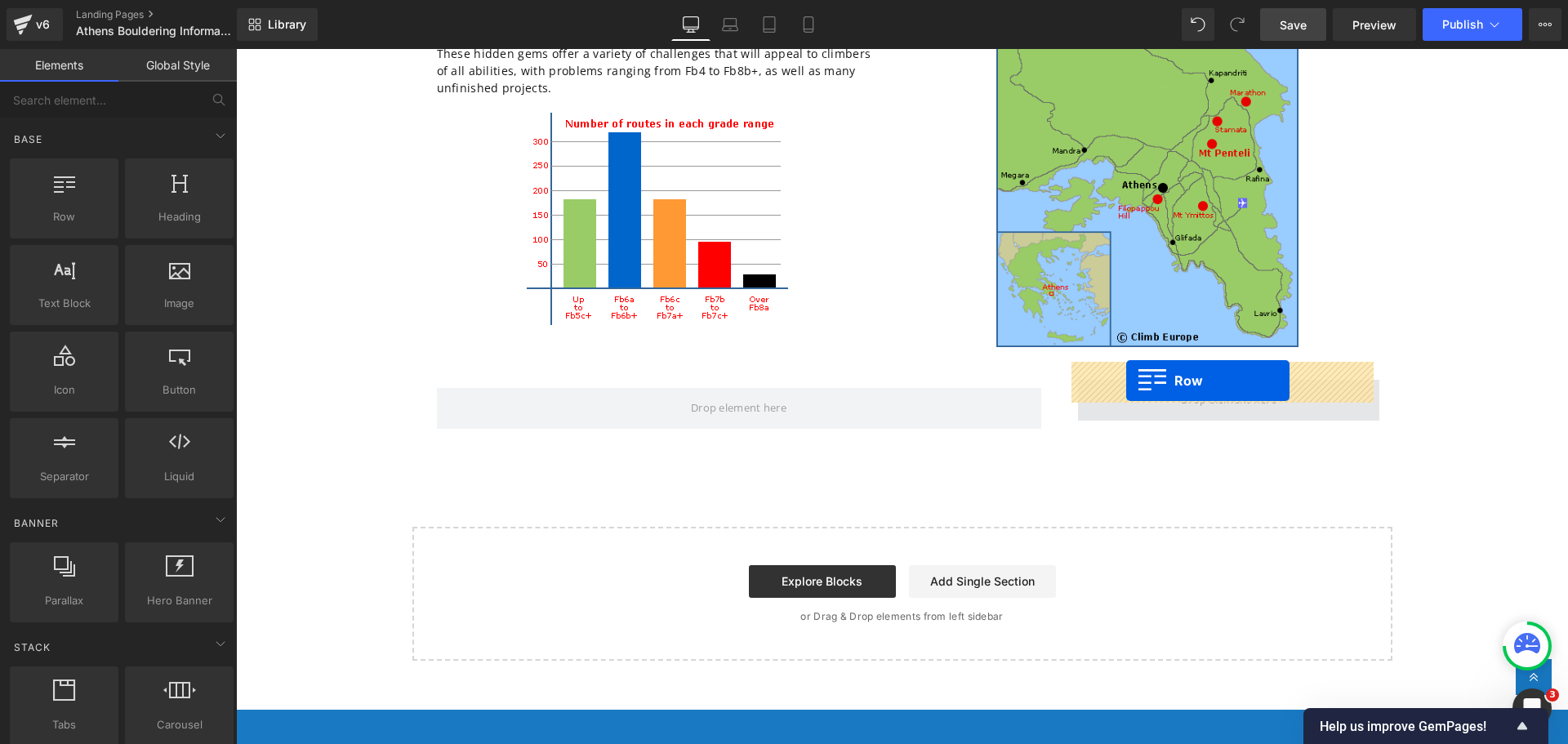
drag, startPoint x: 296, startPoint y: 236, endPoint x: 1126, endPoint y: 381, distance: 842.6
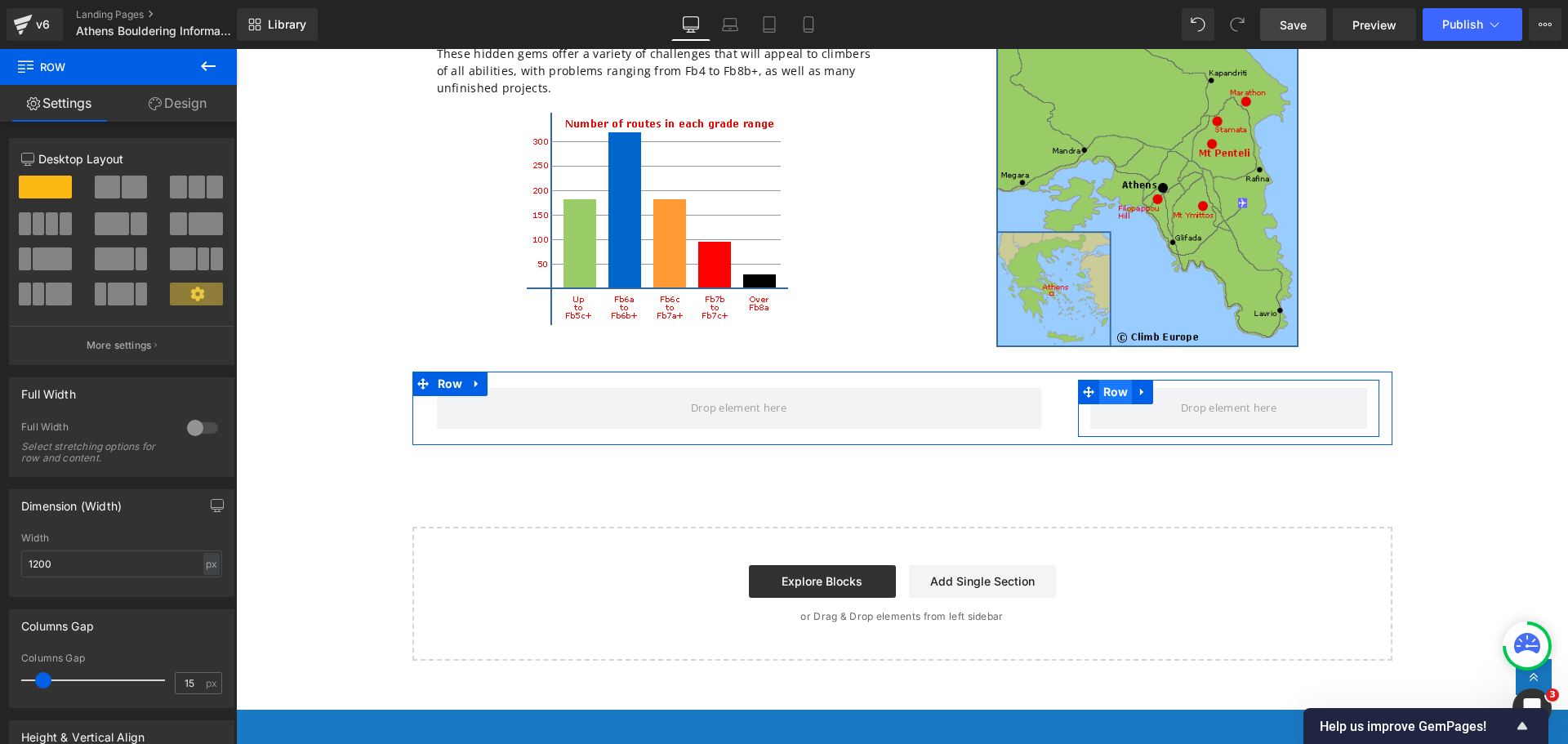
click at [1113, 380] on span "Row" at bounding box center [1116, 392] width 34 height 24
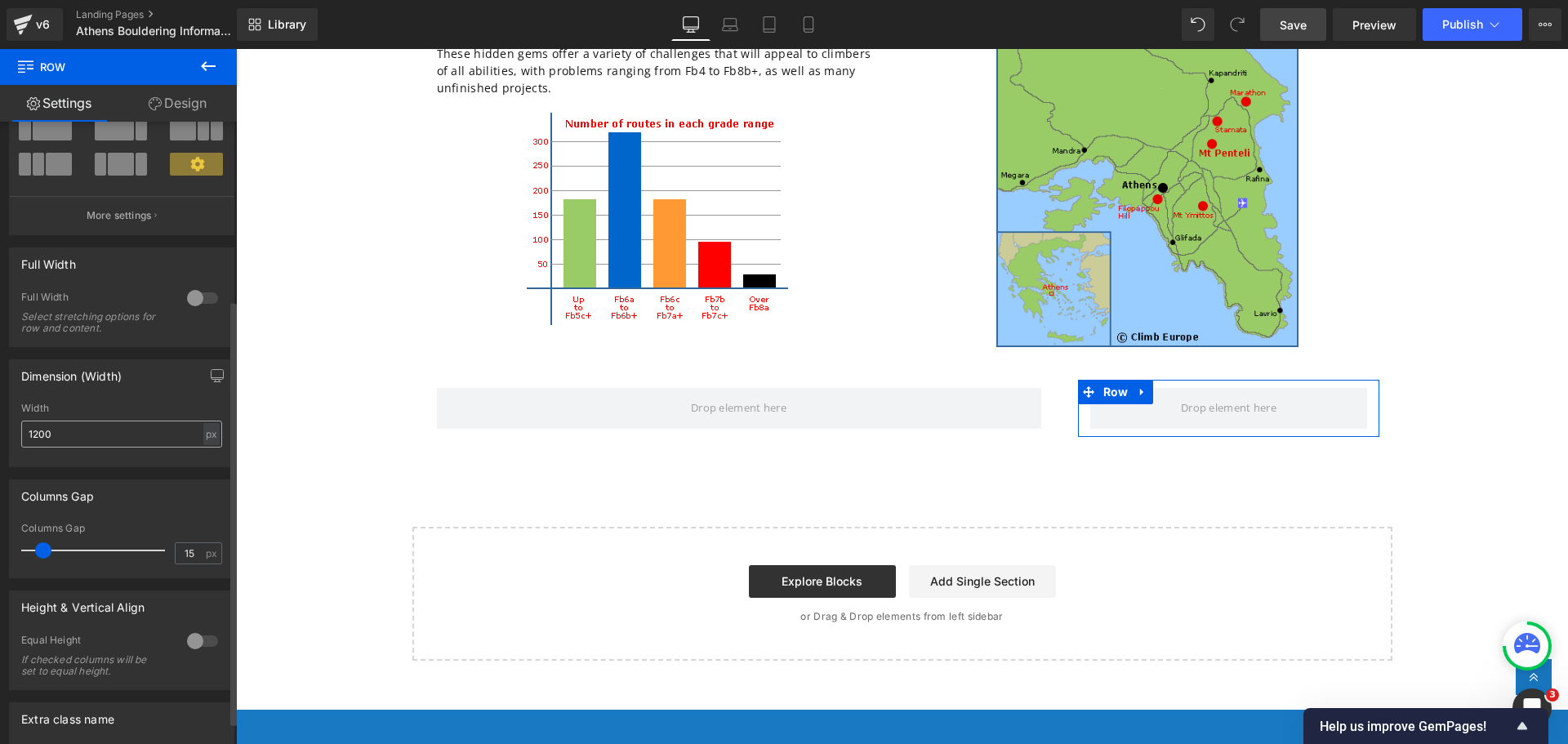
scroll to position [294, 0]
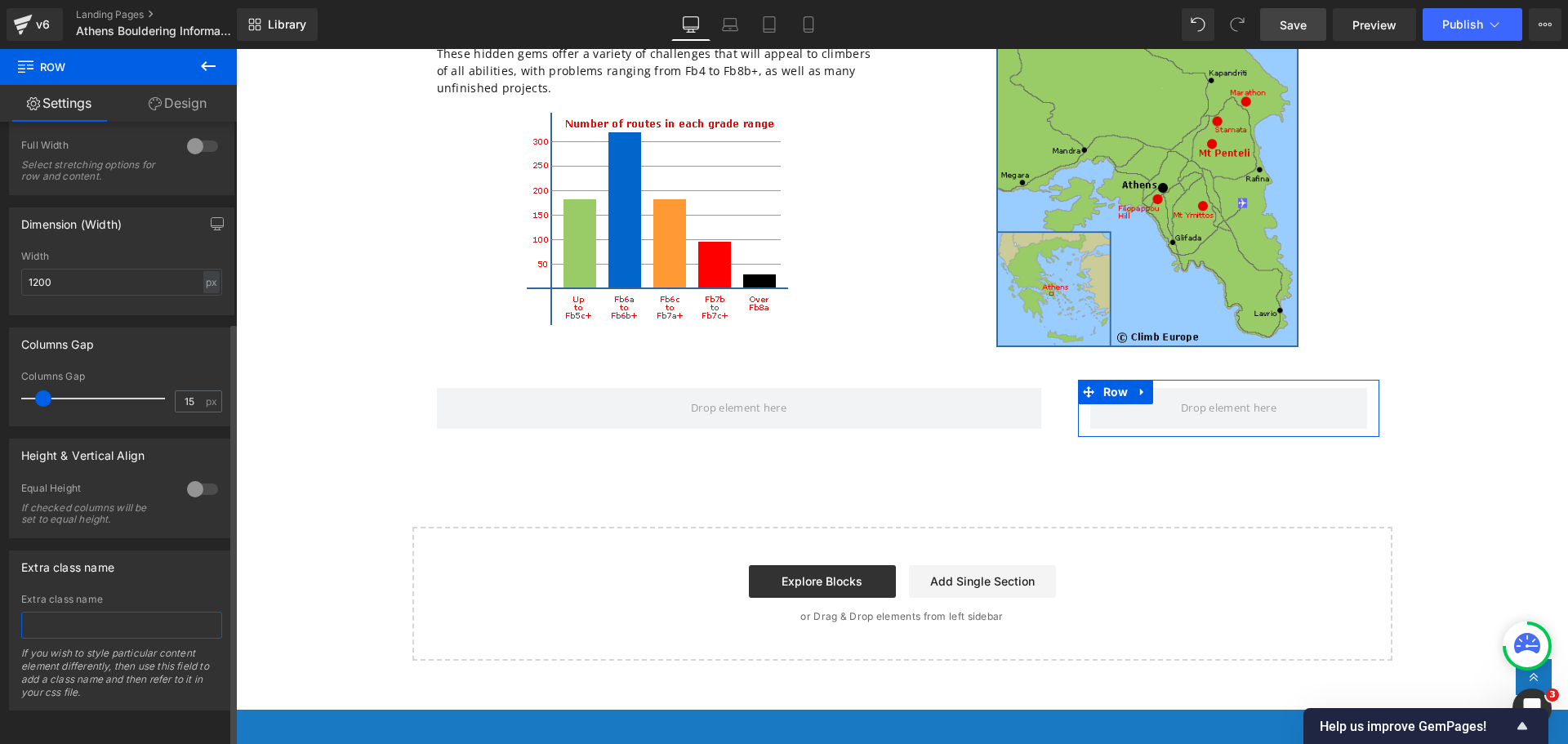
click at [53, 611] on input "text" at bounding box center [122, 624] width 201 height 27
paste input "ceguide-rh"
type input "ceguide-rh"
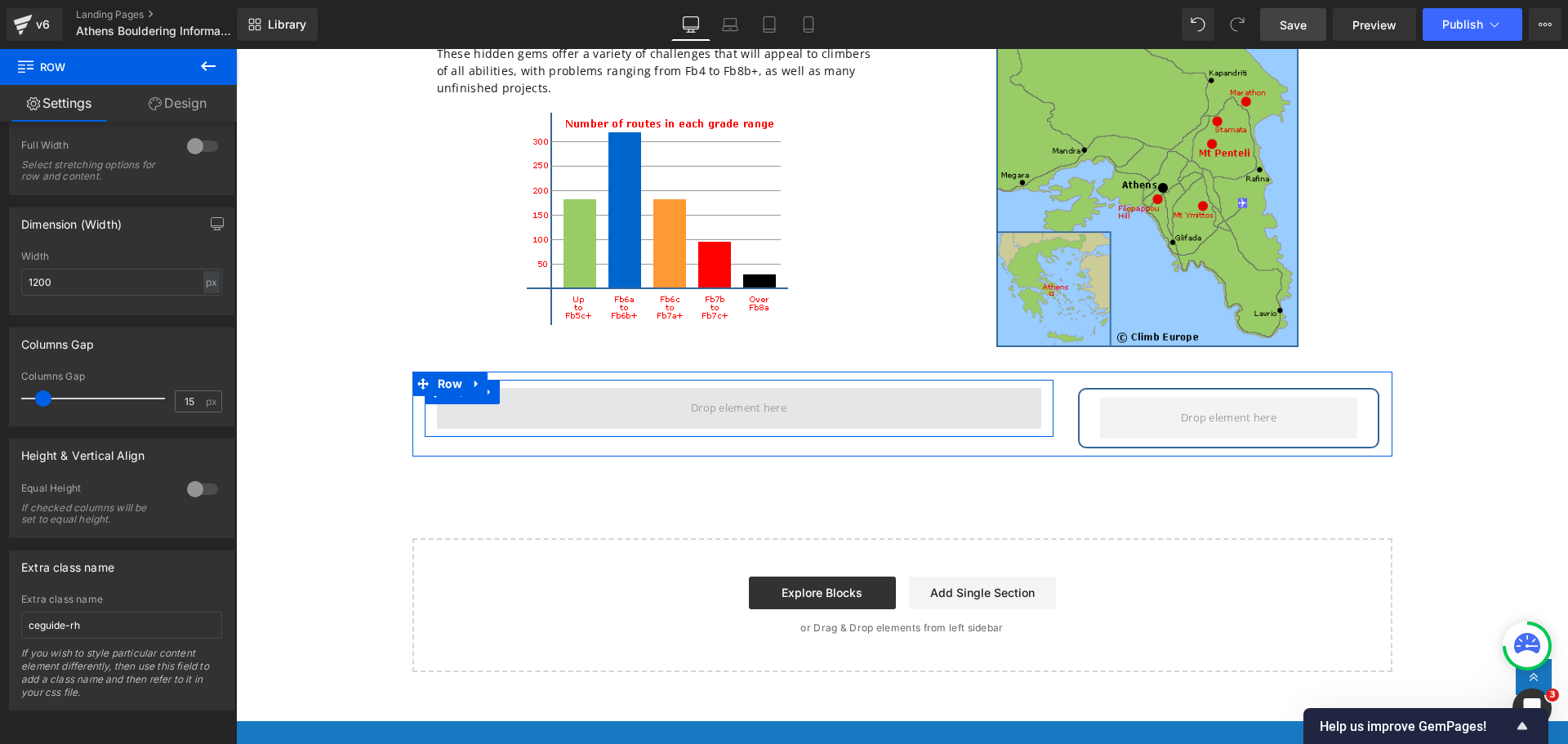
click at [530, 400] on span at bounding box center [739, 407] width 604 height 41
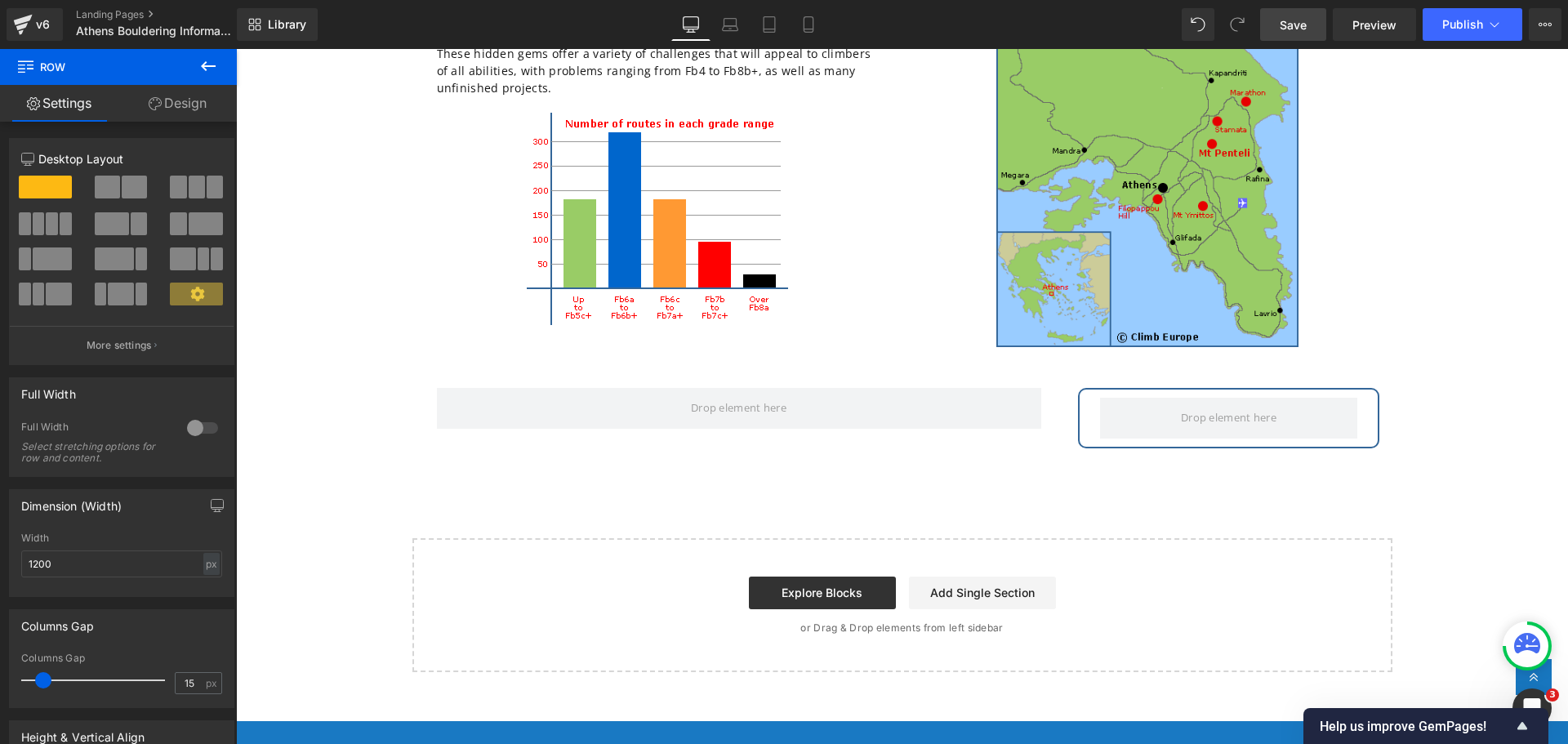
click at [208, 67] on icon at bounding box center [208, 66] width 15 height 9
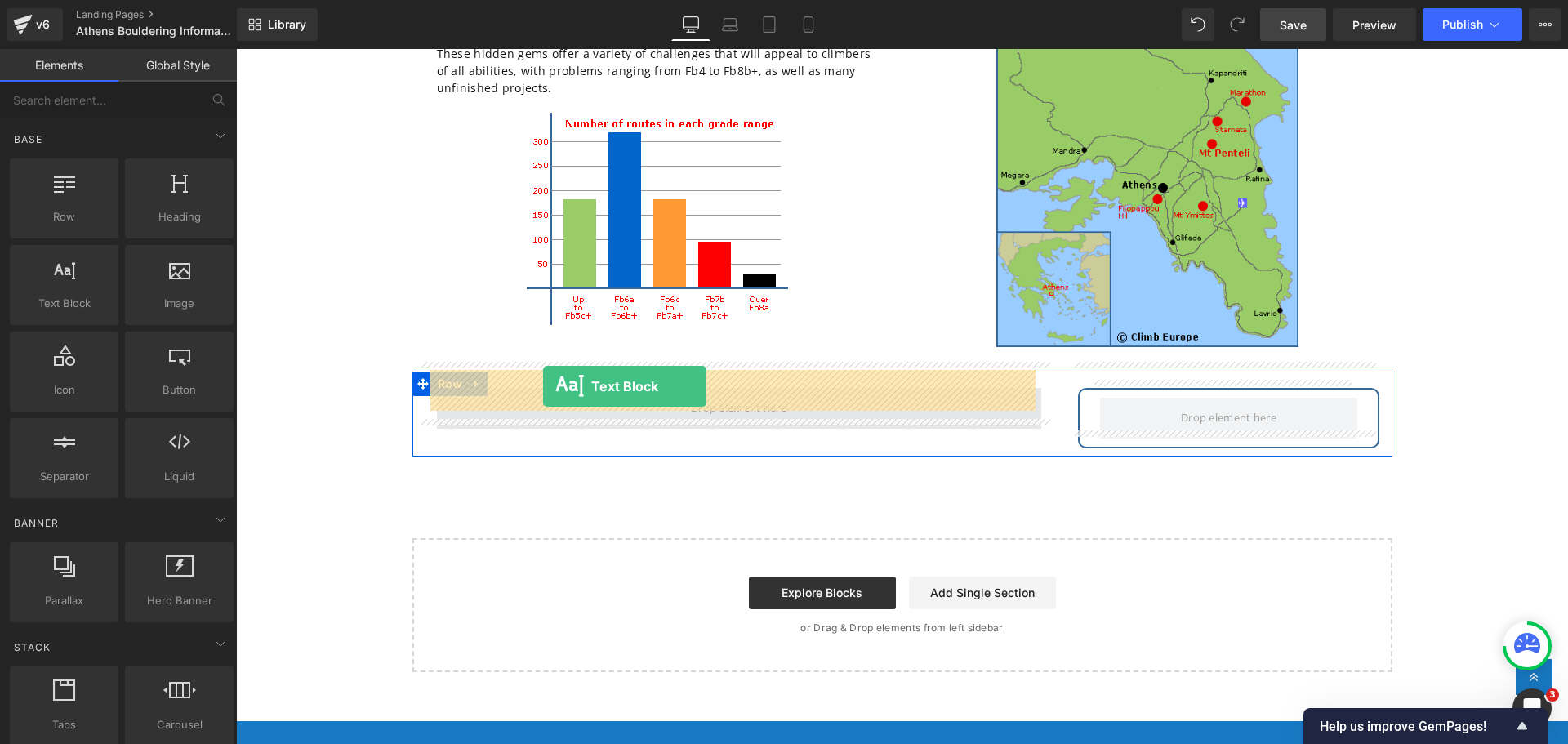
drag, startPoint x: 294, startPoint y: 339, endPoint x: 543, endPoint y: 386, distance: 253.4
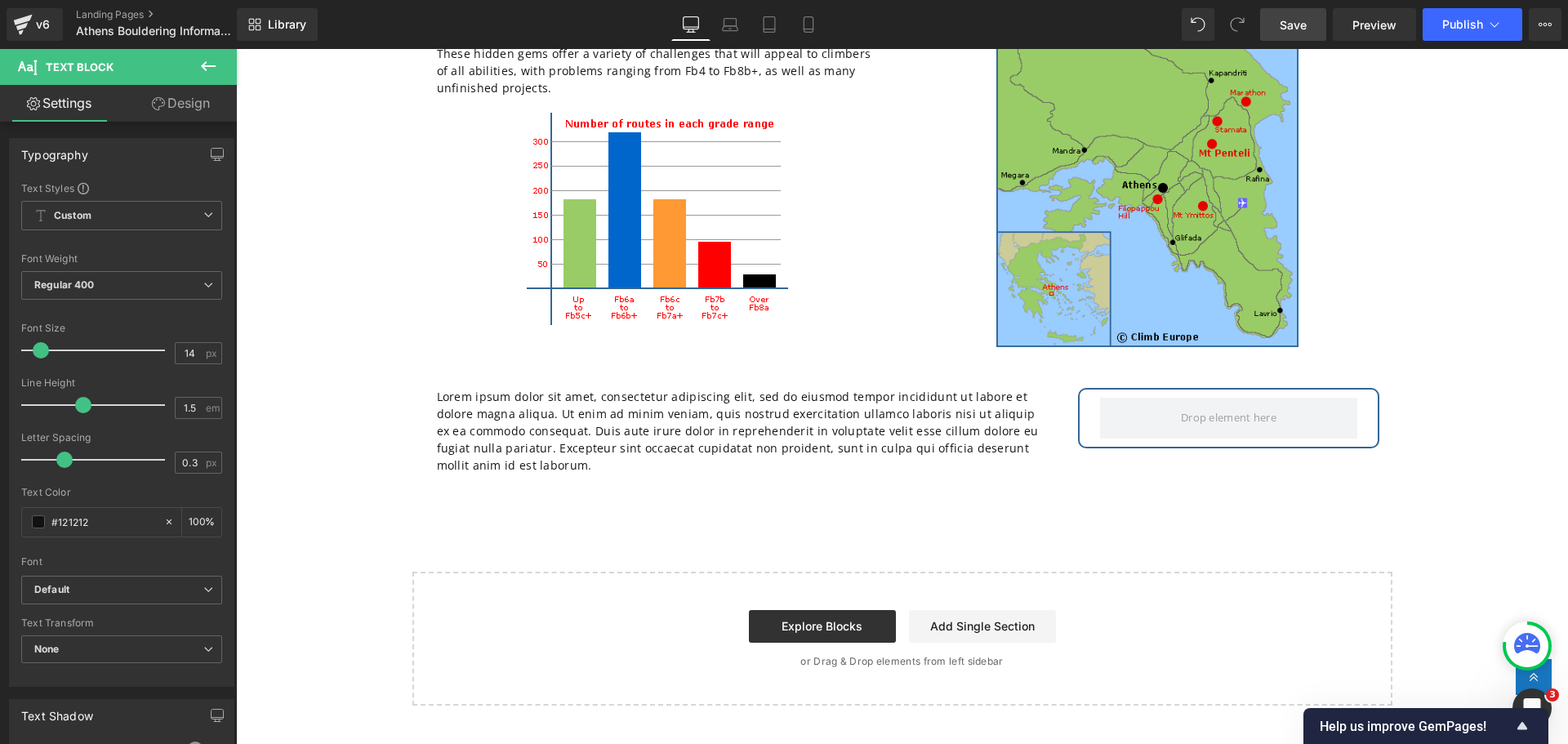
click at [1283, 27] on span "Save" at bounding box center [1293, 25] width 27 height 17
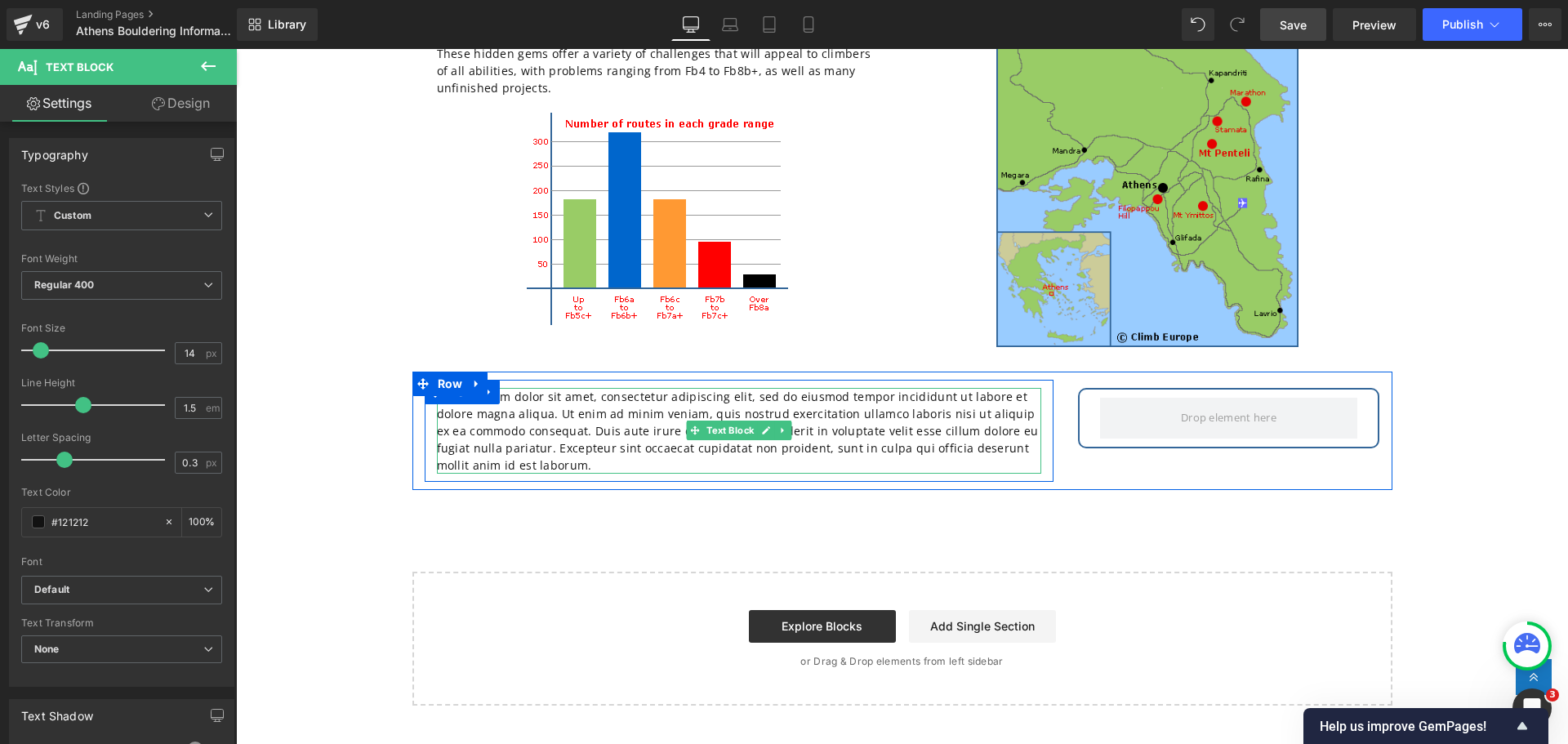
click at [566, 433] on p "Lorem ipsum dolor sit amet, consectetur adipiscing elit, sed do eiusmod tempor …" at bounding box center [739, 430] width 604 height 85
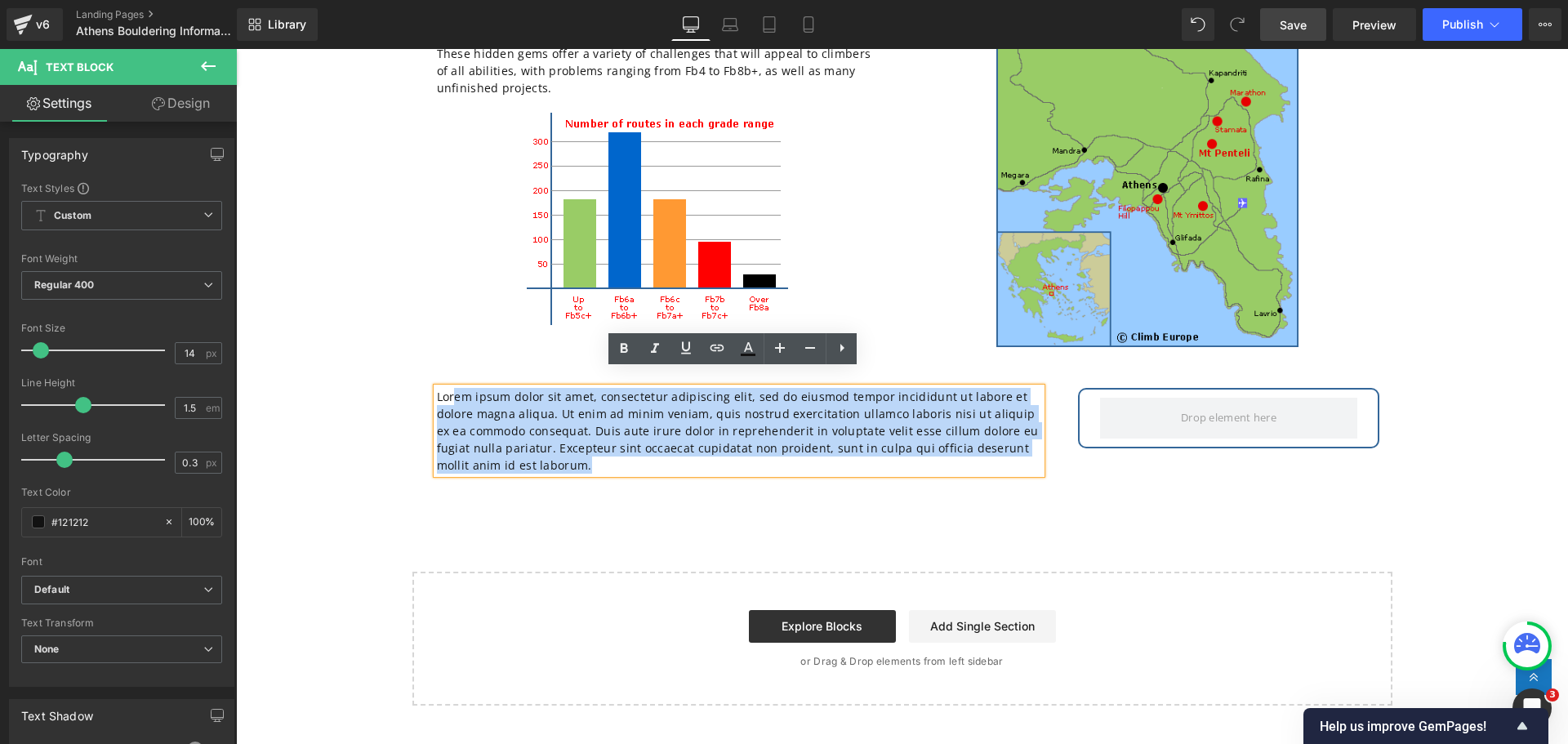
drag, startPoint x: 525, startPoint y: 451, endPoint x: 449, endPoint y: 381, distance: 103.3
click at [449, 388] on p "Lorem ipsum dolor sit amet, consectetur adipiscing elit, sed do eiusmod tempor …" at bounding box center [739, 430] width 604 height 85
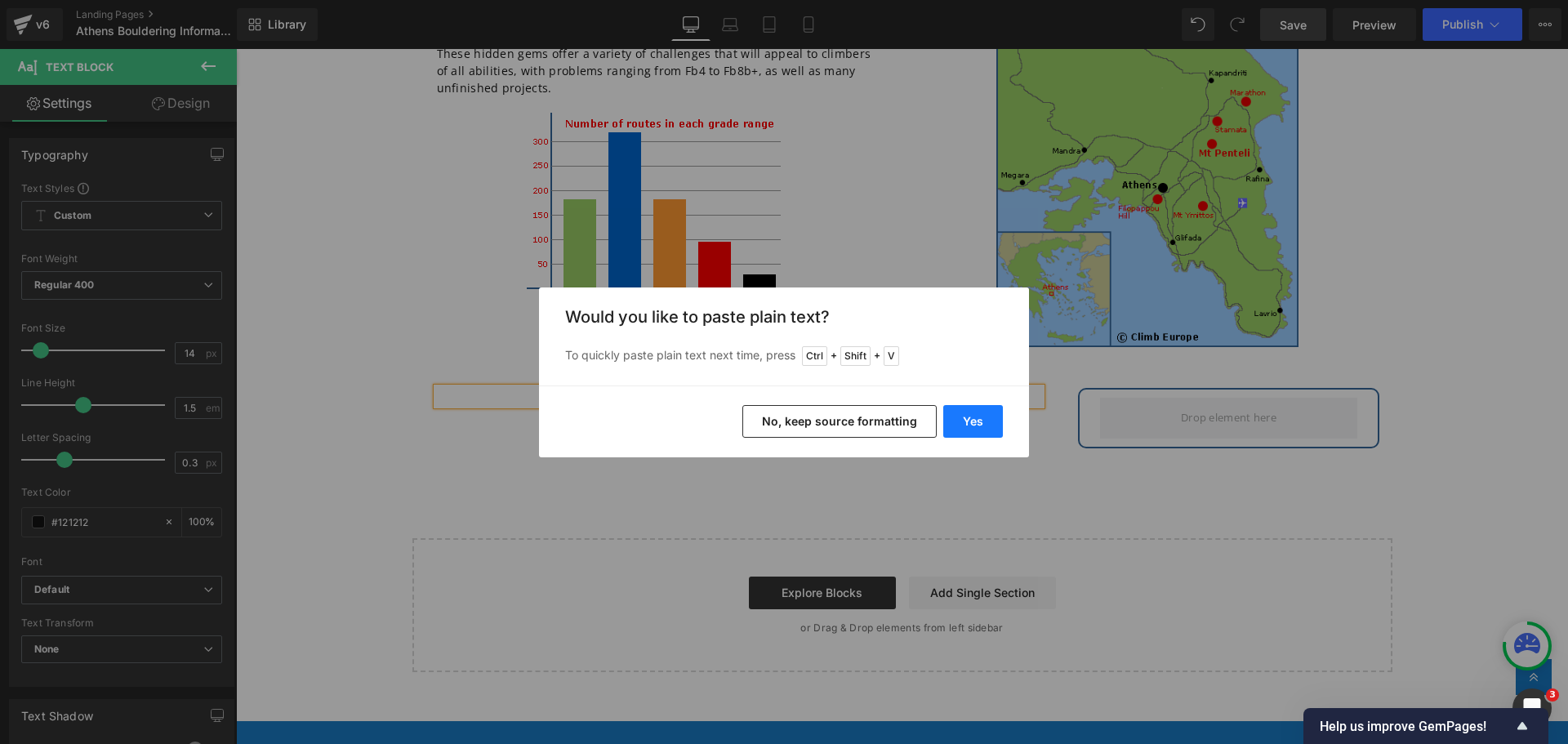
click at [975, 415] on button "Yes" at bounding box center [973, 421] width 60 height 33
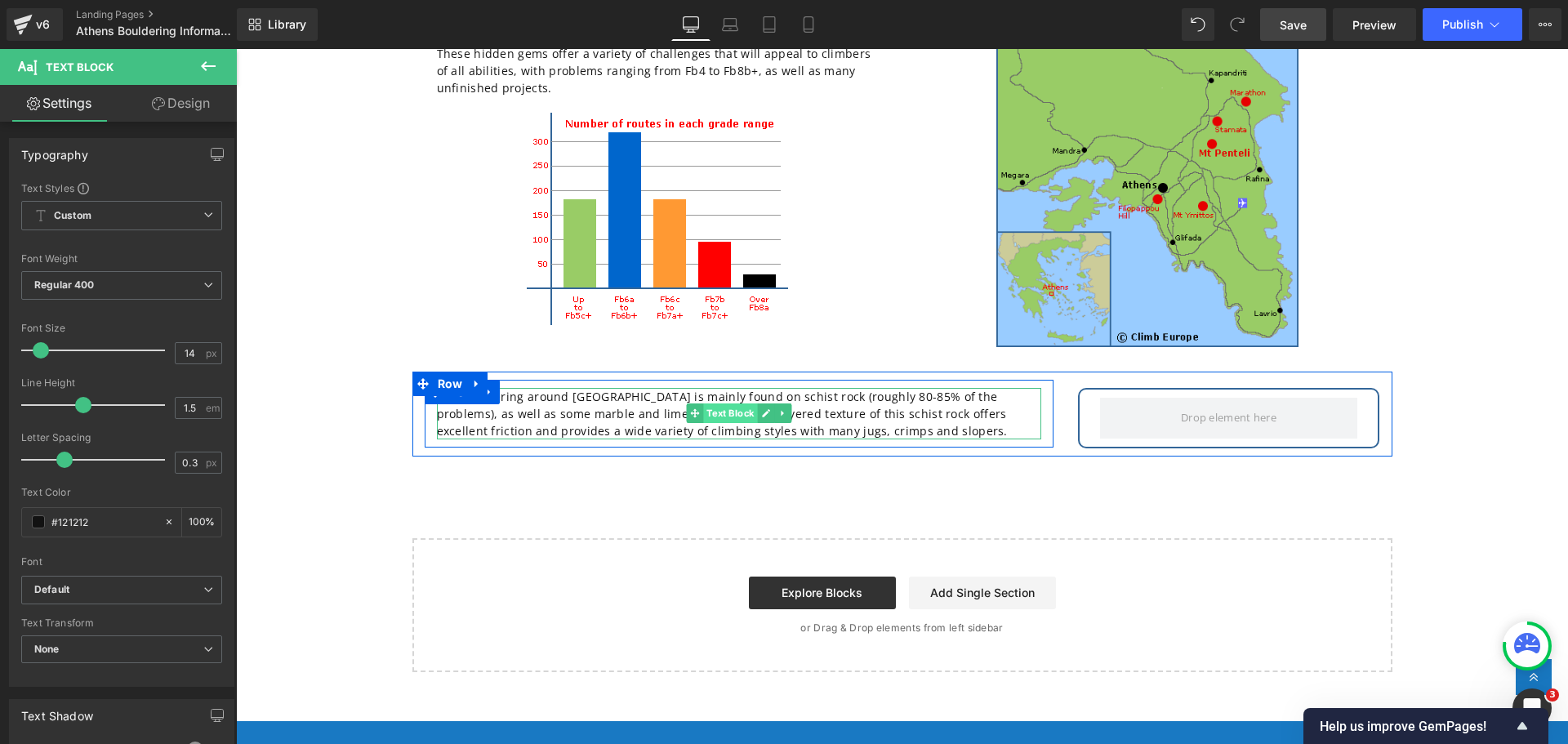
click at [720, 403] on span "Text Block" at bounding box center [730, 413] width 54 height 20
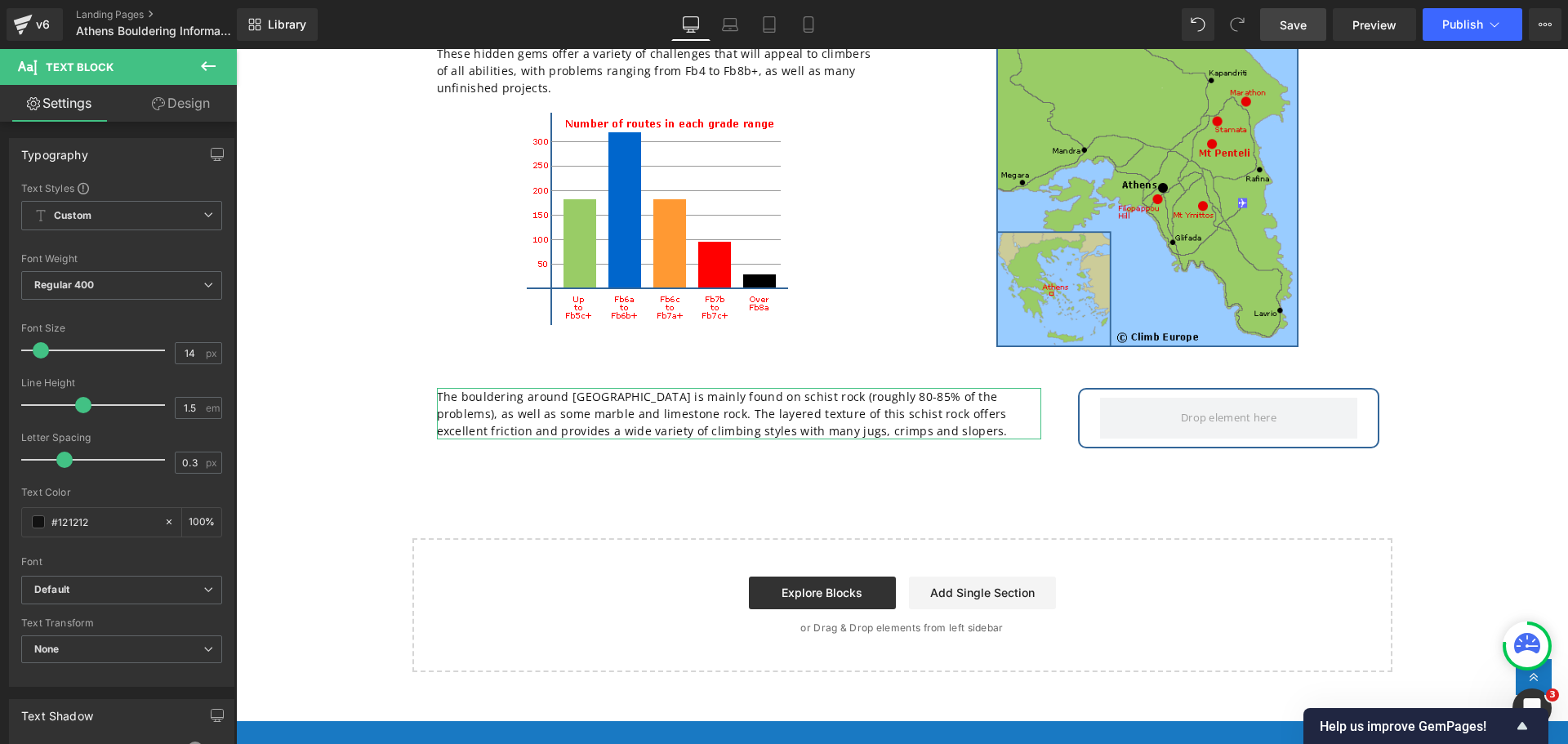
click at [192, 106] on link "Design" at bounding box center [180, 103] width 118 height 37
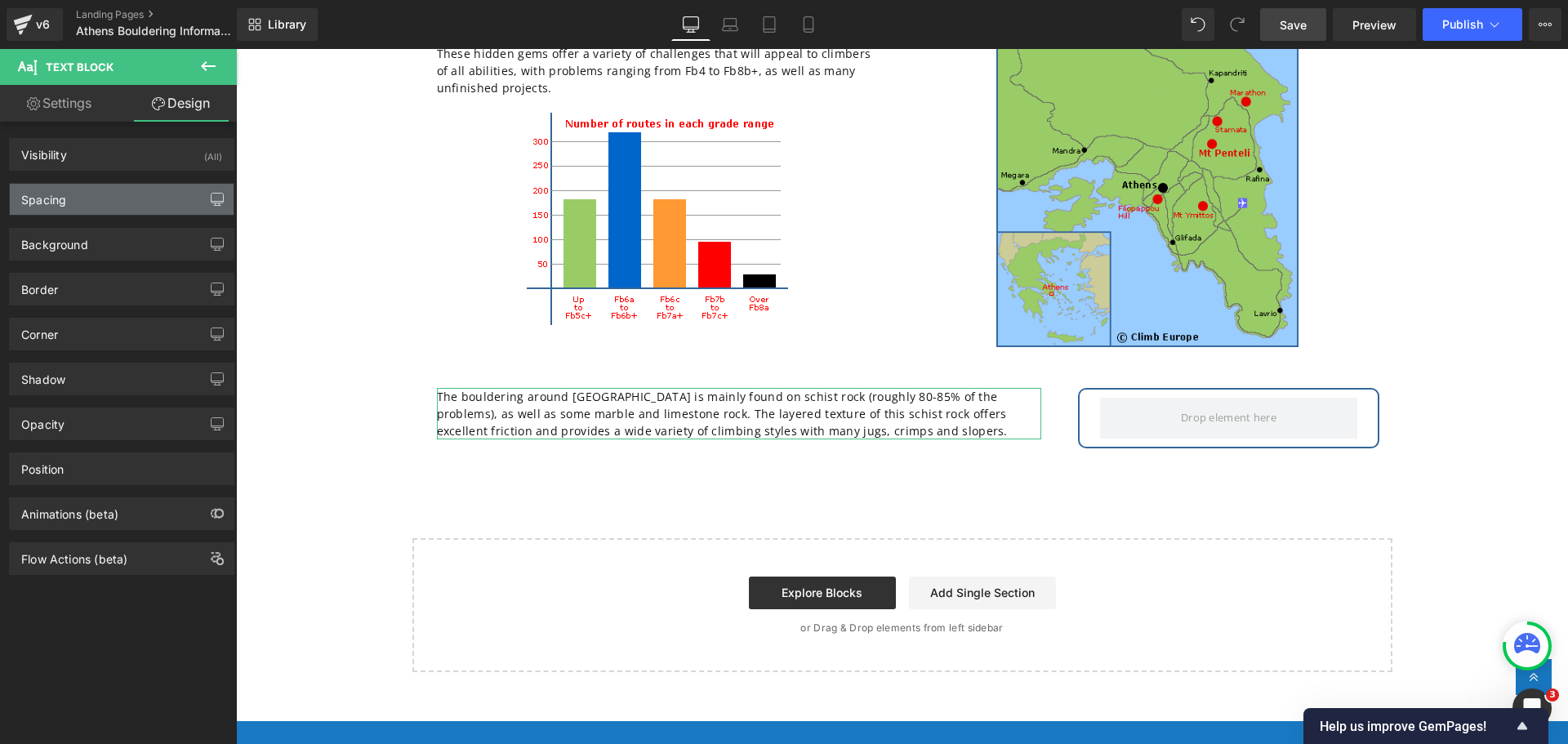
click at [211, 195] on icon "button" at bounding box center [217, 199] width 13 height 13
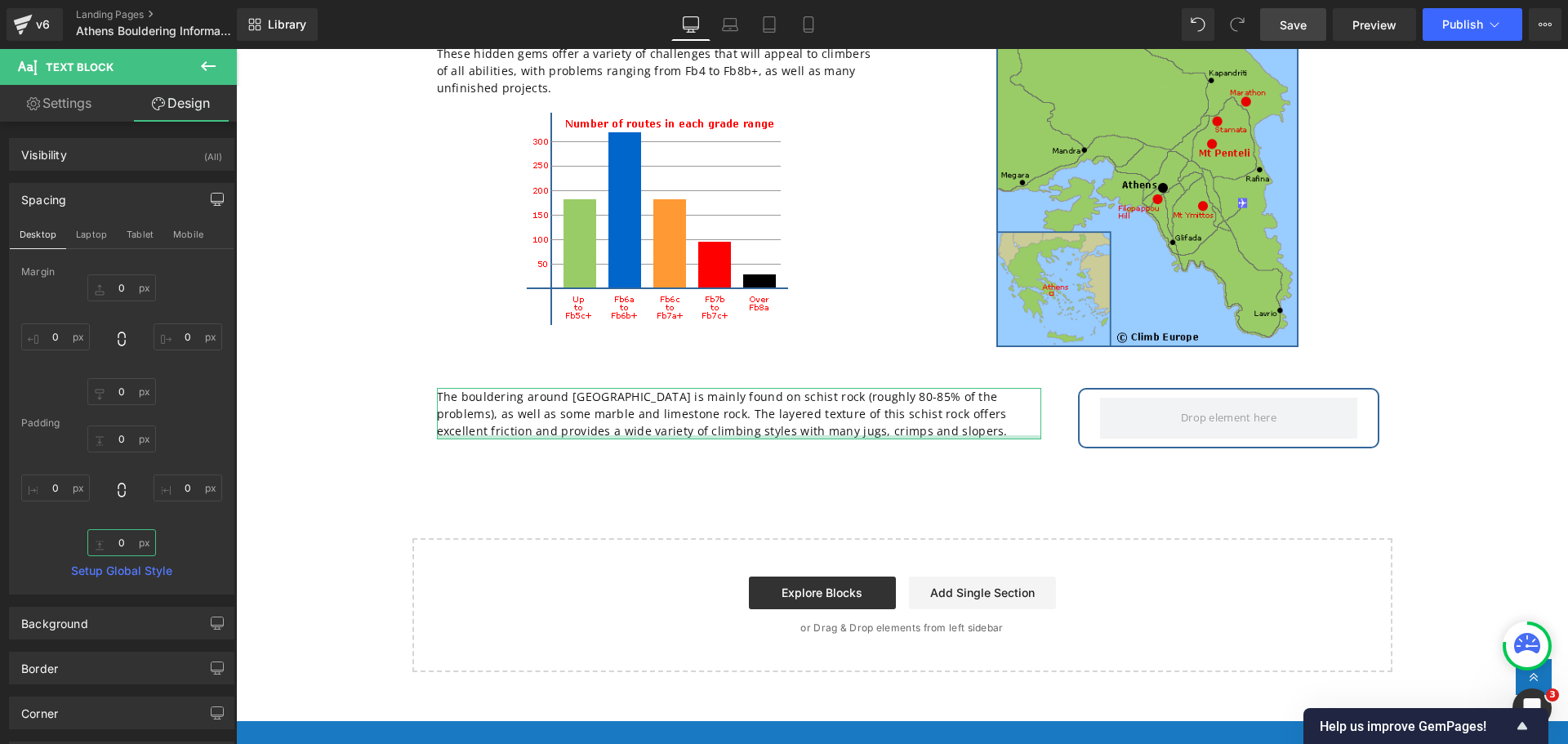
click at [131, 545] on input "0" at bounding box center [121, 542] width 68 height 27
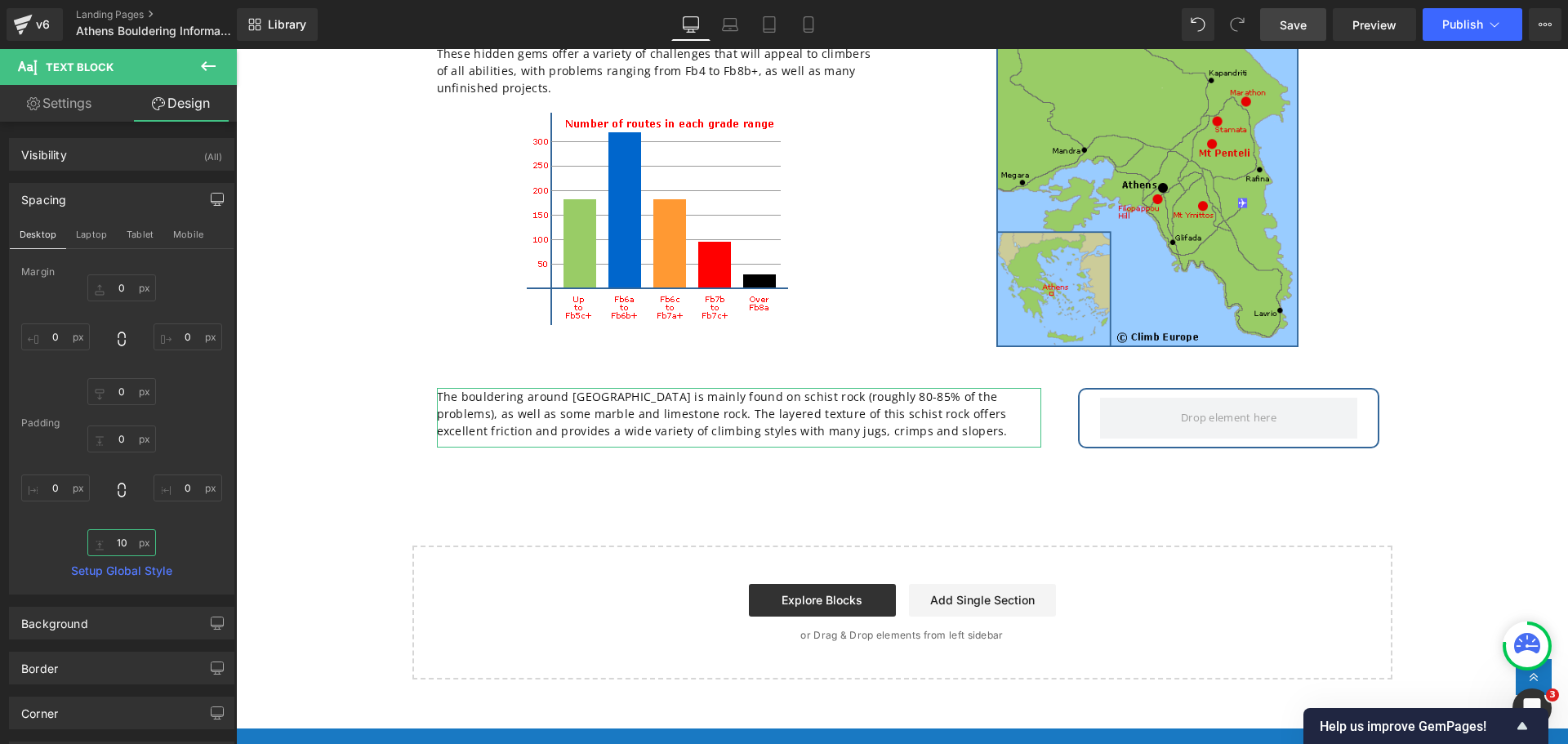
type input "10"
click at [405, 223] on div "Athen Bouldering Heading There are a surprising number of bouldering areas with…" at bounding box center [901, 322] width 1332 height 715
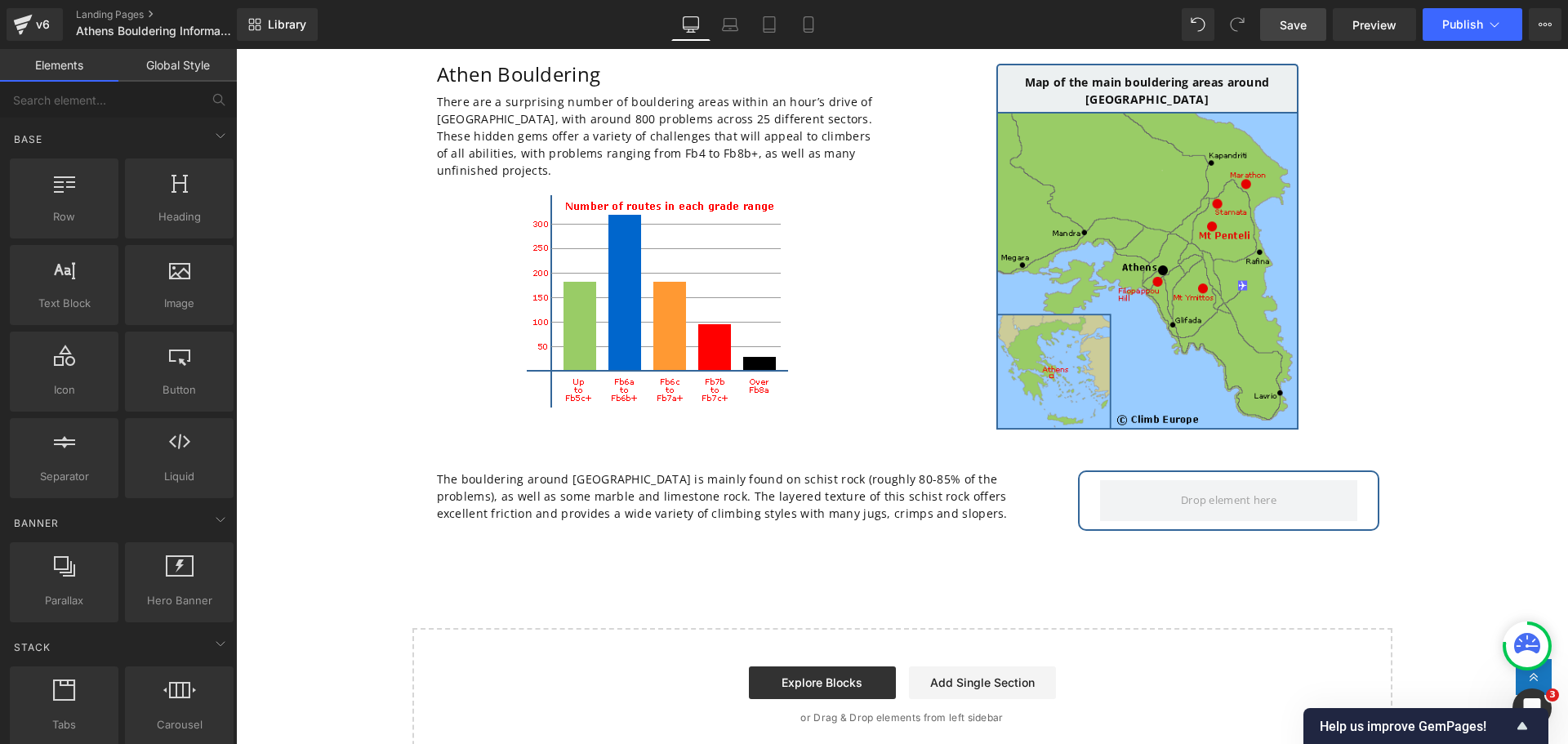
scroll to position [163, 0]
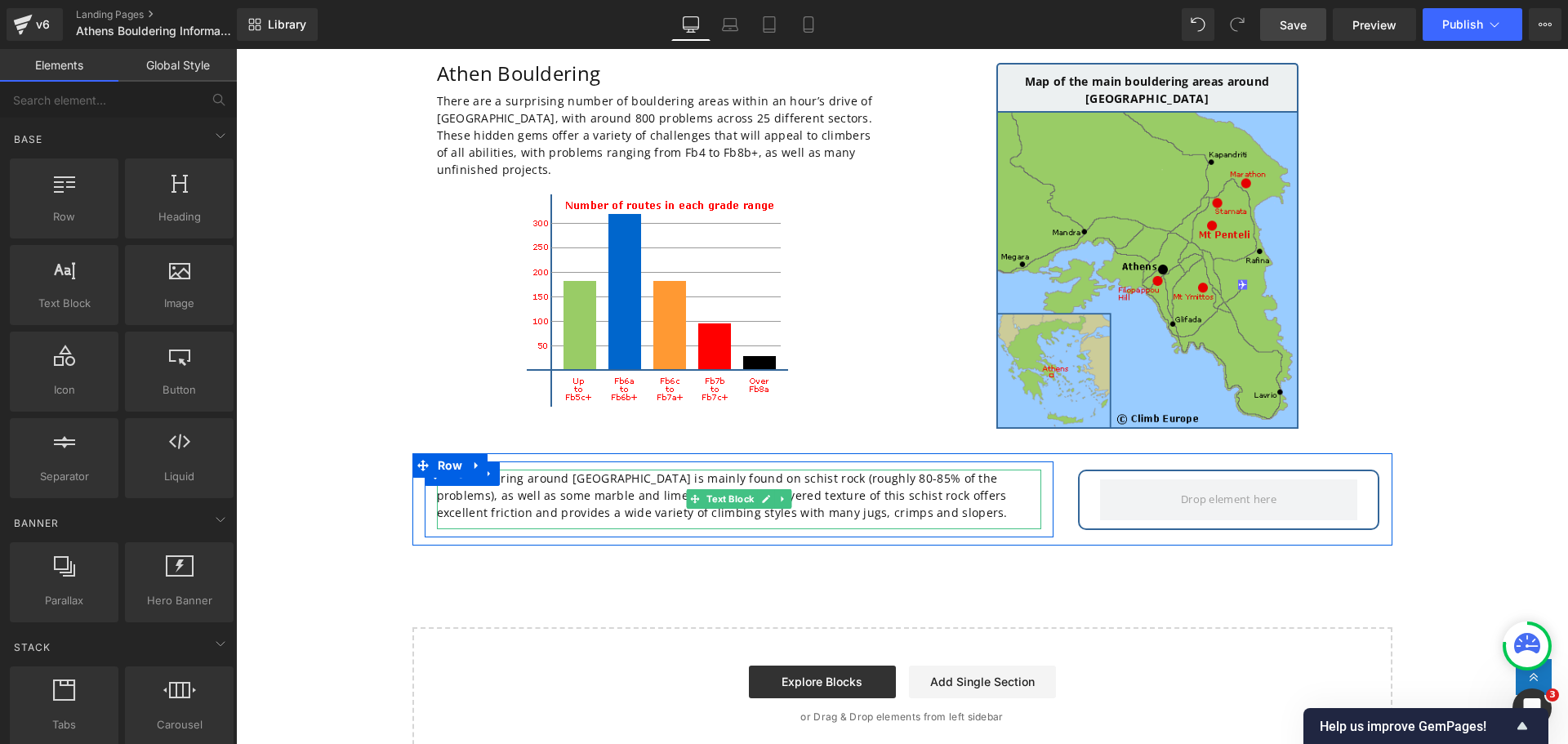
click at [506, 485] on p "The bouldering around [GEOGRAPHIC_DATA] is mainly found on schist rock (roughly…" at bounding box center [739, 495] width 604 height 52
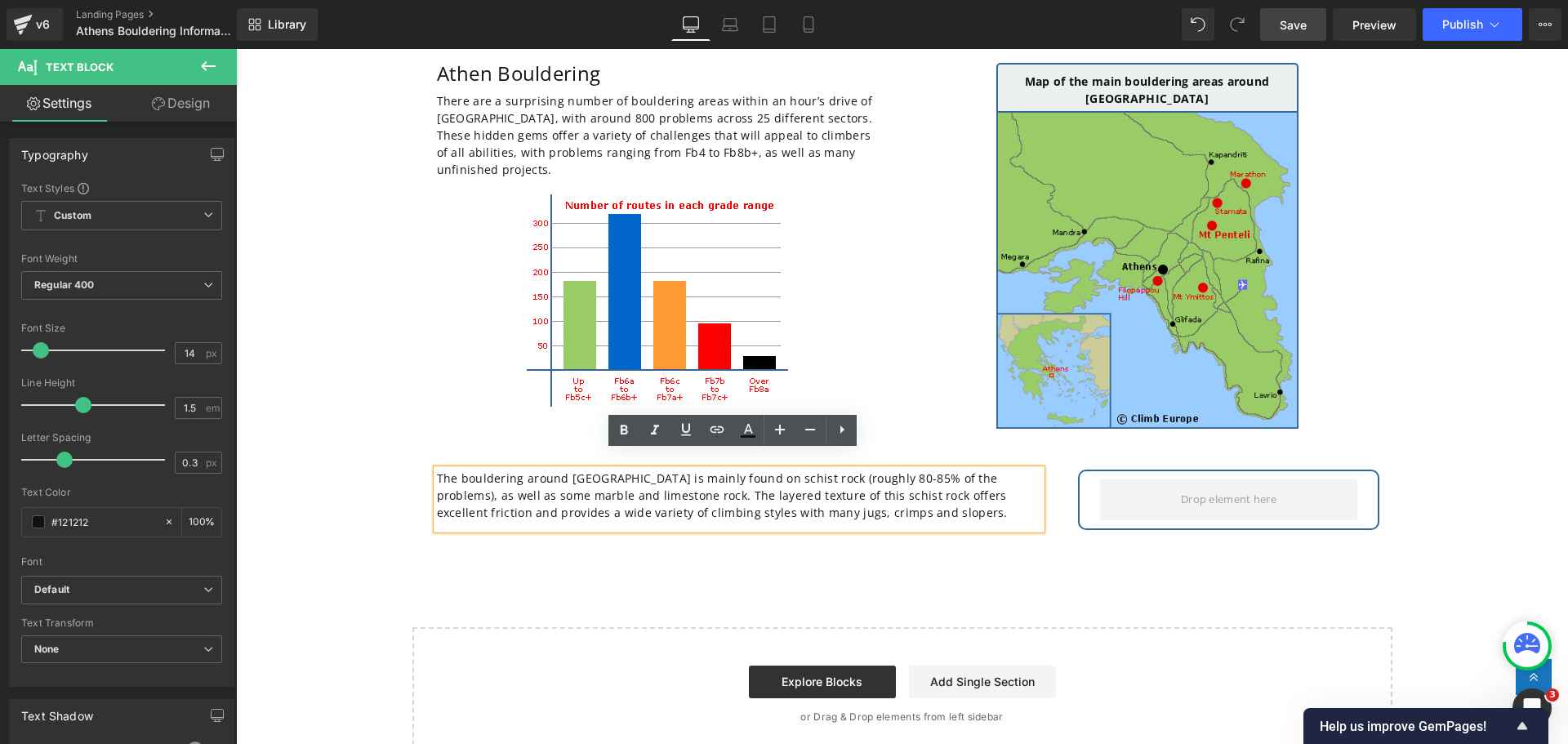
click at [437, 470] on p "The bouldering around [GEOGRAPHIC_DATA] is mainly found on schist rock (roughly…" at bounding box center [739, 495] width 604 height 52
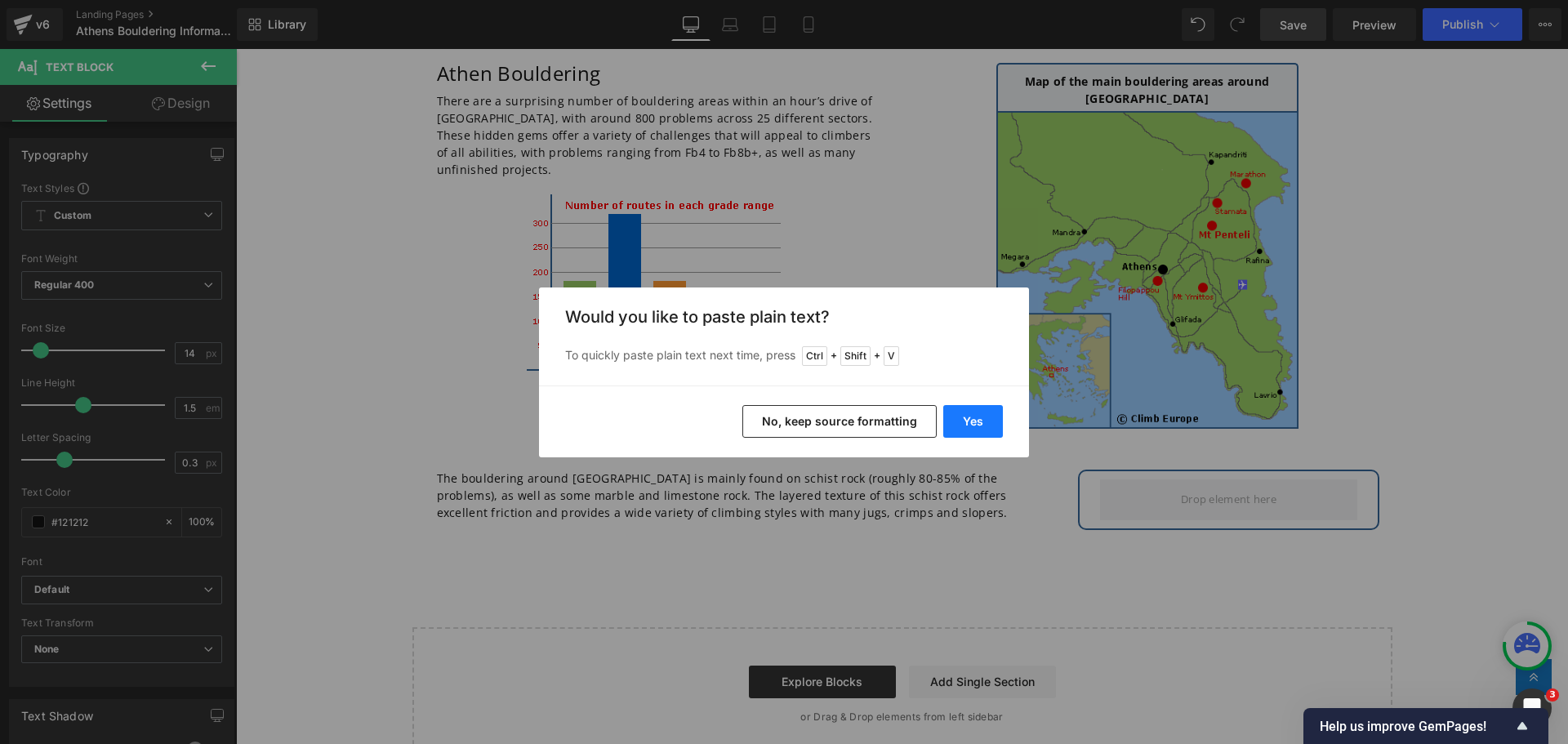
click at [959, 412] on button "Yes" at bounding box center [973, 421] width 60 height 33
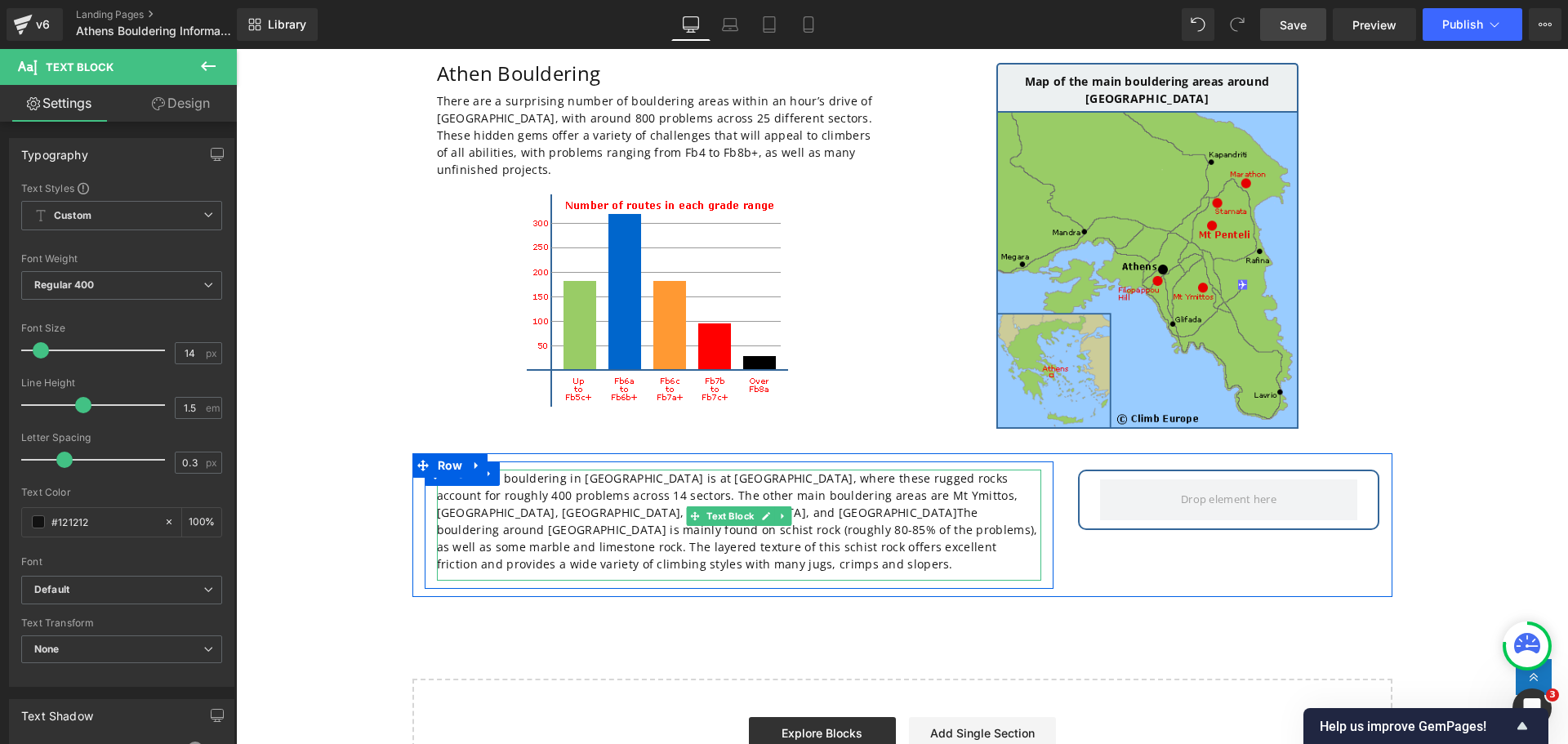
click at [542, 497] on p "The largest bouldering in [GEOGRAPHIC_DATA] is at [GEOGRAPHIC_DATA], where thes…" at bounding box center [739, 520] width 604 height 103
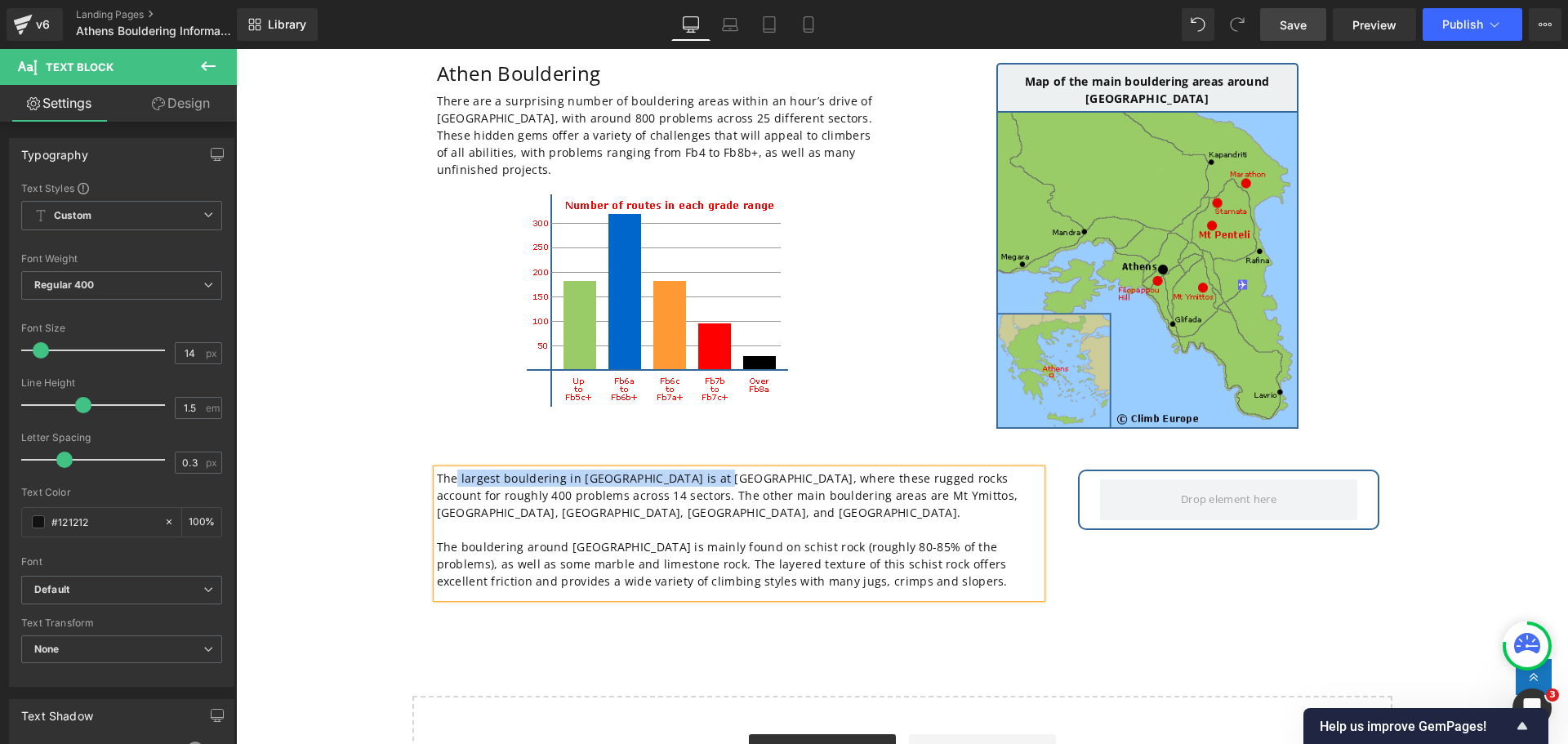
drag, startPoint x: 701, startPoint y: 460, endPoint x: 452, endPoint y: 466, distance: 249.1
click at [452, 470] on p "The largest bouldering in [GEOGRAPHIC_DATA] is at [GEOGRAPHIC_DATA], where thes…" at bounding box center [739, 495] width 604 height 52
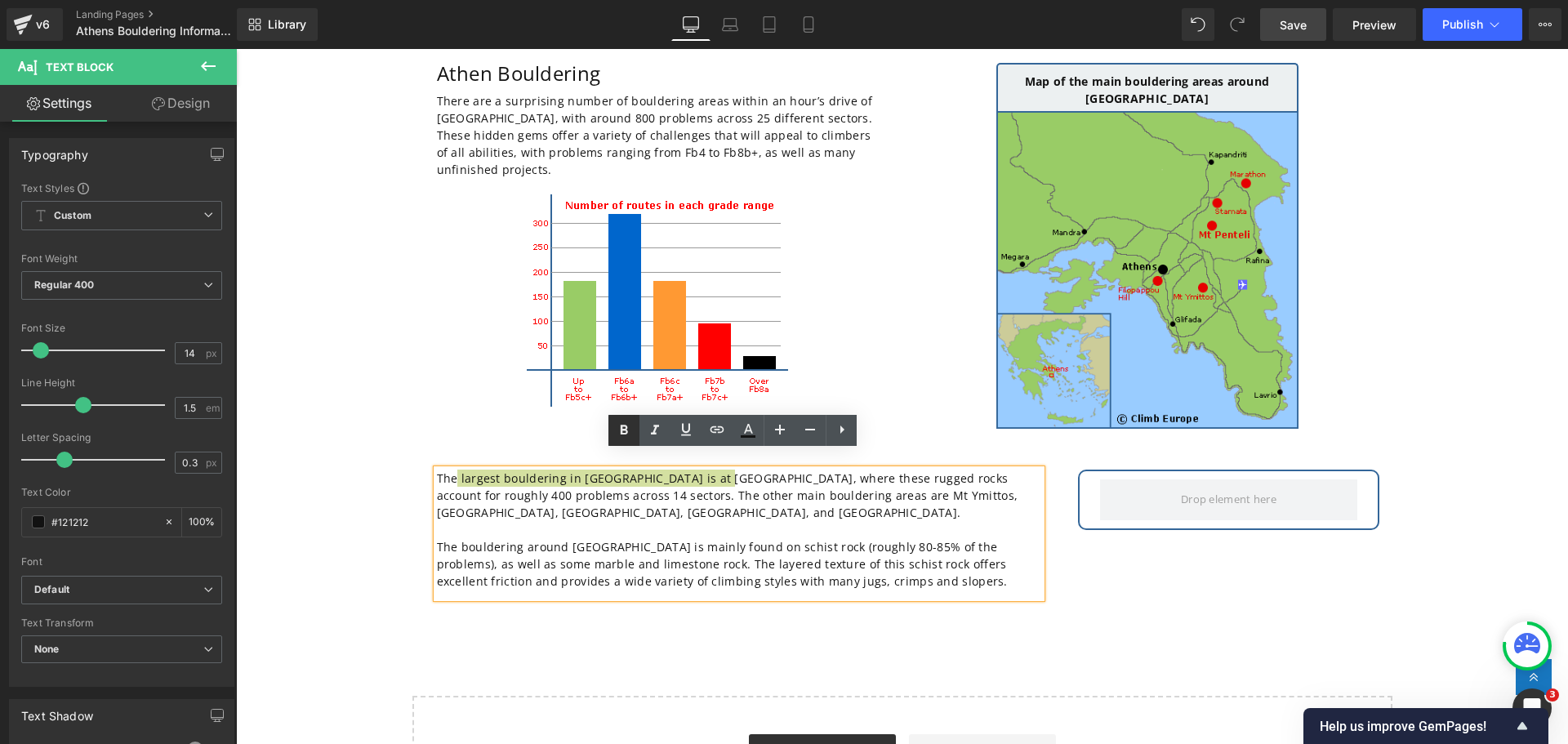
click at [616, 432] on icon at bounding box center [623, 430] width 20 height 20
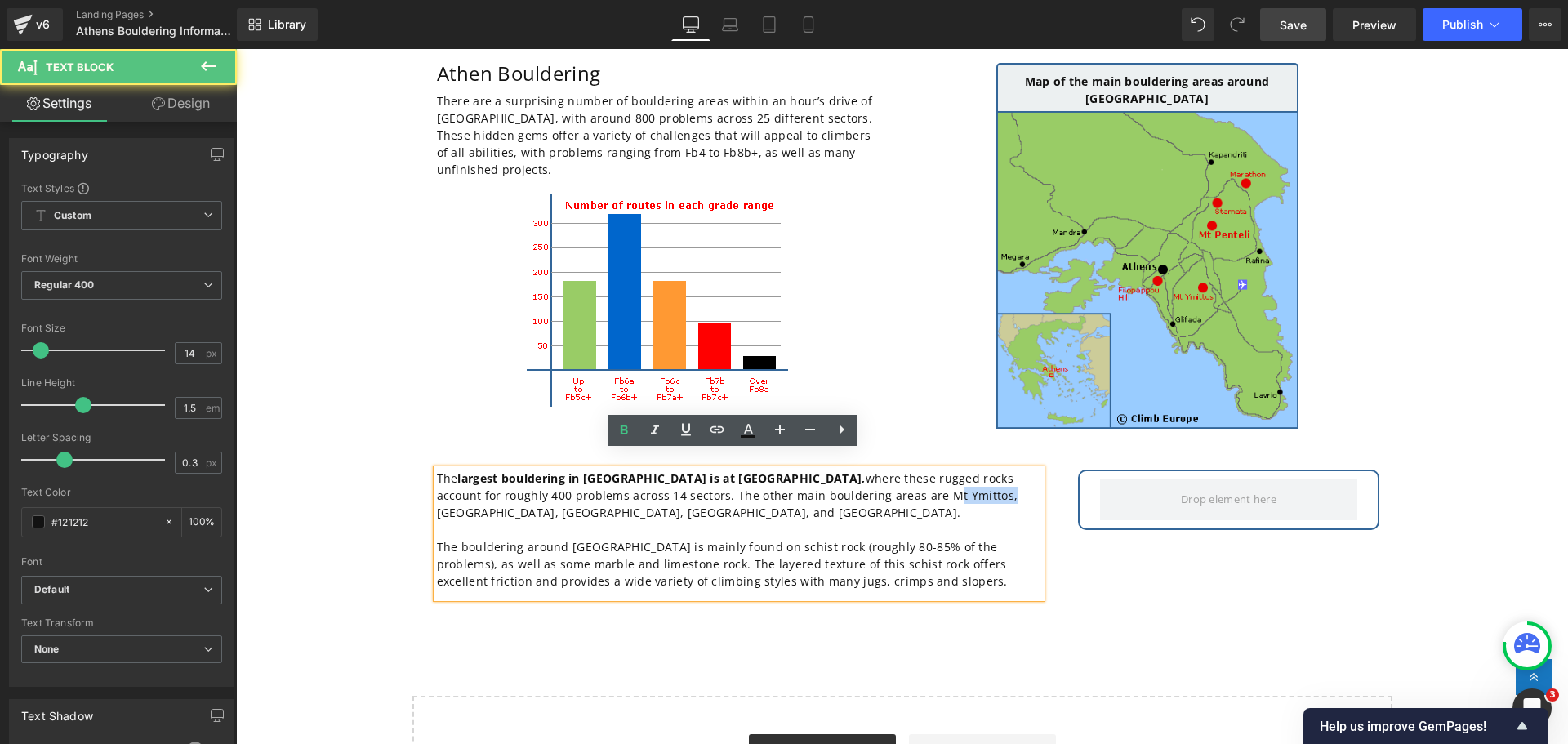
drag, startPoint x: 854, startPoint y: 478, endPoint x: 800, endPoint y: 480, distance: 54.0
click at [800, 480] on p "The largest bouldering in [GEOGRAPHIC_DATA] is at [GEOGRAPHIC_DATA], where thes…" at bounding box center [739, 495] width 604 height 52
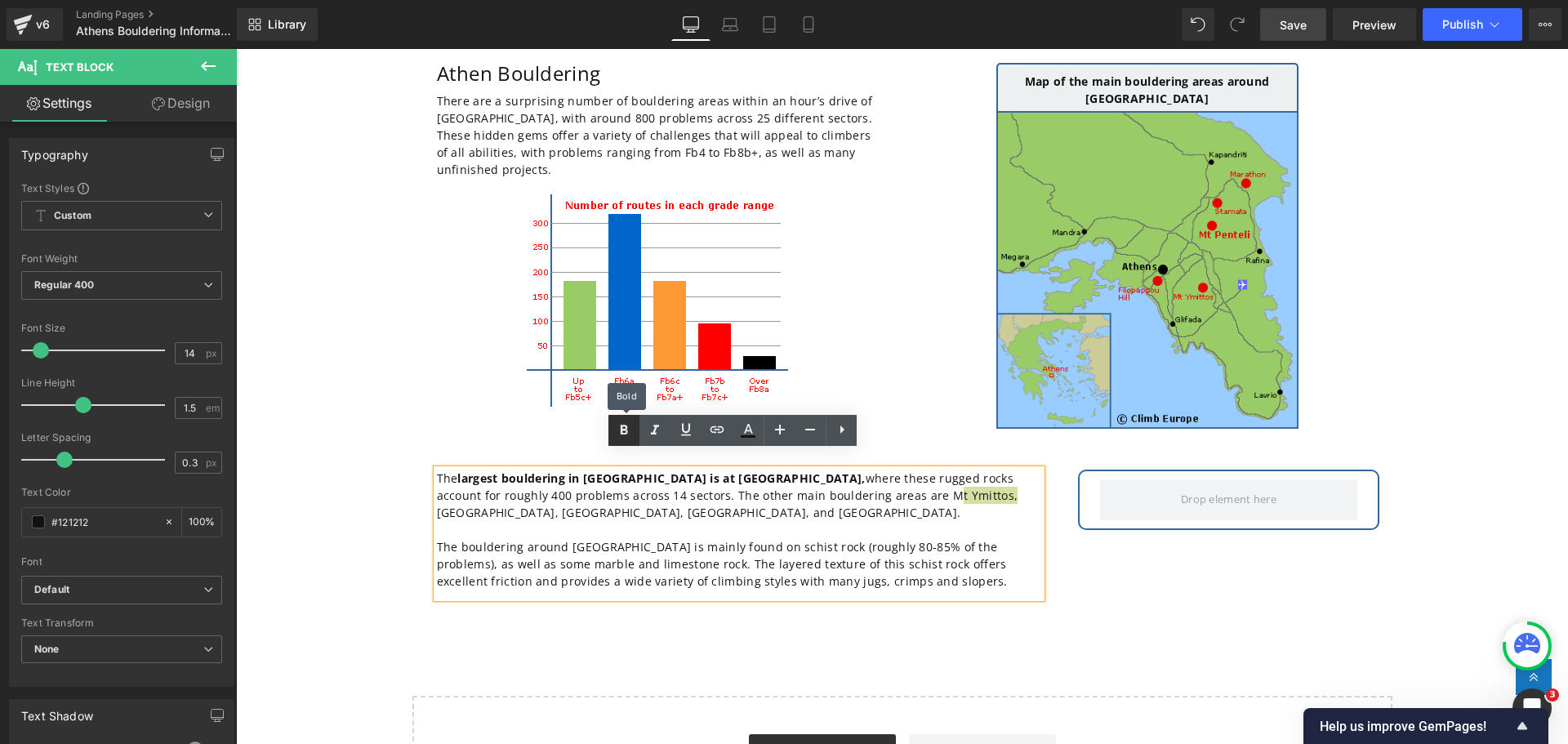
click at [620, 430] on icon at bounding box center [623, 430] width 20 height 20
drag, startPoint x: 921, startPoint y: 476, endPoint x: 869, endPoint y: 476, distance: 52.0
click at [869, 476] on p "The largest bouldering in [GEOGRAPHIC_DATA] is at [GEOGRAPHIC_DATA], where thes…" at bounding box center [739, 495] width 604 height 52
click at [619, 432] on icon at bounding box center [623, 430] width 20 height 20
drag, startPoint x: 974, startPoint y: 476, endPoint x: 933, endPoint y: 476, distance: 41.0
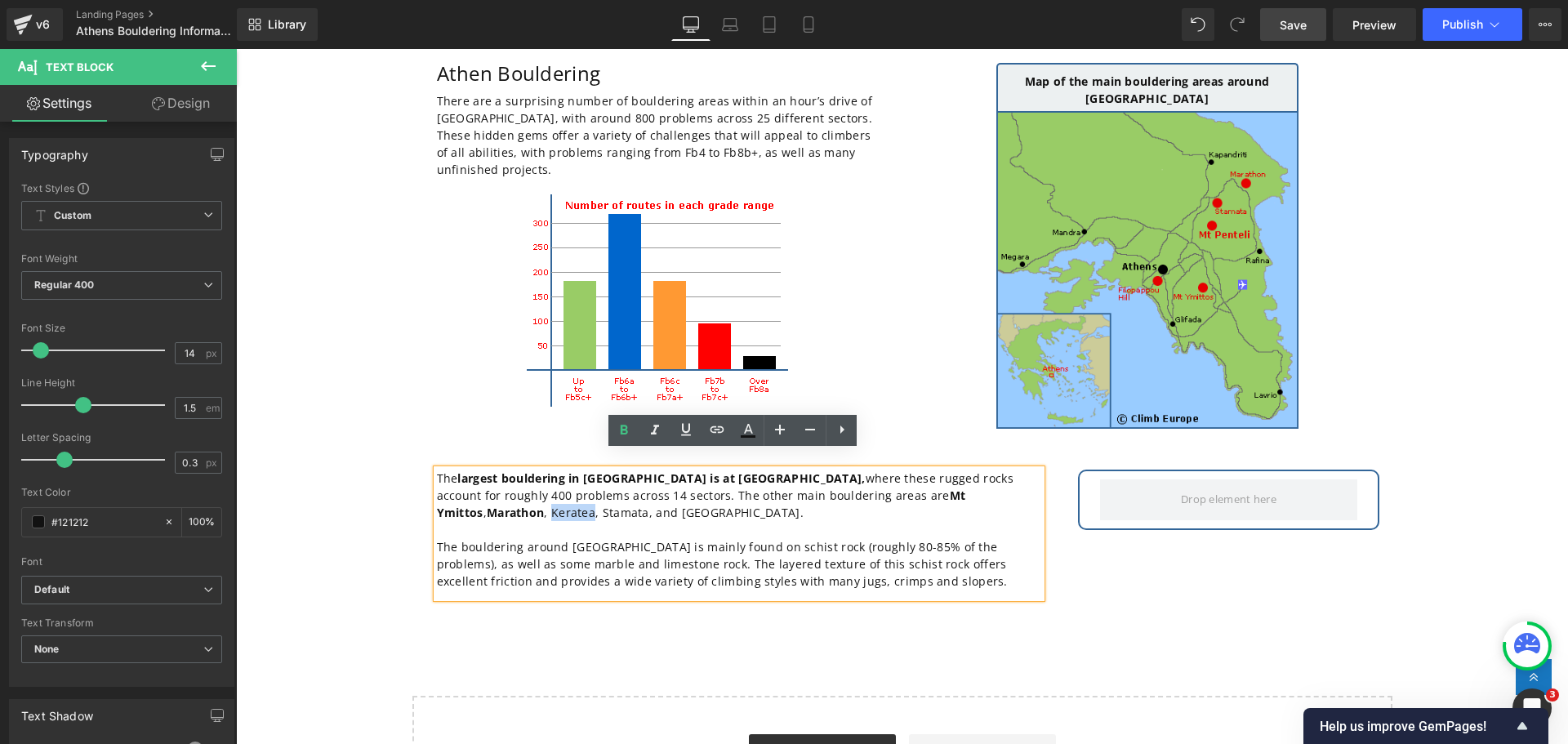
click at [933, 476] on p "The largest bouldering in [GEOGRAPHIC_DATA] is at [GEOGRAPHIC_DATA], where thes…" at bounding box center [739, 495] width 604 height 52
click at [615, 424] on icon at bounding box center [623, 430] width 20 height 20
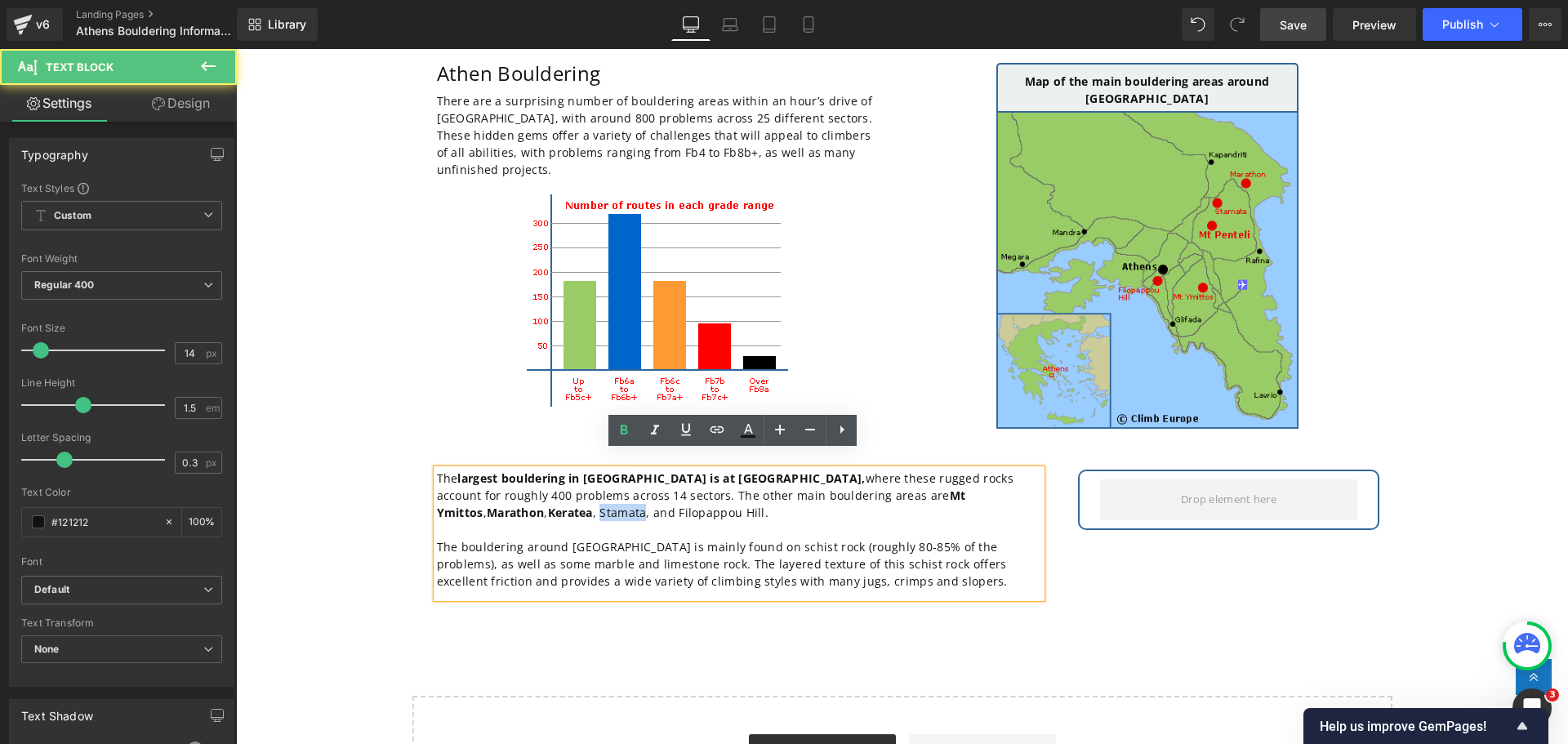
drag, startPoint x: 476, startPoint y: 495, endPoint x: 431, endPoint y: 492, distance: 45.1
click at [437, 492] on p "The largest bouldering in [GEOGRAPHIC_DATA] is at [GEOGRAPHIC_DATA], where thes…" at bounding box center [739, 495] width 604 height 52
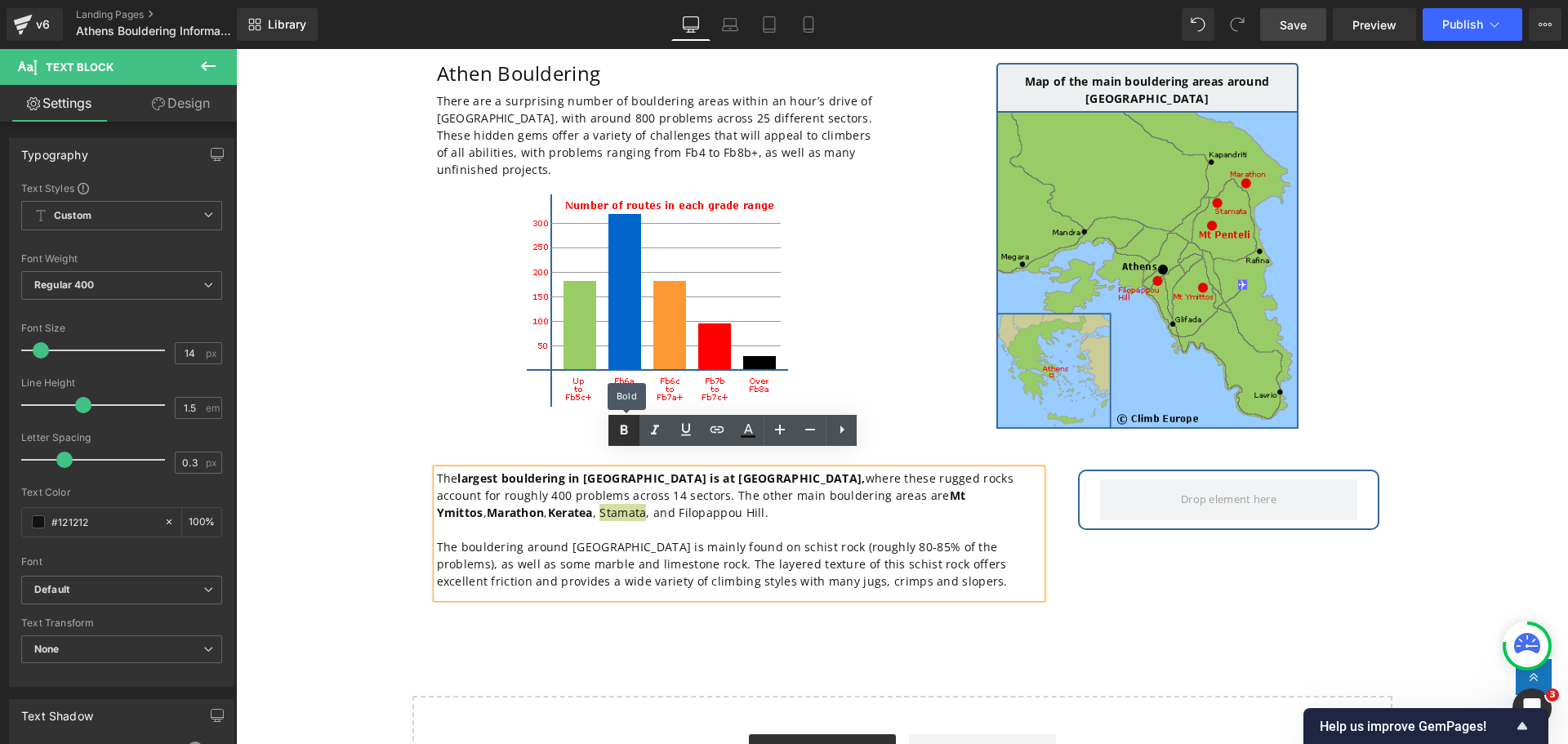
click at [619, 432] on icon at bounding box center [623, 430] width 20 height 20
drag, startPoint x: 594, startPoint y: 497, endPoint x: 513, endPoint y: 495, distance: 81.0
click at [513, 495] on p "The largest bouldering in [GEOGRAPHIC_DATA] is at [GEOGRAPHIC_DATA], where thes…" at bounding box center [739, 495] width 604 height 52
click at [624, 427] on icon at bounding box center [623, 430] width 20 height 20
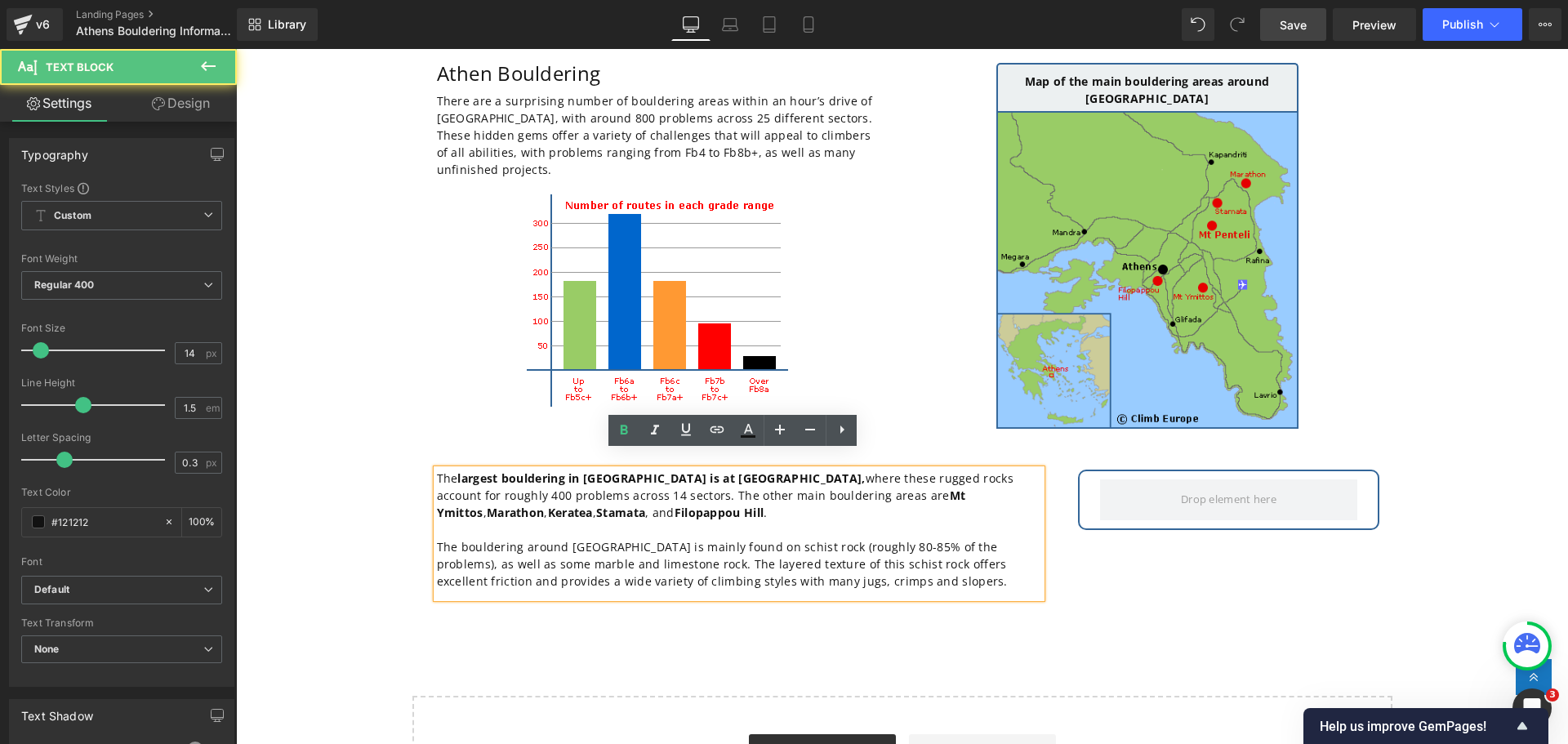
click at [631, 489] on p "The largest bouldering in [GEOGRAPHIC_DATA] is at [GEOGRAPHIC_DATA], where thes…" at bounding box center [739, 495] width 604 height 52
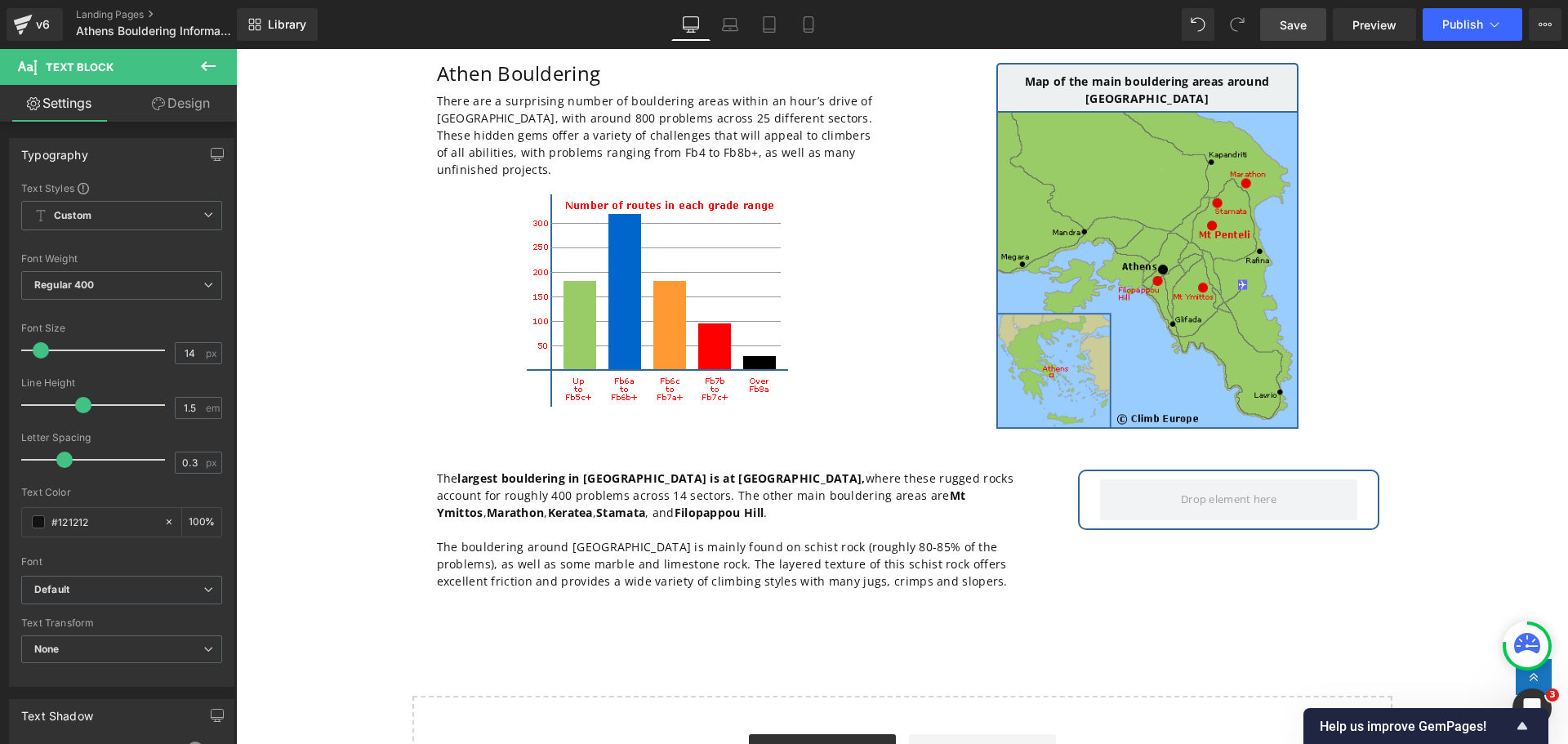
click at [205, 65] on icon at bounding box center [208, 66] width 20 height 20
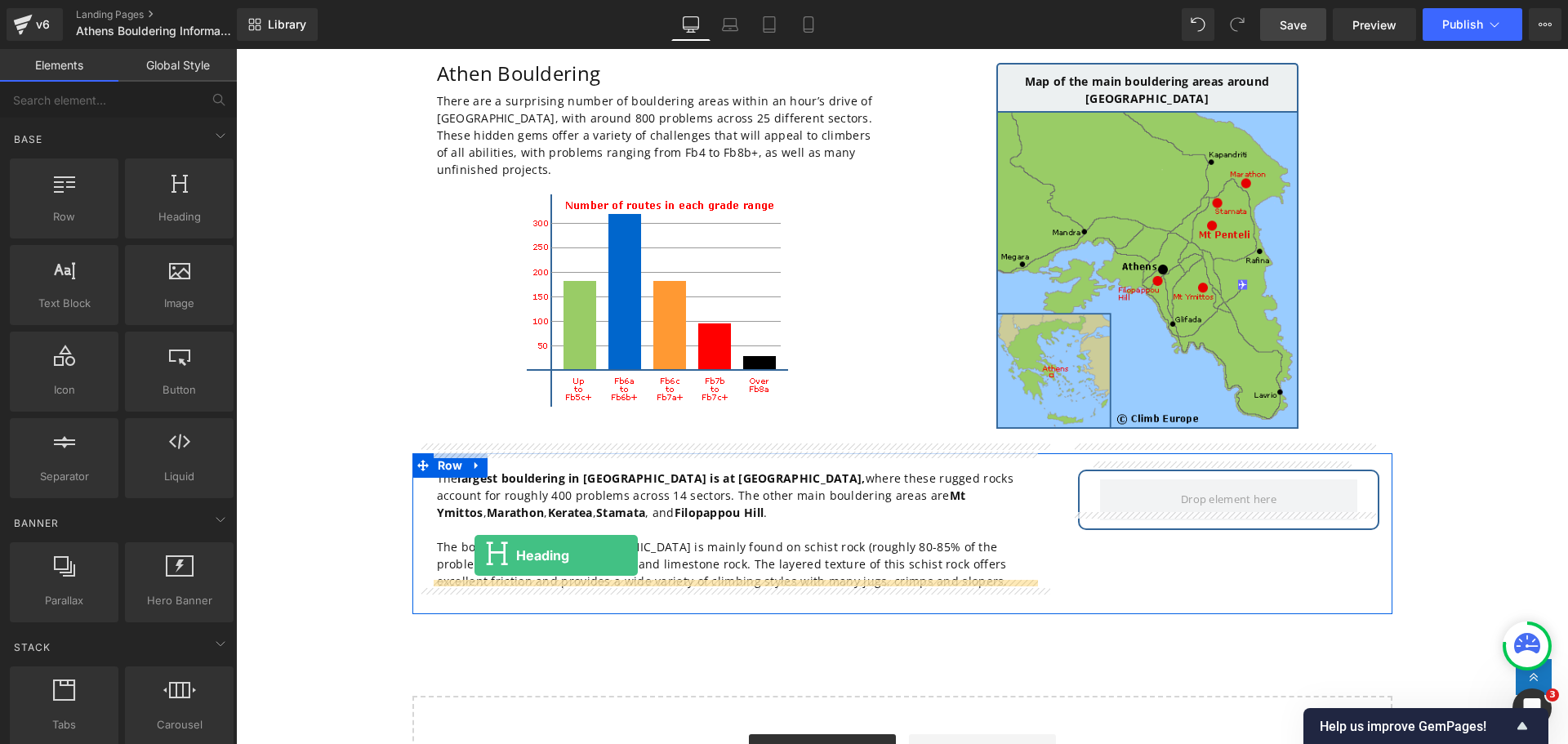
drag, startPoint x: 406, startPoint y: 252, endPoint x: 475, endPoint y: 555, distance: 310.8
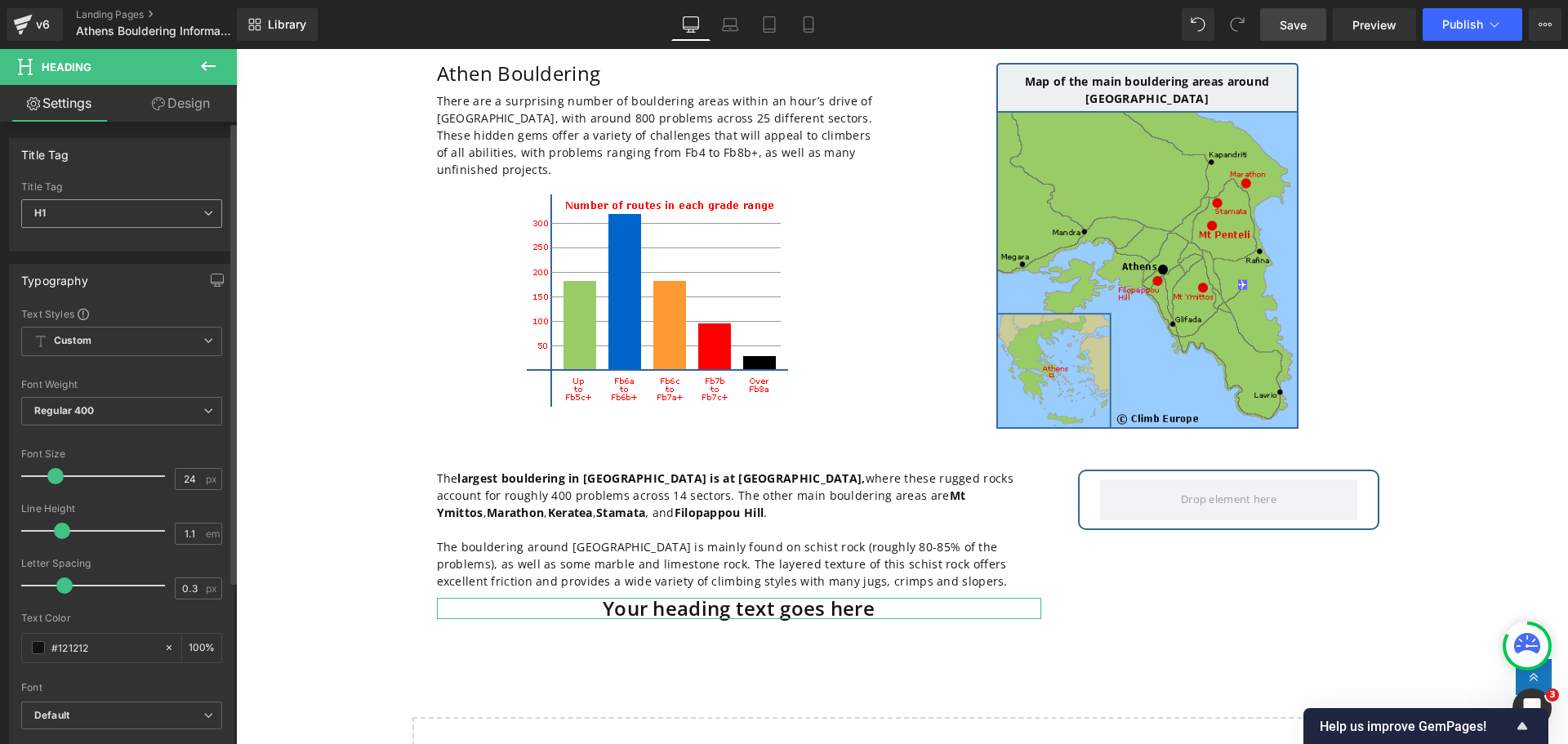
click at [204, 213] on icon at bounding box center [208, 212] width 9 height 9
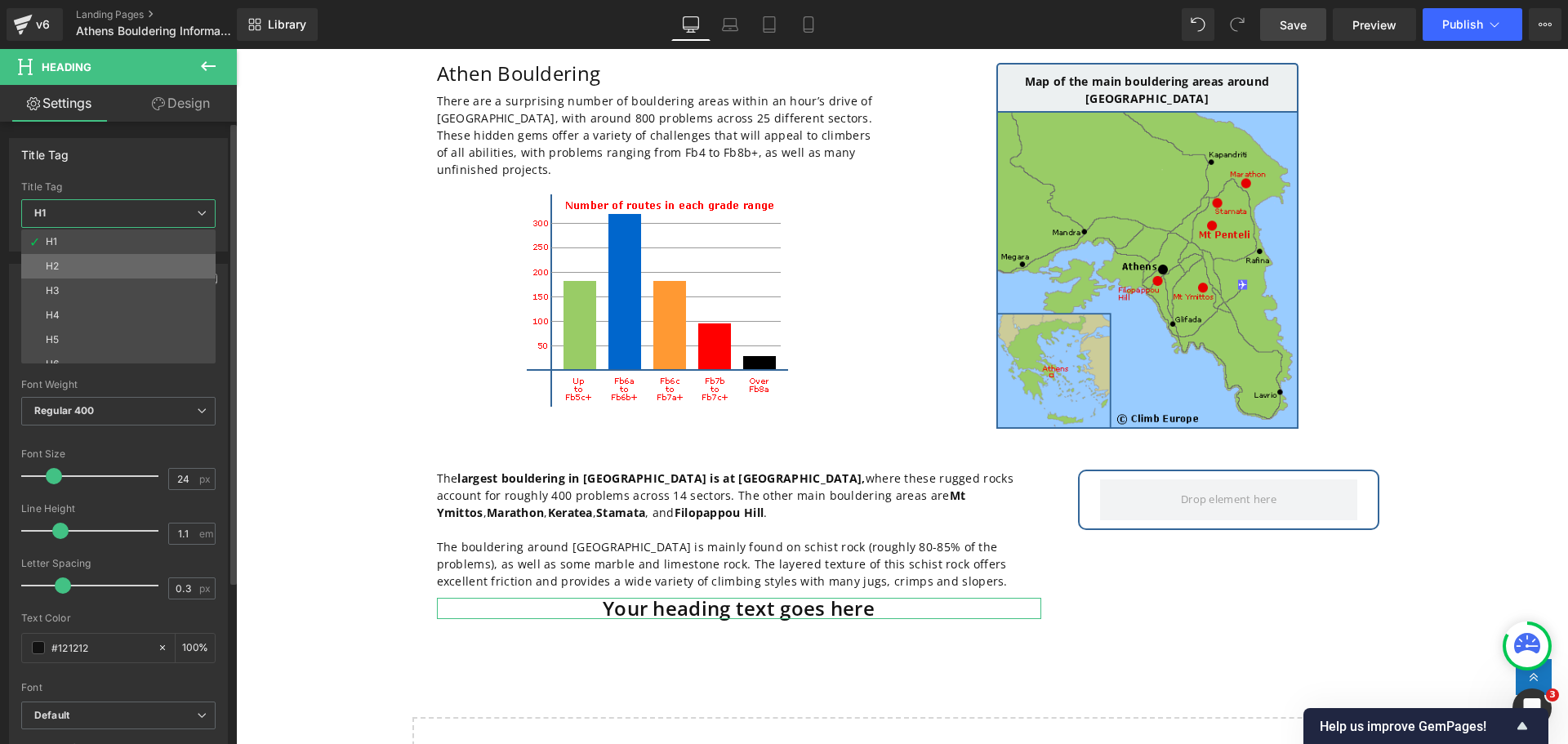
click at [115, 266] on li "H2" at bounding box center [123, 266] width 202 height 24
type input "18"
type input "1.2"
type input "100"
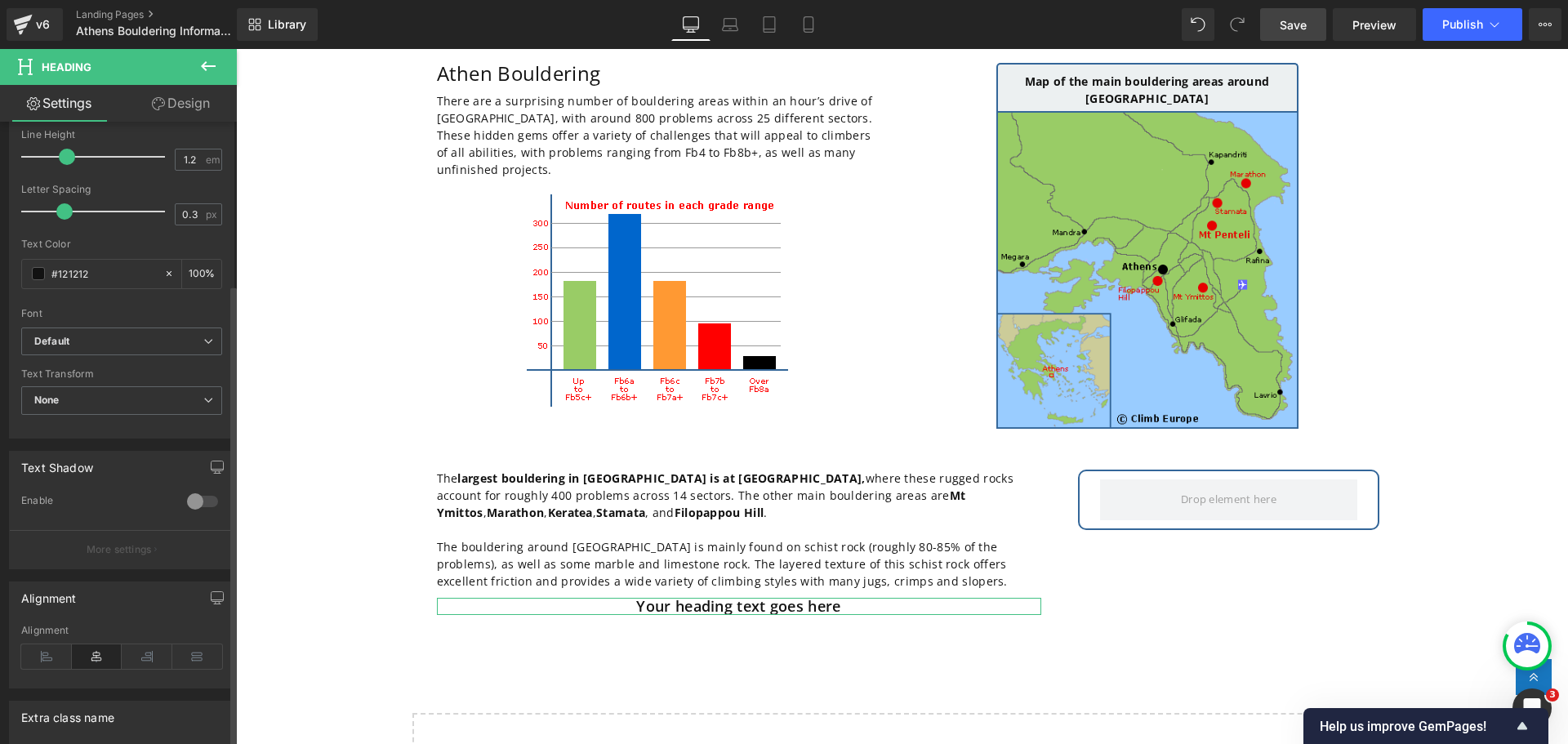
scroll to position [408, 0]
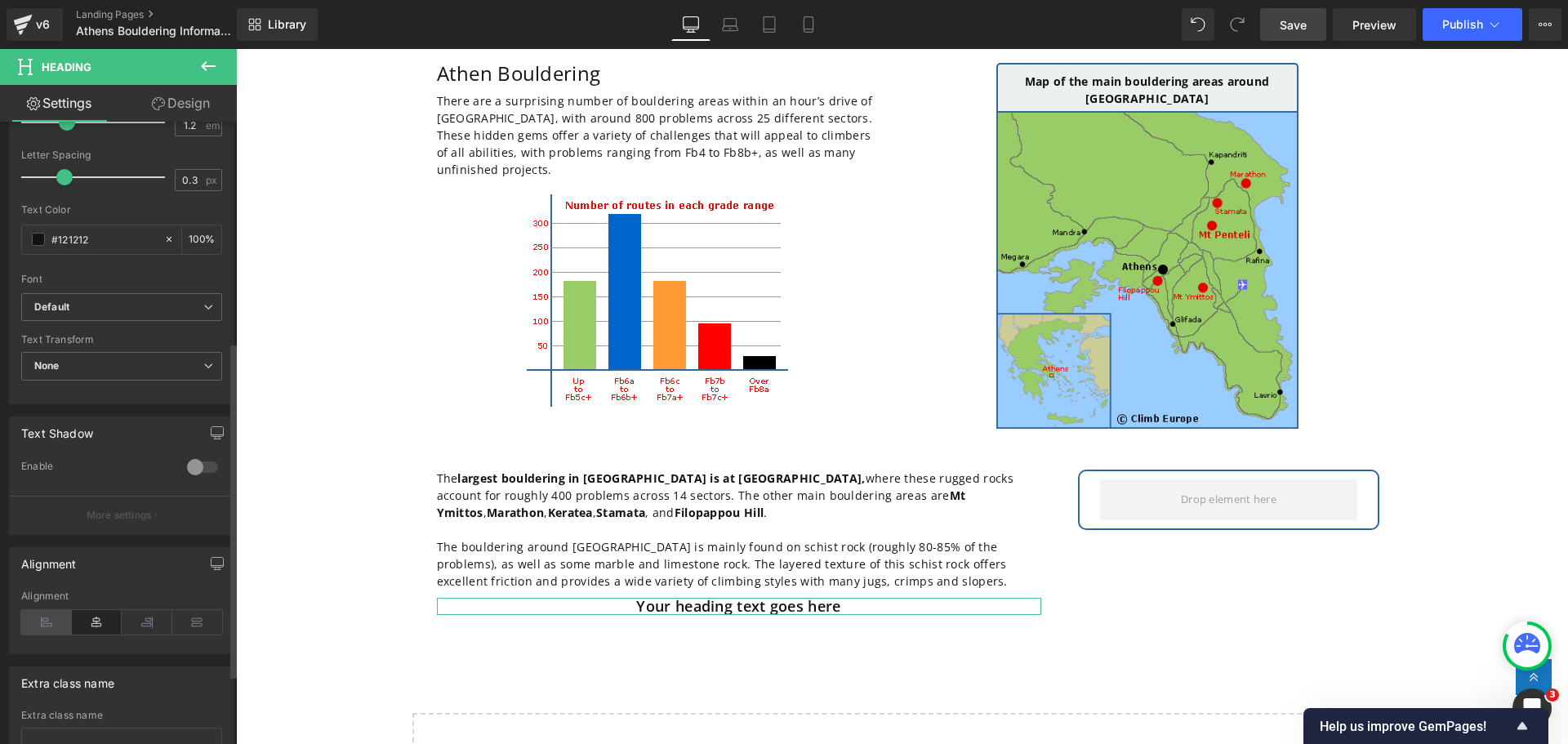
click at [43, 628] on icon at bounding box center [47, 622] width 51 height 24
click at [191, 102] on link "Design" at bounding box center [180, 103] width 118 height 37
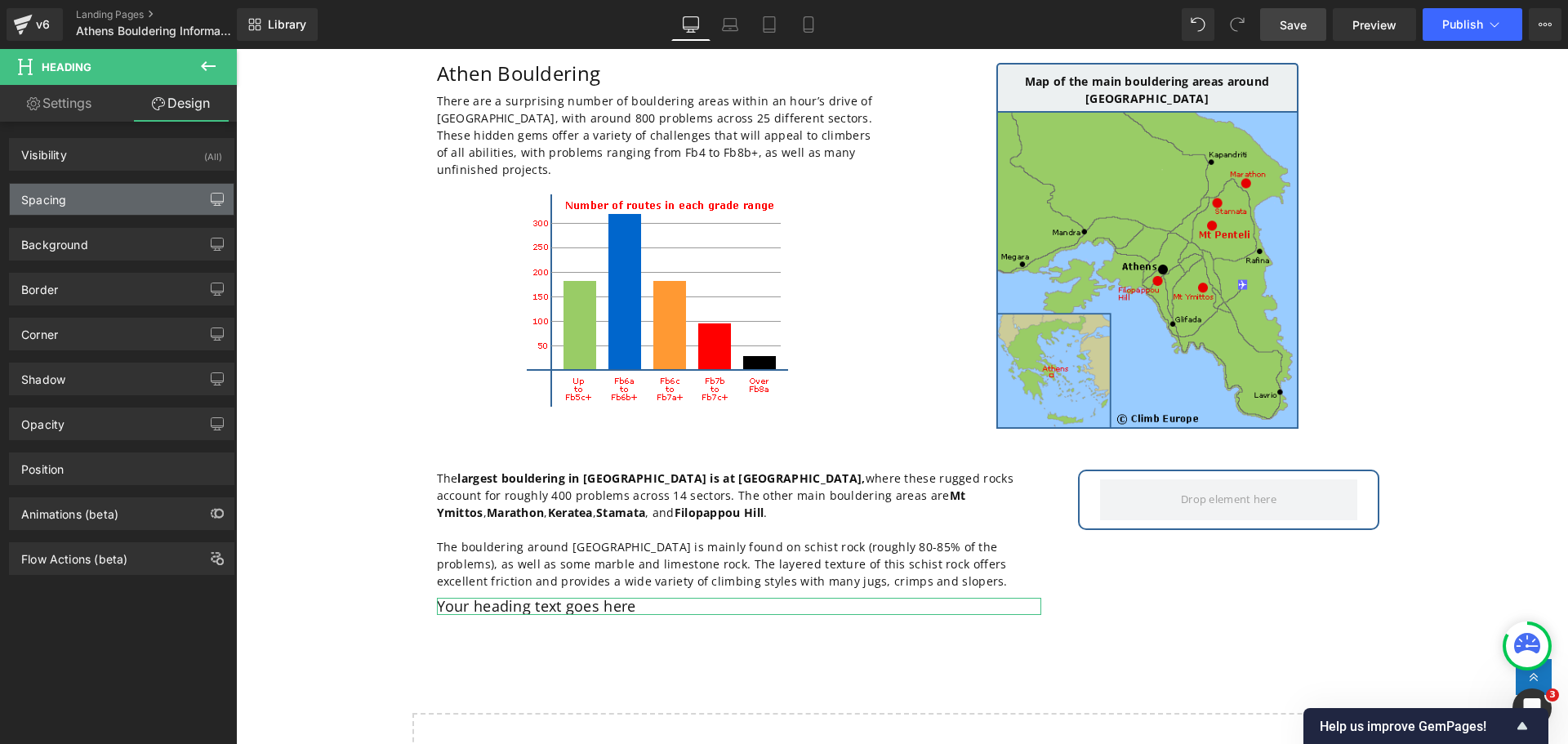
click at [212, 203] on icon "button" at bounding box center [218, 198] width 12 height 9
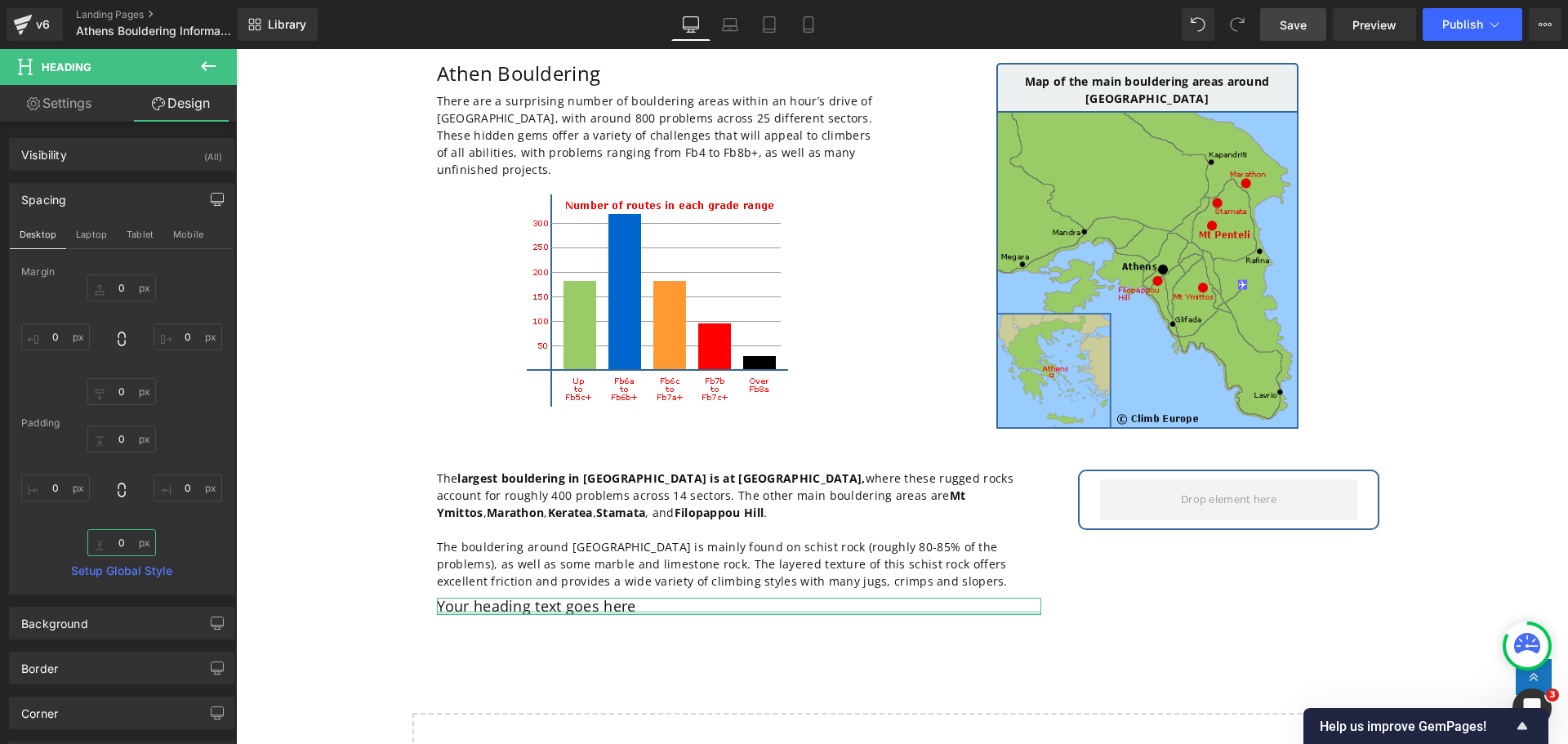
click at [130, 540] on input "0" at bounding box center [121, 542] width 68 height 27
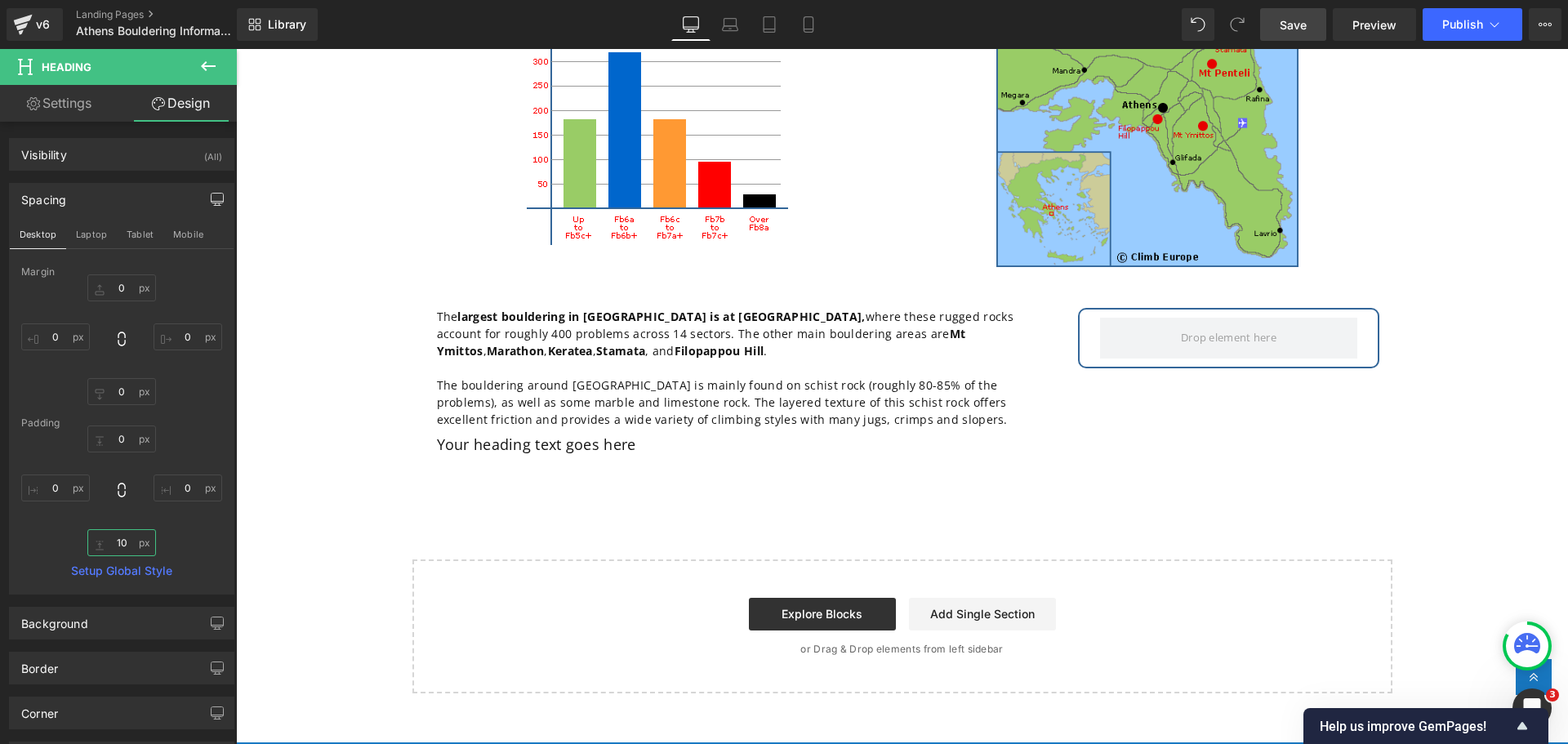
scroll to position [326, 0]
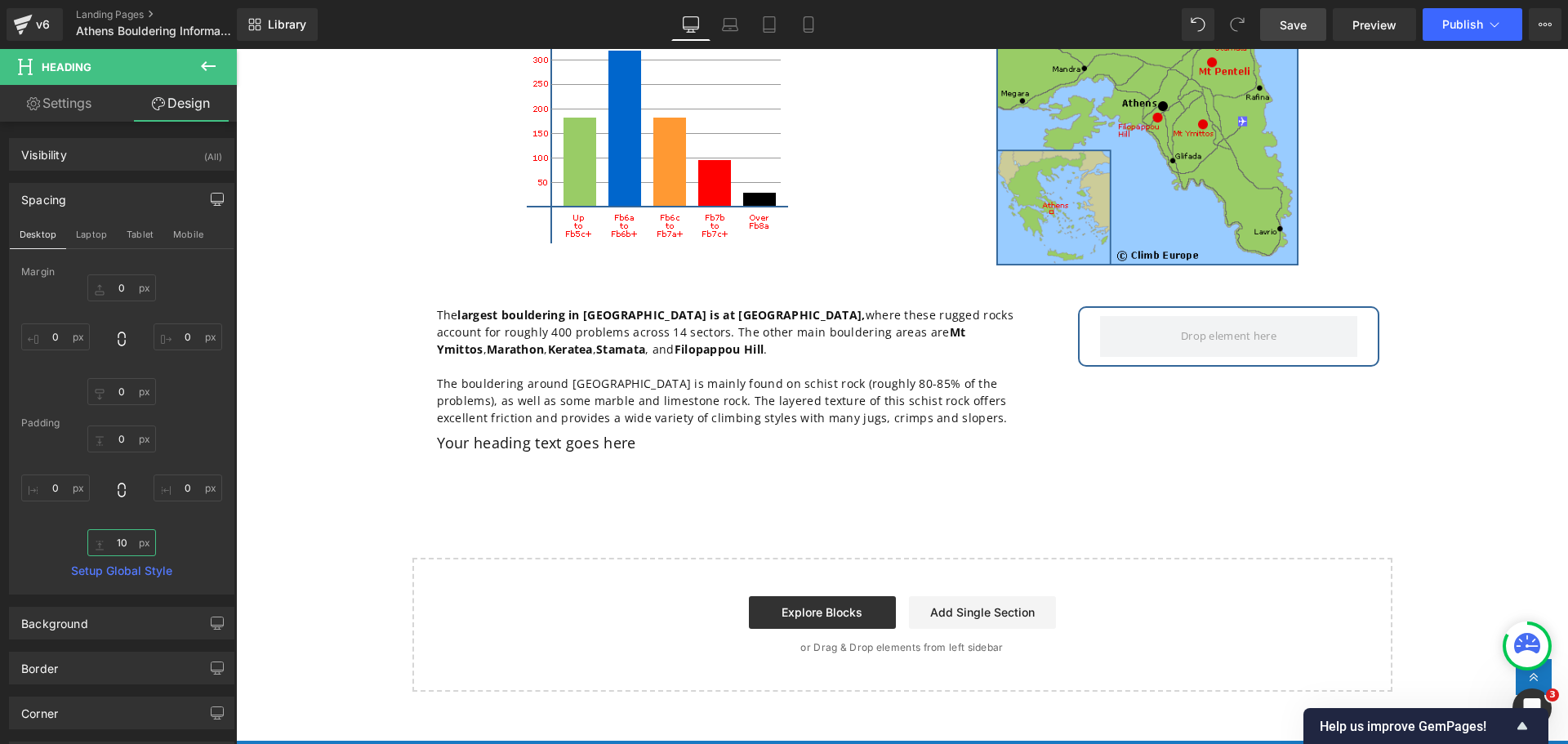
type input "10"
click at [217, 68] on icon at bounding box center [208, 66] width 20 height 20
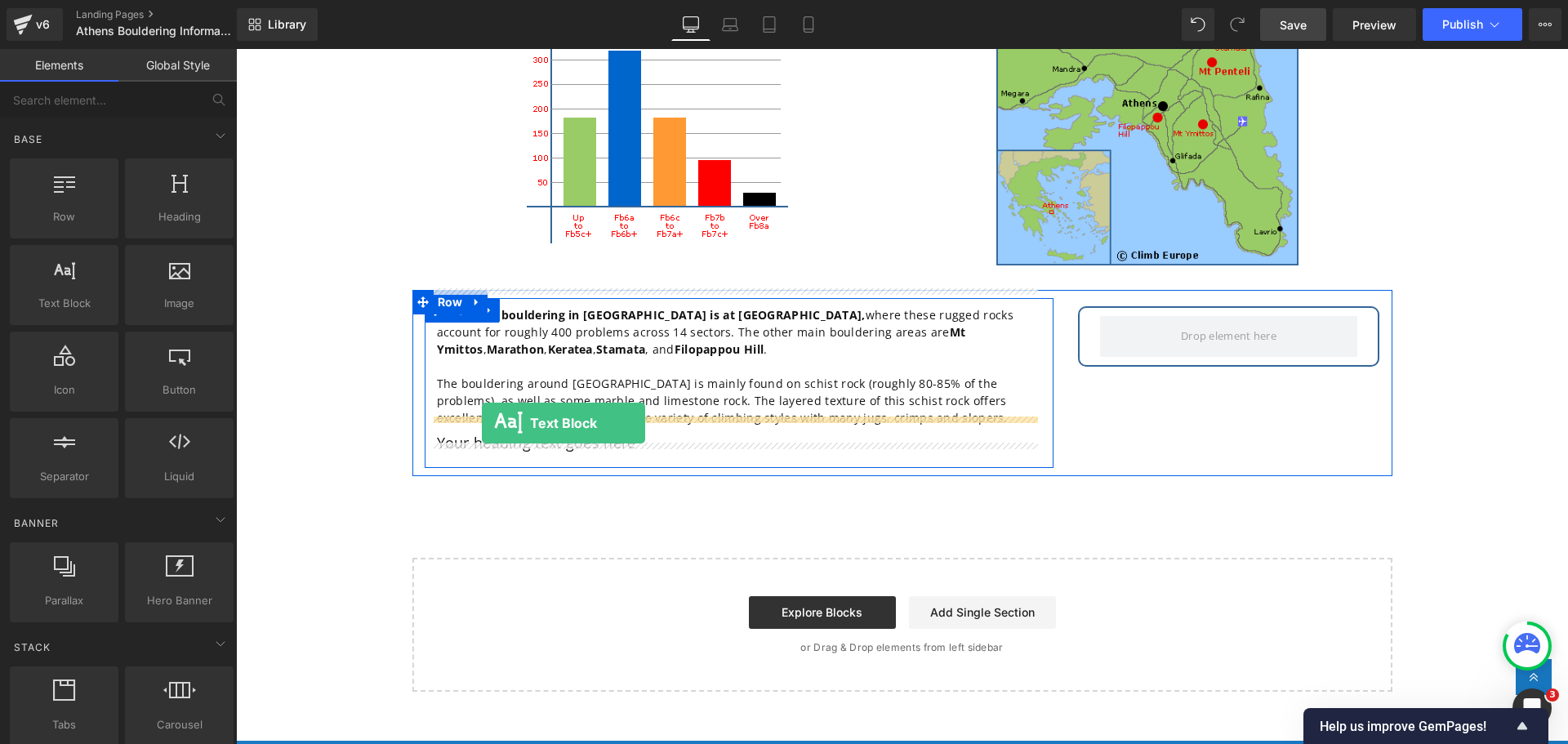
drag, startPoint x: 310, startPoint y: 336, endPoint x: 482, endPoint y: 423, distance: 192.8
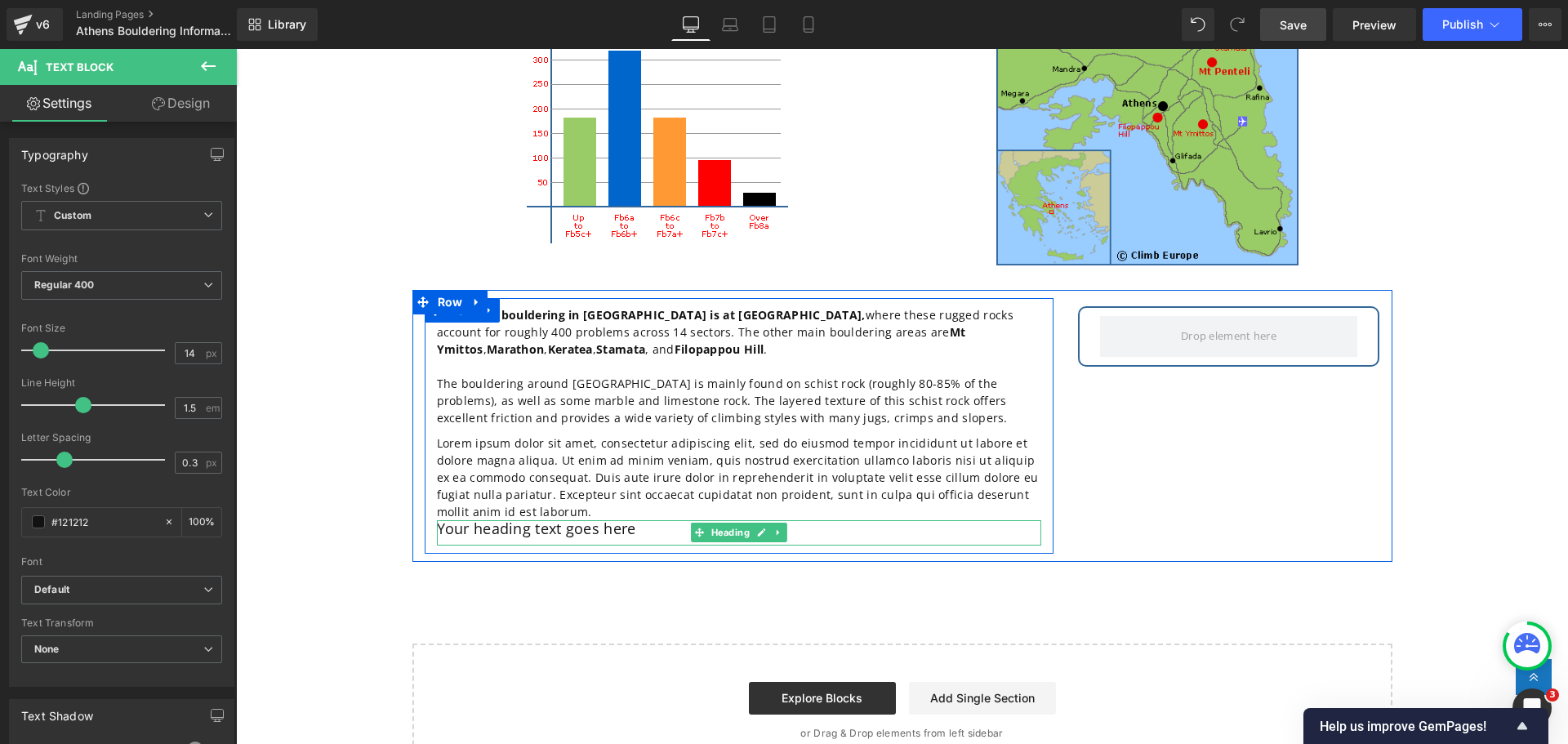
click at [653, 520] on h2 "Your heading text goes here" at bounding box center [739, 529] width 604 height 18
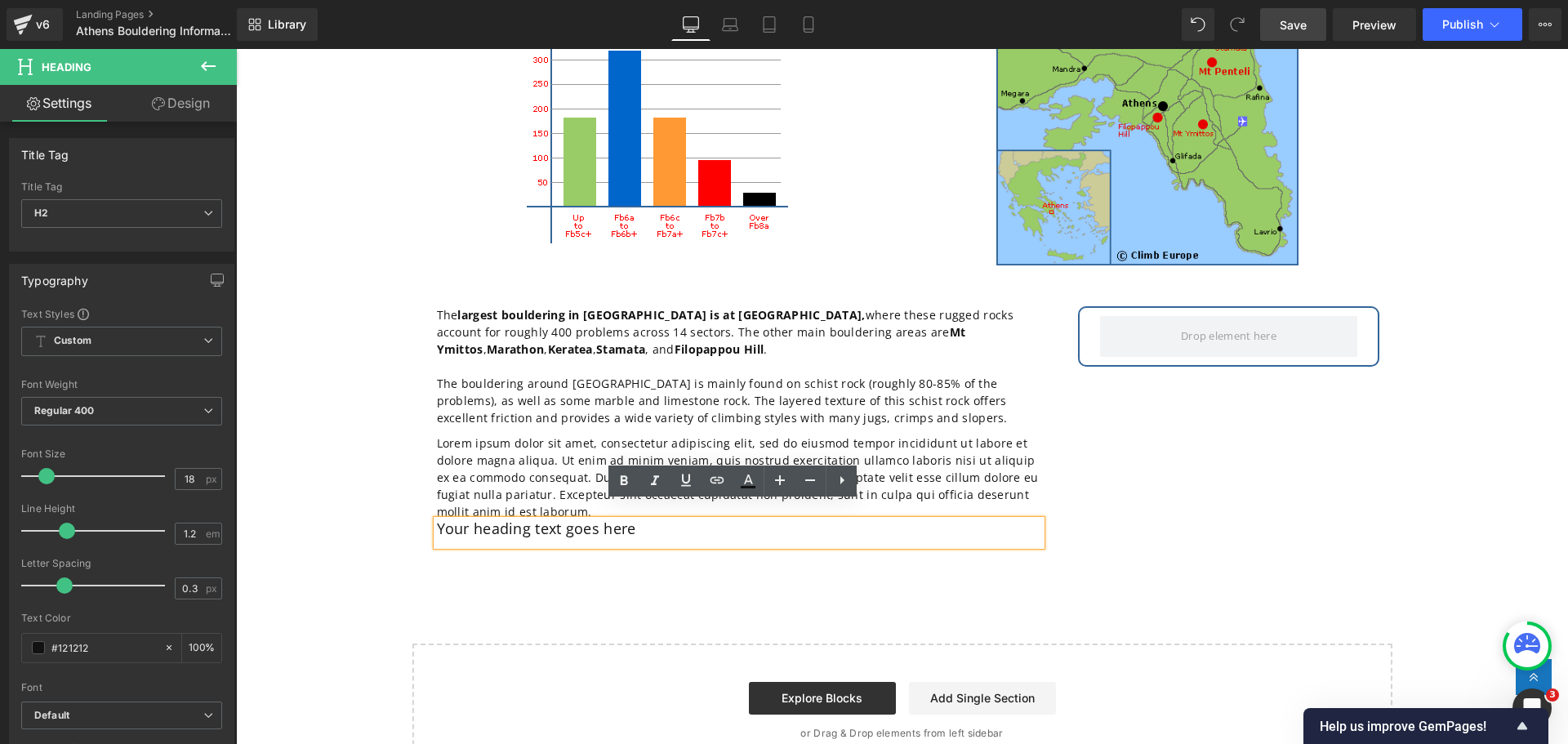
click at [1132, 454] on div "The largest bouldering in [GEOGRAPHIC_DATA] is at [GEOGRAPHIC_DATA], where thes…" at bounding box center [902, 426] width 980 height 273
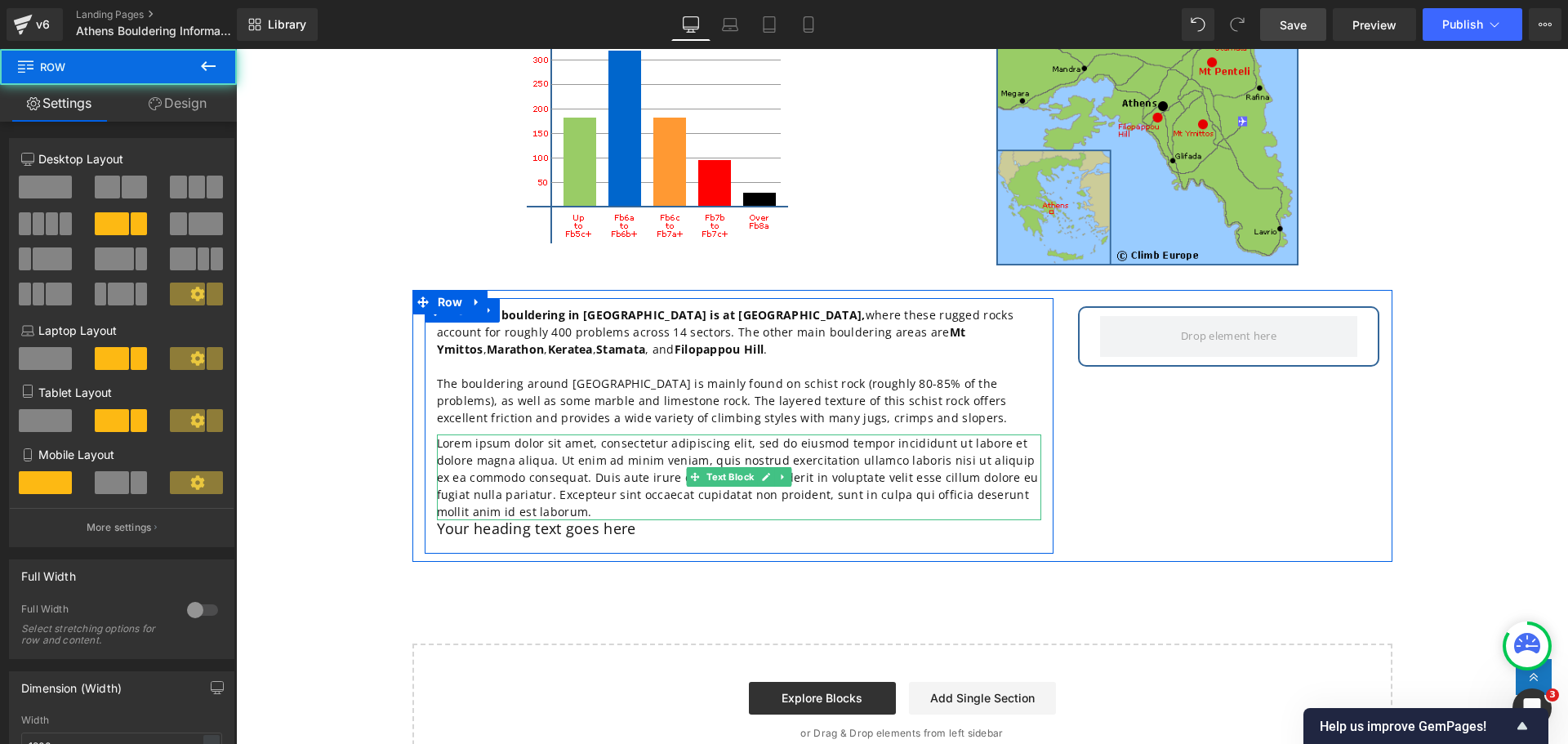
click at [575, 453] on p "Lorem ipsum dolor sit amet, consectetur adipiscing elit, sed do eiusmod tempor …" at bounding box center [739, 476] width 604 height 85
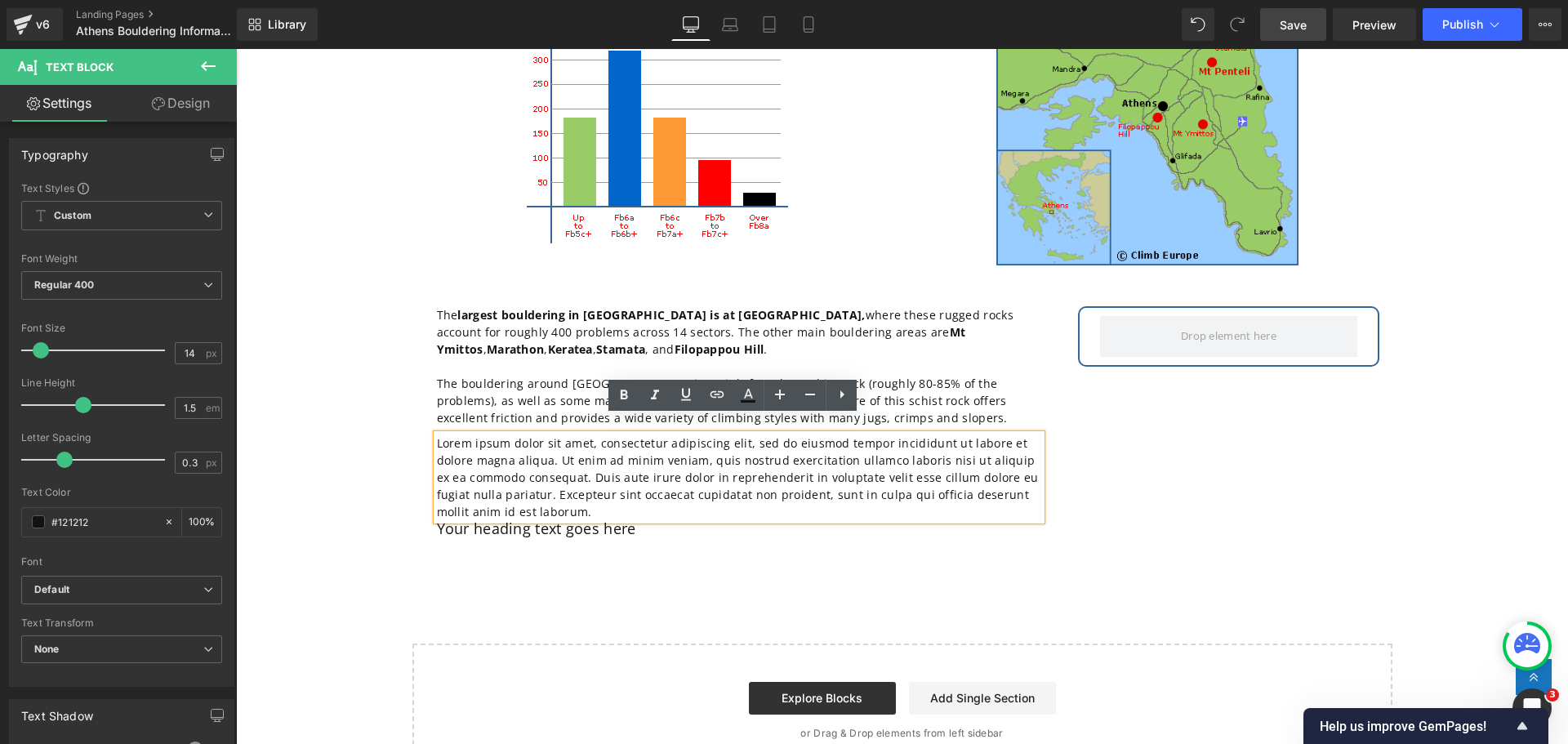
click at [667, 457] on p "Lorem ipsum dolor sit amet, consectetur adipiscing elit, sed do eiusmod tempor …" at bounding box center [739, 476] width 604 height 85
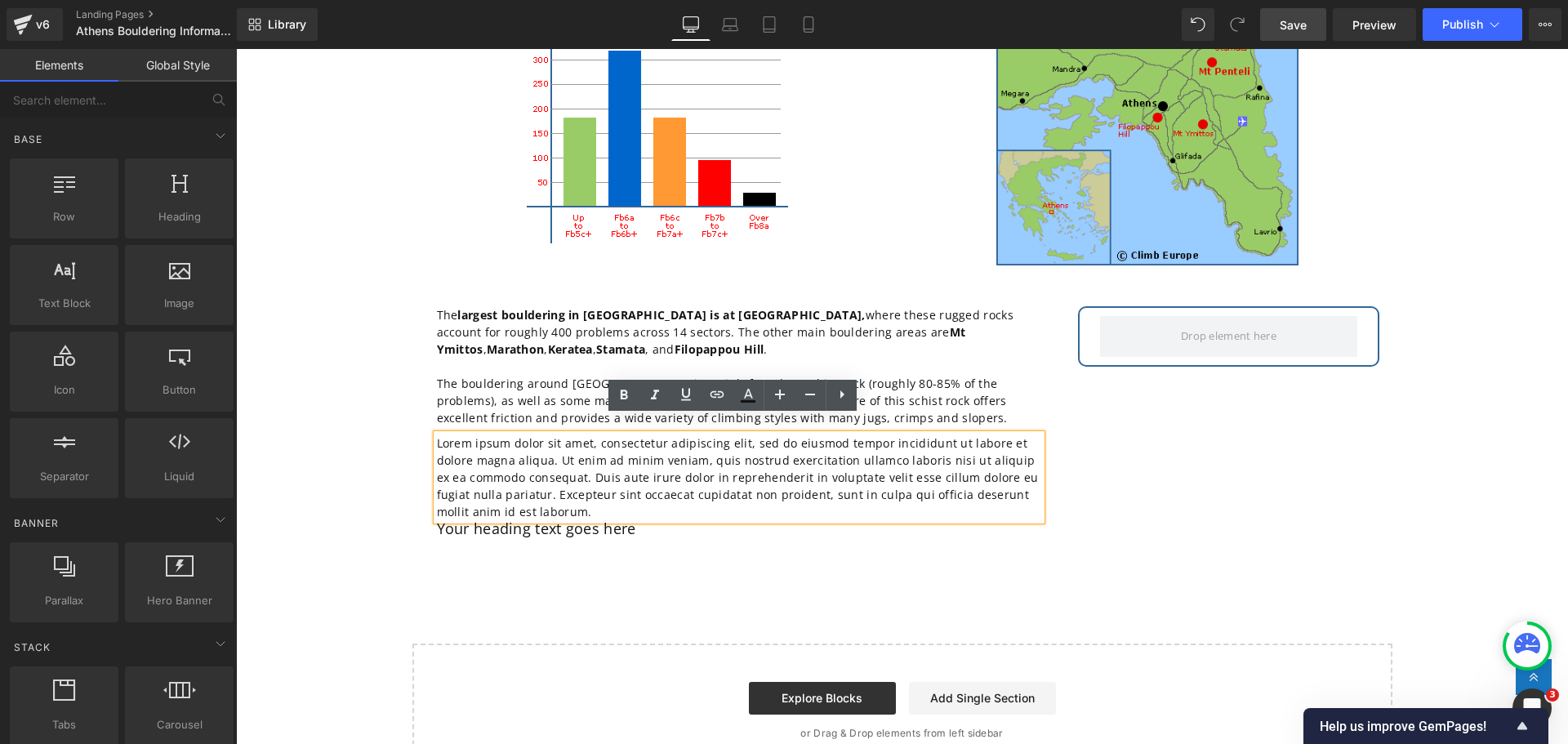
drag, startPoint x: 303, startPoint y: 445, endPoint x: 313, endPoint y: 438, distance: 12.2
click at [303, 443] on div "Athen Bouldering Heading There are a surprising number of bouldering areas with…" at bounding box center [901, 331] width 1332 height 894
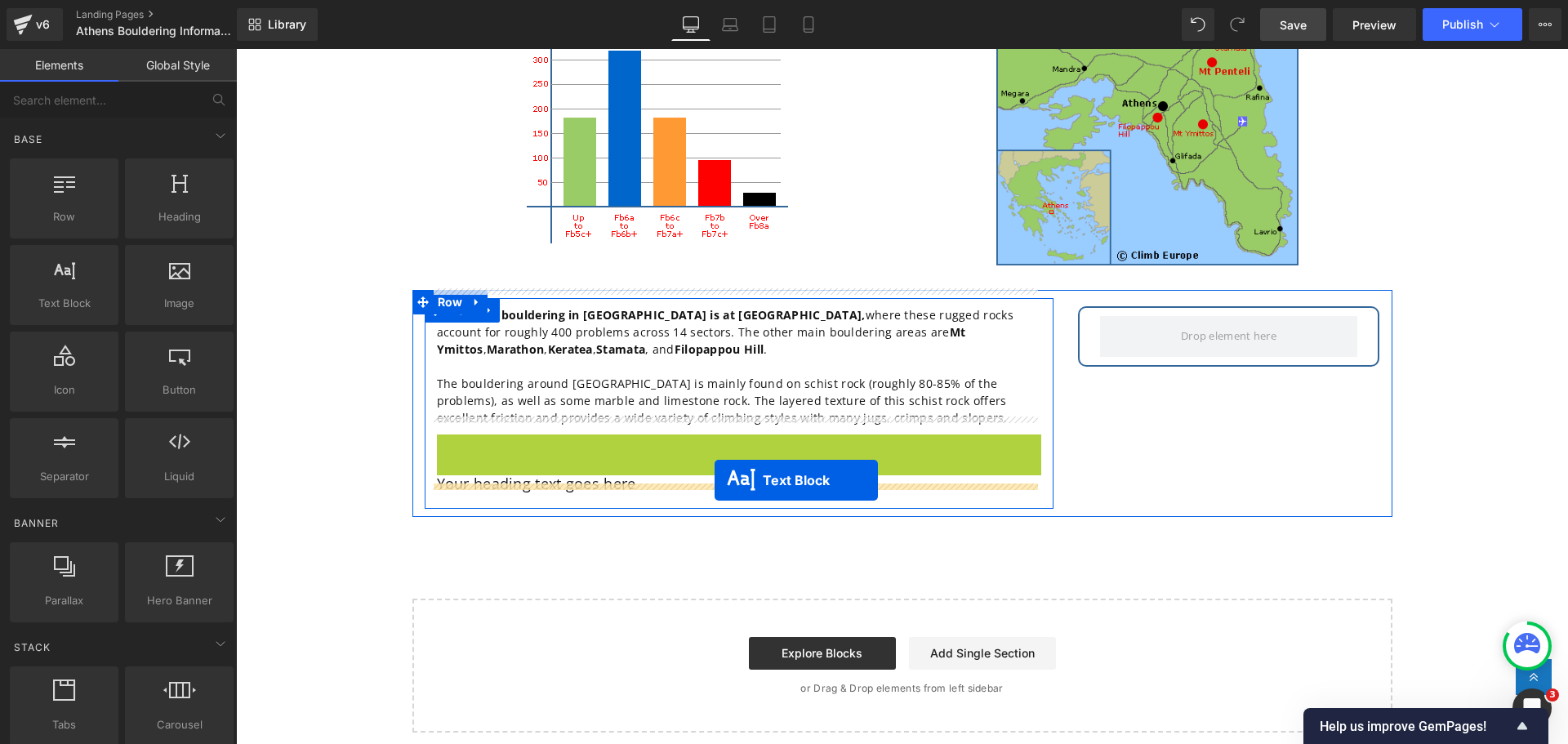
drag, startPoint x: 718, startPoint y: 460, endPoint x: 715, endPoint y: 480, distance: 20.2
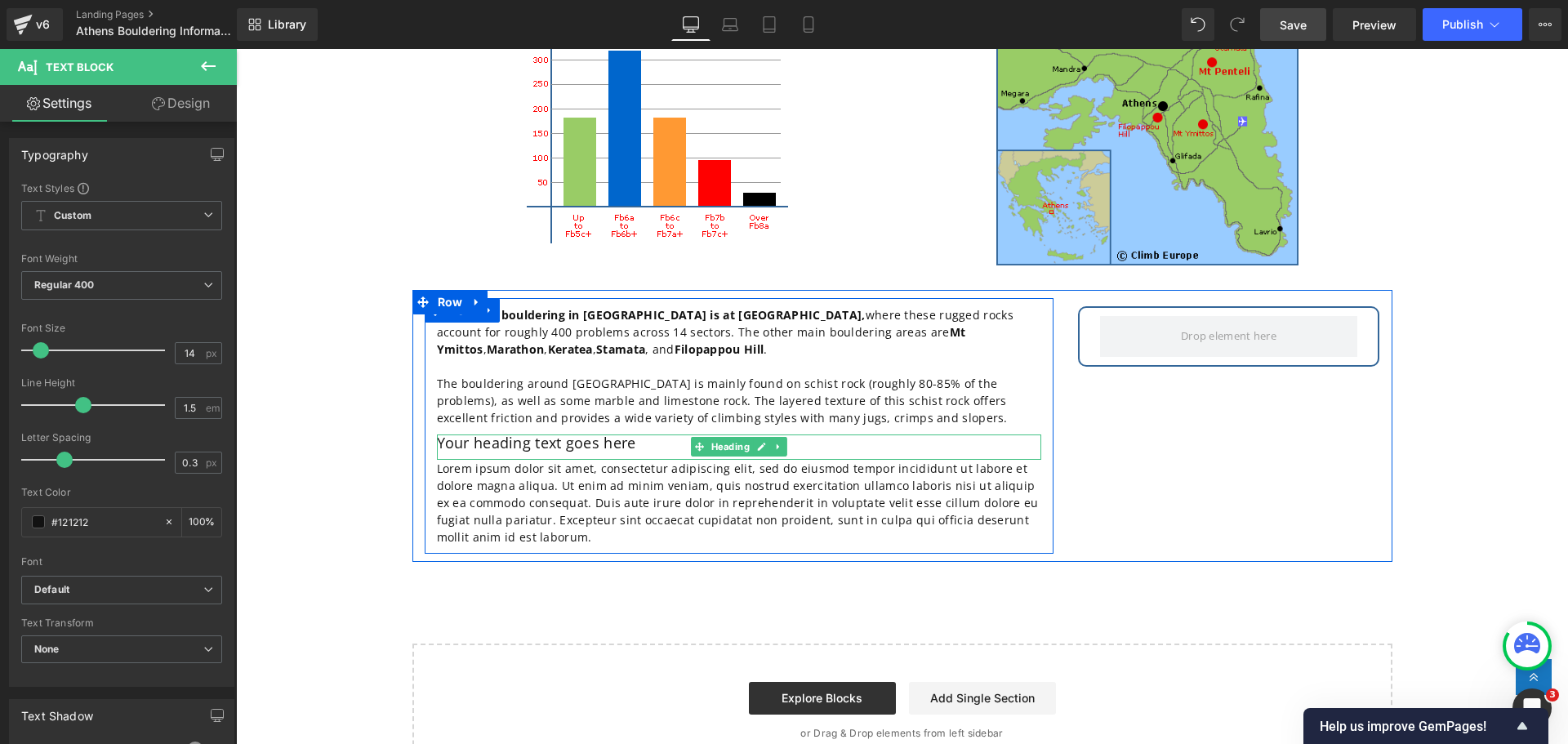
click at [636, 434] on h2 "Your heading text goes here" at bounding box center [739, 443] width 604 height 18
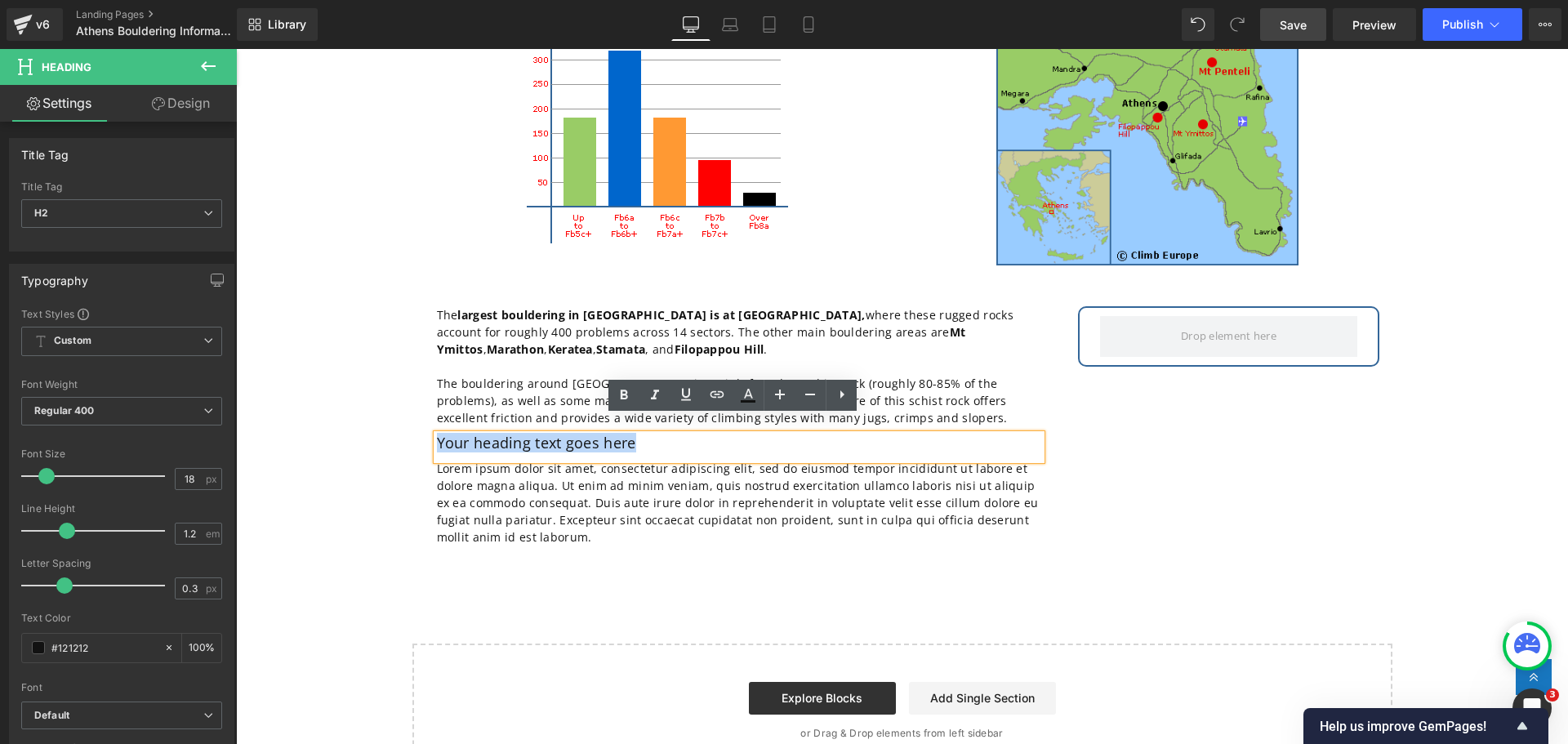
drag, startPoint x: 637, startPoint y: 426, endPoint x: 433, endPoint y: 429, distance: 204.0
click at [437, 434] on h2 "Your heading text goes here" at bounding box center [739, 443] width 604 height 18
paste div
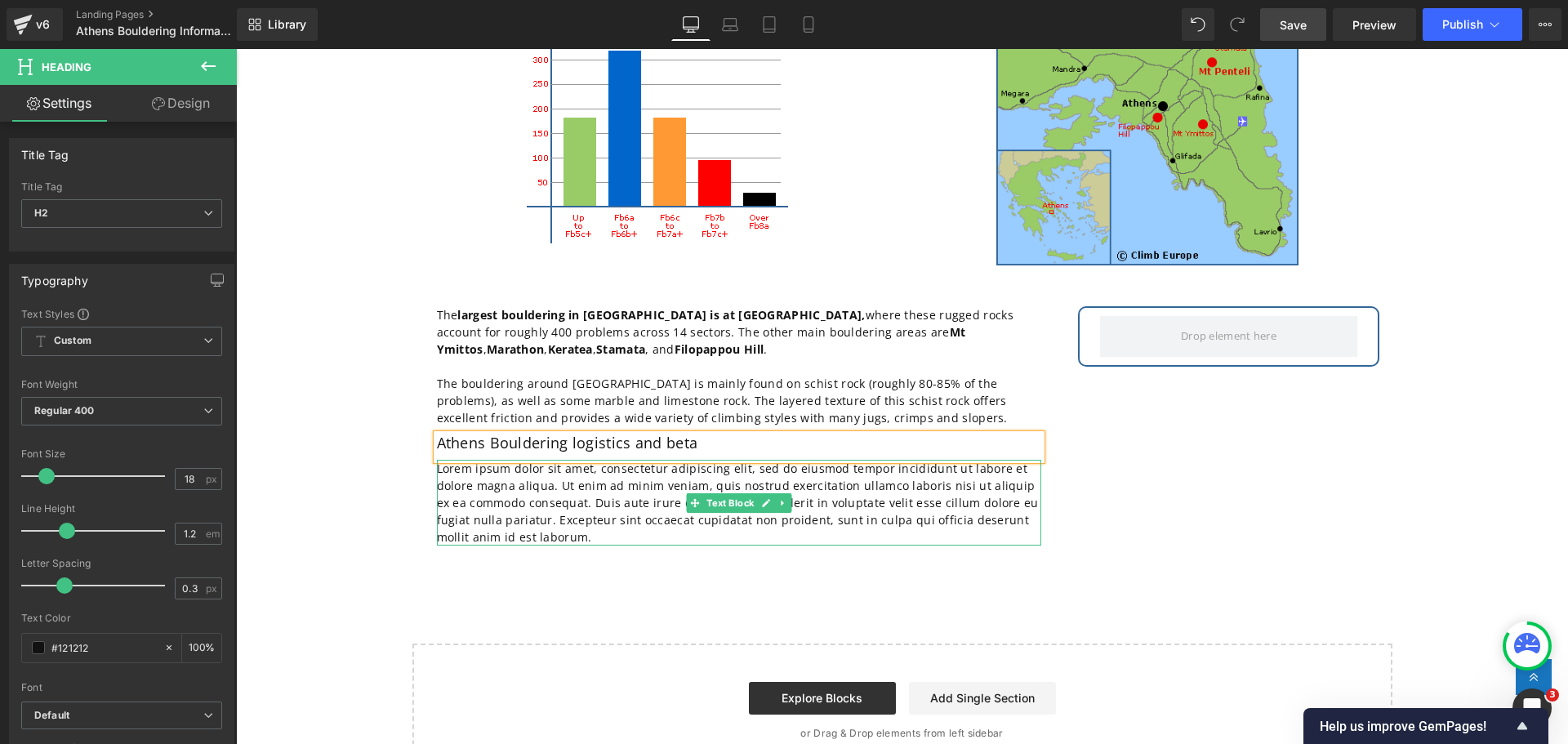
click at [530, 514] on p "Lorem ipsum dolor sit amet, consectetur adipiscing elit, sed do eiusmod tempor …" at bounding box center [739, 502] width 604 height 85
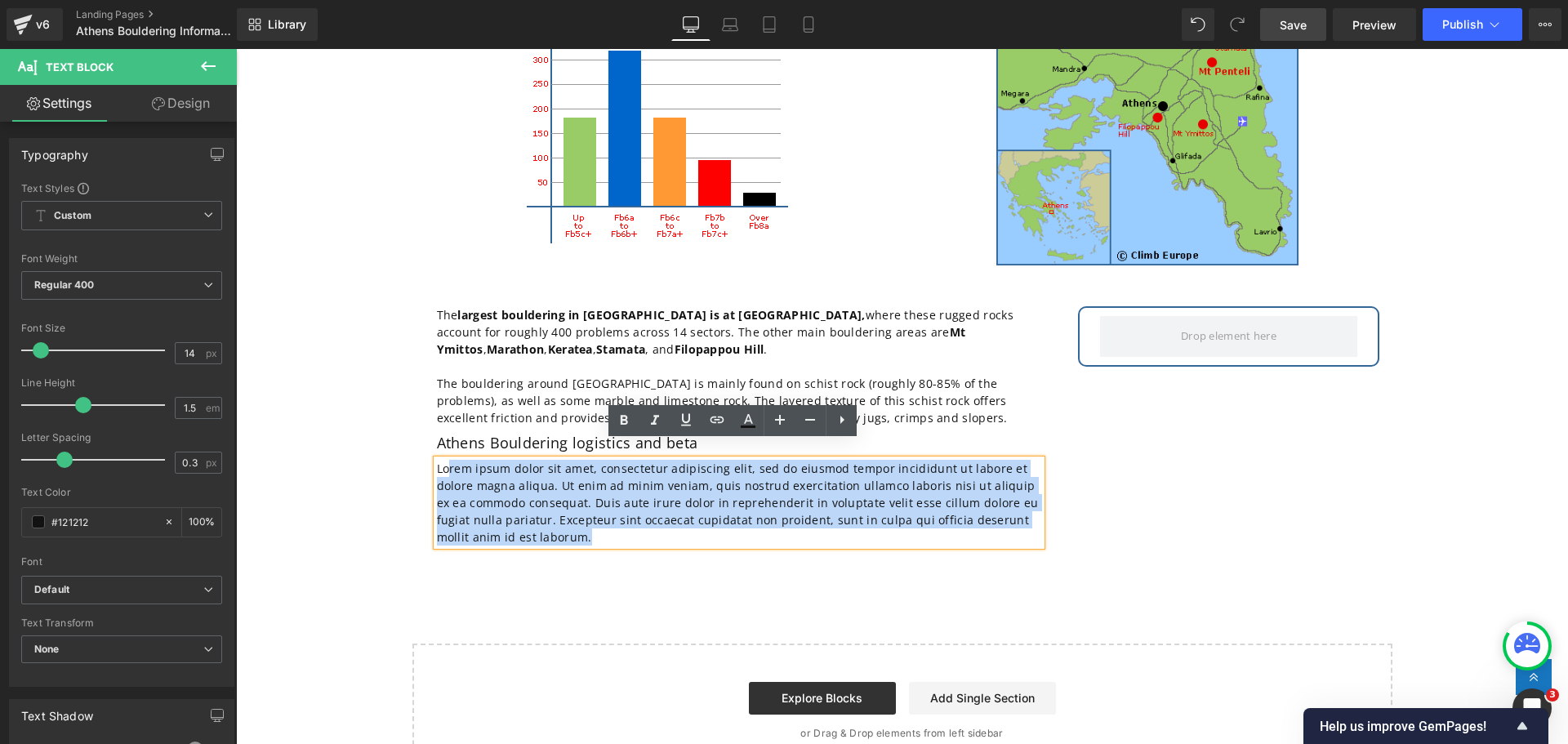
drag, startPoint x: 530, startPoint y: 514, endPoint x: 442, endPoint y: 454, distance: 106.5
click at [442, 460] on p "Lorem ipsum dolor sit amet, consectetur adipiscing elit, sed do eiusmod tempor …" at bounding box center [739, 502] width 604 height 85
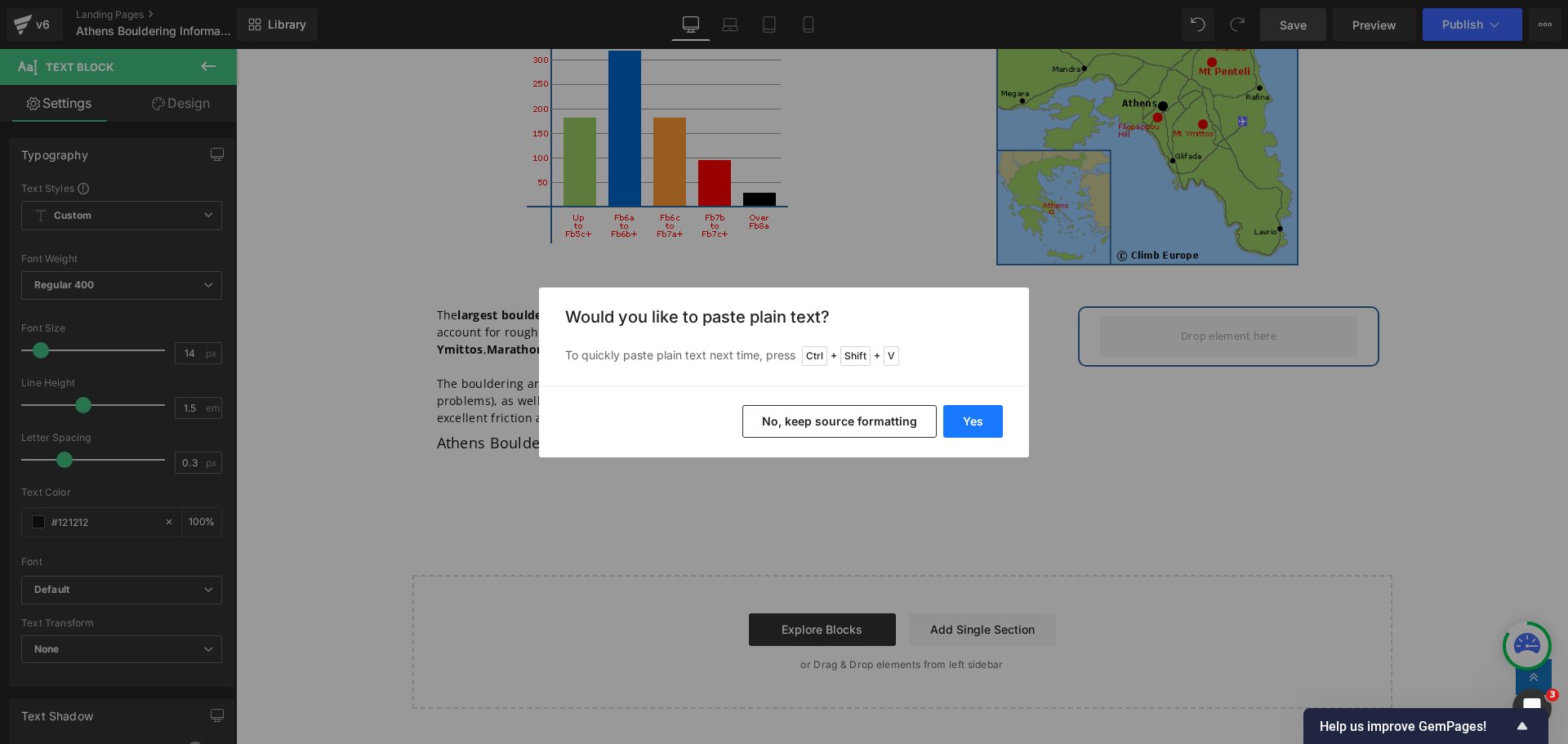
click at [982, 419] on button "Yes" at bounding box center [973, 421] width 60 height 33
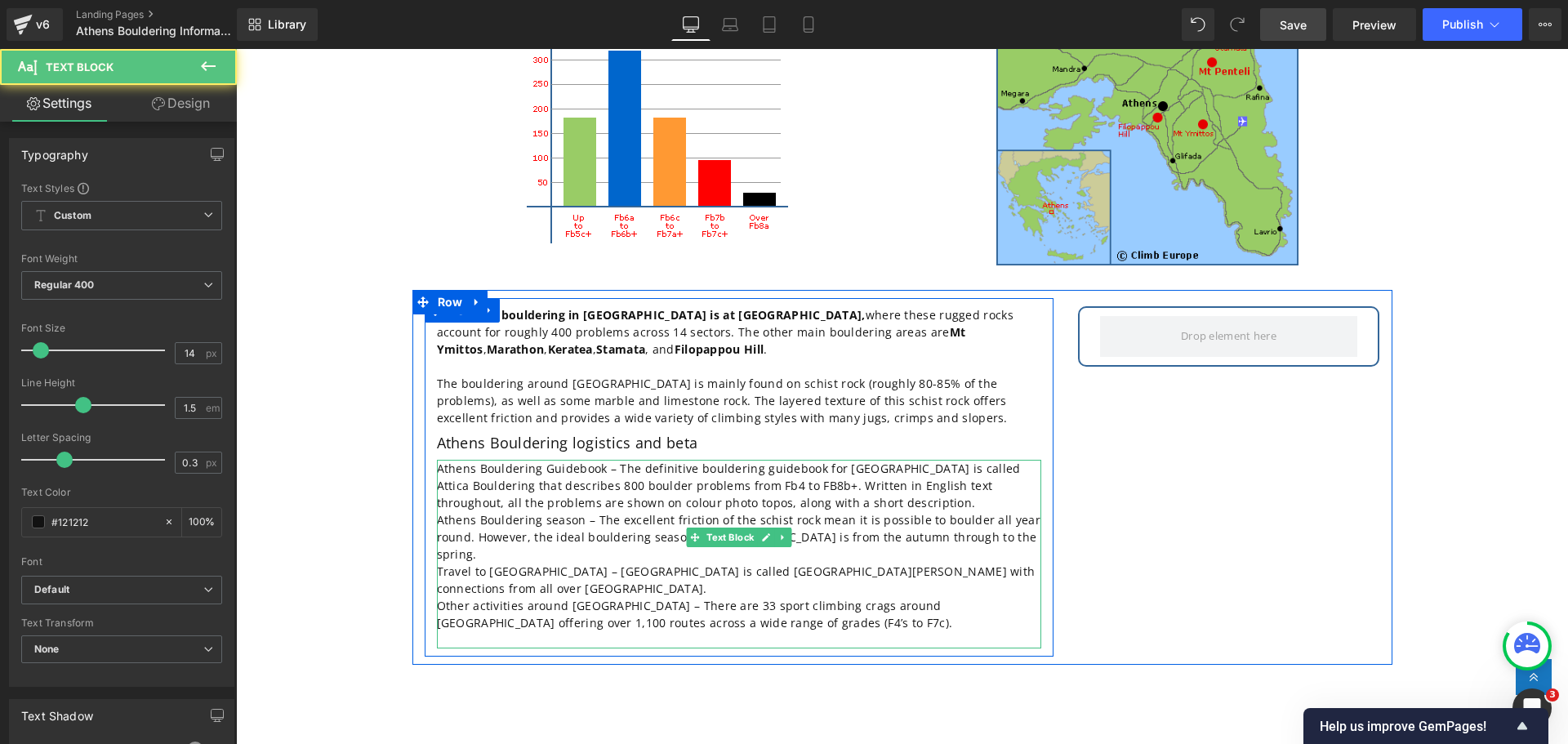
click at [813, 486] on p "Athens Bouldering Guidebook – The definitive bouldering guidebook for [GEOGRAPH…" at bounding box center [739, 486] width 604 height 52
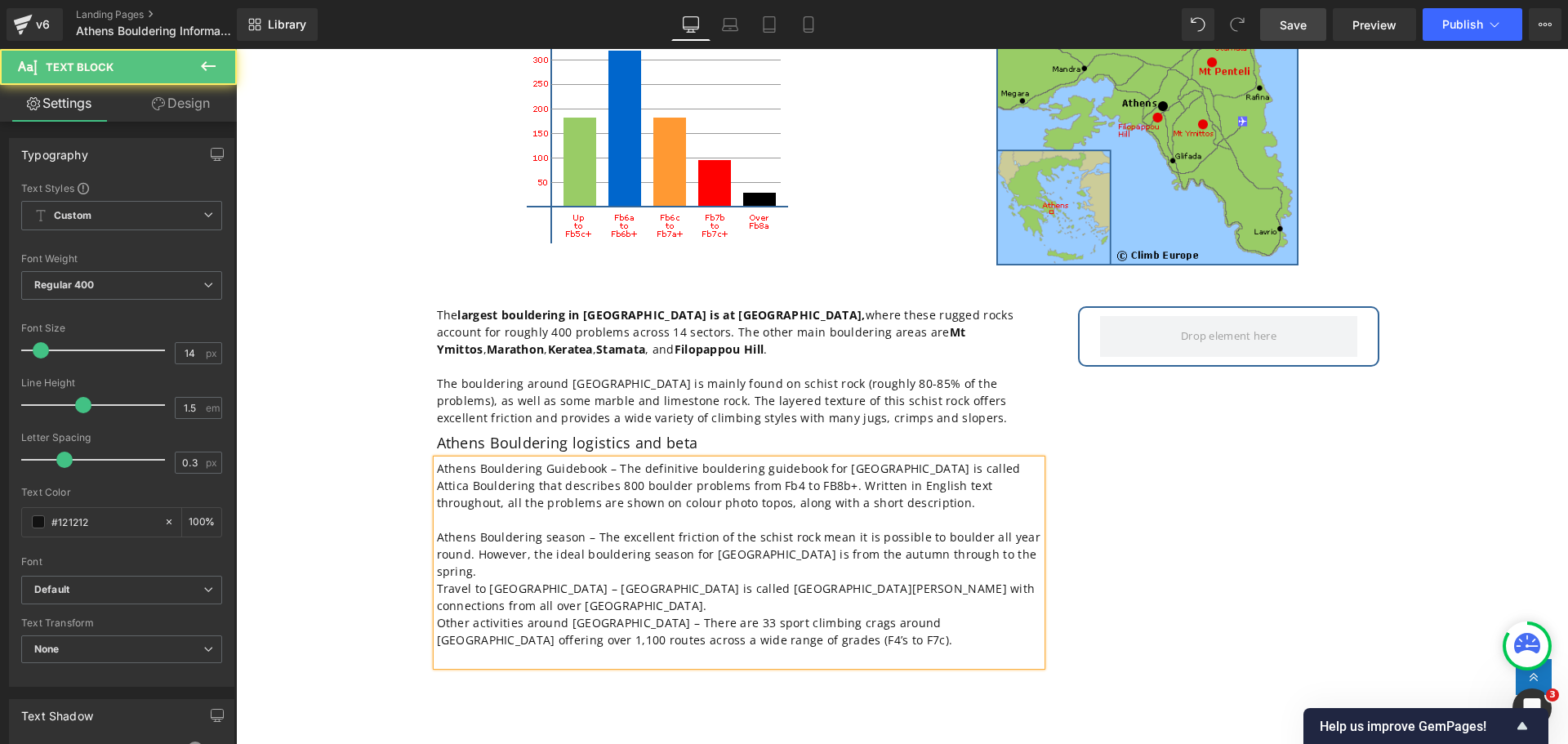
click at [985, 538] on p "Athens Bouldering season – The excellent friction of the schist rock mean it is…" at bounding box center [739, 554] width 604 height 52
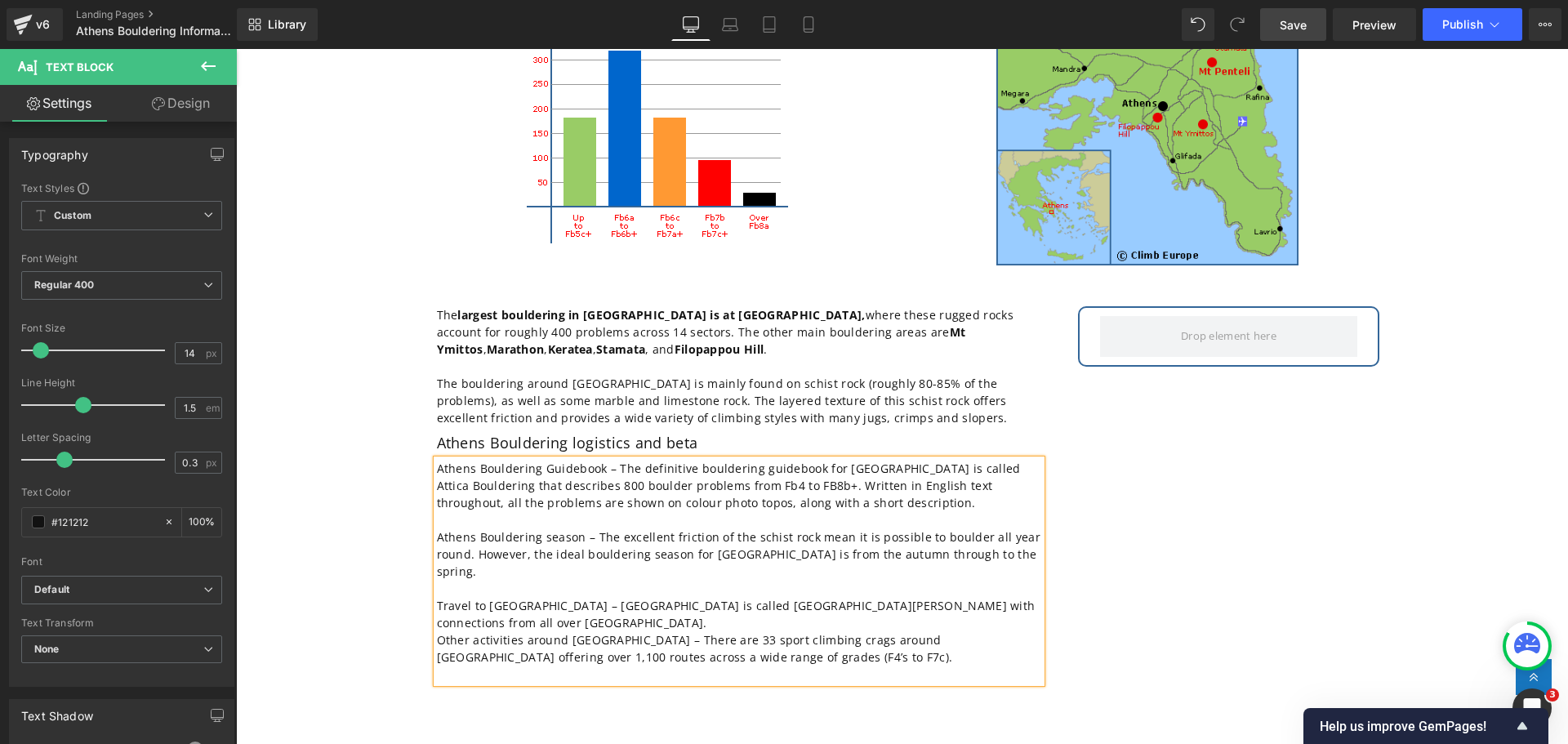
click at [997, 596] on p "Travel to [GEOGRAPHIC_DATA] – [GEOGRAPHIC_DATA] is called [GEOGRAPHIC_DATA][PER…" at bounding box center [739, 614] width 604 height 35
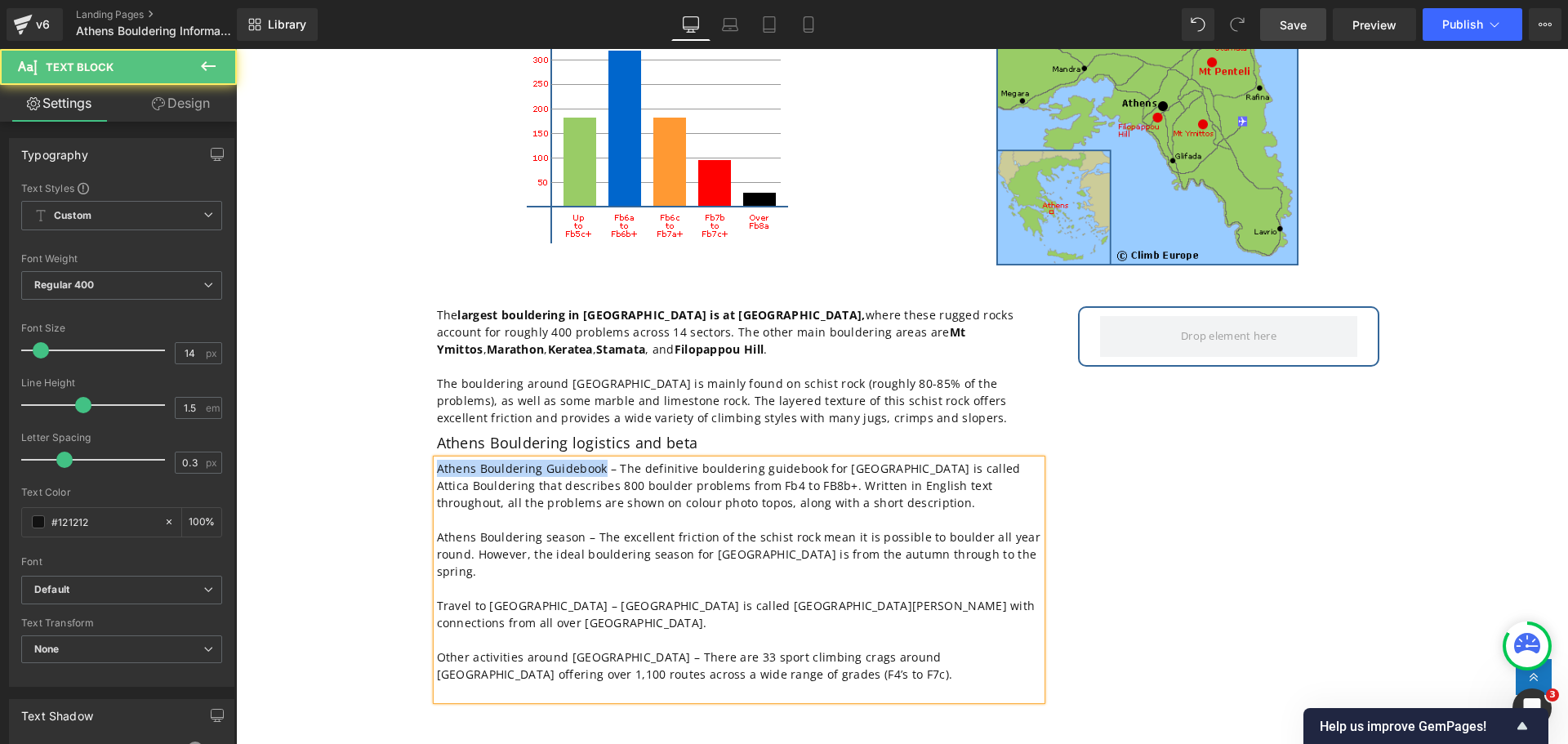
drag, startPoint x: 597, startPoint y: 451, endPoint x: 408, endPoint y: 443, distance: 189.2
click at [413, 443] on div "The largest bouldering in [GEOGRAPHIC_DATA] is at [GEOGRAPHIC_DATA], where thes…" at bounding box center [739, 503] width 654 height 411
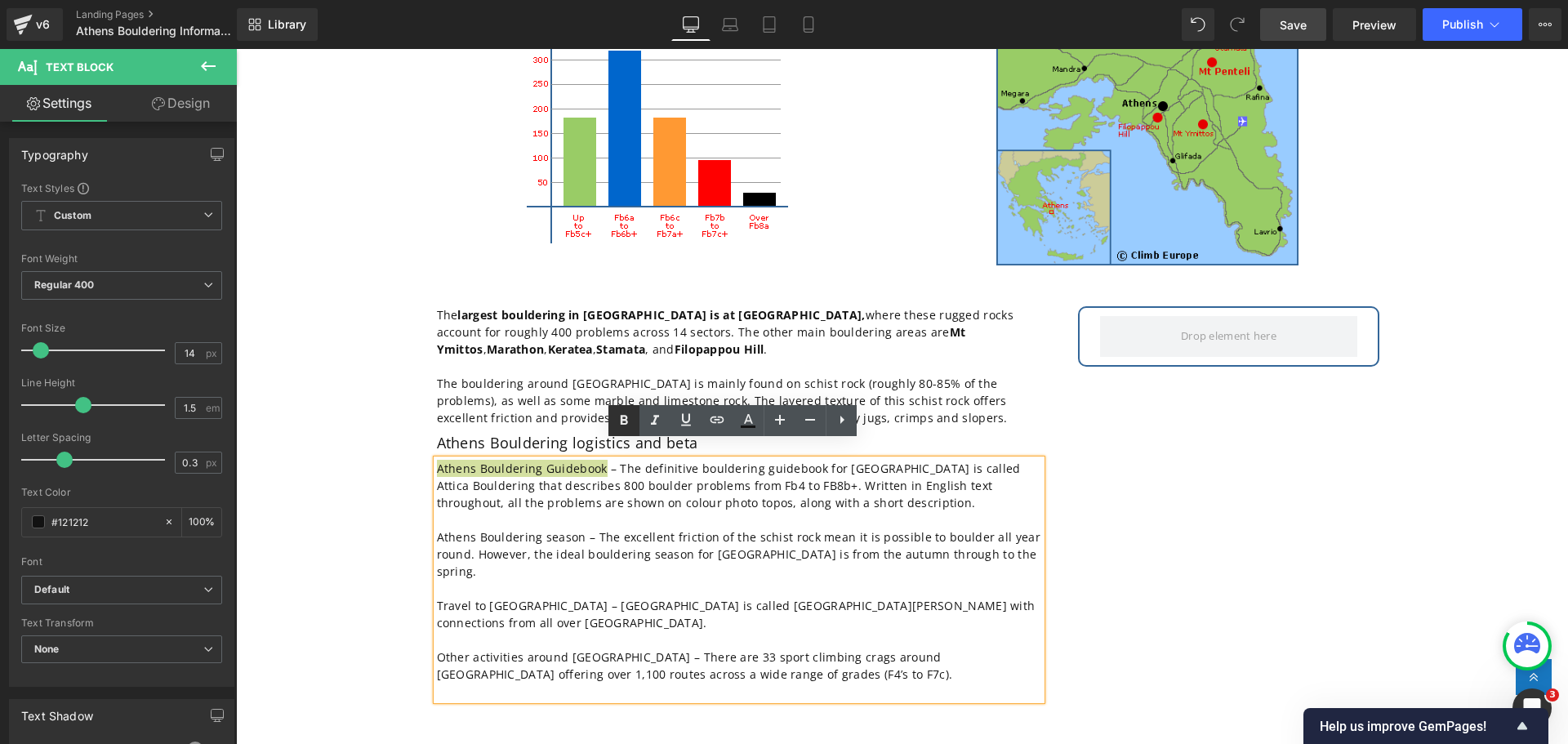
click at [623, 414] on icon at bounding box center [623, 420] width 20 height 20
drag, startPoint x: 1026, startPoint y: 450, endPoint x: 933, endPoint y: 447, distance: 93.0
click at [933, 460] on p "Athens Bouldering Guidebook – The definitive bouldering guidebook for [GEOGRAPH…" at bounding box center [739, 486] width 604 height 52
click at [623, 416] on icon at bounding box center [624, 419] width 8 height 9
click at [713, 417] on icon at bounding box center [718, 419] width 14 height 7
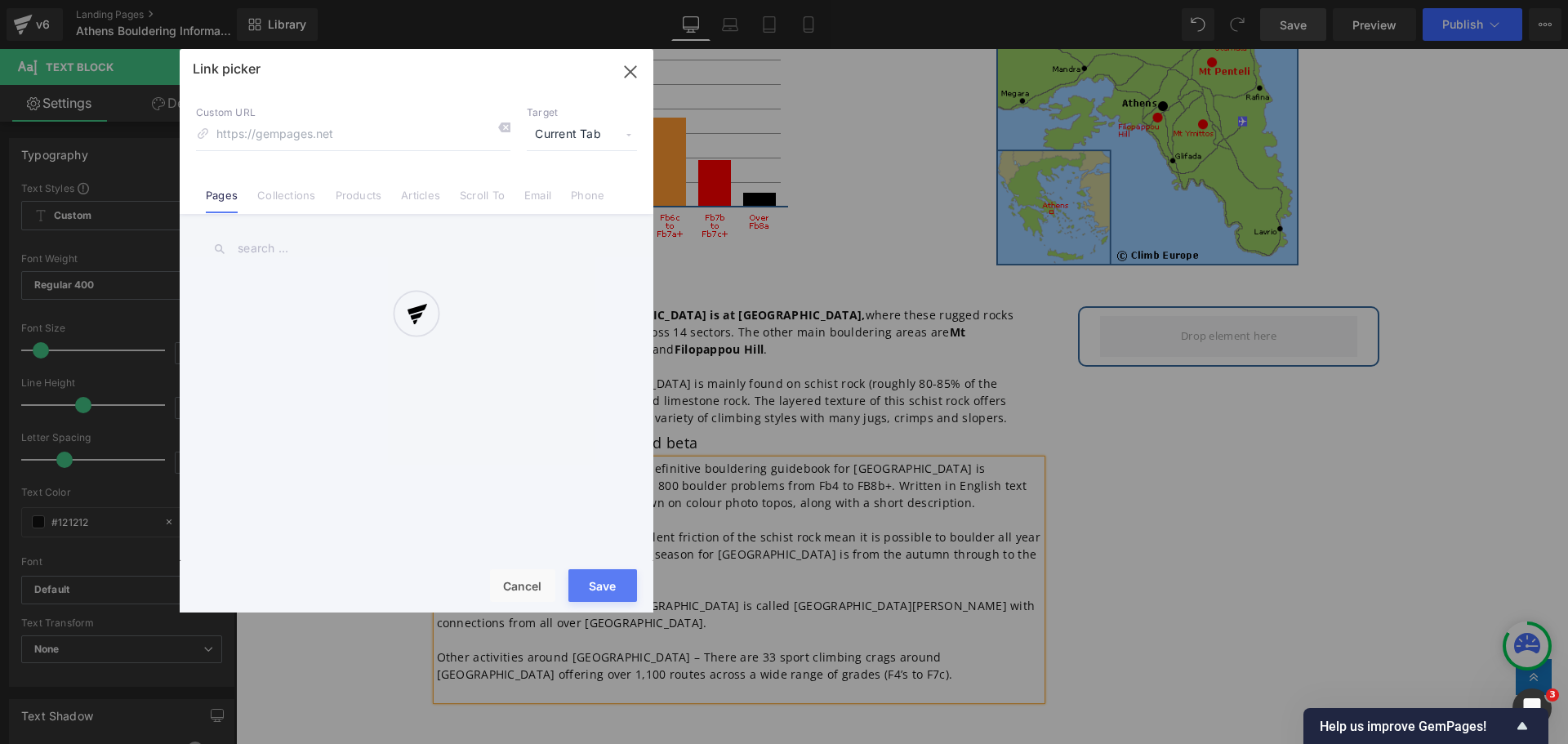
click at [920, 0] on div "Text Color Highlight Color #333333 Edit or remove link: Edit - Unlink - Cancel …" at bounding box center [784, 0] width 1568 height 0
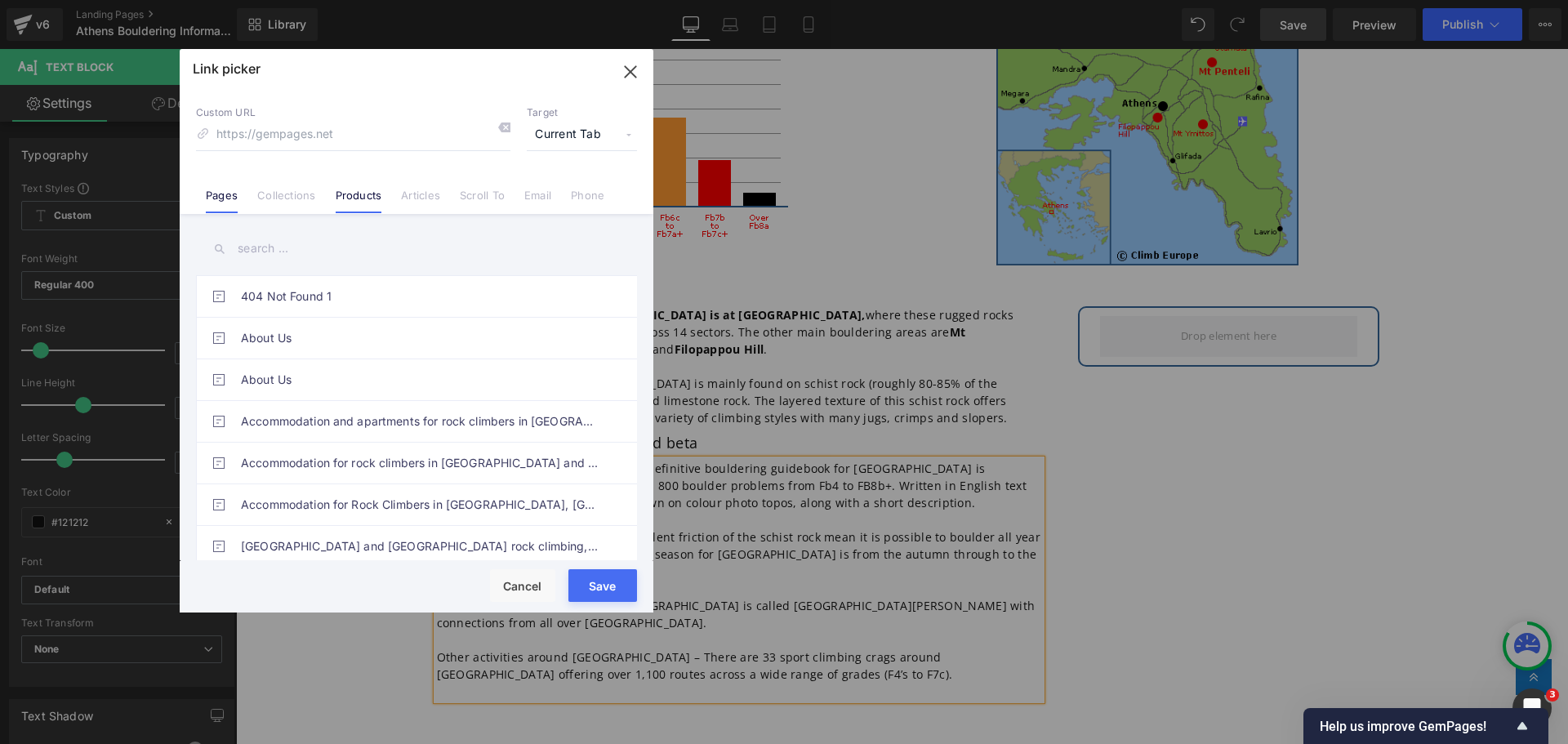
click at [353, 204] on link "Products" at bounding box center [359, 201] width 47 height 24
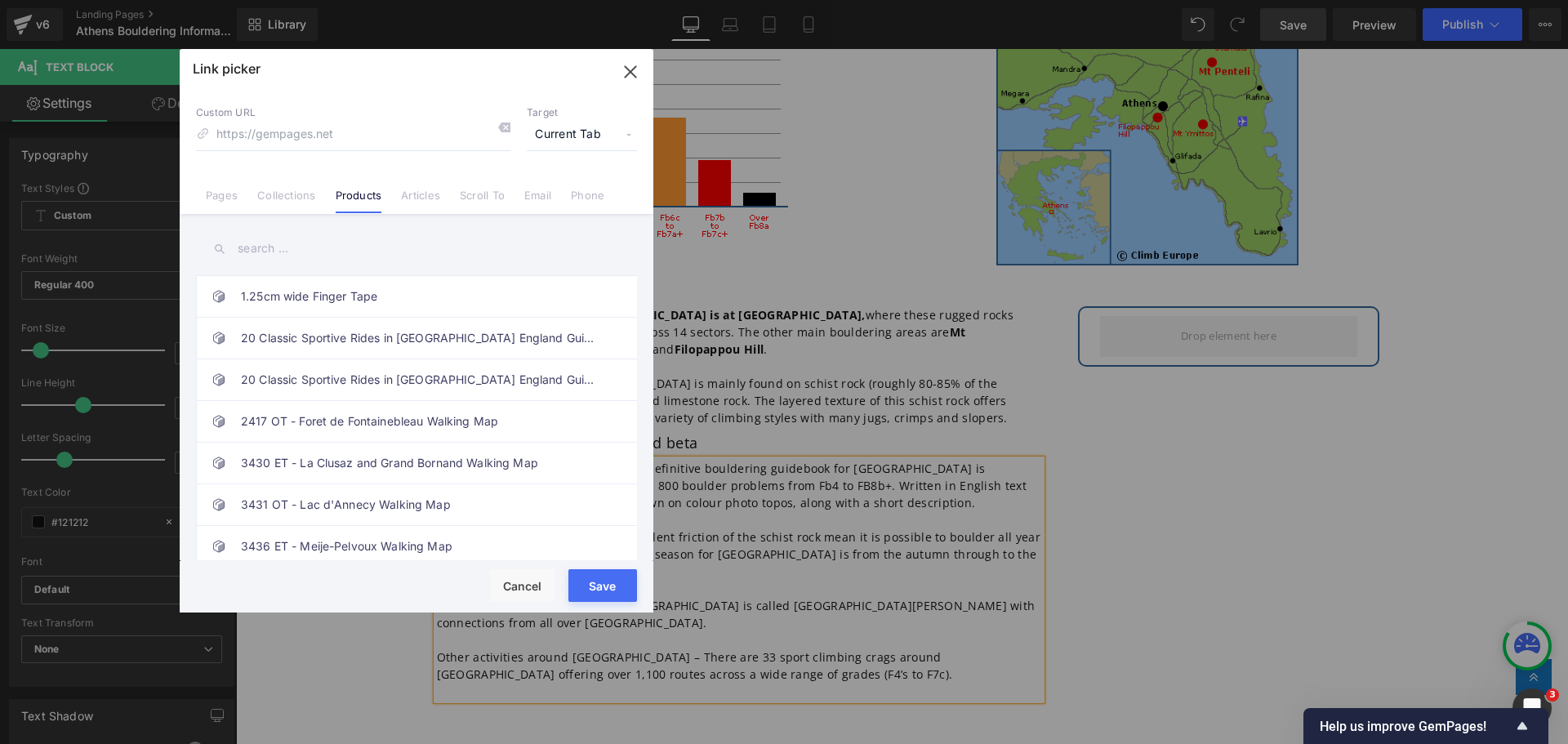
click at [315, 254] on input "text" at bounding box center [416, 249] width 441 height 37
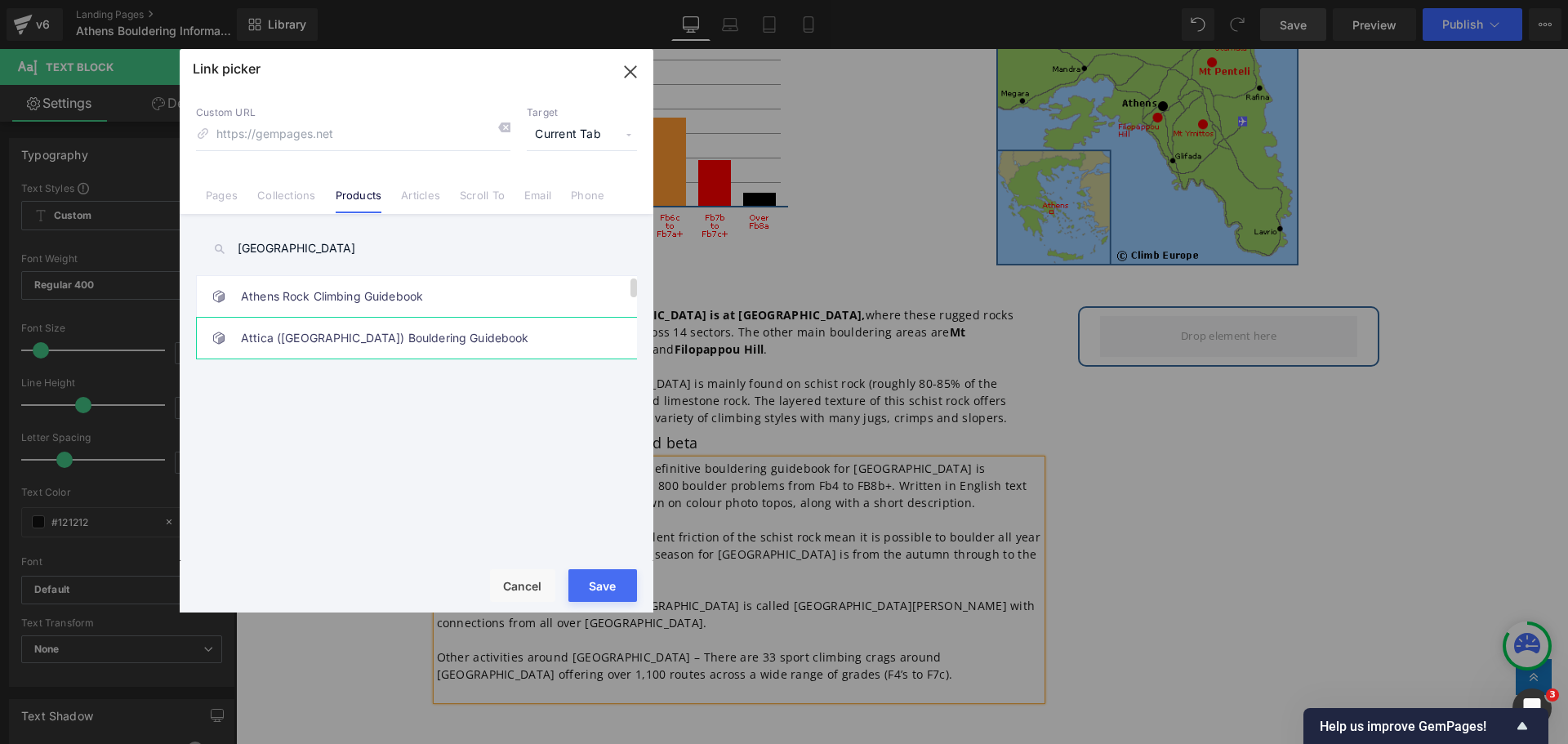
type input "[GEOGRAPHIC_DATA]"
click at [310, 336] on link "Attica ([GEOGRAPHIC_DATA]) Bouldering Guidebook" at bounding box center [420, 337] width 359 height 41
type input "/products/[GEOGRAPHIC_DATA]-bouldering-guidebook-topo"
click at [607, 577] on button "Save" at bounding box center [602, 585] width 68 height 33
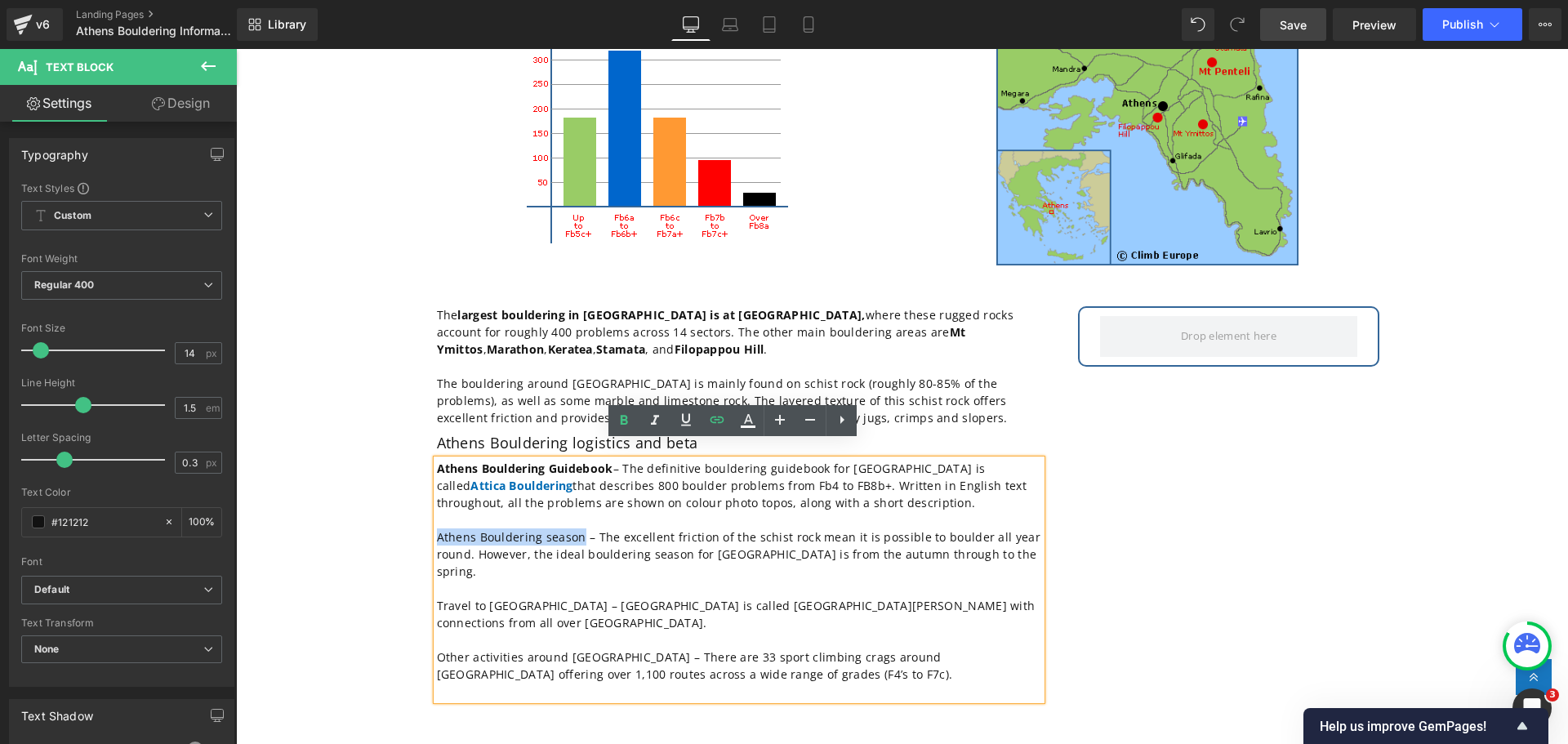
drag, startPoint x: 575, startPoint y: 522, endPoint x: 426, endPoint y: 520, distance: 149.0
click at [426, 520] on div "The largest bouldering in [GEOGRAPHIC_DATA] is at [GEOGRAPHIC_DATA], where thes…" at bounding box center [739, 503] width 629 height 394
click at [627, 423] on icon at bounding box center [624, 419] width 8 height 9
drag, startPoint x: 521, startPoint y: 574, endPoint x: 426, endPoint y: 571, distance: 95.0
click at [426, 571] on div "The largest bouldering in [GEOGRAPHIC_DATA] is at [GEOGRAPHIC_DATA], where thes…" at bounding box center [739, 503] width 629 height 394
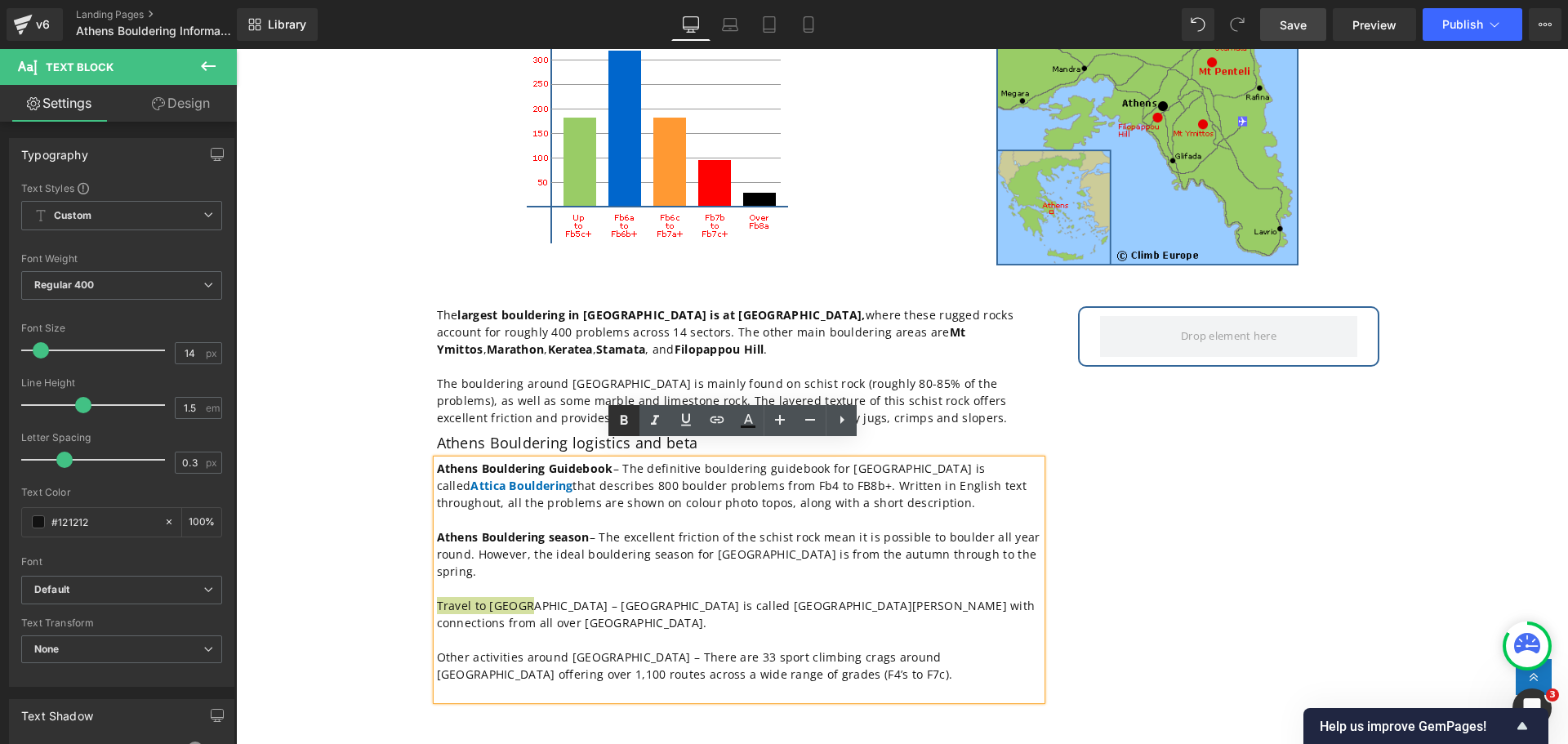
click at [623, 421] on icon at bounding box center [624, 419] width 8 height 9
drag, startPoint x: 885, startPoint y: 608, endPoint x: 672, endPoint y: 612, distance: 213.0
click at [672, 648] on p "Other activities around [GEOGRAPHIC_DATA] – There are 33 sport climbing crags a…" at bounding box center [739, 665] width 604 height 35
click at [623, 419] on icon at bounding box center [624, 419] width 8 height 9
click at [716, 419] on icon at bounding box center [717, 419] width 20 height 20
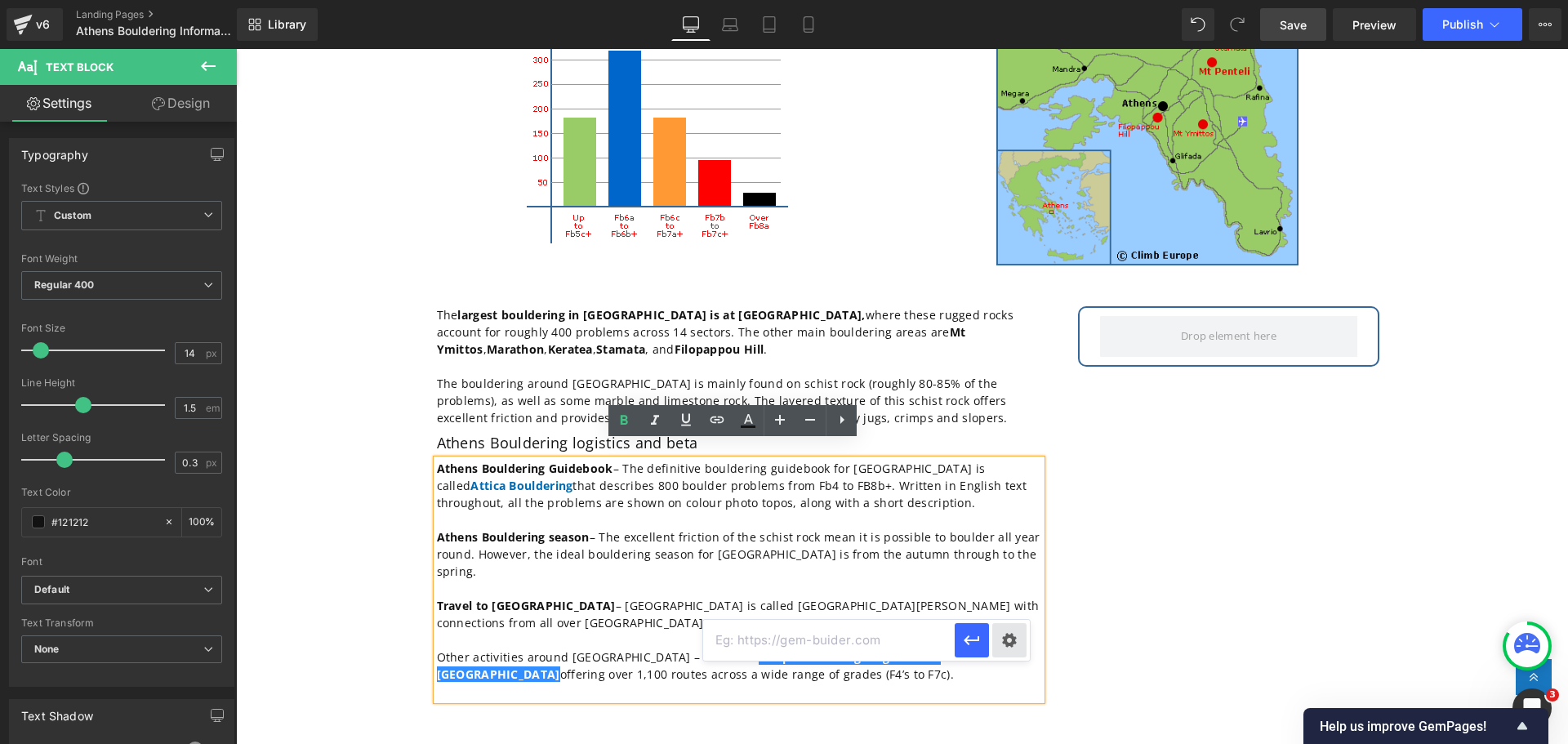
click at [1004, 0] on div "Text Color Highlight Color #333333 Edit or remove link: Edit - Unlink - Cancel …" at bounding box center [784, 0] width 1568 height 0
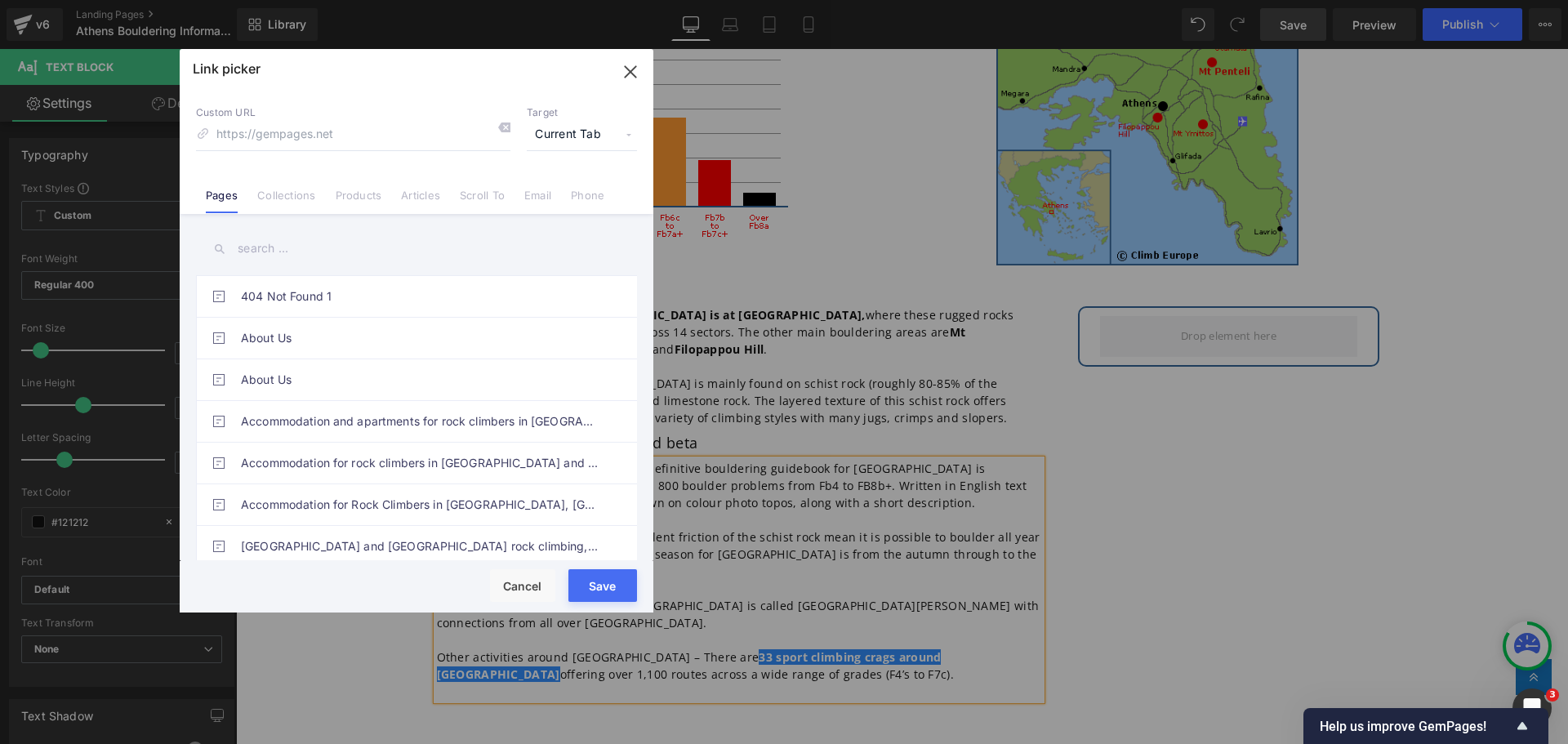
click at [292, 254] on input "text" at bounding box center [416, 249] width 441 height 37
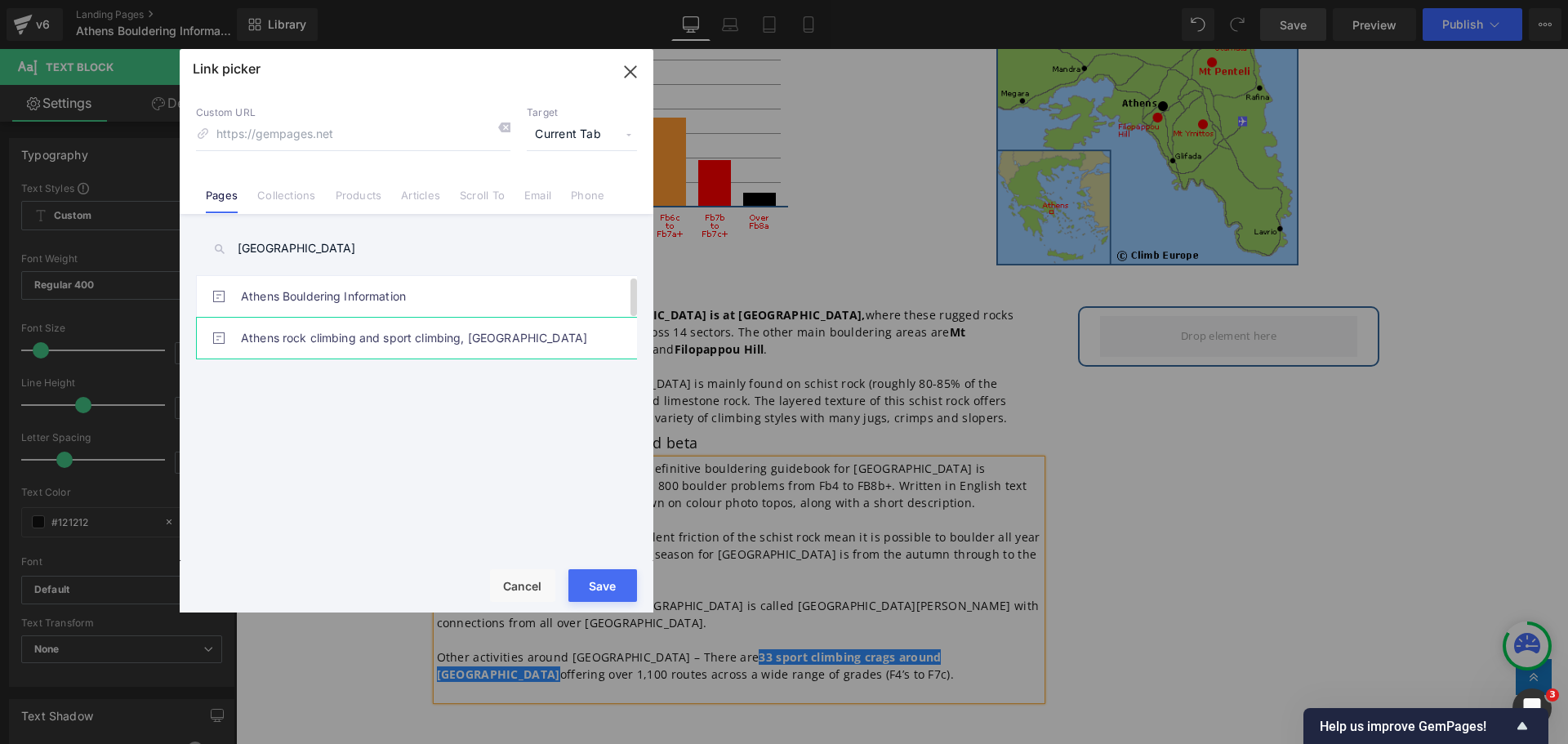
type input "[GEOGRAPHIC_DATA]"
click at [326, 332] on link "Athens rock climbing and sport climbing, [GEOGRAPHIC_DATA]" at bounding box center [420, 337] width 359 height 41
type input "/pages/rock-climbing-[GEOGRAPHIC_DATA]-[GEOGRAPHIC_DATA]"
click at [593, 574] on button "Save" at bounding box center [602, 585] width 68 height 33
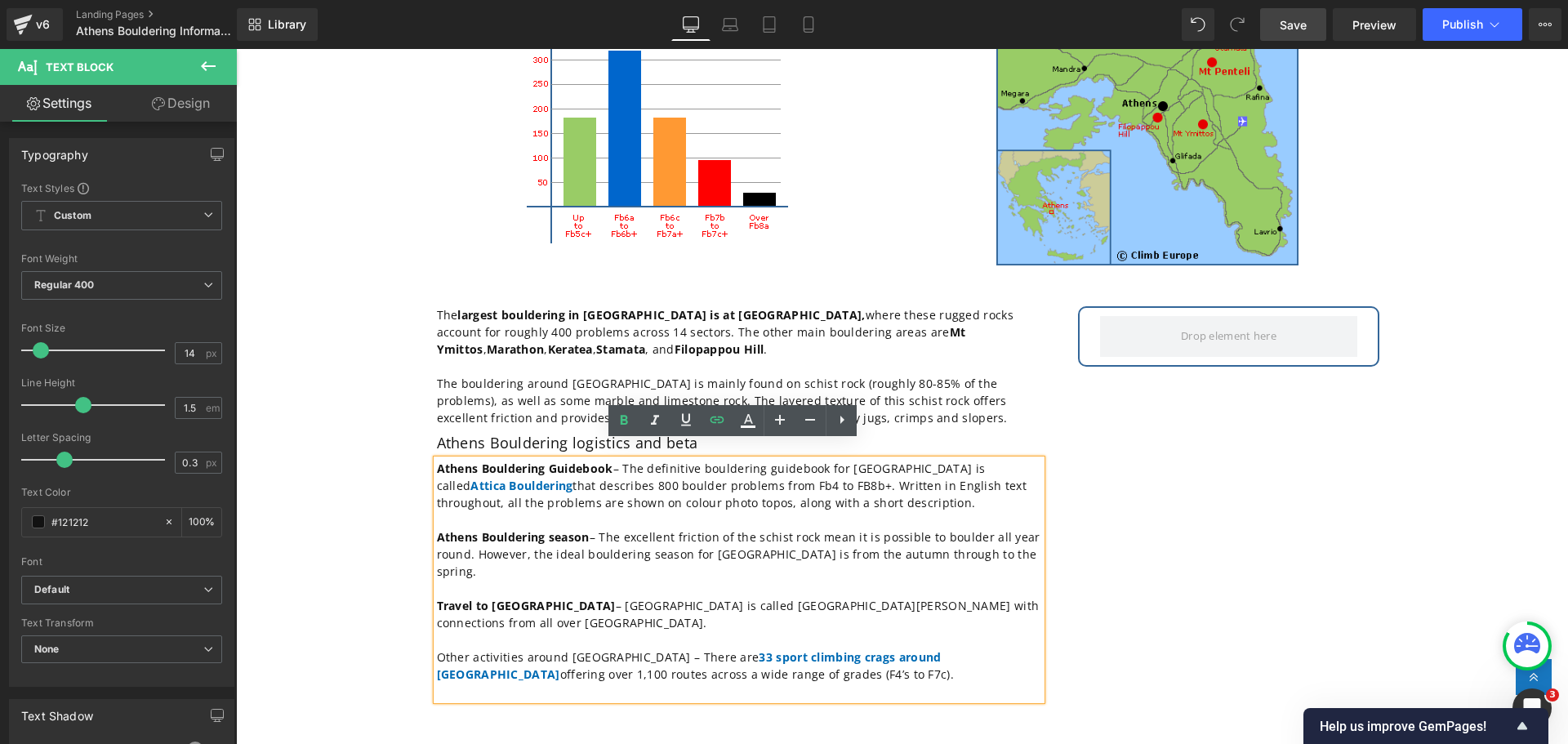
click at [664, 580] on p at bounding box center [739, 589] width 604 height 17
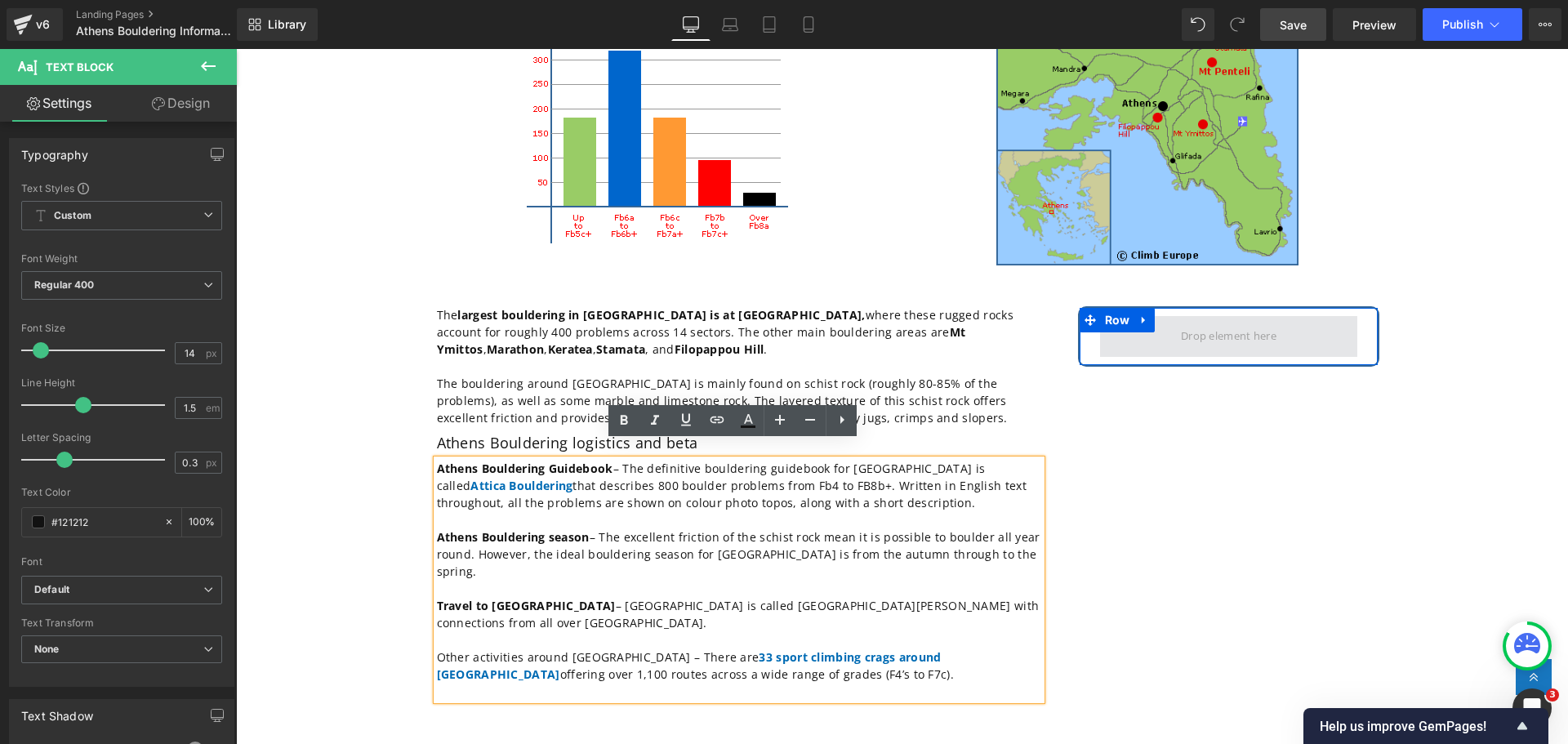
click at [1185, 325] on span at bounding box center [1229, 337] width 107 height 24
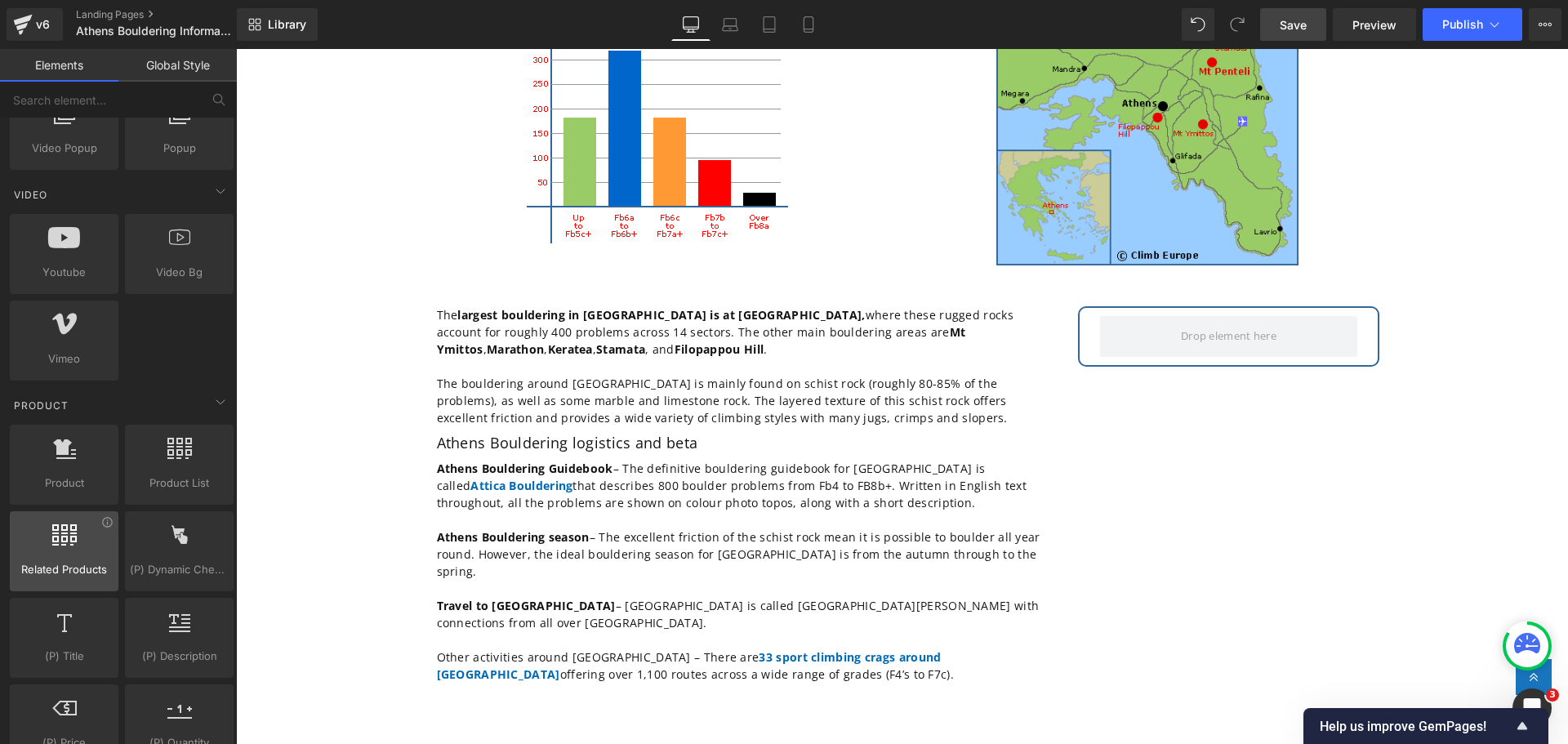
scroll to position [1143, 0]
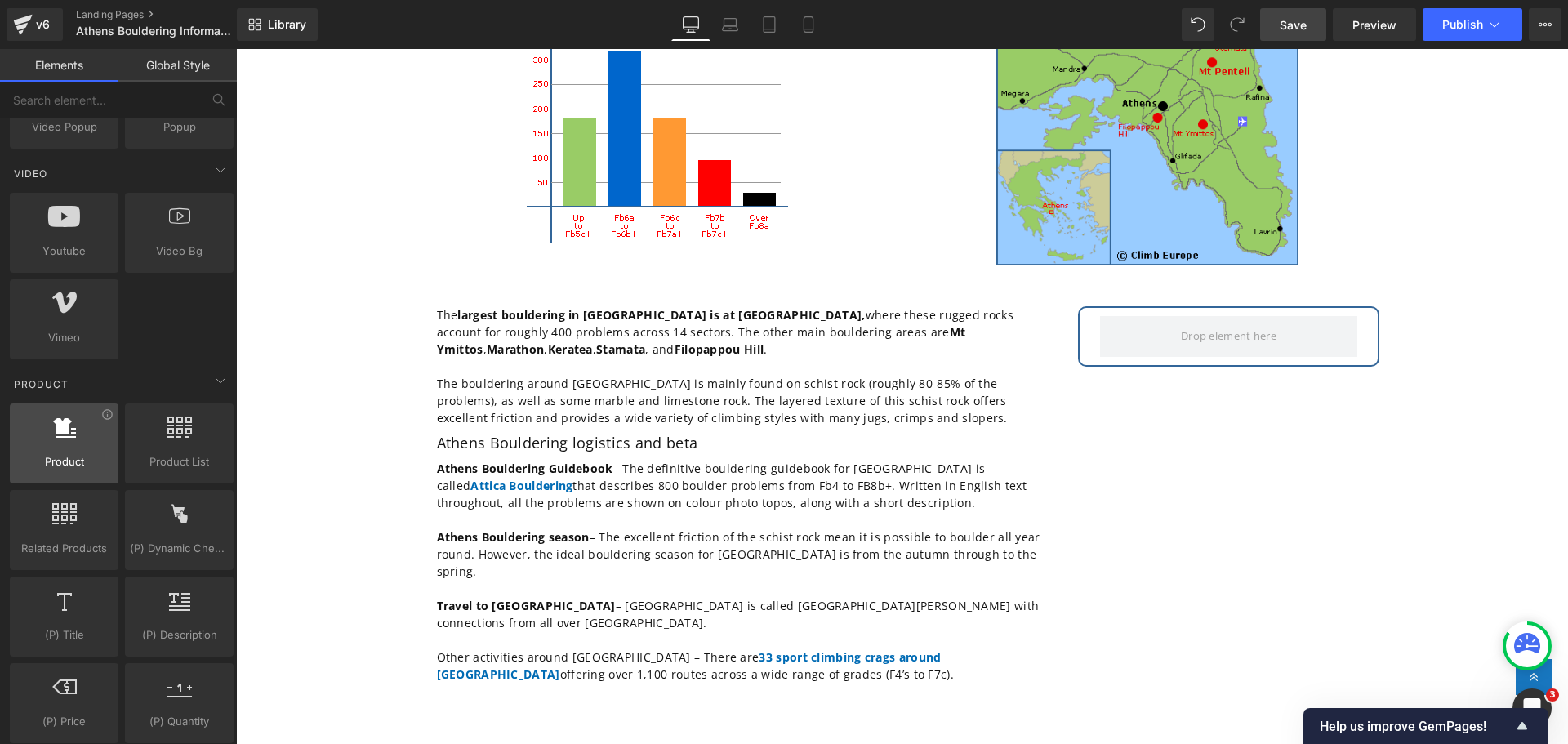
click at [63, 450] on div at bounding box center [64, 434] width 98 height 37
click at [77, 440] on div at bounding box center [64, 434] width 98 height 37
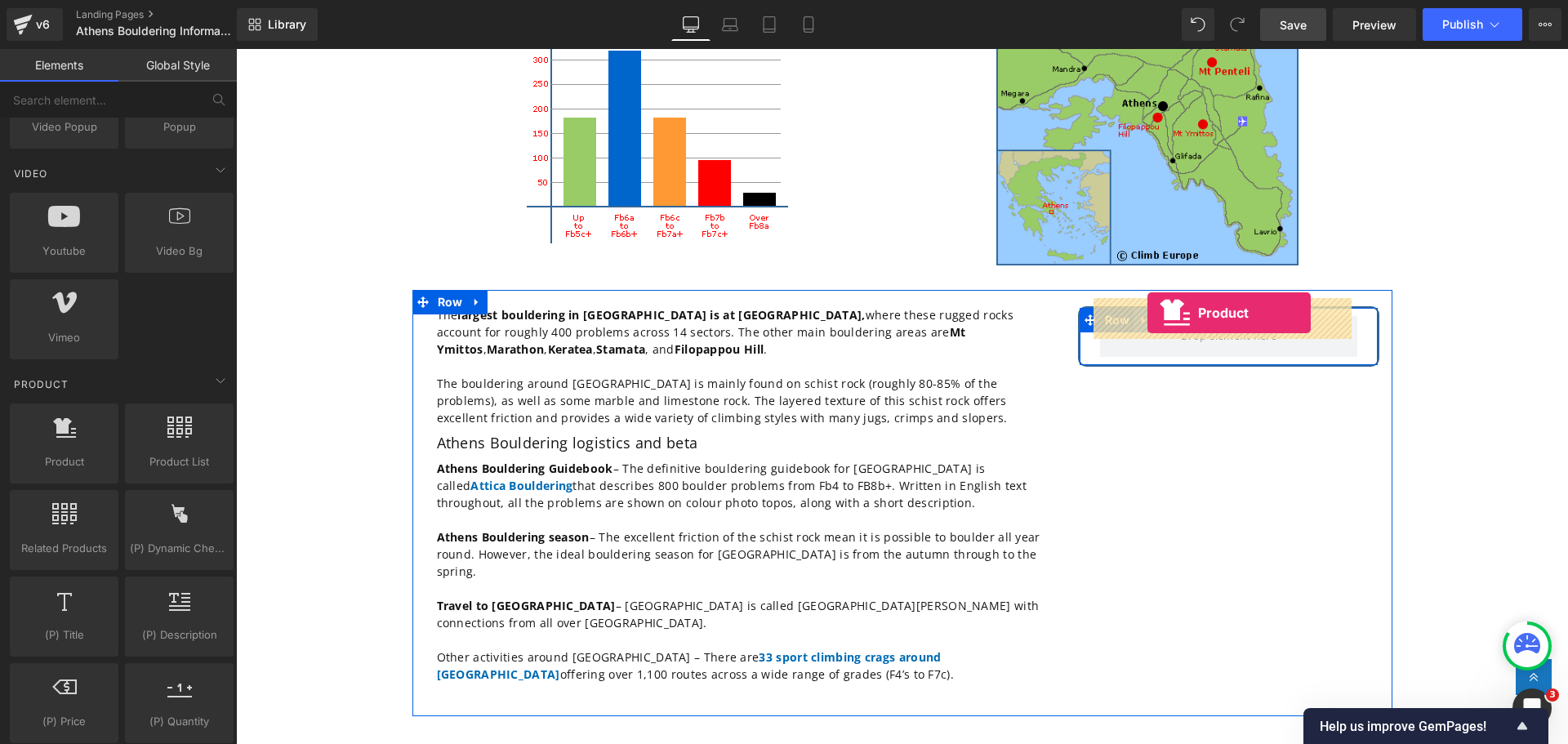
drag, startPoint x: 296, startPoint y: 492, endPoint x: 1148, endPoint y: 312, distance: 870.8
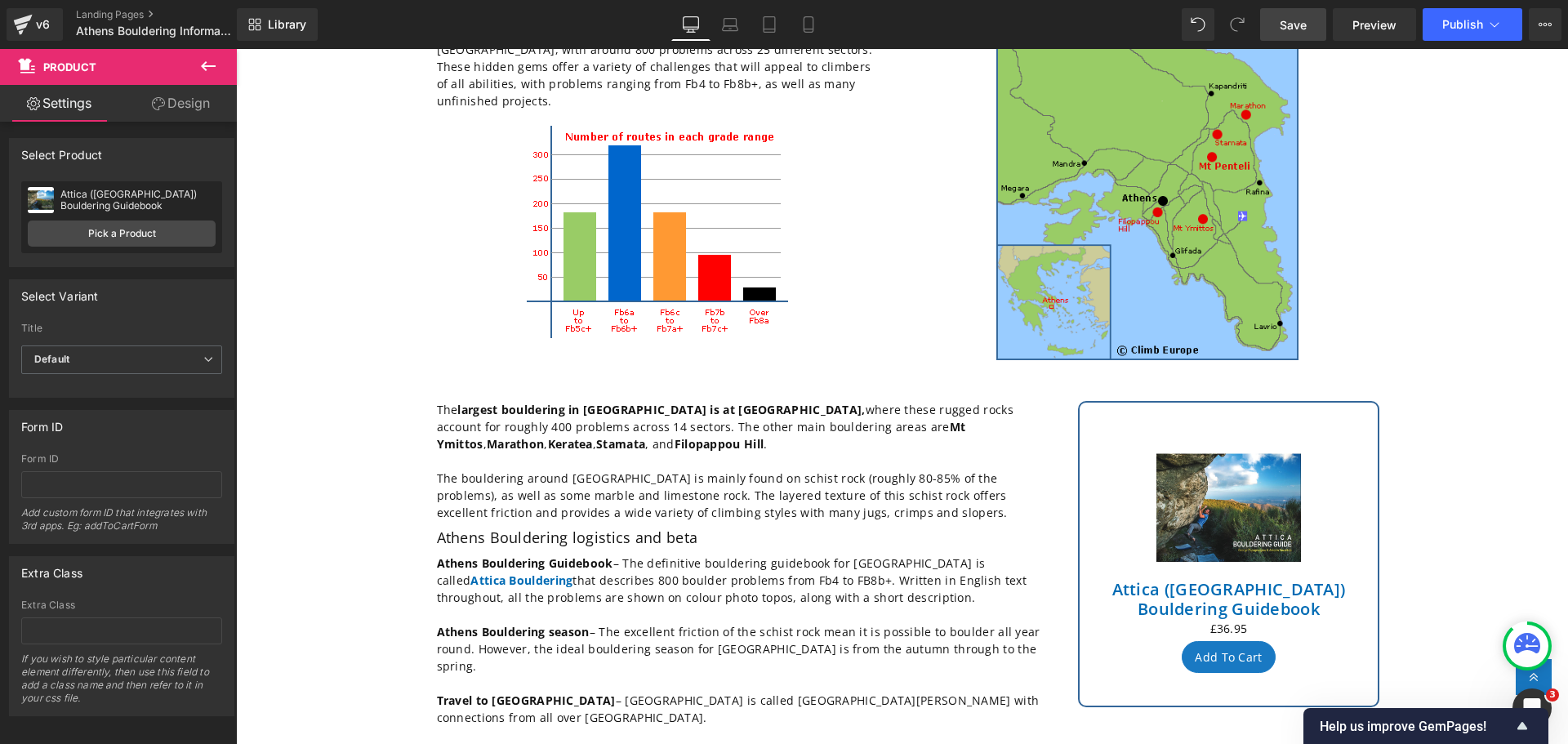
scroll to position [326, 0]
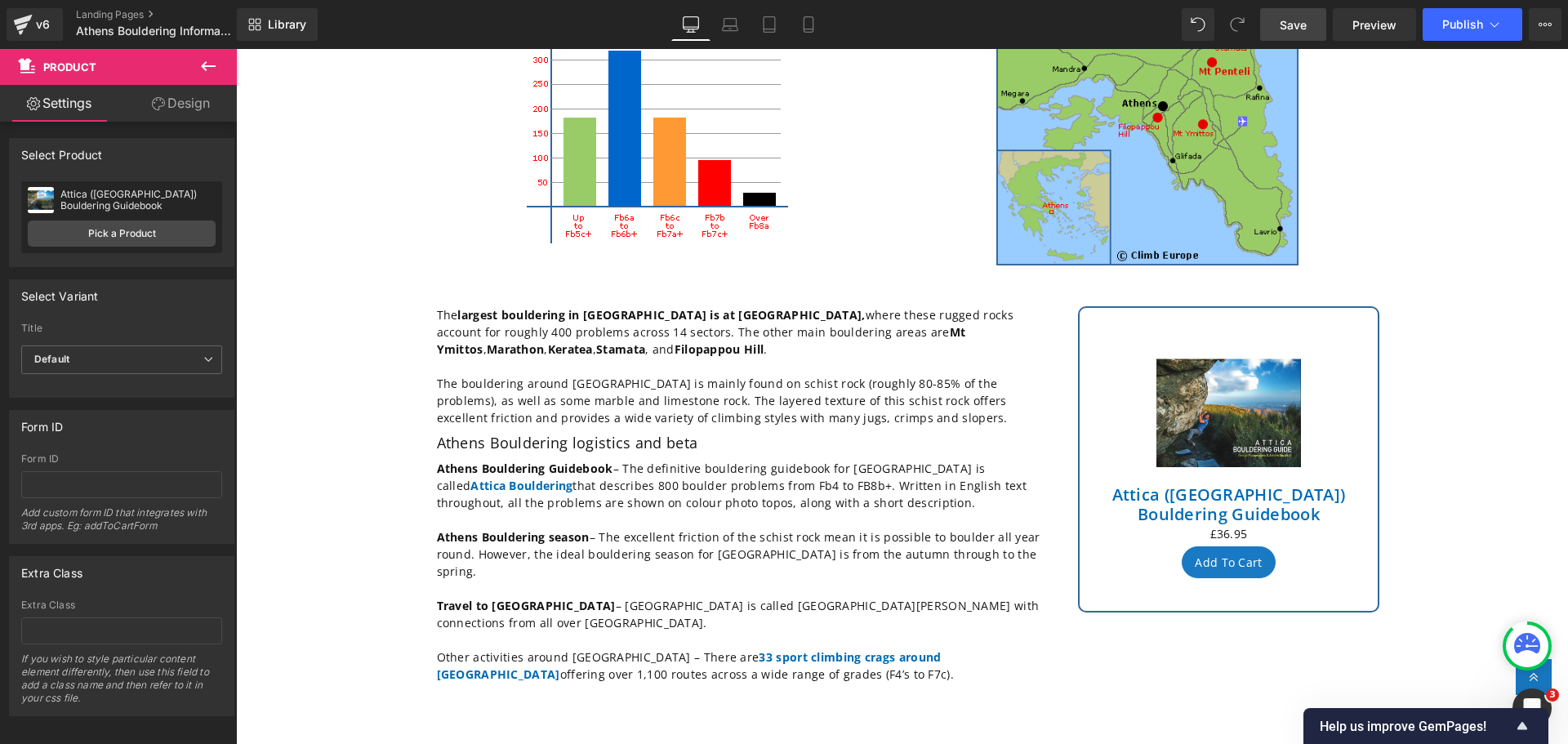
click at [205, 70] on icon at bounding box center [208, 66] width 15 height 9
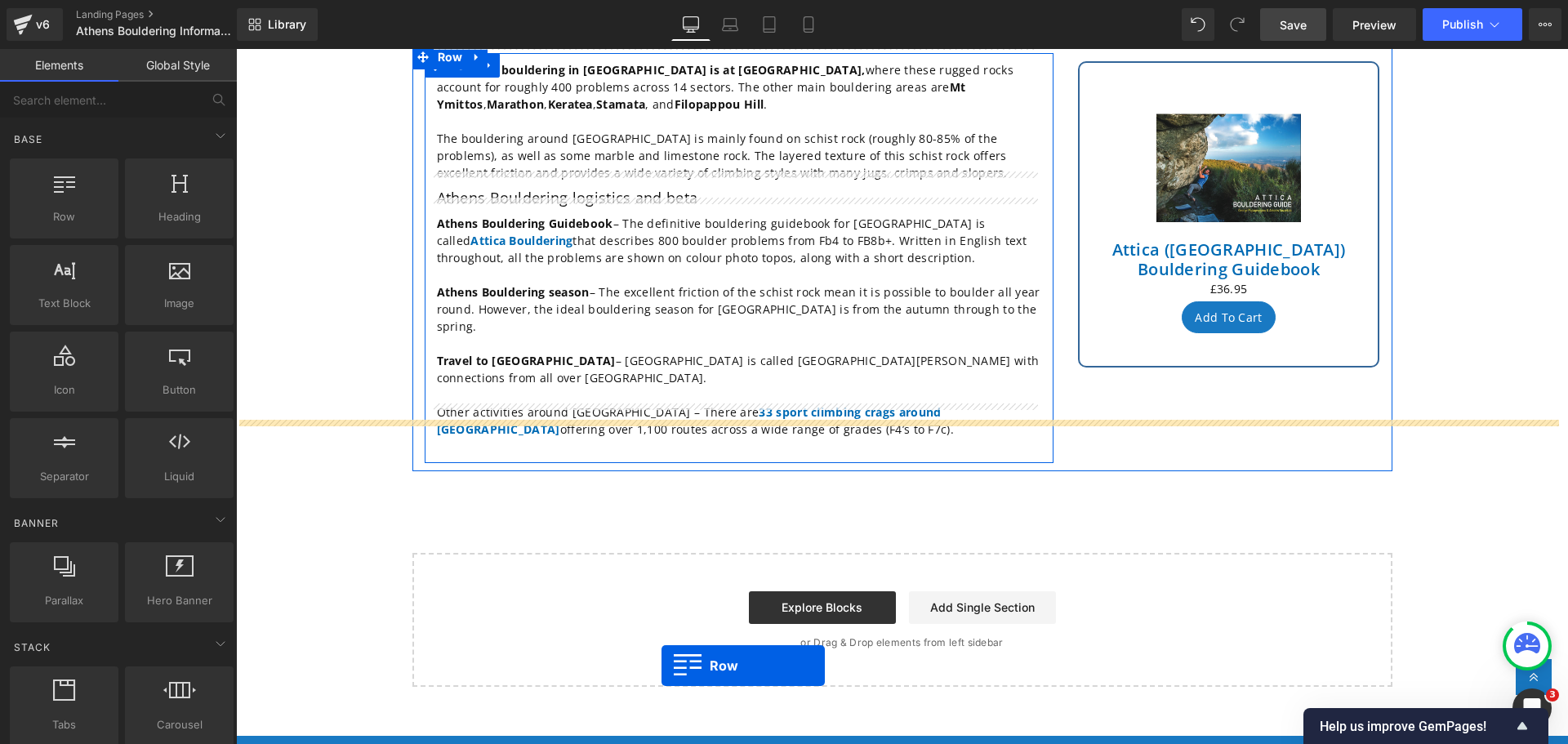
scroll to position [604, 0]
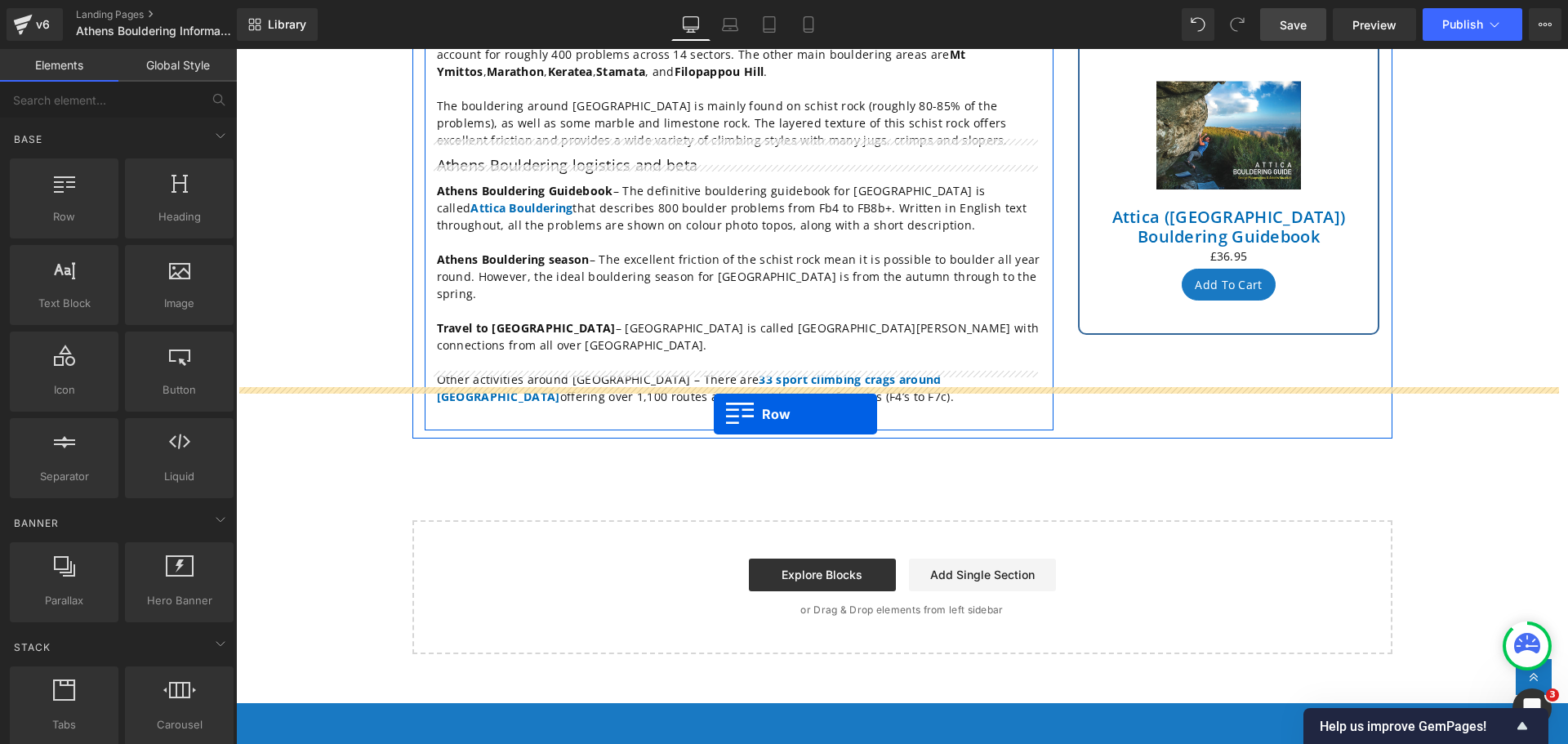
drag, startPoint x: 305, startPoint y: 255, endPoint x: 714, endPoint y: 414, distance: 438.8
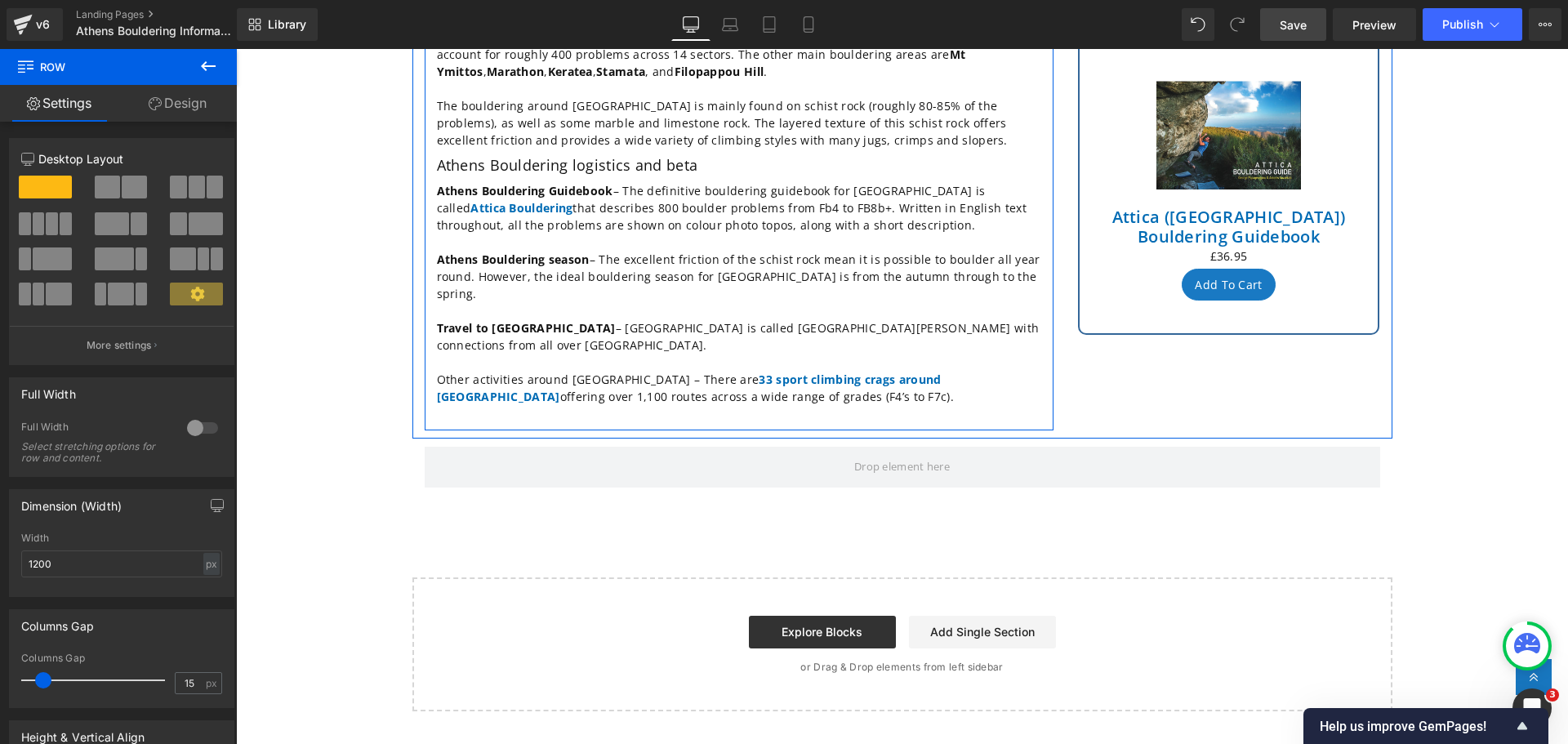
click at [207, 73] on icon at bounding box center [208, 66] width 20 height 20
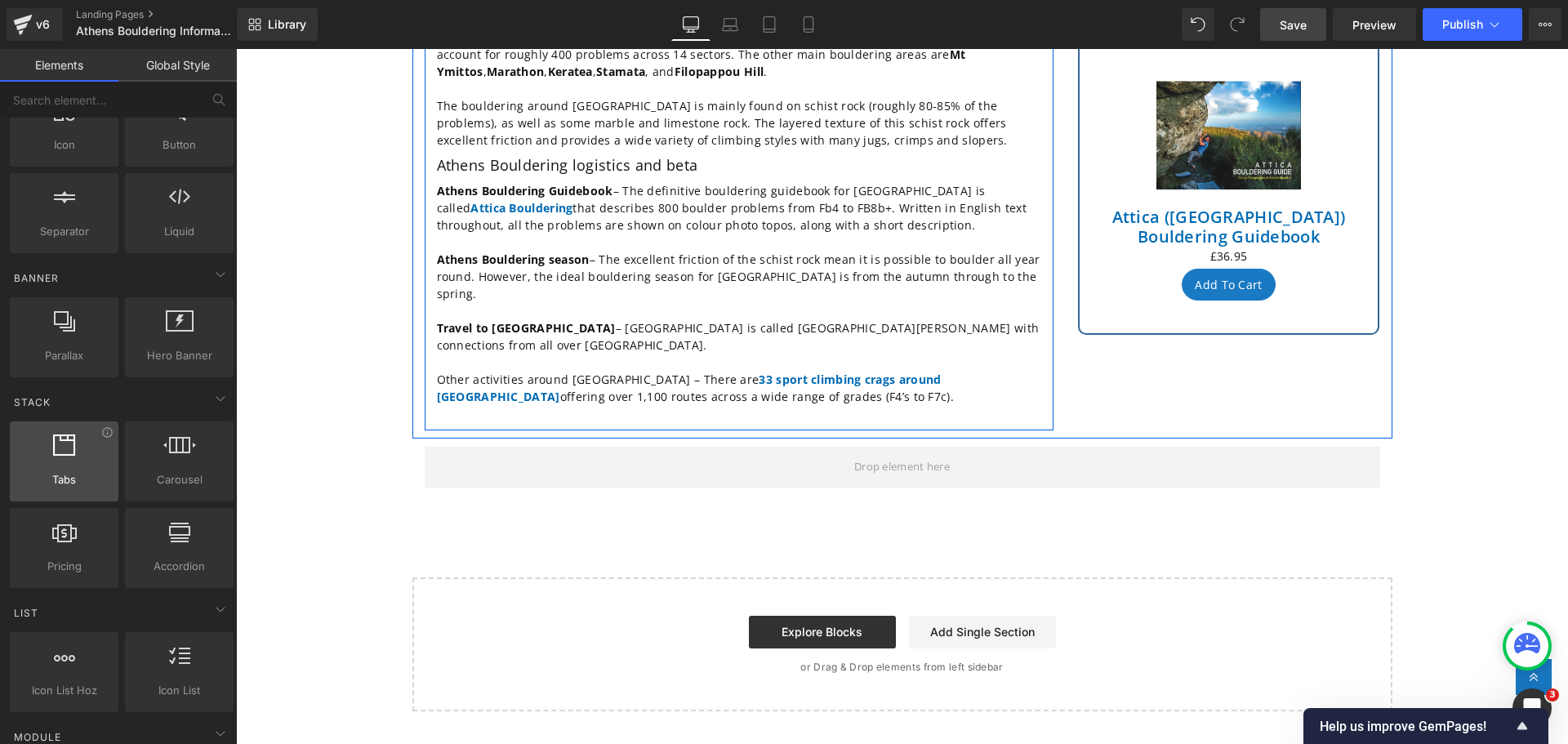
scroll to position [0, 0]
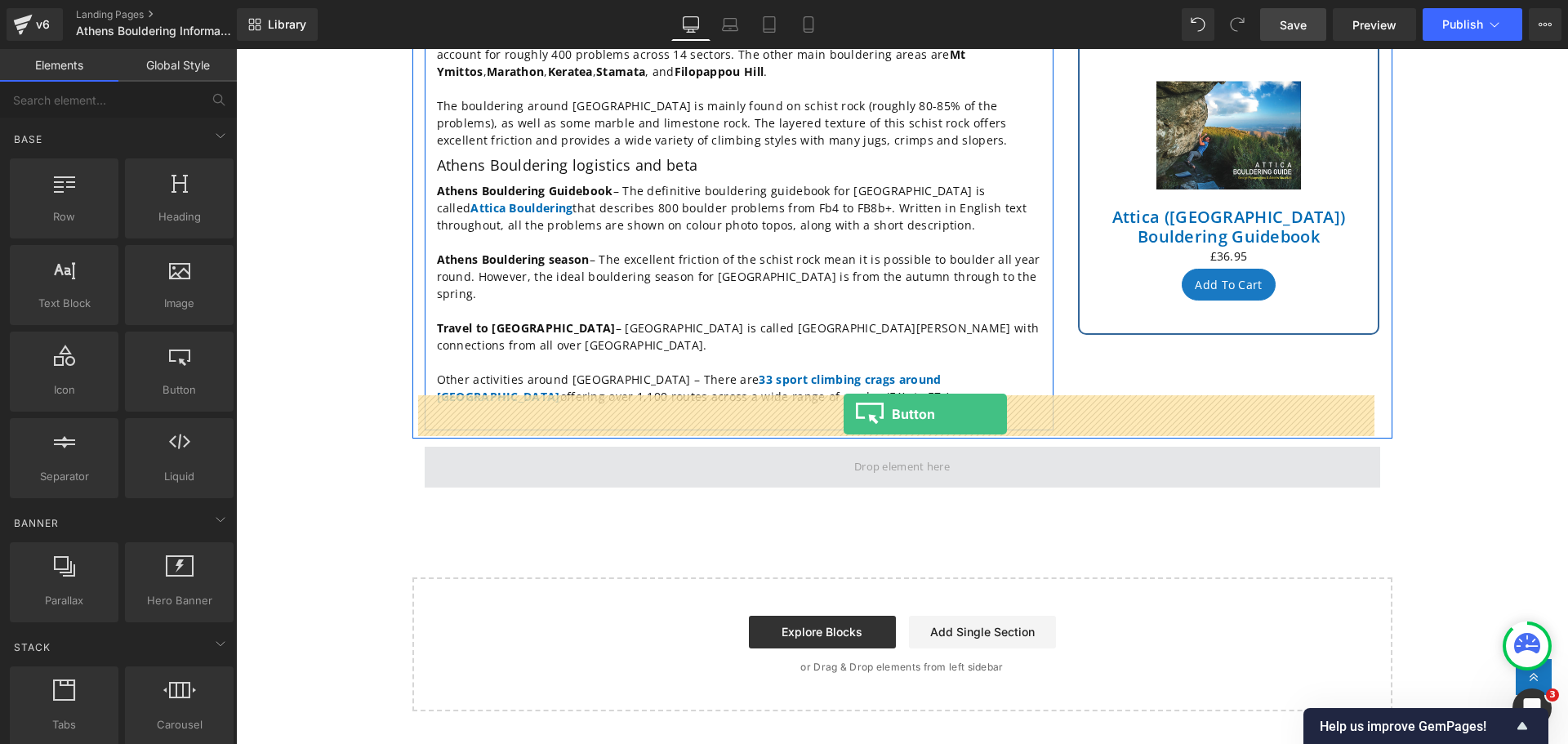
drag, startPoint x: 415, startPoint y: 419, endPoint x: 844, endPoint y: 414, distance: 429.0
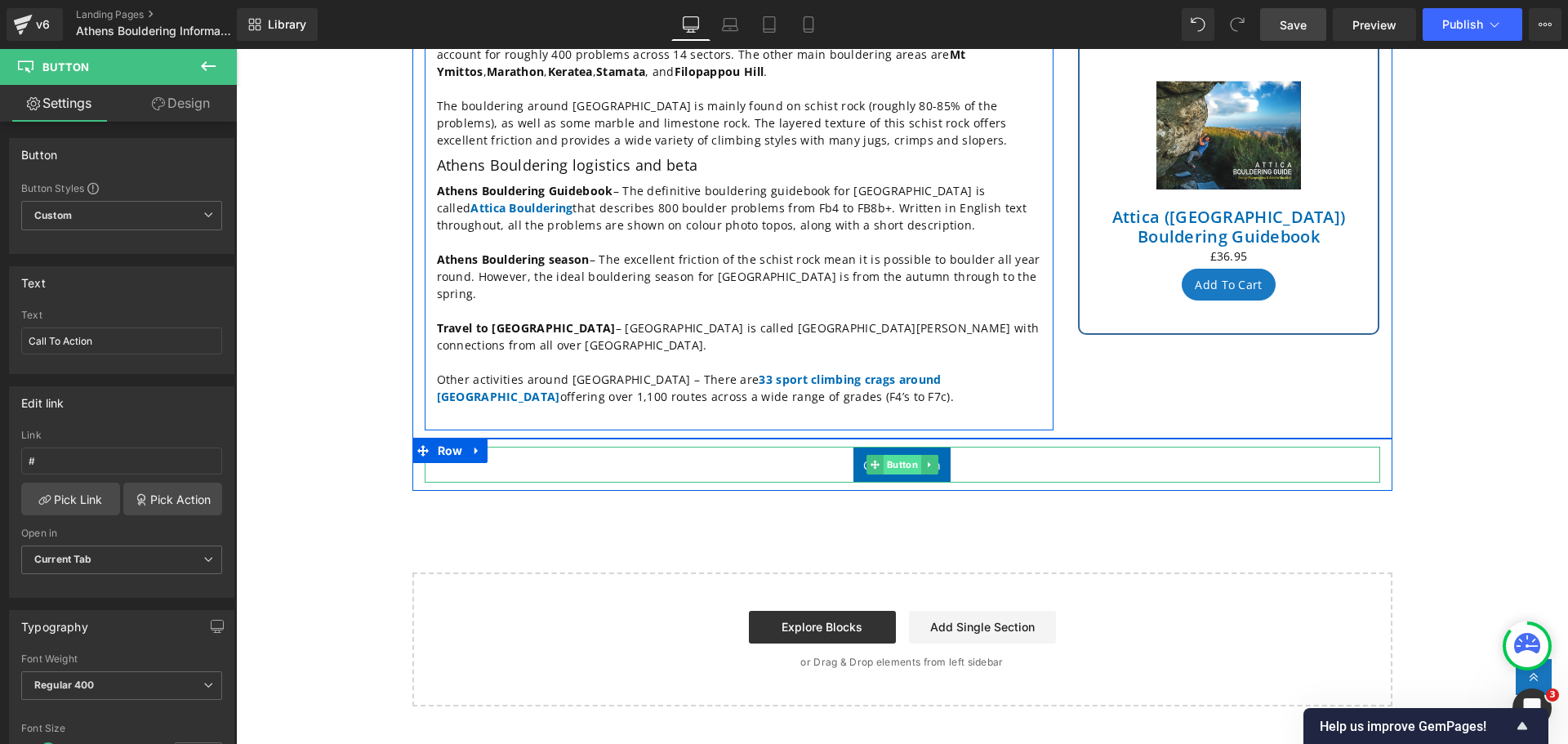
click at [883, 455] on span "Button" at bounding box center [902, 464] width 38 height 20
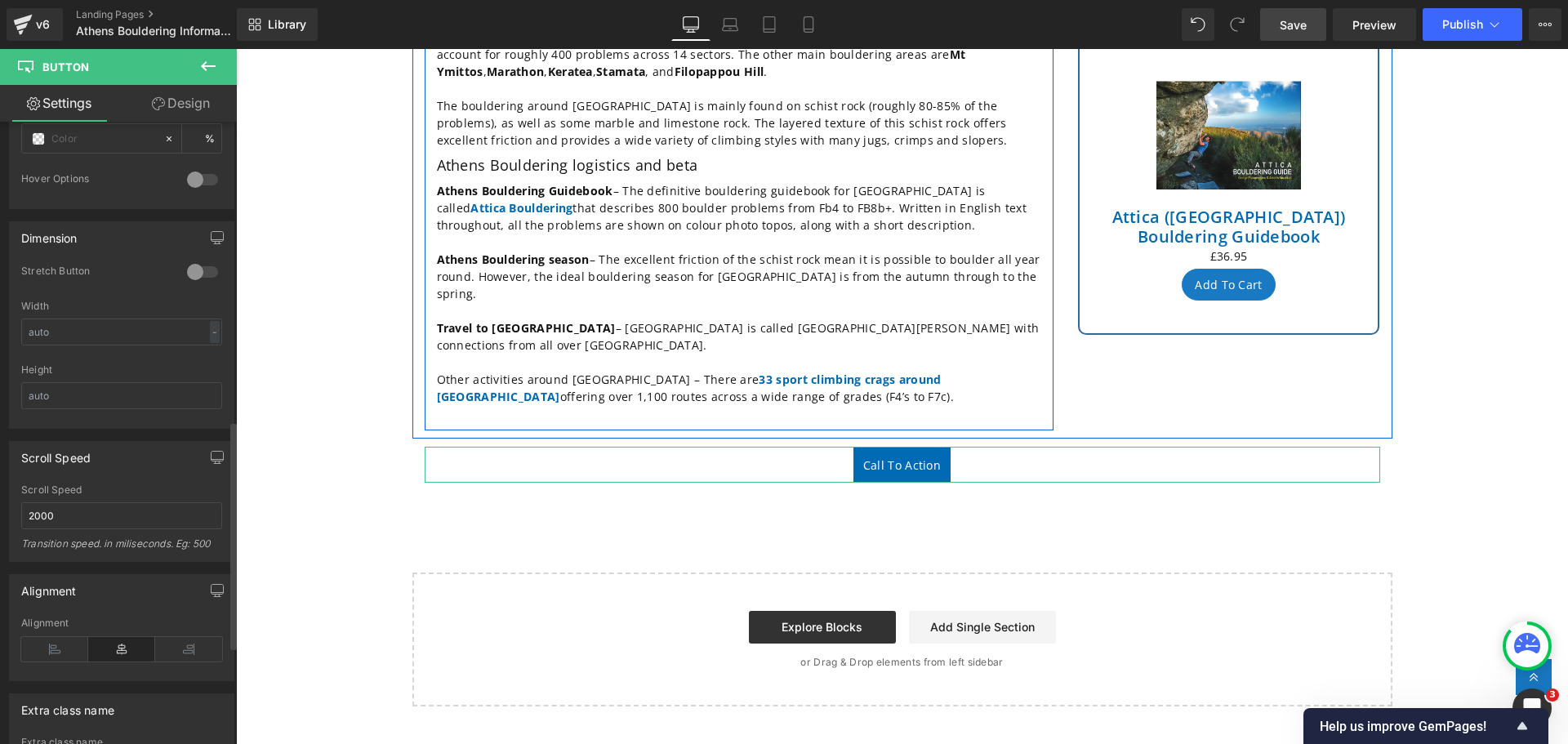
scroll to position [1085, 0]
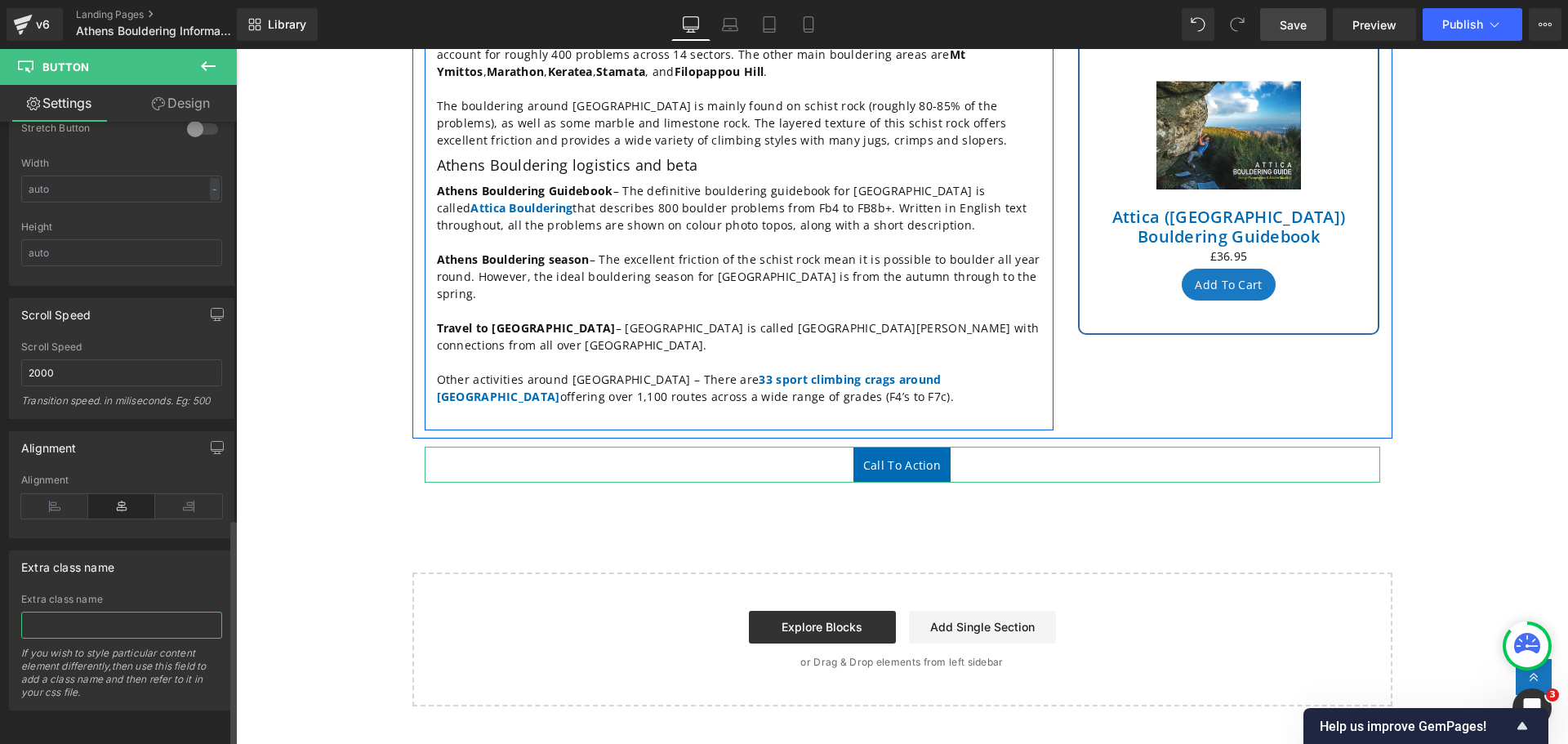
click at [66, 614] on input "text" at bounding box center [122, 624] width 201 height 27
paste input "green-button"
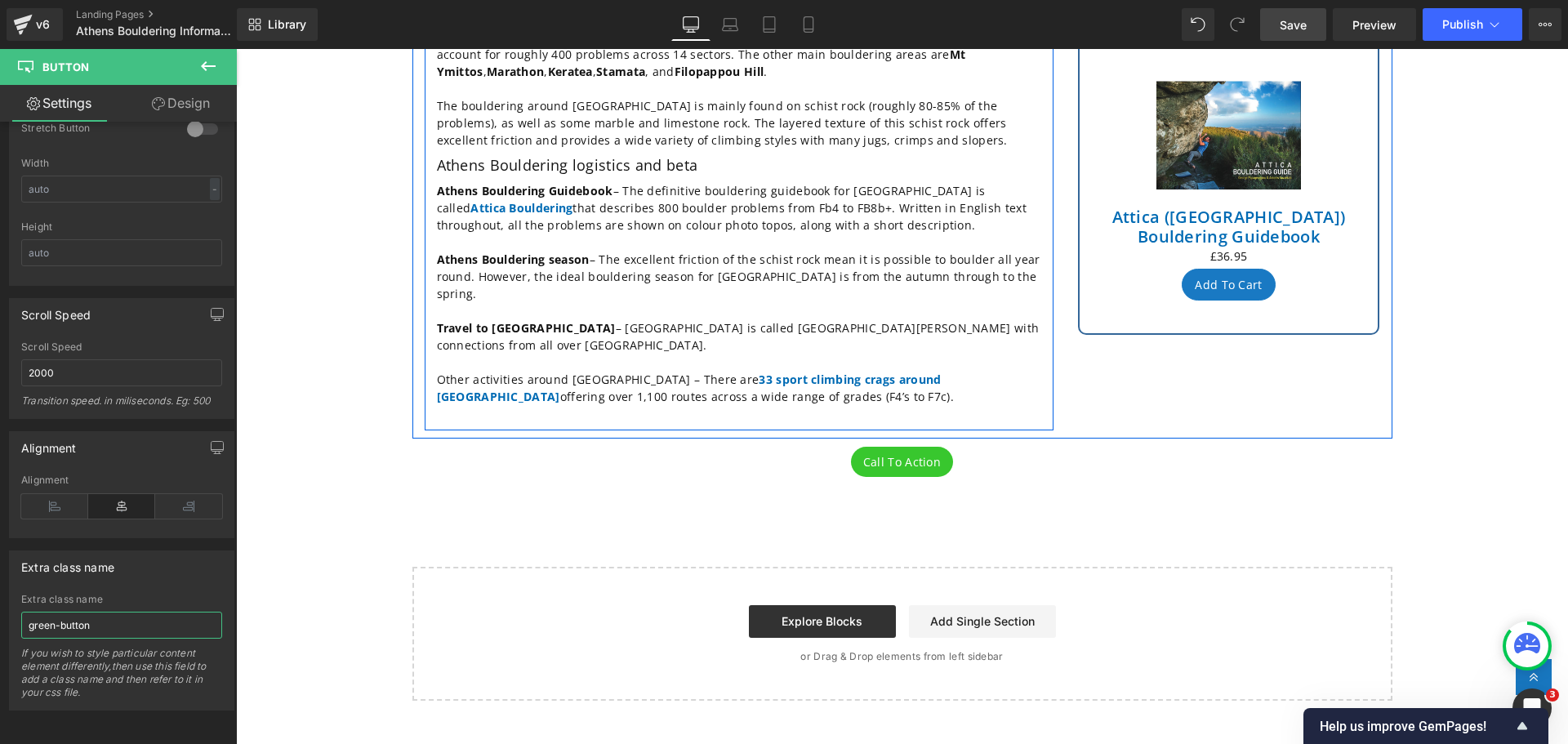
type input "green-button"
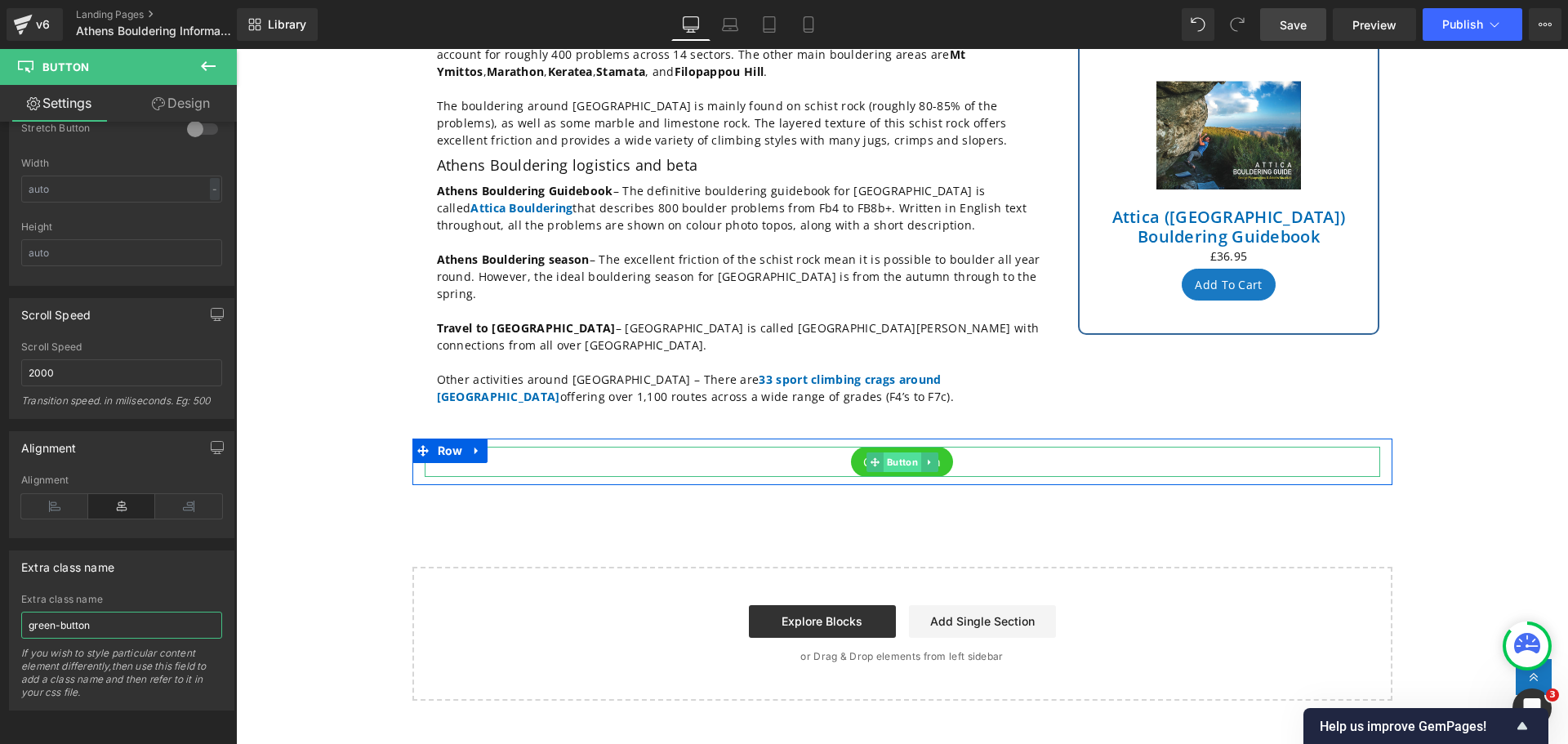
click at [892, 452] on span "Button" at bounding box center [902, 462] width 38 height 20
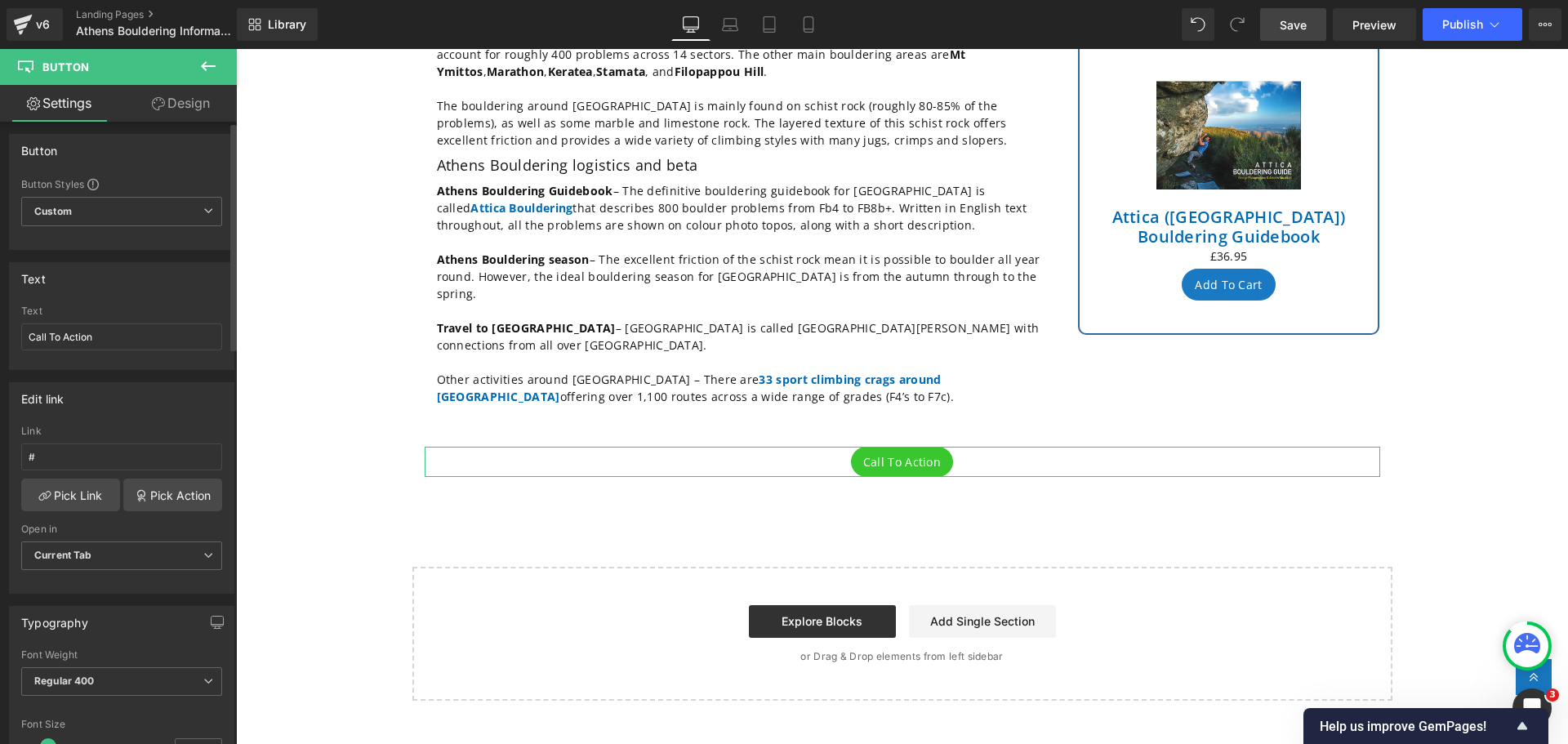
scroll to position [0, 0]
drag, startPoint x: 100, startPoint y: 341, endPoint x: 5, endPoint y: 346, distance: 95.1
click at [5, 346] on div "Text Call To Action Text Call To Action" at bounding box center [122, 313] width 244 height 120
paste input "Discover more rock climbing in [GEOGRAPHIC_DATA]"
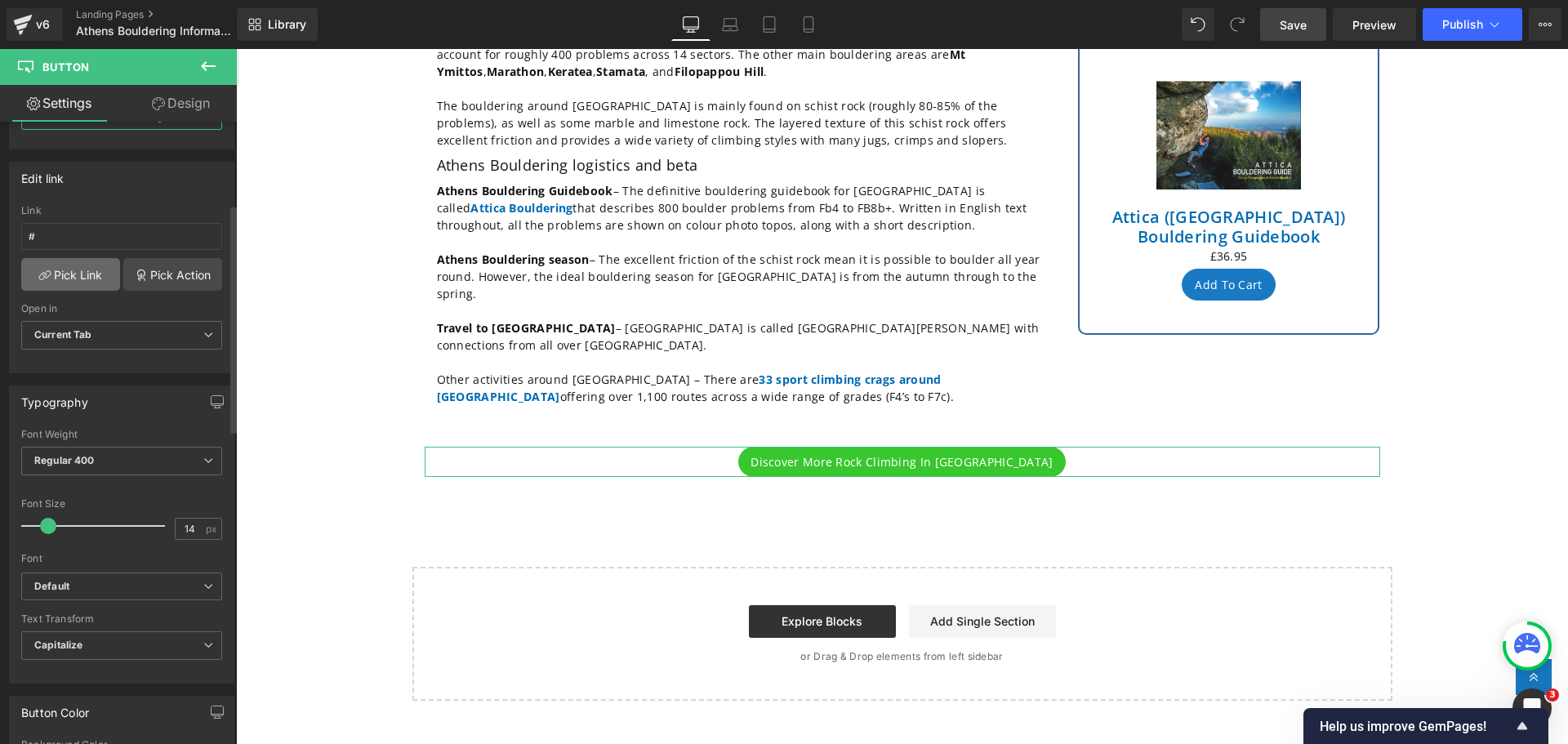
scroll to position [245, 0]
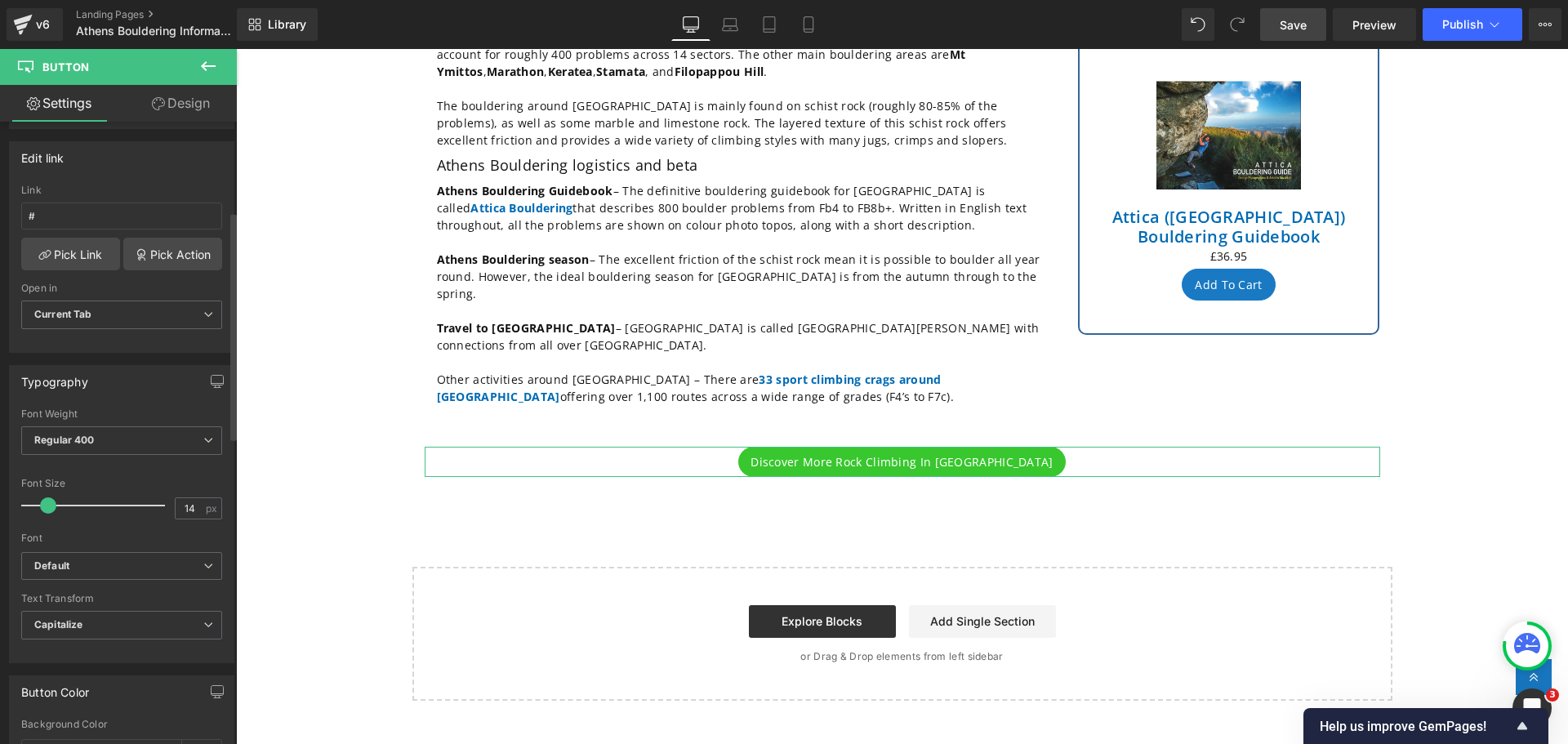
type input "Discover more rock climbing in [GEOGRAPHIC_DATA]"
type input "15"
click at [47, 510] on span at bounding box center [51, 505] width 16 height 16
click at [68, 255] on link "Pick Link" at bounding box center [71, 254] width 98 height 33
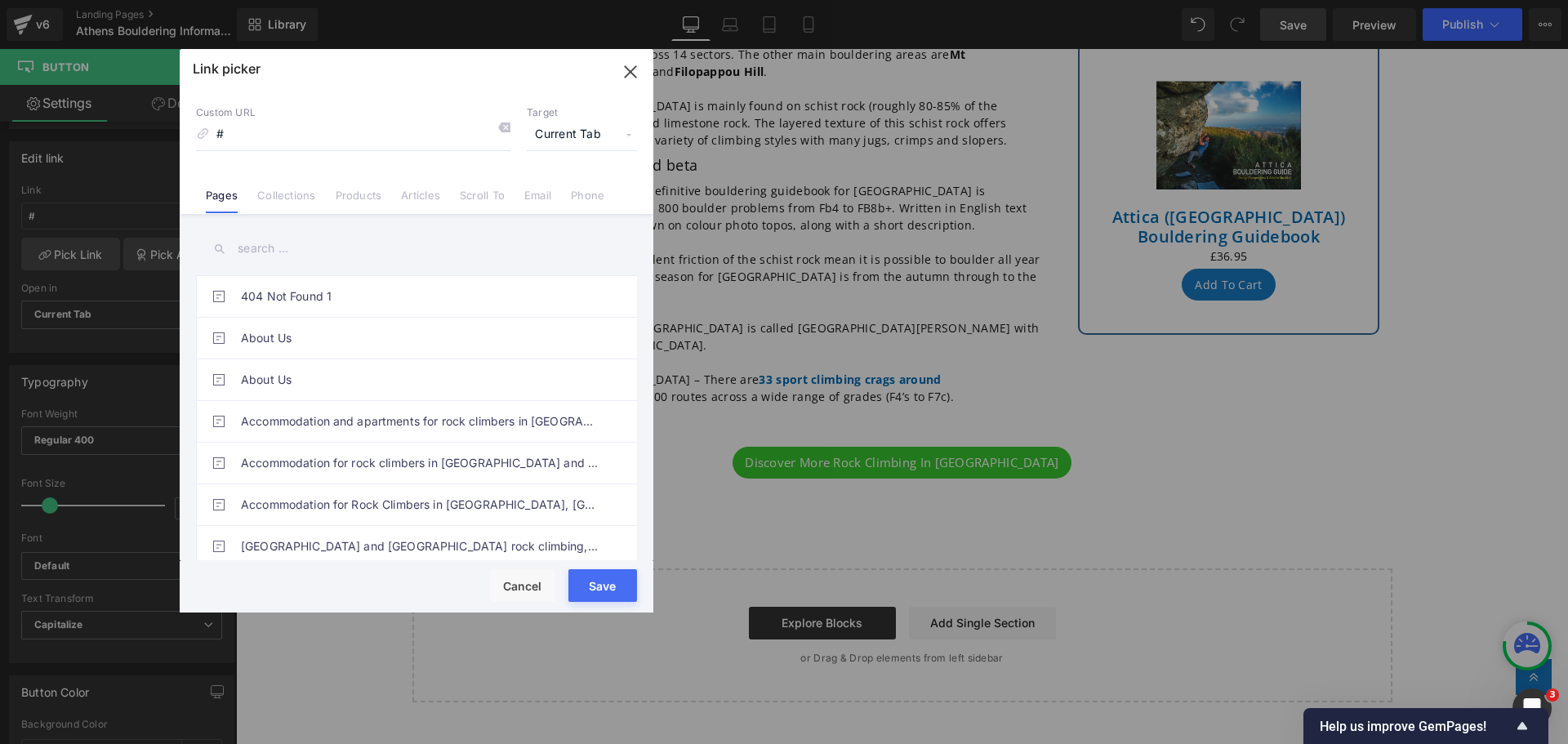
click at [310, 245] on input "text" at bounding box center [416, 249] width 441 height 37
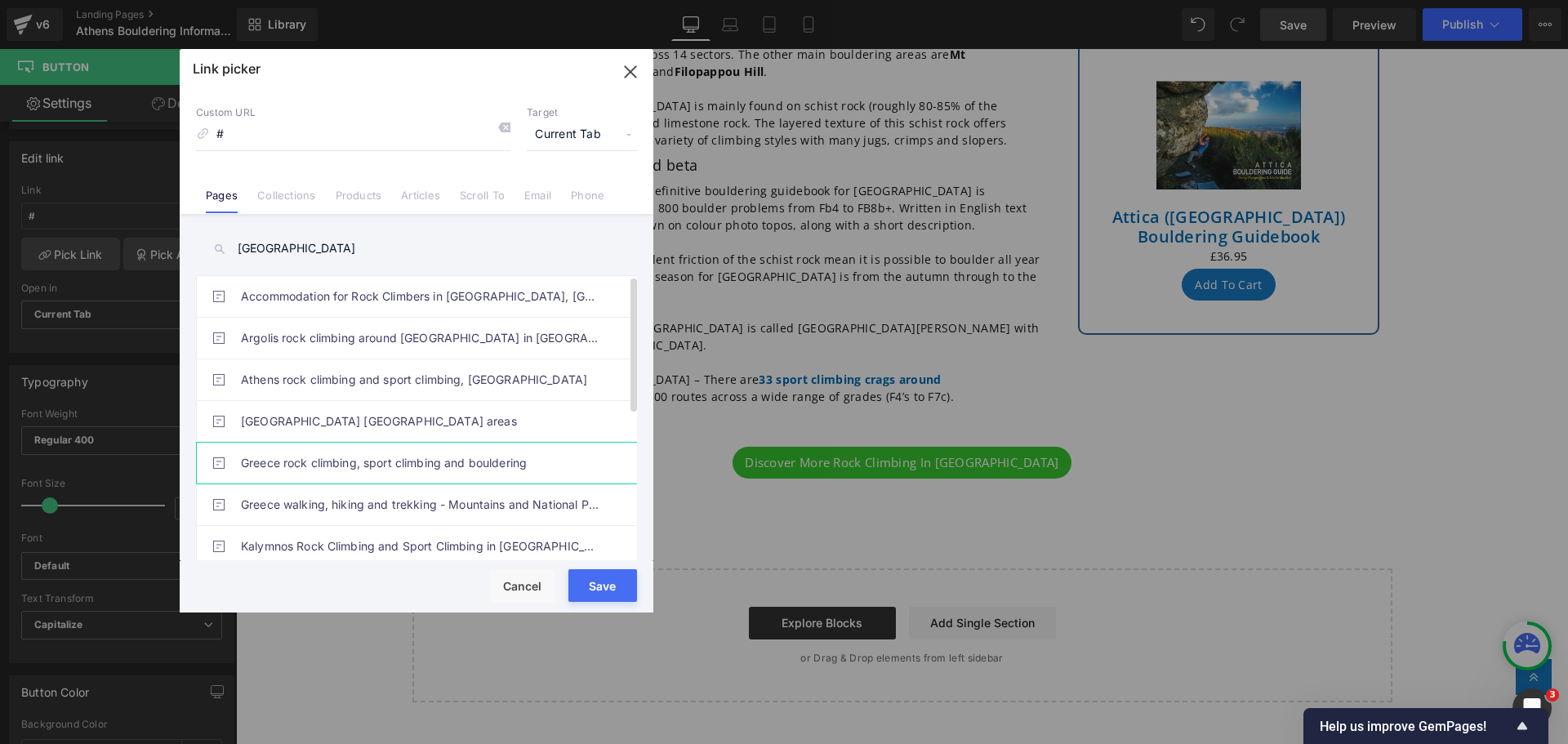
type input "[GEOGRAPHIC_DATA]"
click at [374, 472] on link "Greece rock climbing, sport climbing and bouldering" at bounding box center [420, 463] width 359 height 41
type input "/pages/rock-climbing-[GEOGRAPHIC_DATA]"
click at [587, 583] on button "Save" at bounding box center [602, 585] width 68 height 33
type input "/pages/rock-climbing-[GEOGRAPHIC_DATA]"
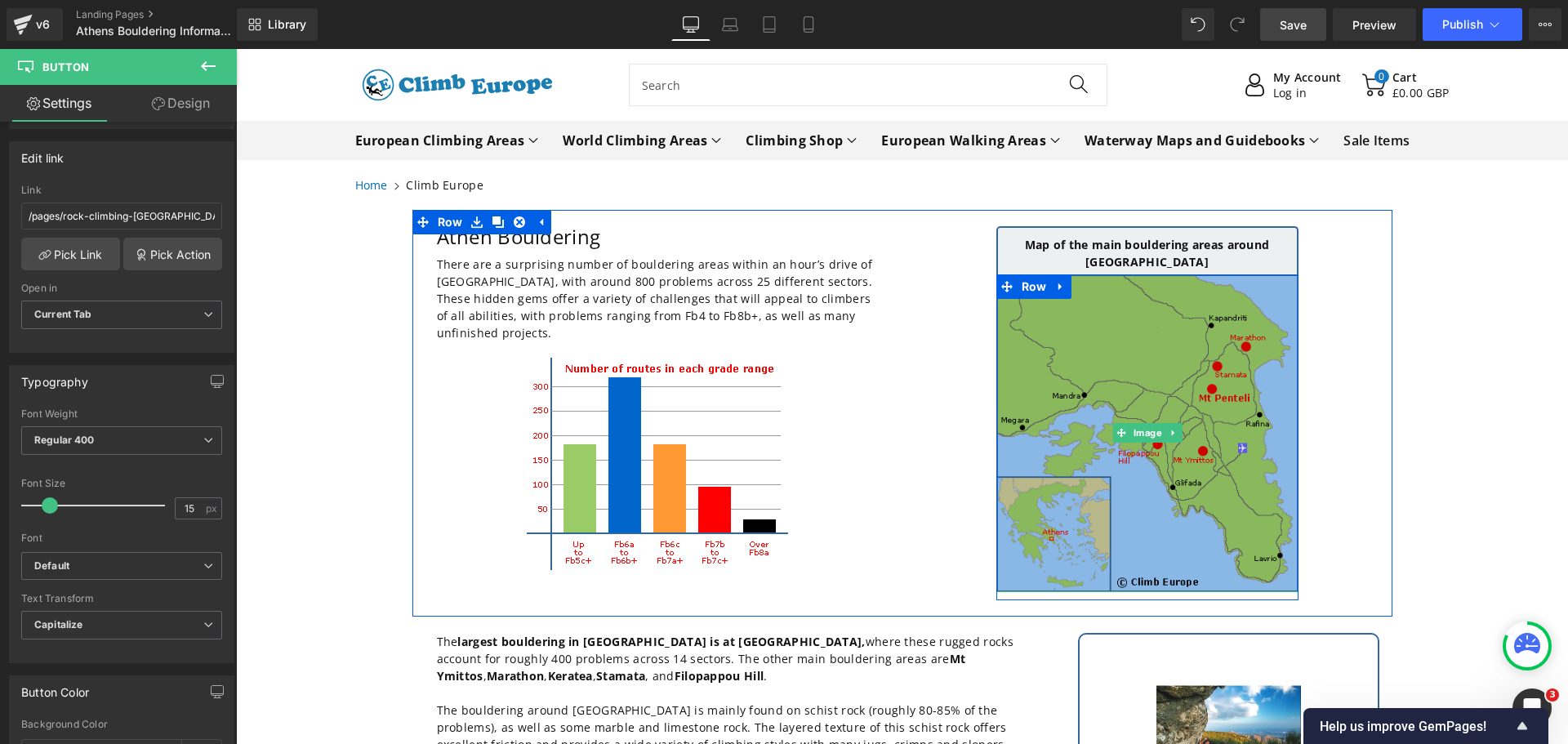
click at [1105, 333] on img at bounding box center [1148, 433] width 302 height 318
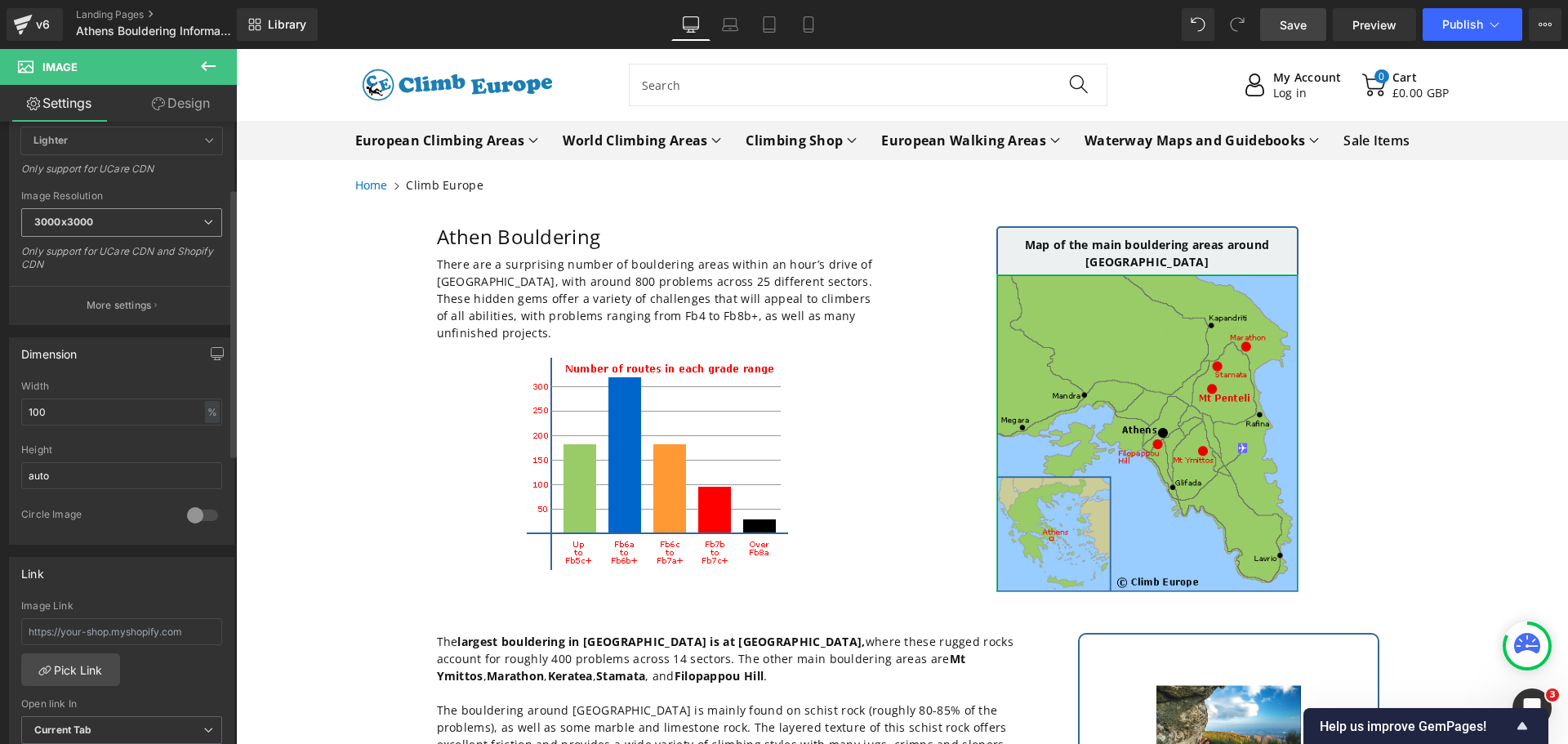
scroll to position [326, 0]
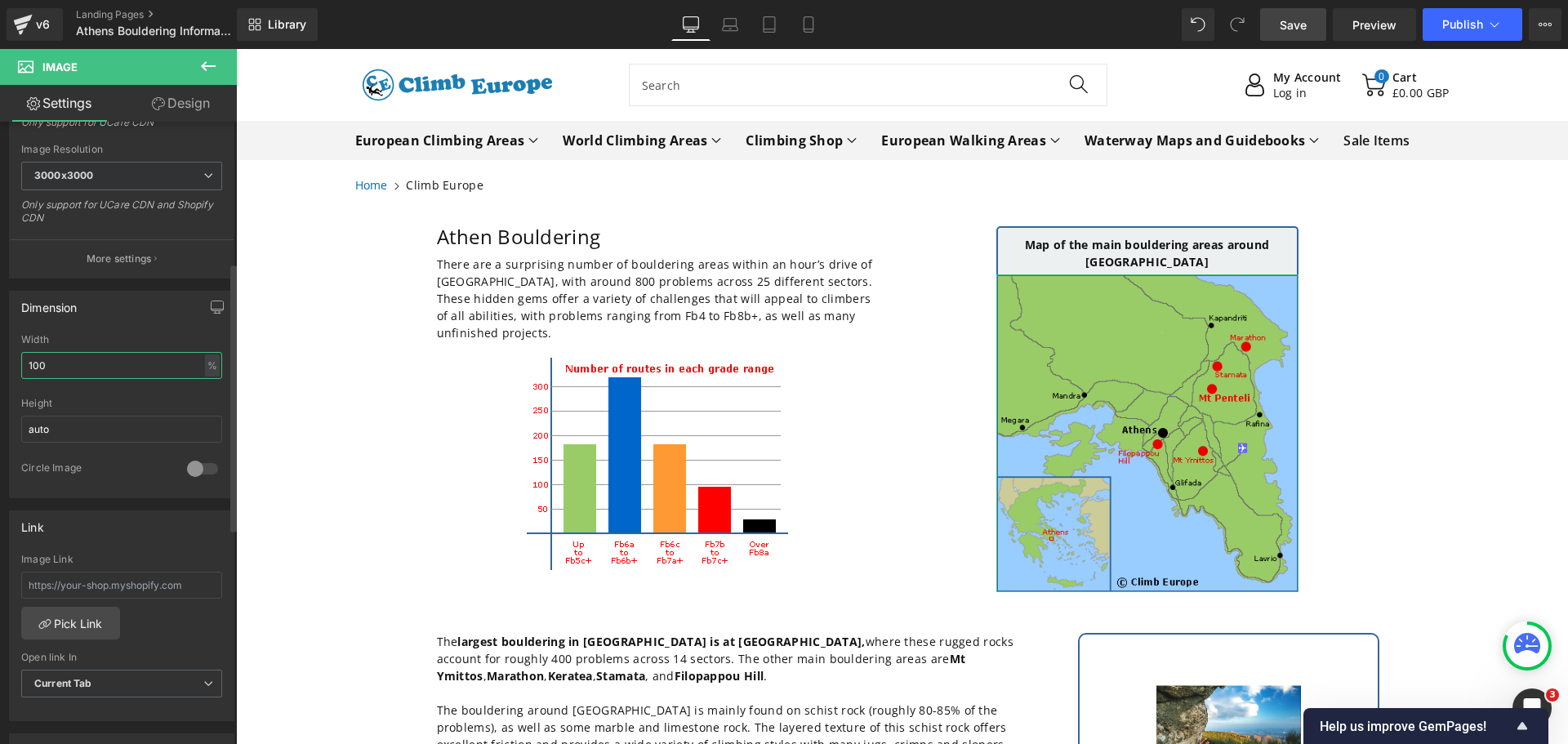
click at [213, 371] on input "100" at bounding box center [122, 365] width 201 height 27
click at [205, 371] on div "%" at bounding box center [212, 366] width 15 height 22
click at [208, 408] on li "px" at bounding box center [212, 413] width 21 height 23
drag, startPoint x: 59, startPoint y: 369, endPoint x: 2, endPoint y: 359, distance: 57.9
click at [2, 359] on div "Dimension 370px Width 370 px % px auto Height auto 0 Circle Image" at bounding box center [122, 388] width 244 height 219
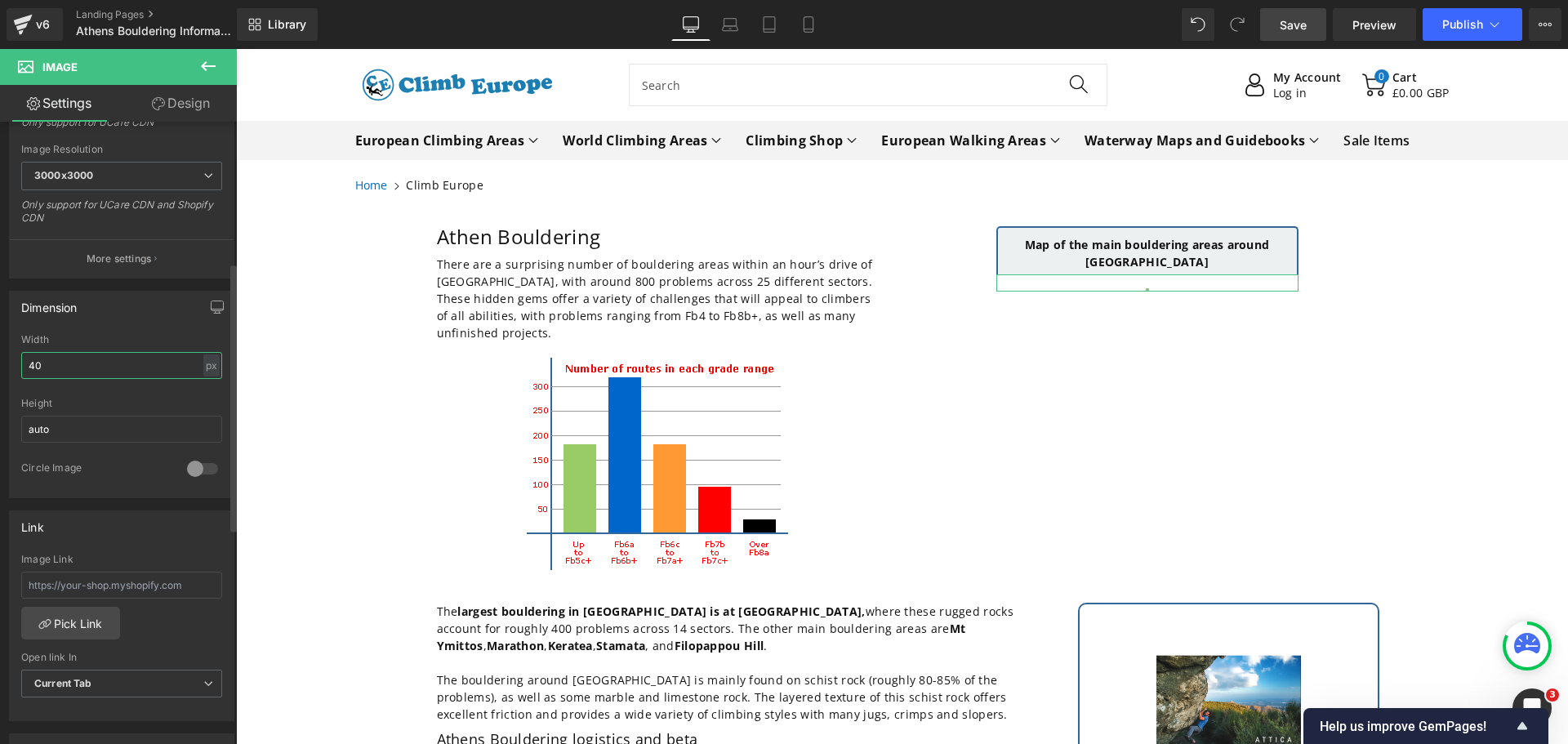
type input "400"
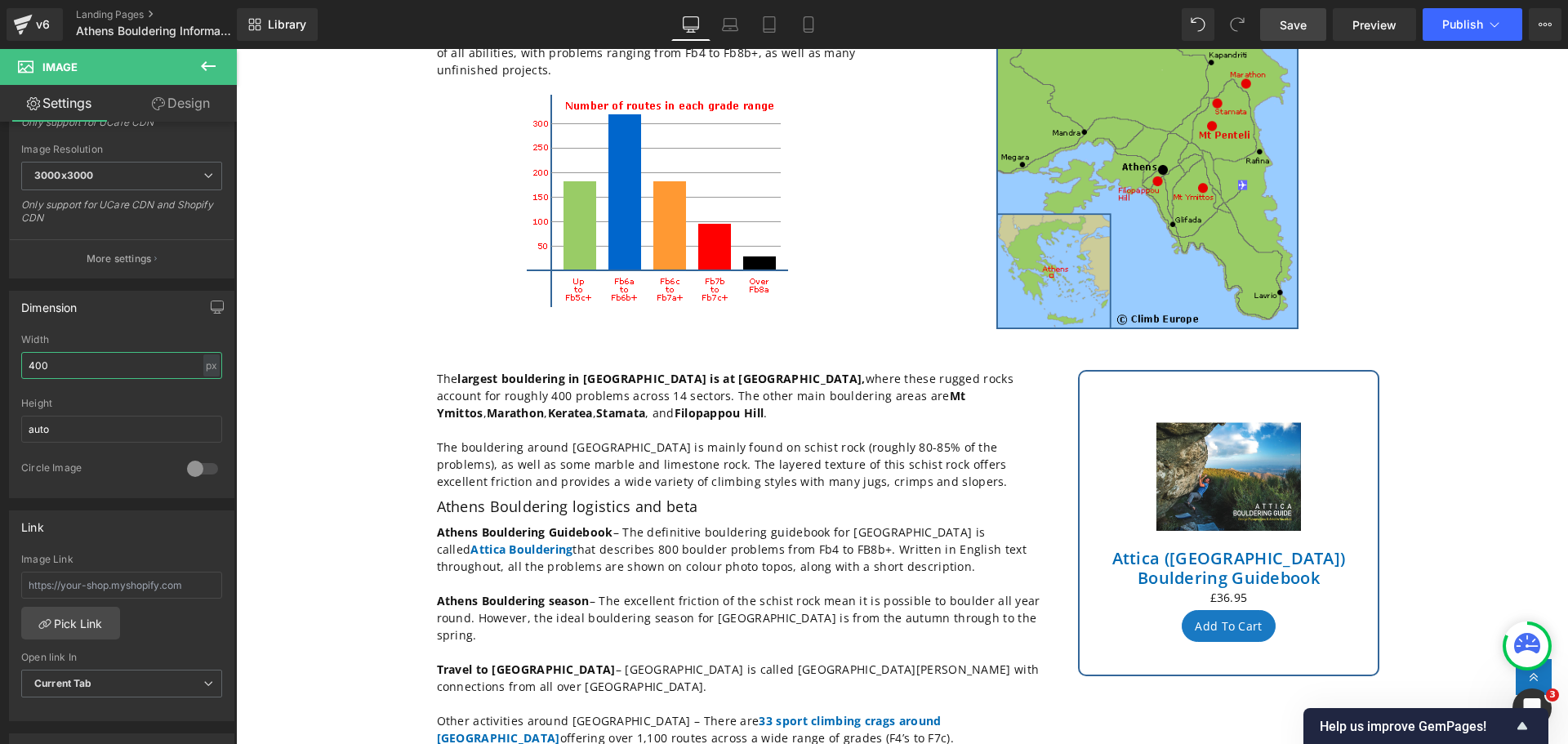
scroll to position [408, 0]
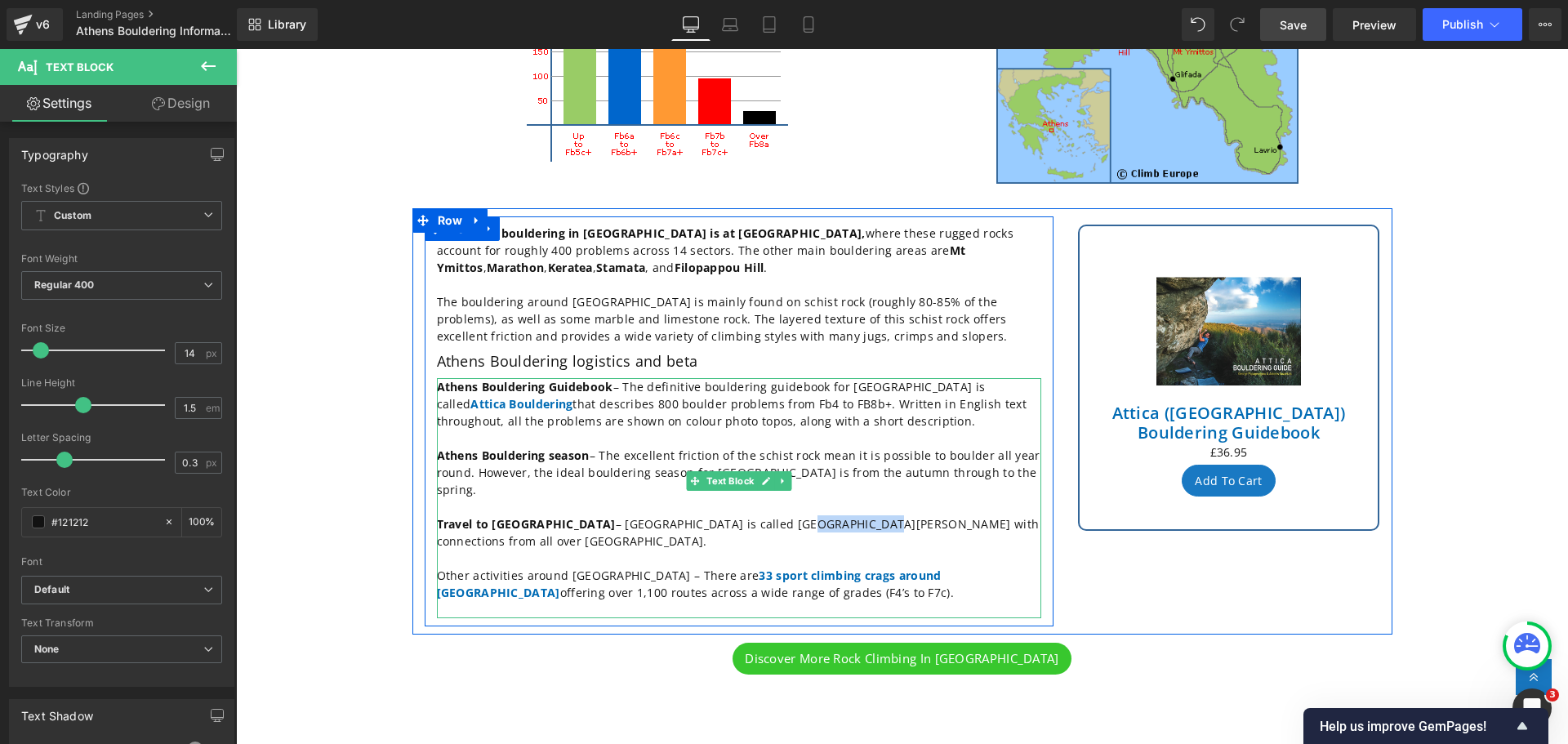
drag, startPoint x: 766, startPoint y: 490, endPoint x: 704, endPoint y: 490, distance: 62.0
click at [704, 515] on p "Travel to [GEOGRAPHIC_DATA] – [GEOGRAPHIC_DATA] is called [GEOGRAPHIC_DATA][PER…" at bounding box center [739, 533] width 604 height 35
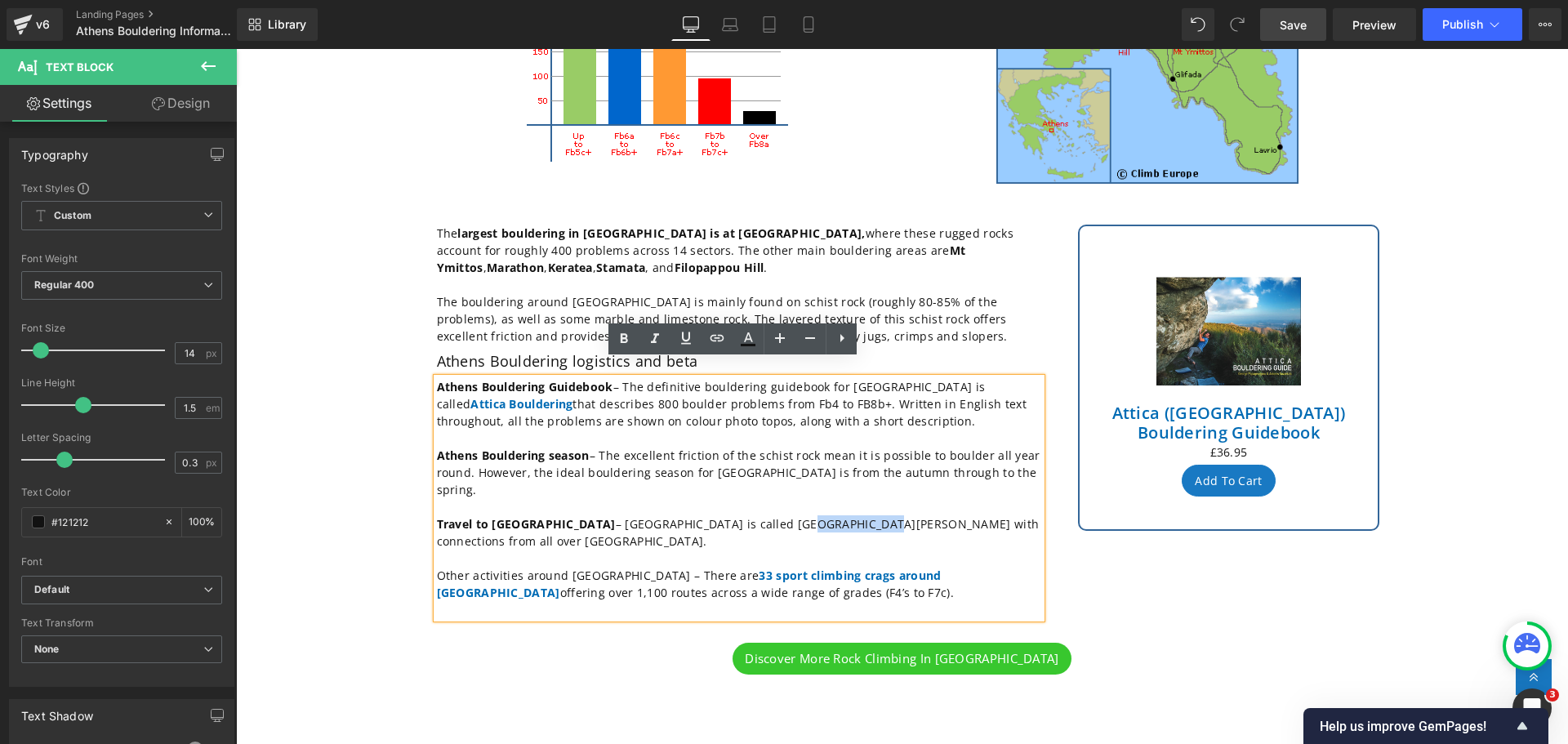
copy p "El [PERSON_NAME]"
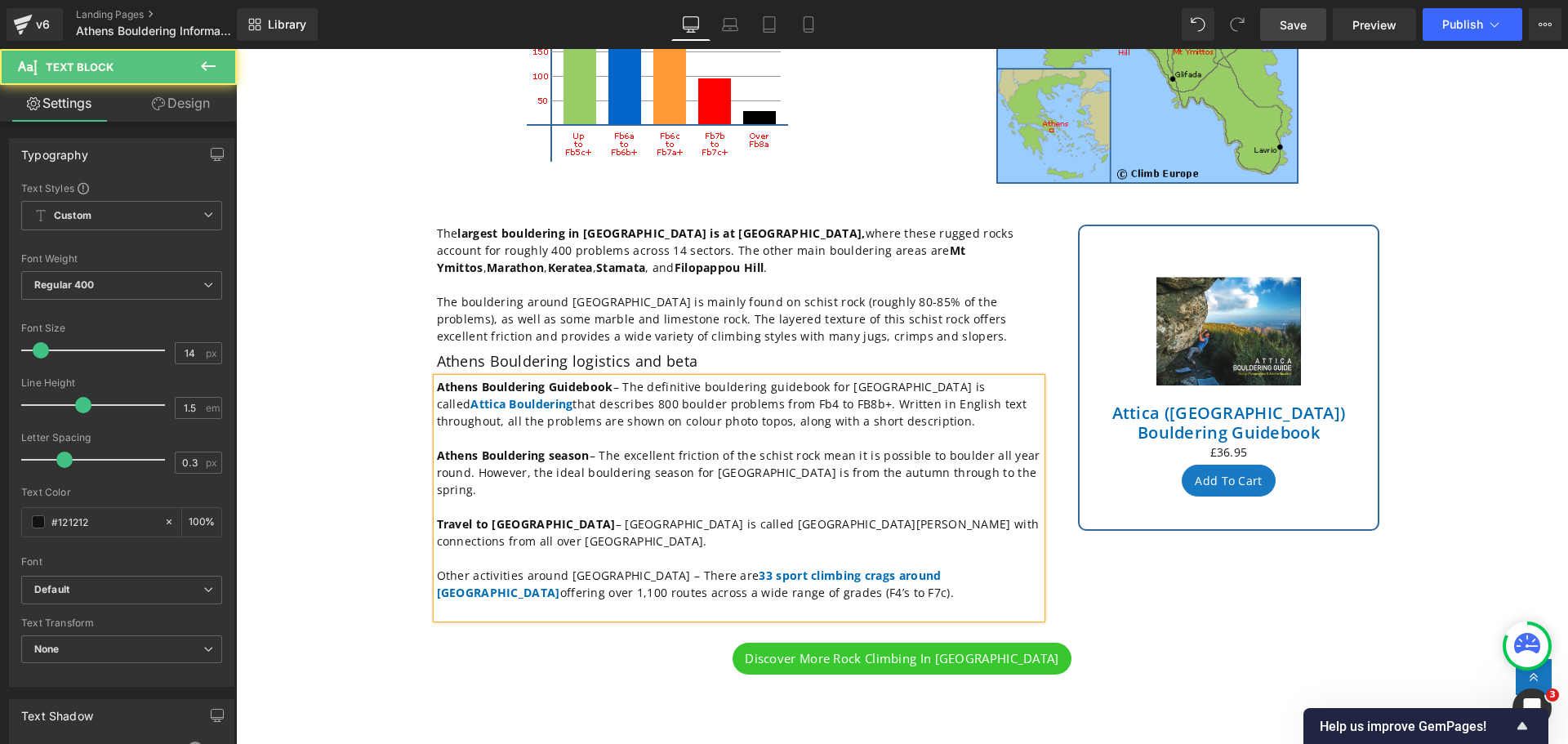
click at [573, 498] on p at bounding box center [739, 507] width 604 height 17
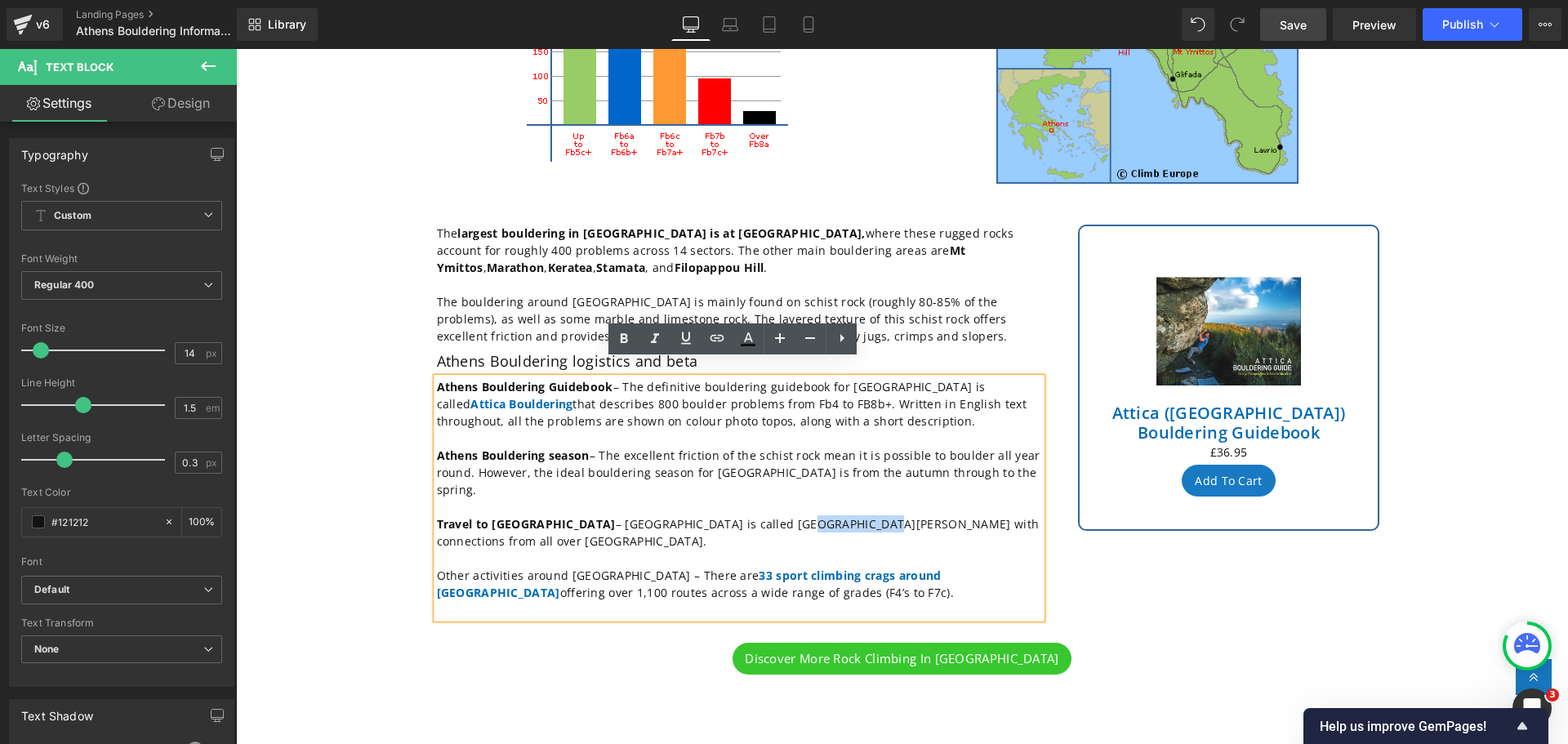
drag, startPoint x: 767, startPoint y: 491, endPoint x: 703, endPoint y: 489, distance: 64.0
click at [703, 515] on p "Travel to [GEOGRAPHIC_DATA] – [GEOGRAPHIC_DATA] is called [GEOGRAPHIC_DATA][PER…" at bounding box center [739, 533] width 604 height 35
click at [620, 340] on icon at bounding box center [623, 338] width 20 height 20
click at [715, 335] on icon at bounding box center [718, 338] width 14 height 7
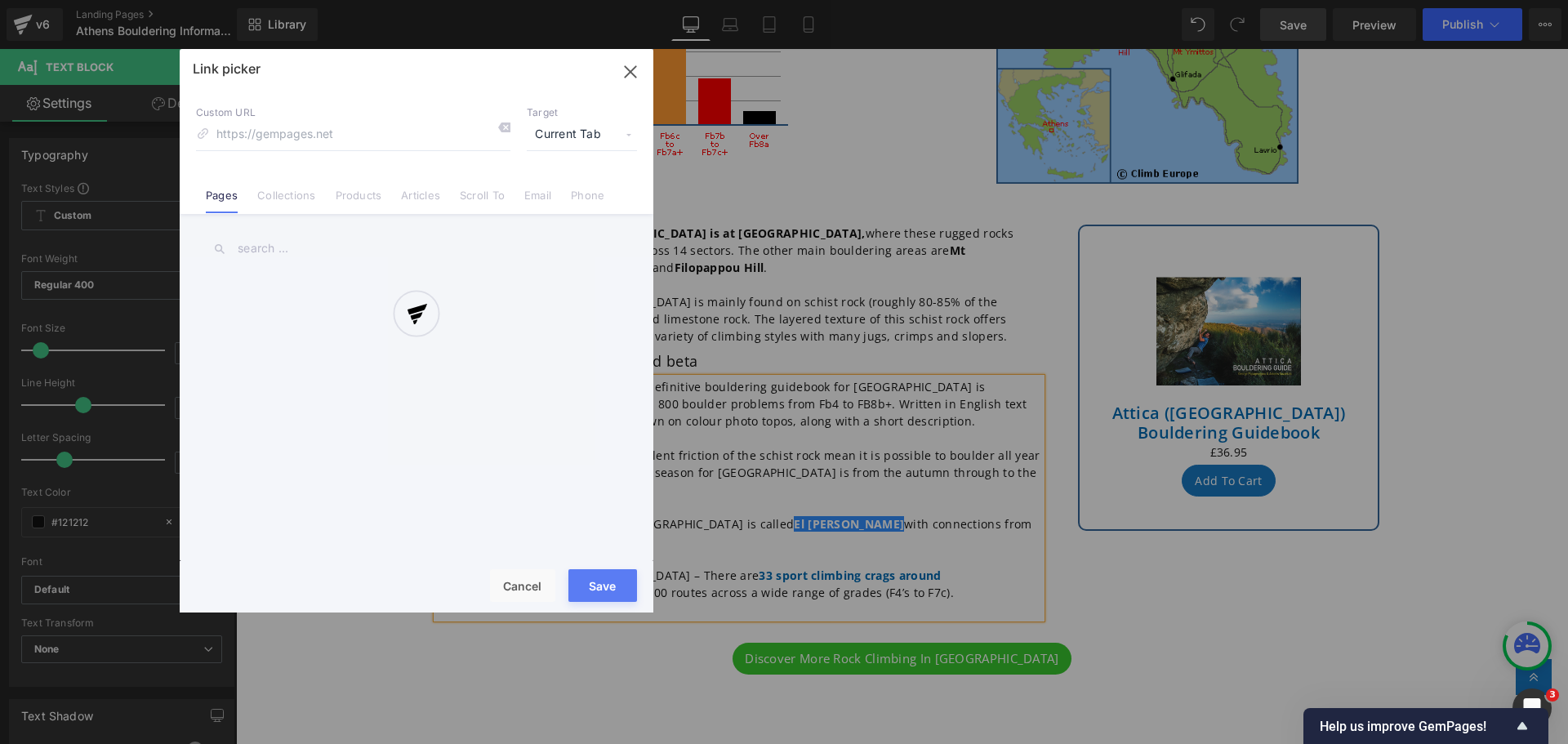
click at [964, 0] on div "Text Color Highlight Color #333333 Edit or remove link: Edit - Unlink - Cancel …" at bounding box center [784, 0] width 1568 height 0
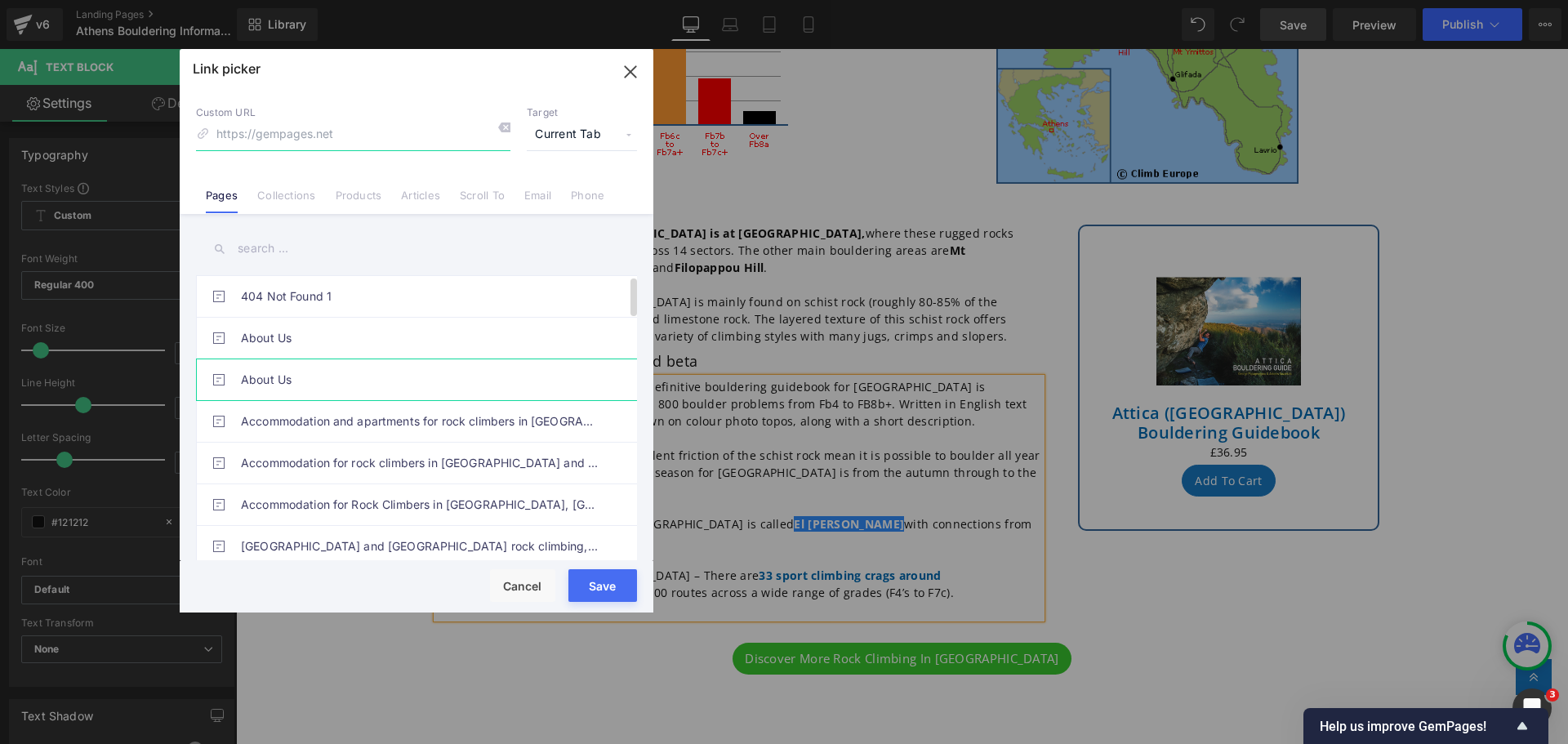
paste input "[URL][DOMAIN_NAME]"
type input "[URL][DOMAIN_NAME]"
click at [629, 136] on span "Current Tab" at bounding box center [582, 135] width 111 height 31
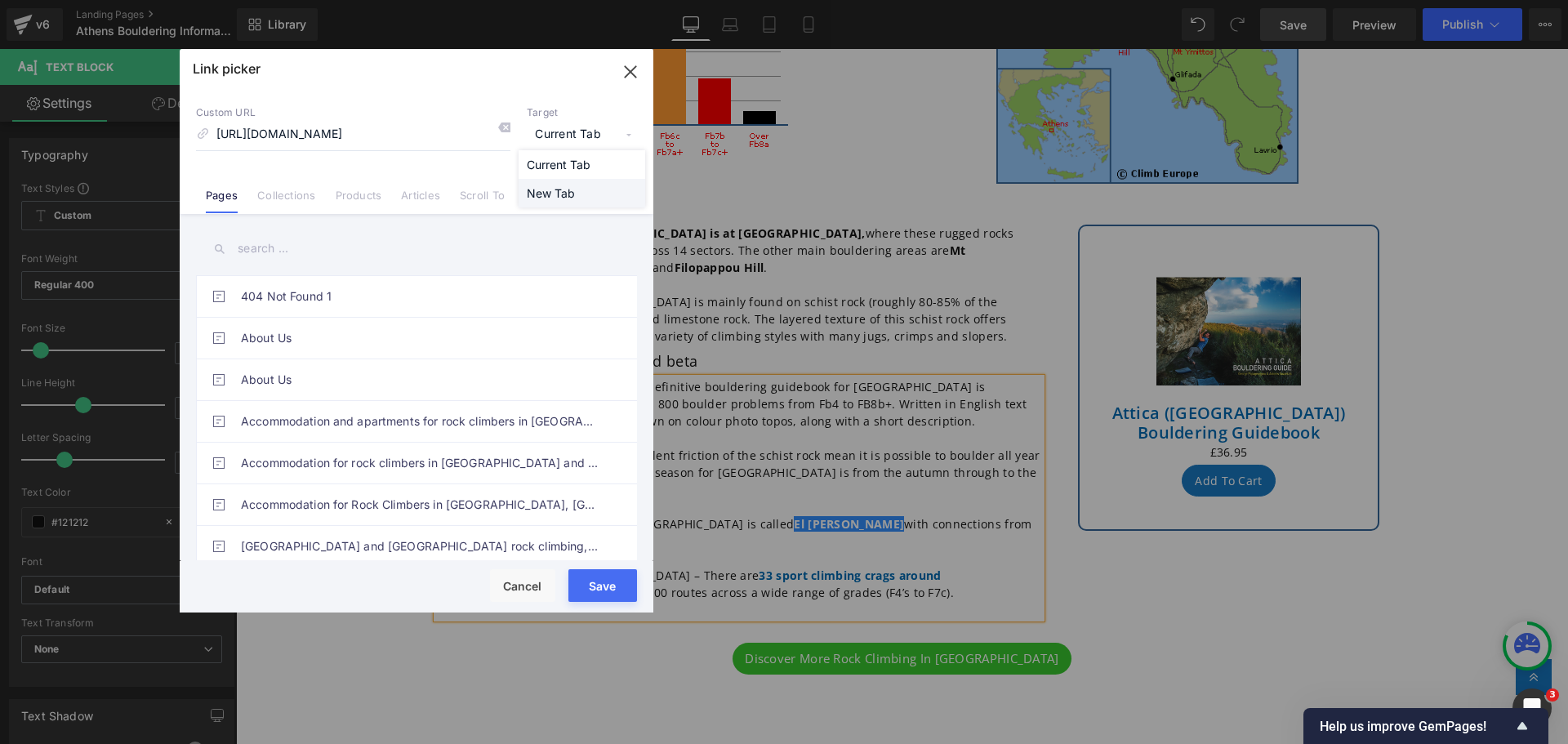
click at [573, 186] on li "New Tab" at bounding box center [582, 192] width 127 height 28
click at [596, 579] on button "Save" at bounding box center [602, 585] width 68 height 33
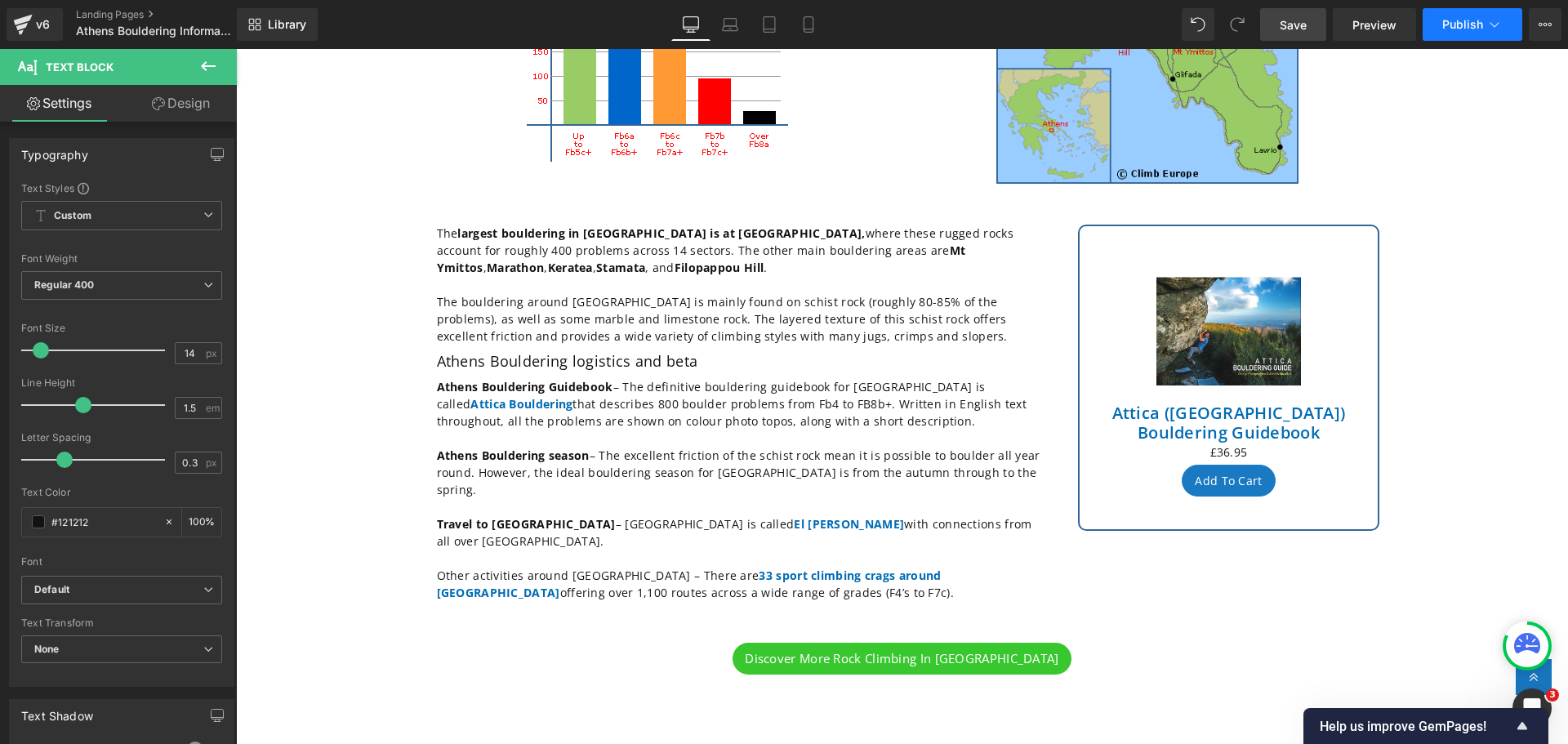
click at [1499, 28] on icon at bounding box center [1495, 24] width 16 height 16
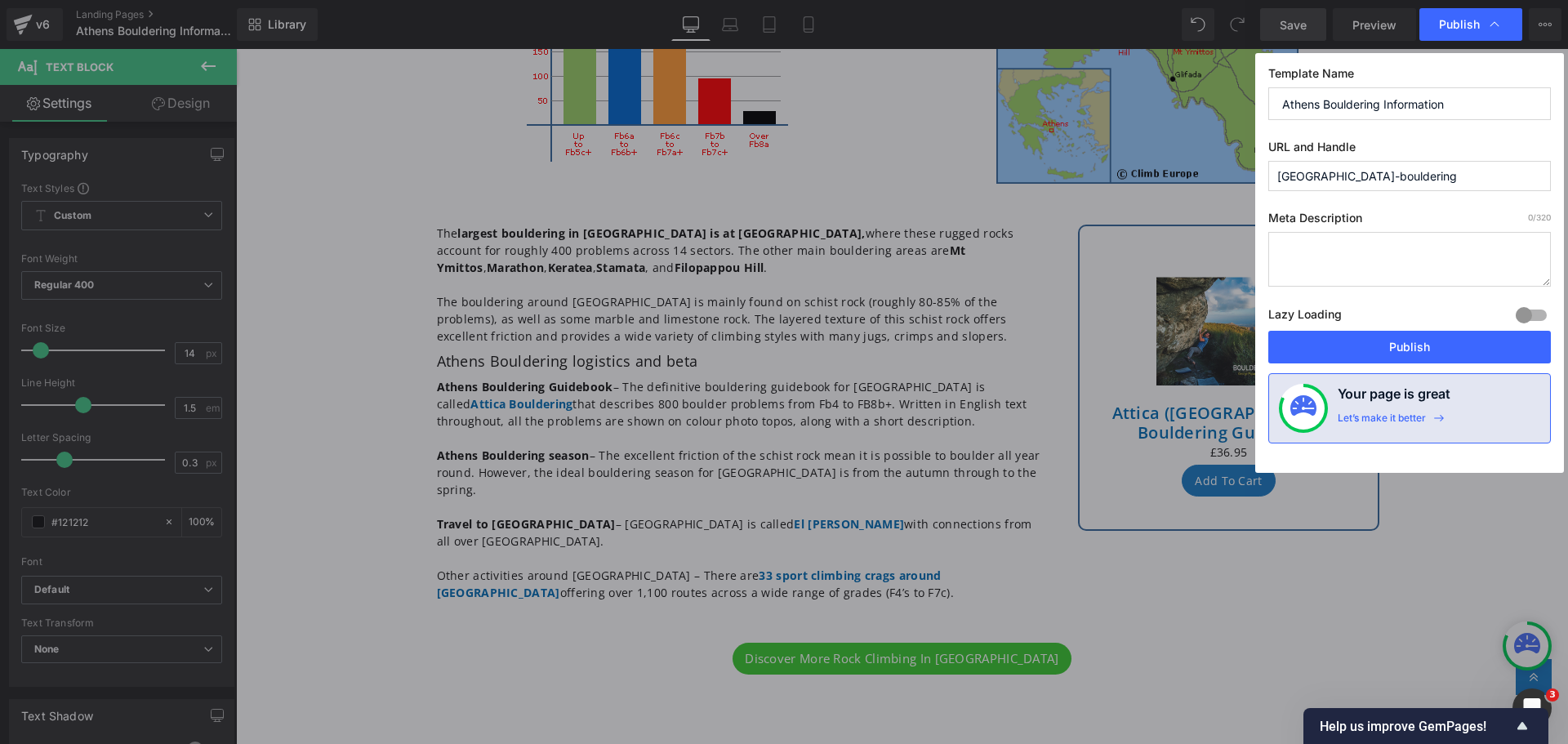
click at [1339, 245] on textarea at bounding box center [1409, 259] width 282 height 54
paste textarea "Discover the best places to go bouldering around [GEOGRAPHIC_DATA], including […"
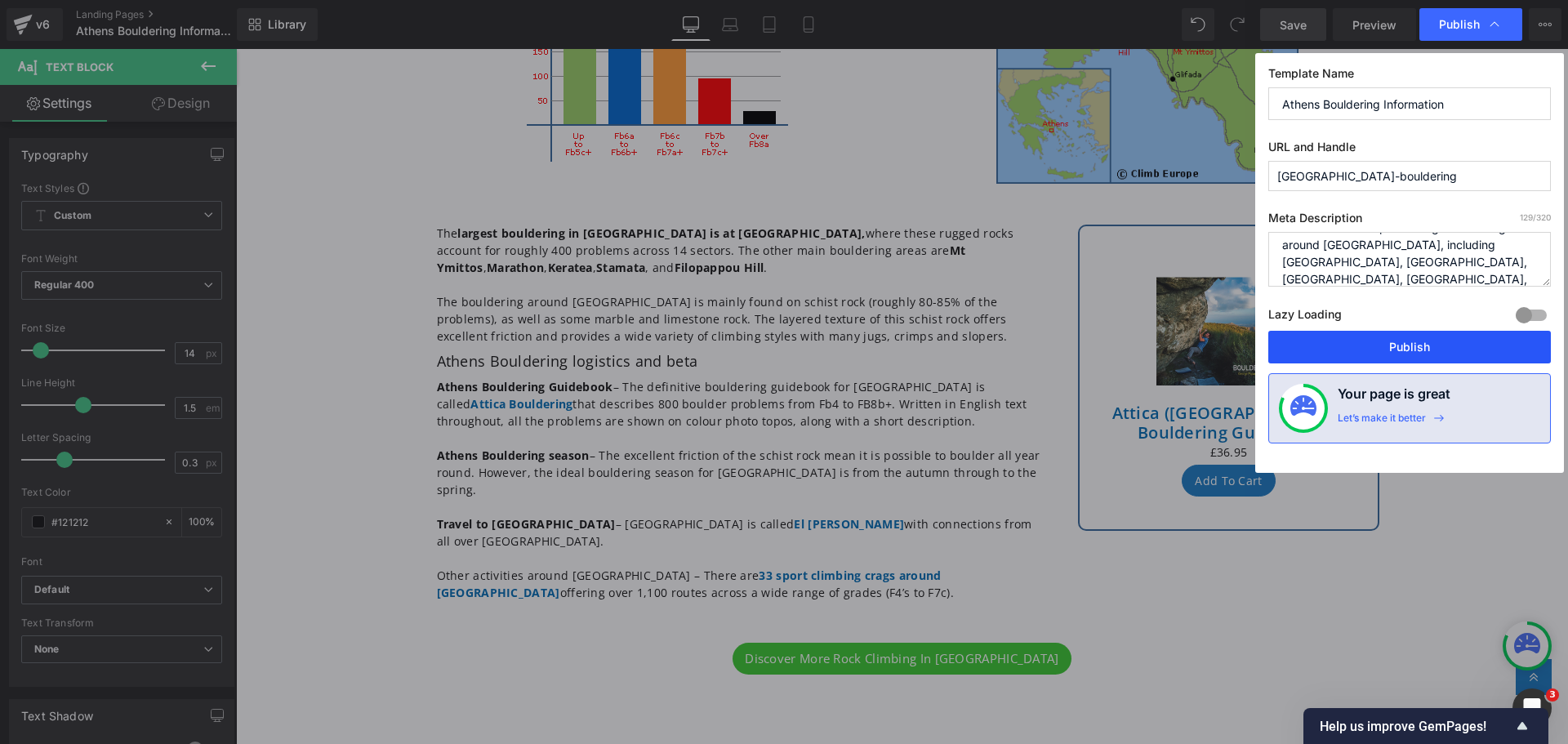
type textarea "Discover the best places to go bouldering around [GEOGRAPHIC_DATA], including […"
click at [1375, 344] on button "Publish" at bounding box center [1409, 347] width 282 height 33
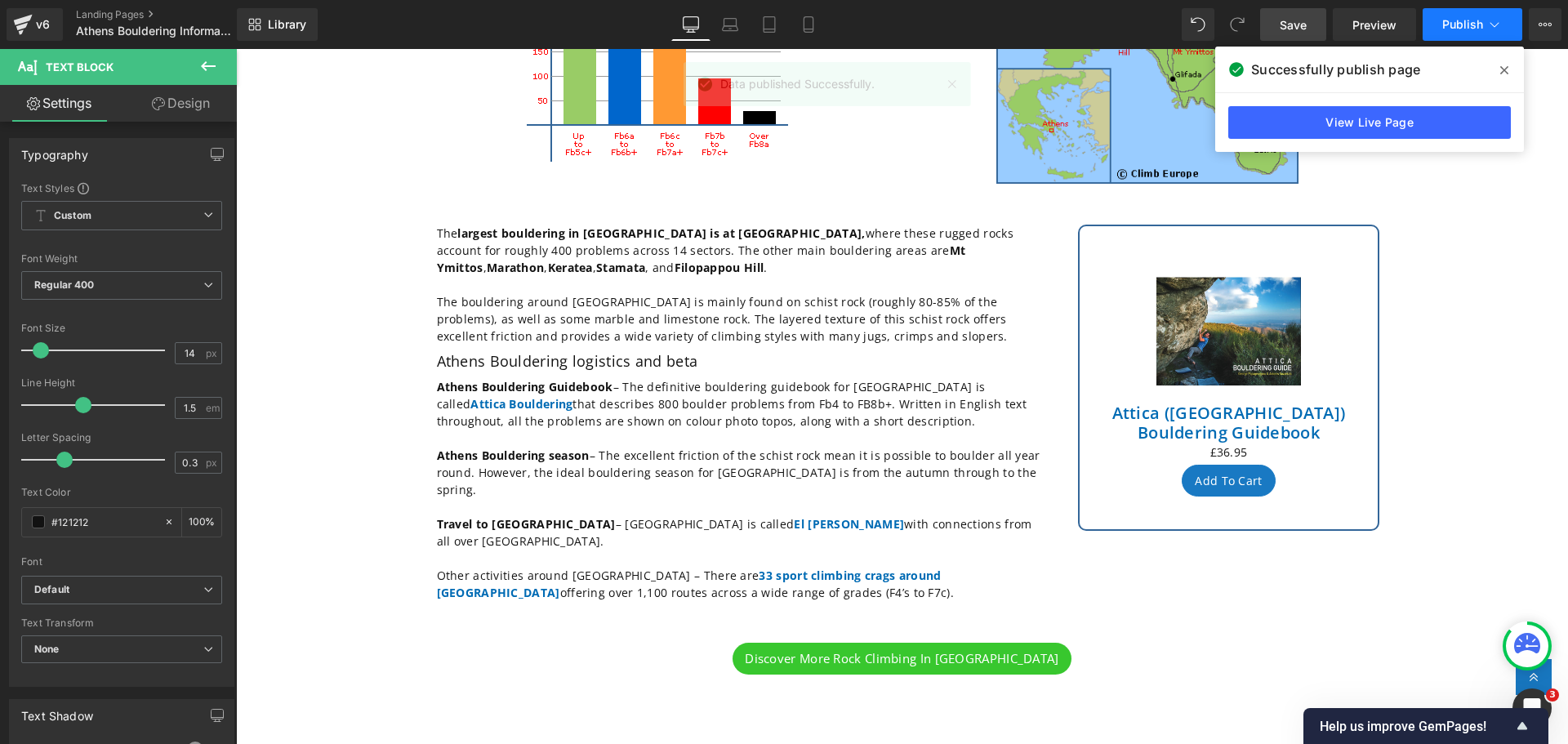
click at [1495, 29] on icon at bounding box center [1495, 24] width 16 height 16
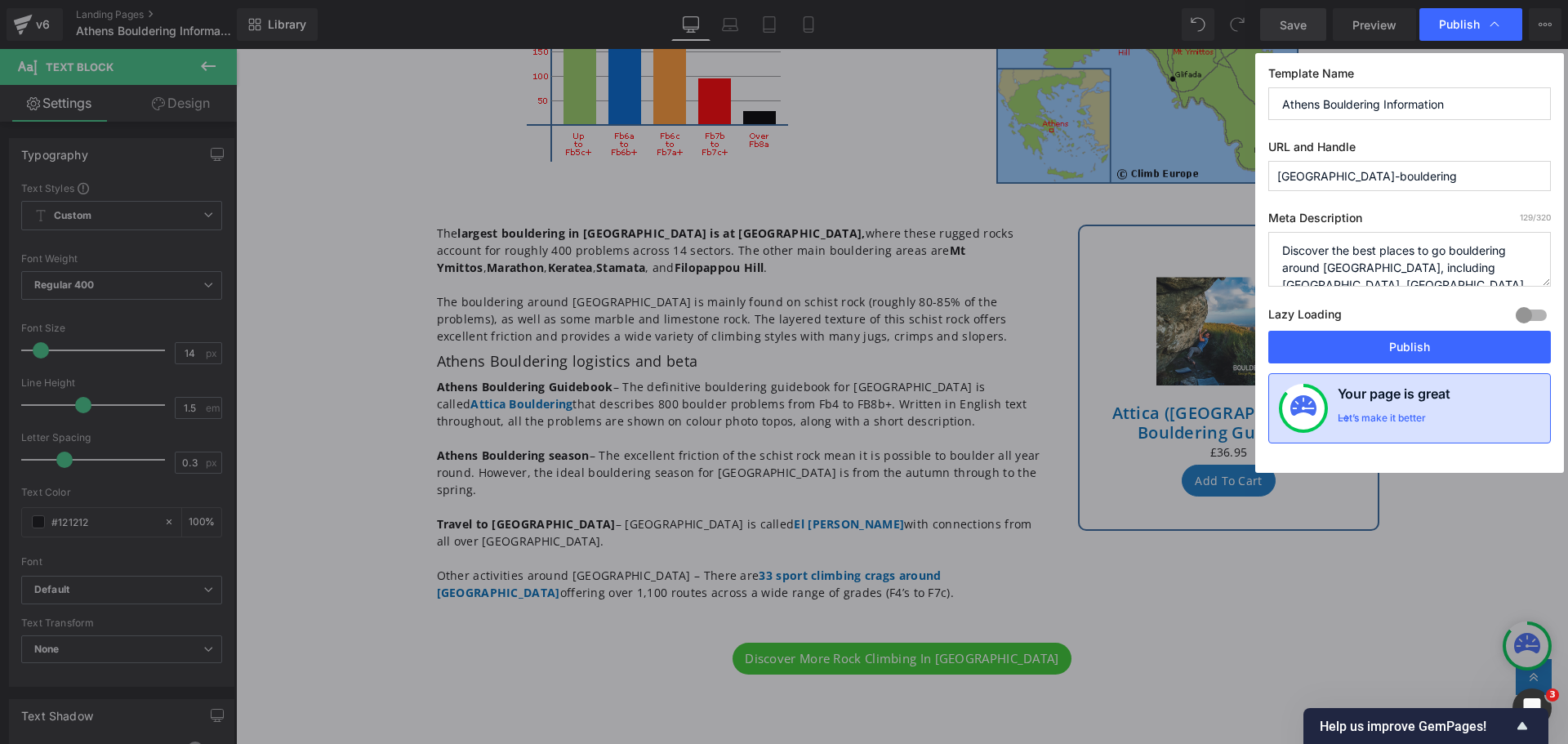
click at [1379, 418] on div "Let’s make it better" at bounding box center [1381, 422] width 88 height 22
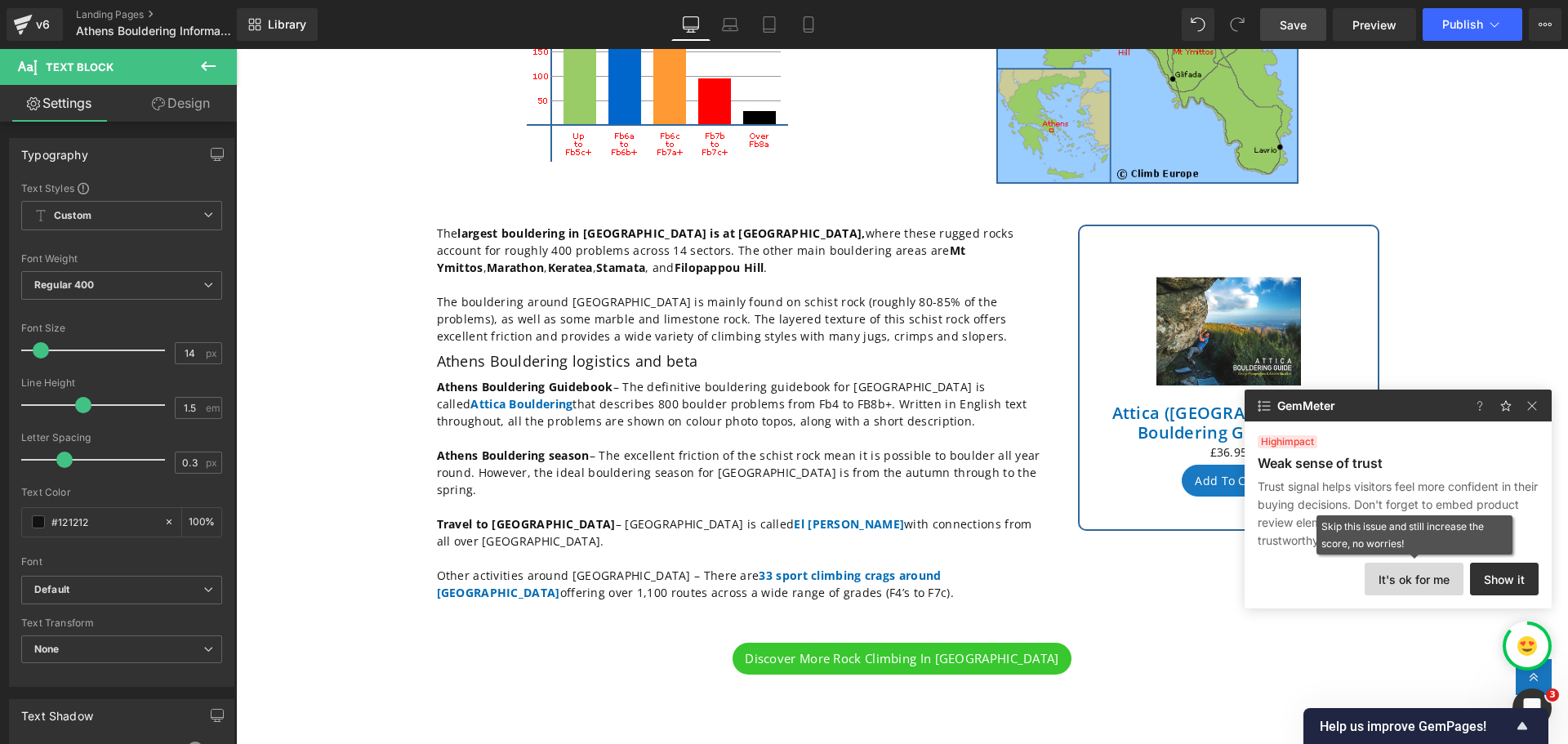
click at [1437, 588] on button "It's ok for me" at bounding box center [1414, 579] width 98 height 33
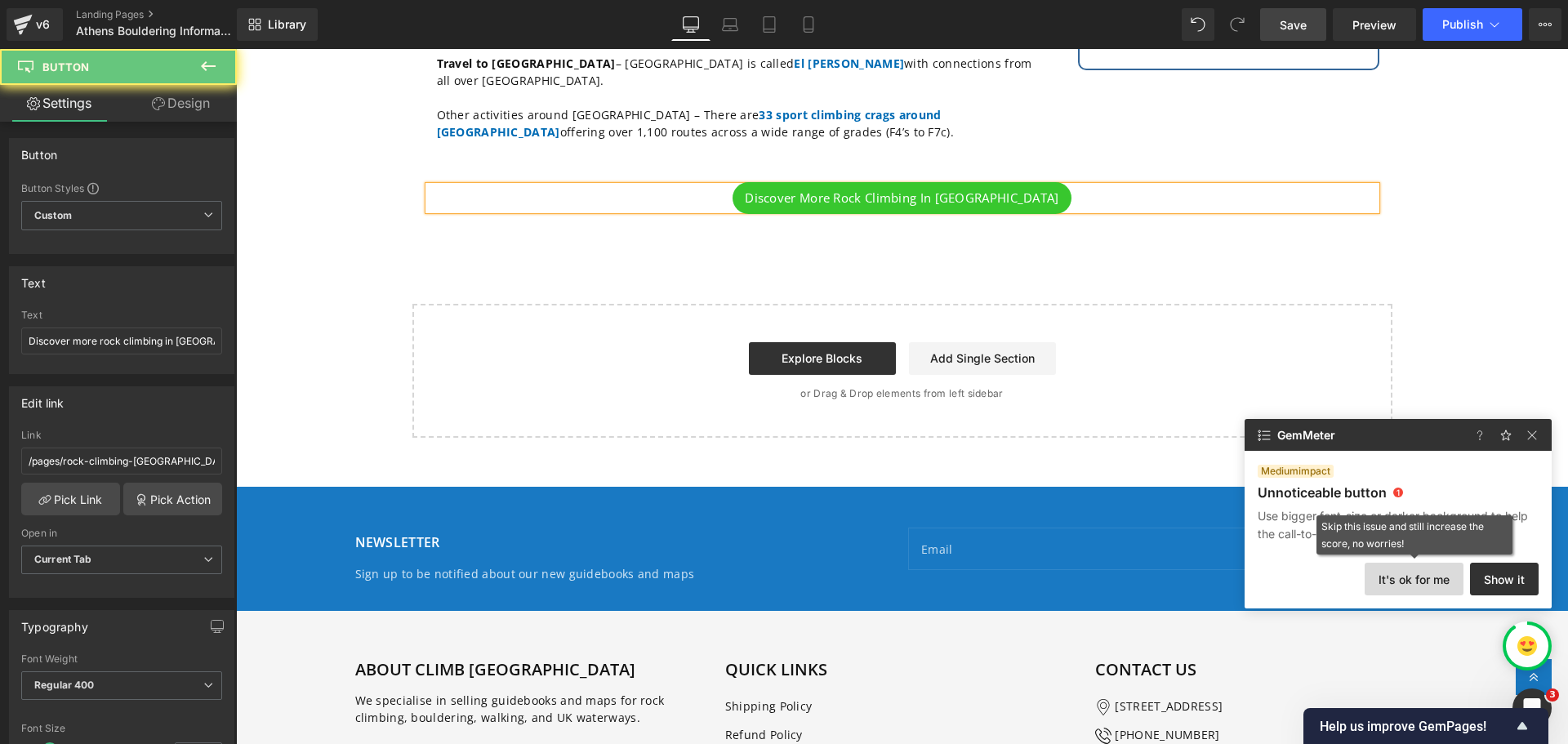
scroll to position [801, 0]
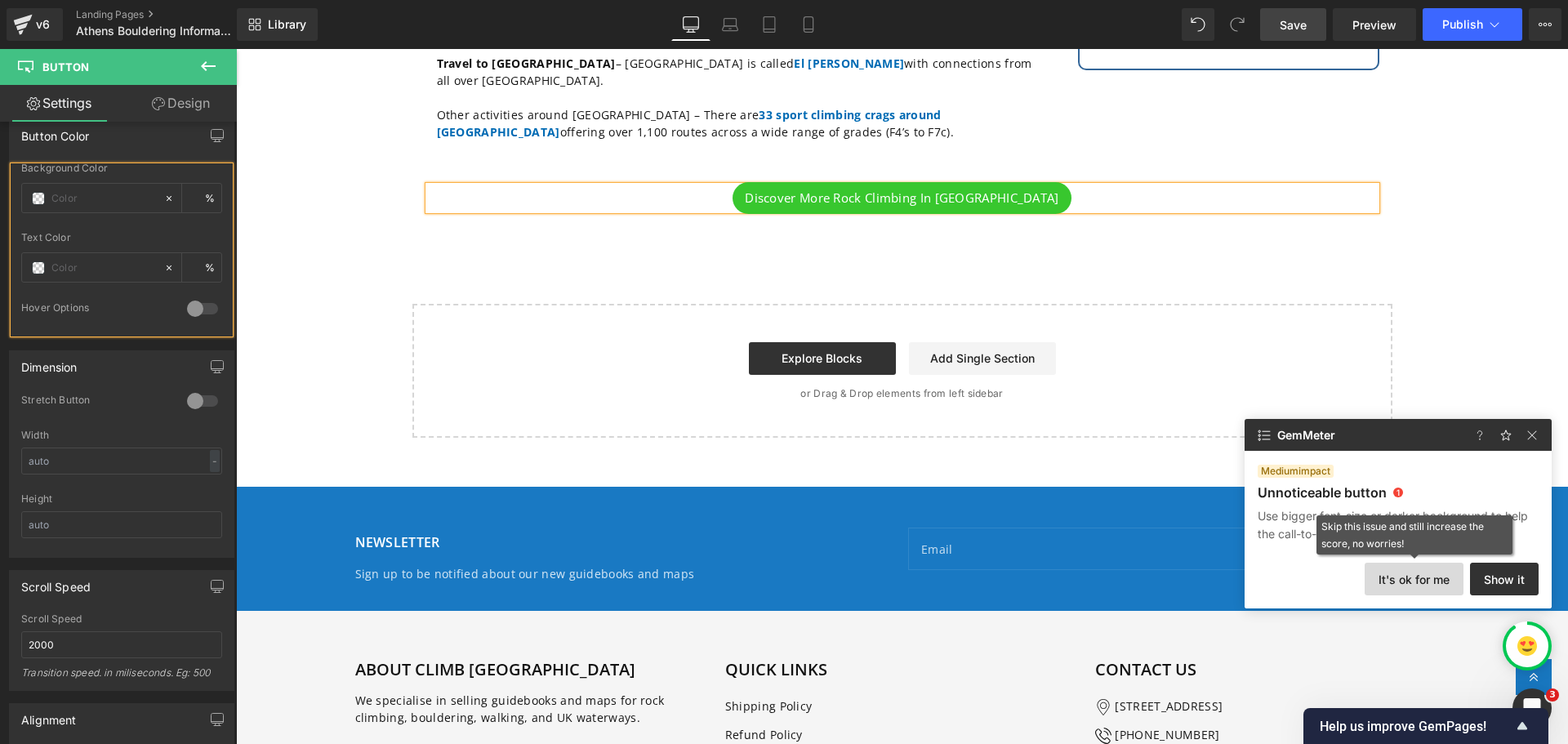
click at [1397, 583] on button "It's ok for me" at bounding box center [1414, 579] width 98 height 33
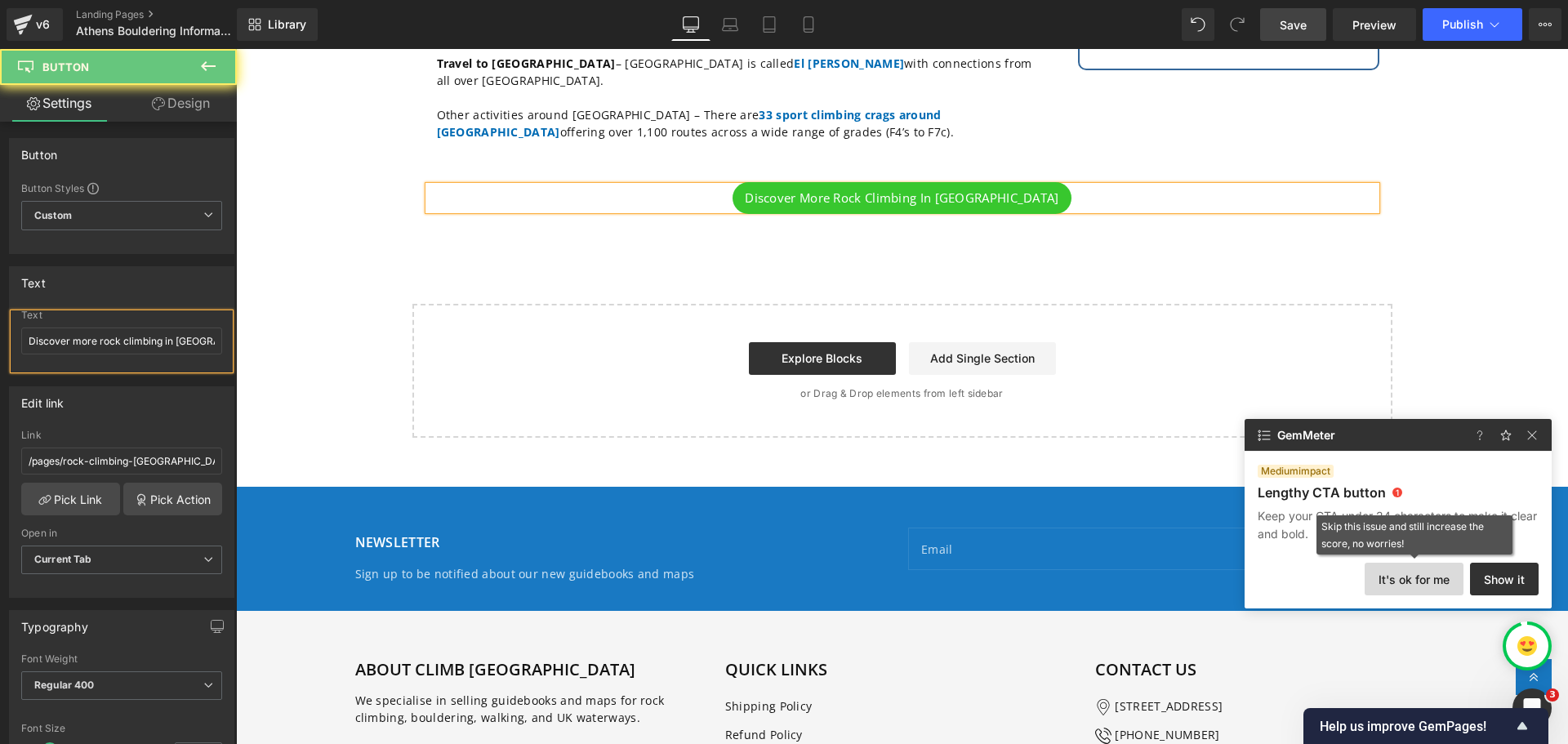
scroll to position [147, 0]
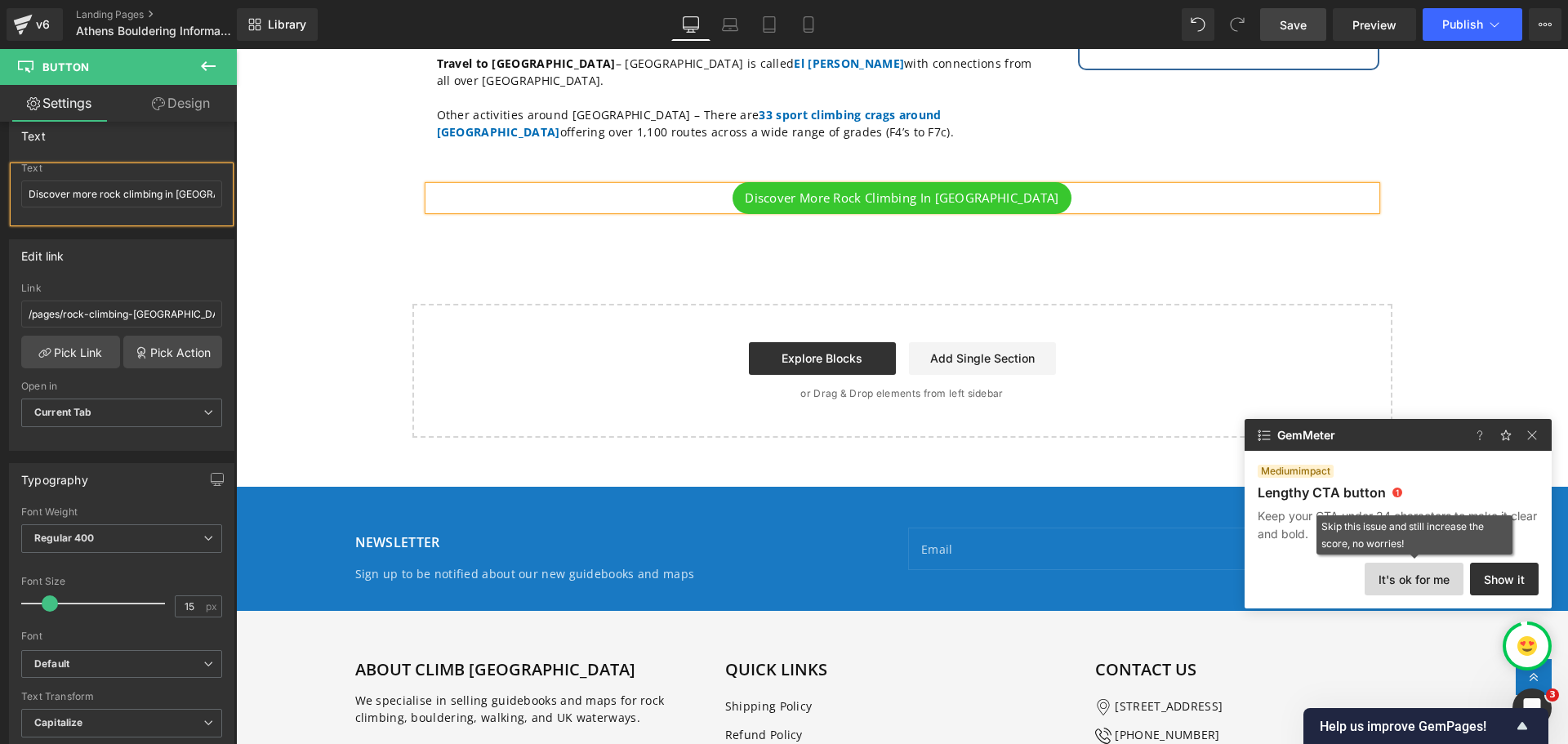
click at [1397, 583] on button "It's ok for me" at bounding box center [1414, 579] width 98 height 33
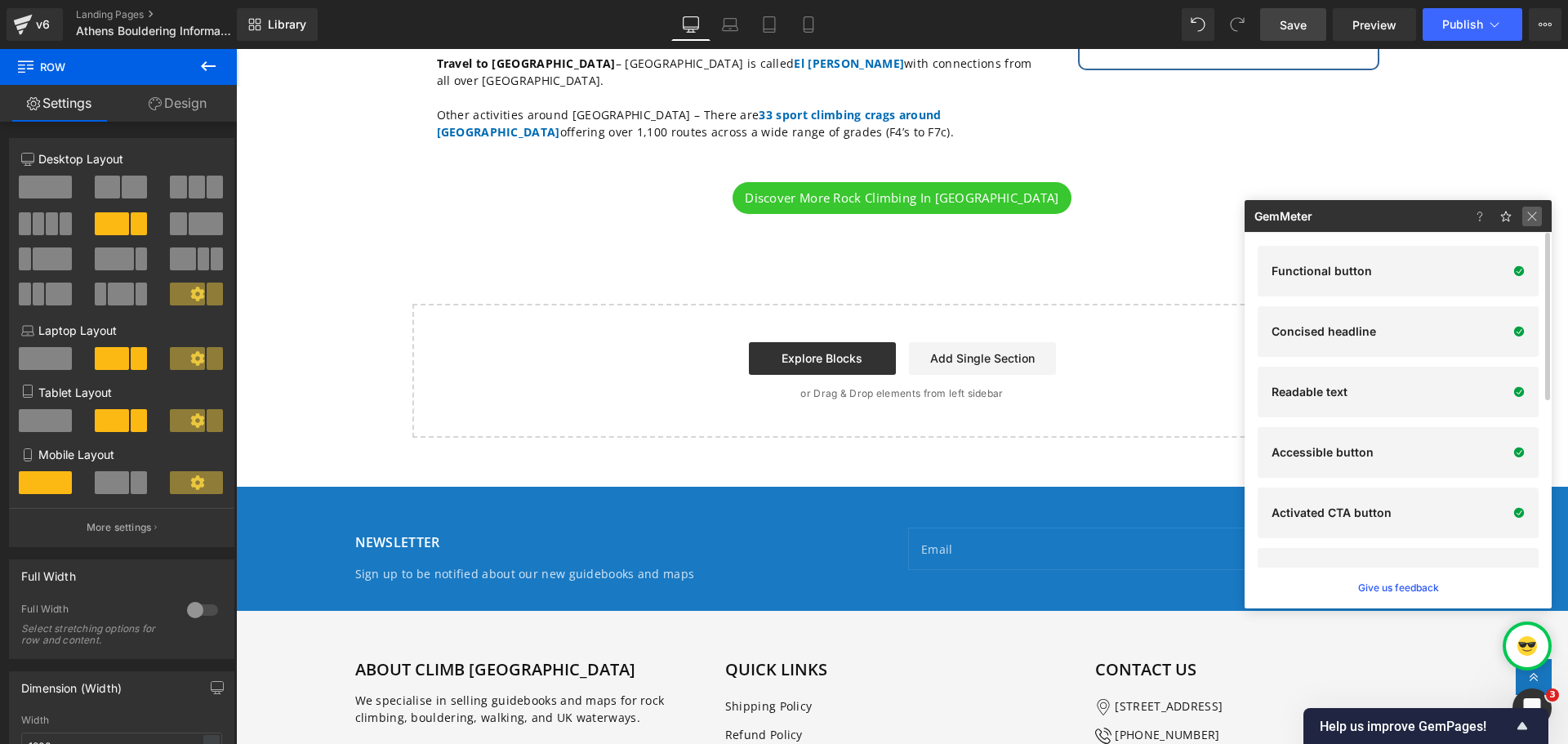
click at [1531, 222] on img at bounding box center [1532, 216] width 20 height 20
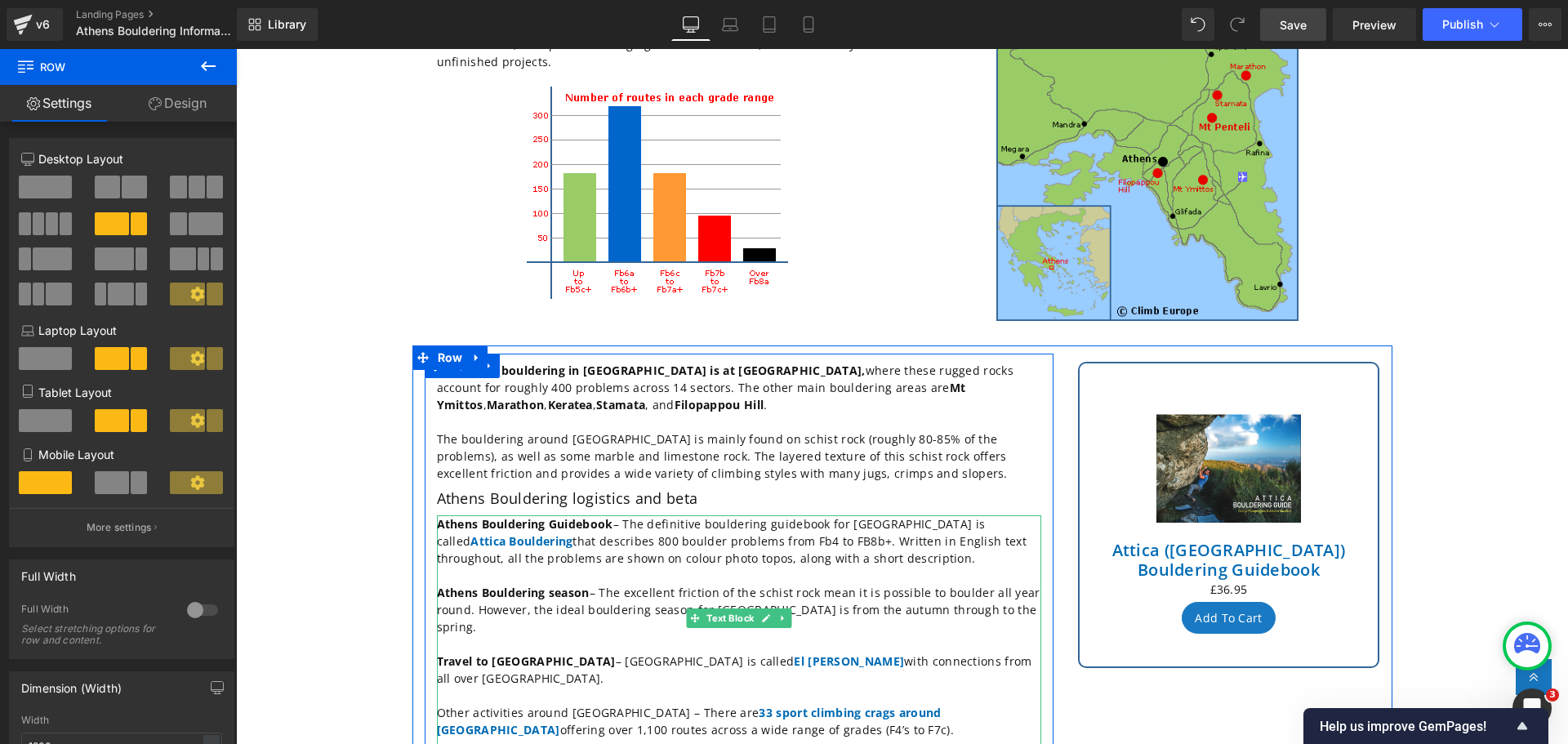
scroll to position [53, 0]
